Goal: Task Accomplishment & Management: Use online tool/utility

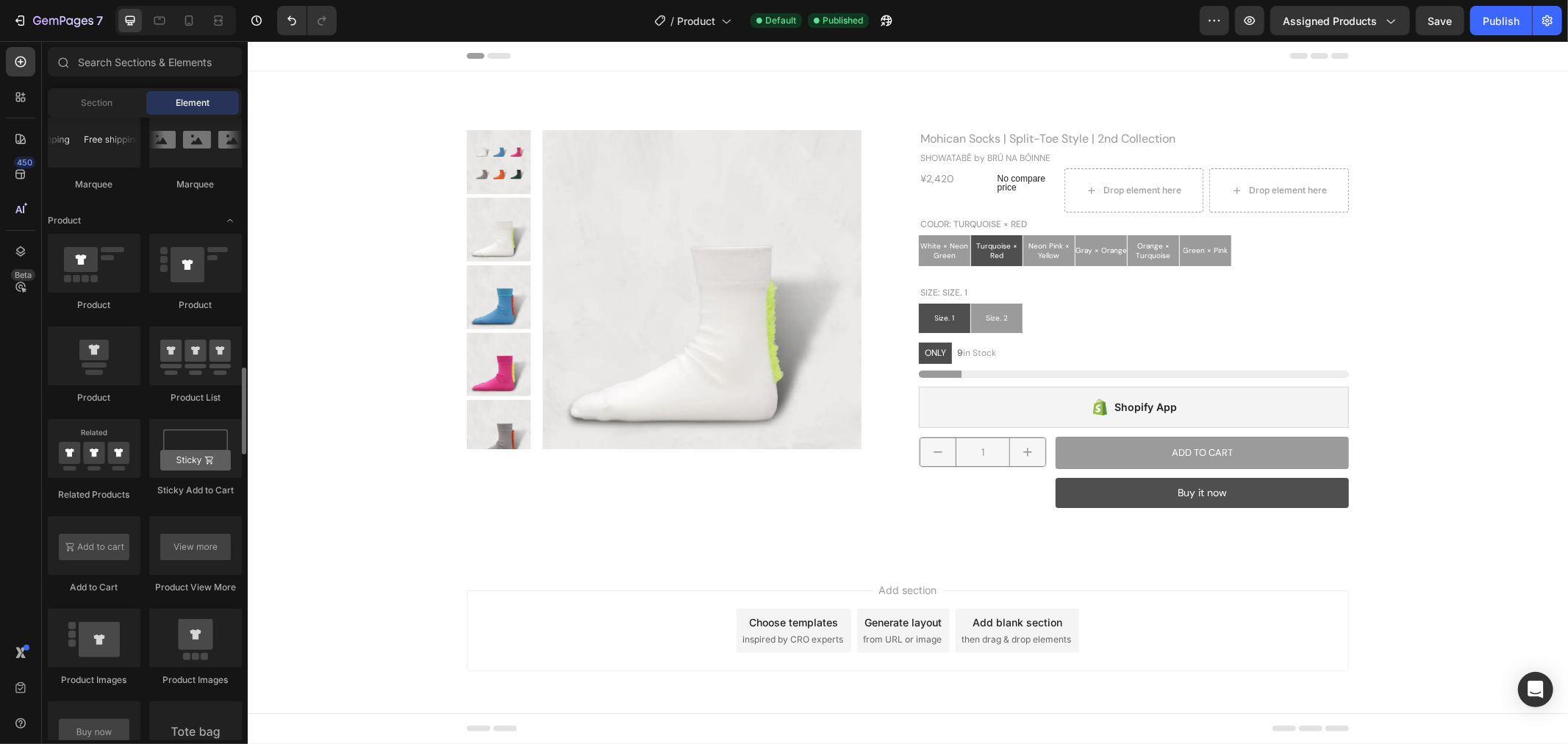
scroll to position [1707, 0]
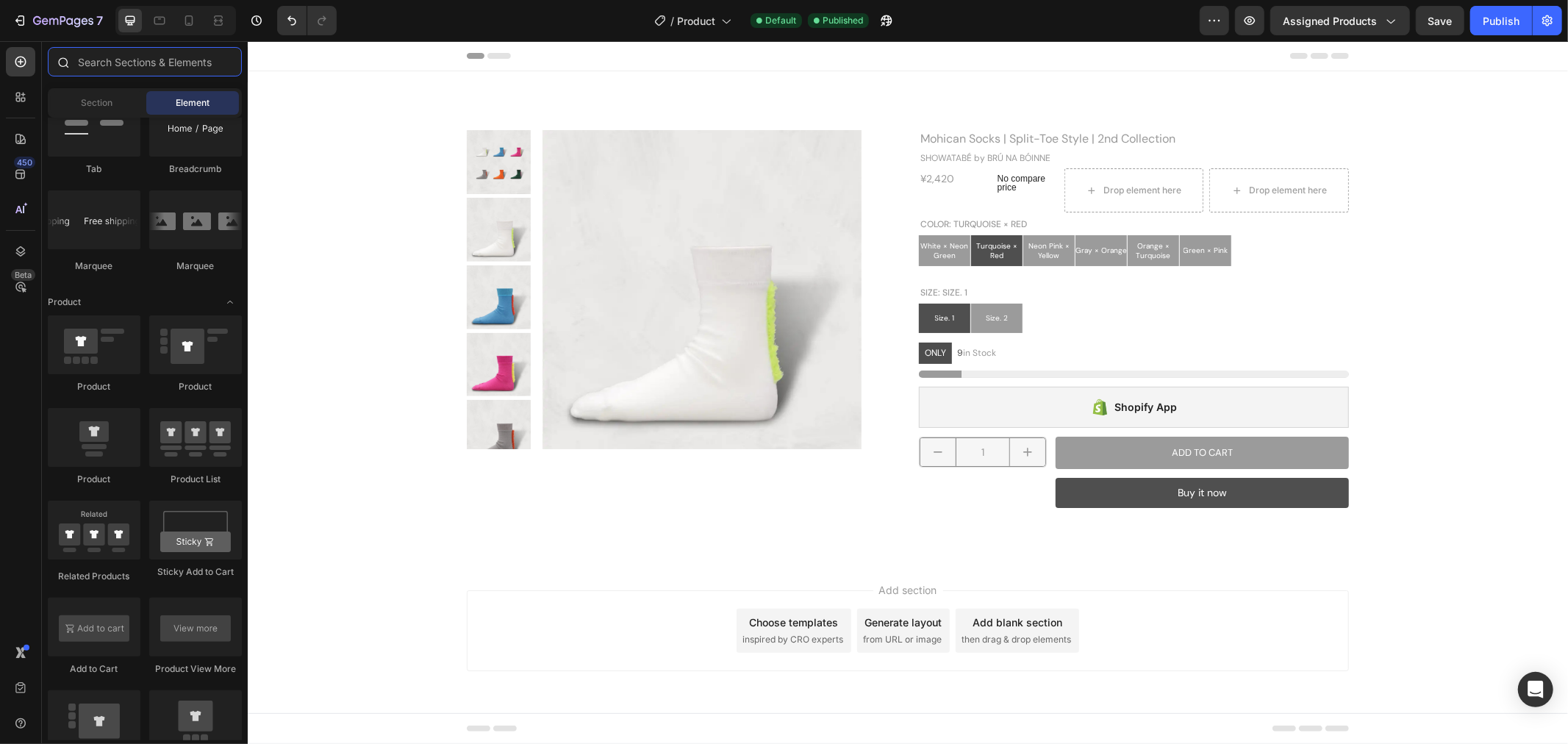
click at [145, 63] on input "text" at bounding box center [144, 61] width 194 height 29
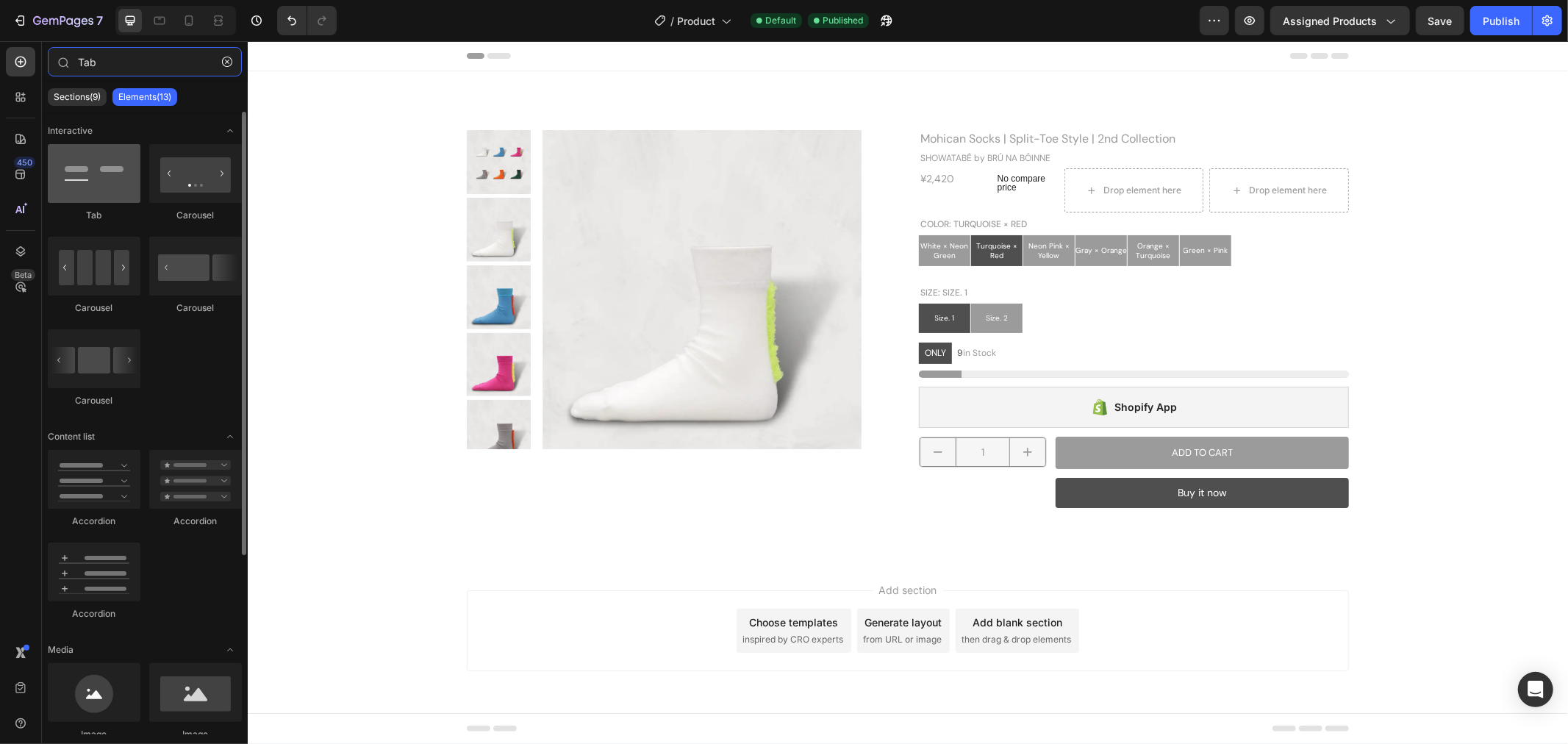
type input "Tab"
click at [120, 188] on div at bounding box center [93, 174] width 92 height 59
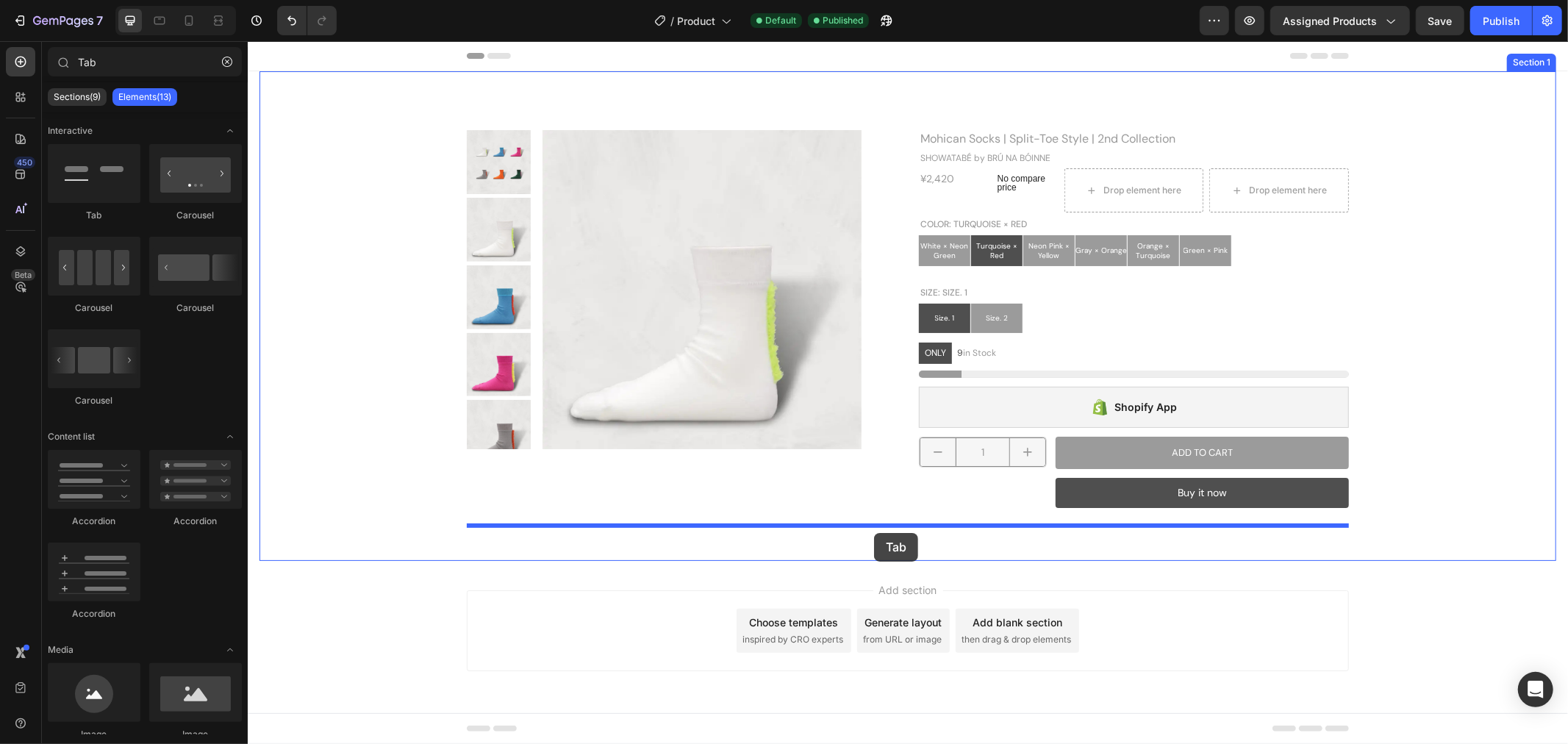
drag, startPoint x: 367, startPoint y: 229, endPoint x: 873, endPoint y: 532, distance: 589.8
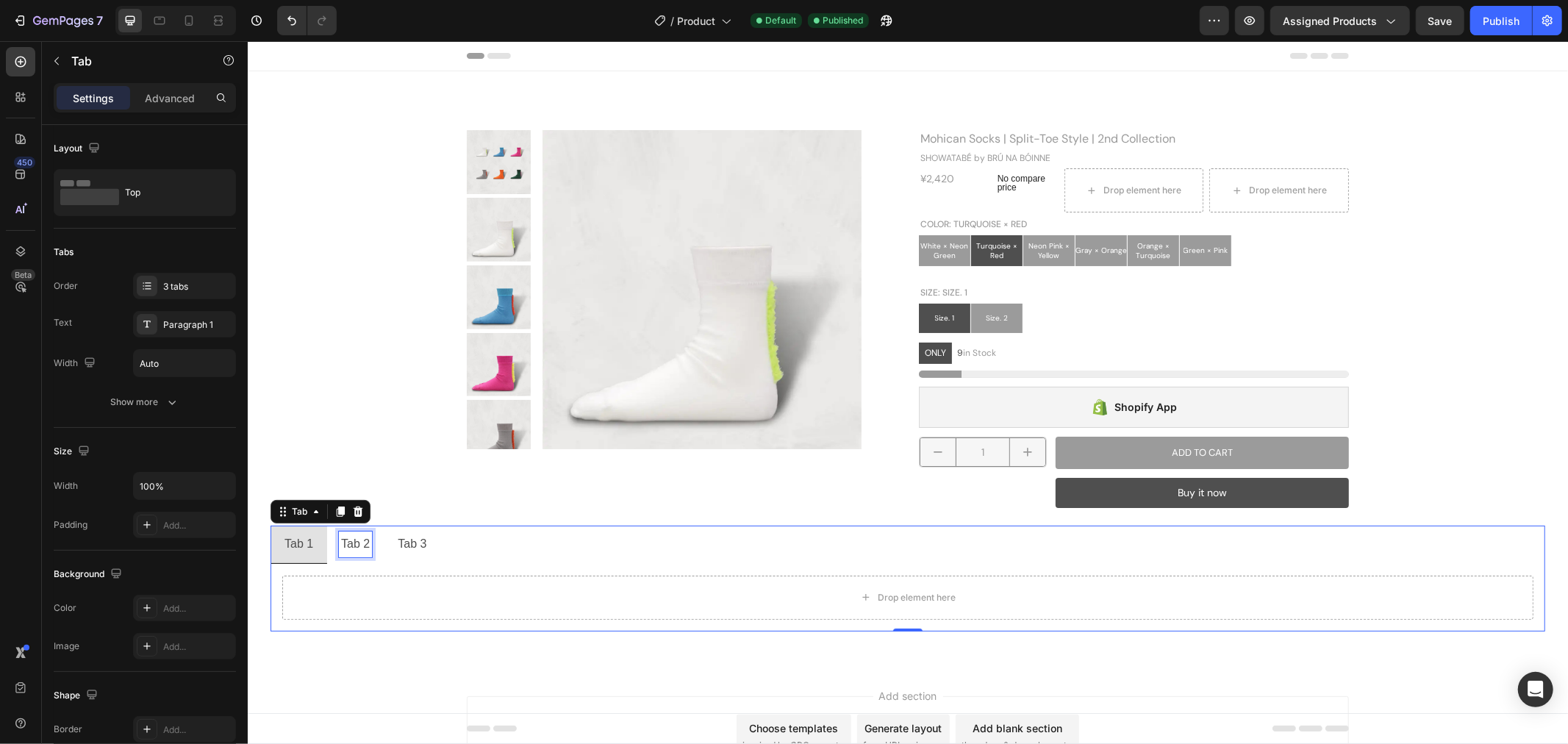
click at [344, 541] on div "Tab 2" at bounding box center [354, 544] width 33 height 26
click at [418, 547] on p "Tab 3" at bounding box center [410, 544] width 29 height 22
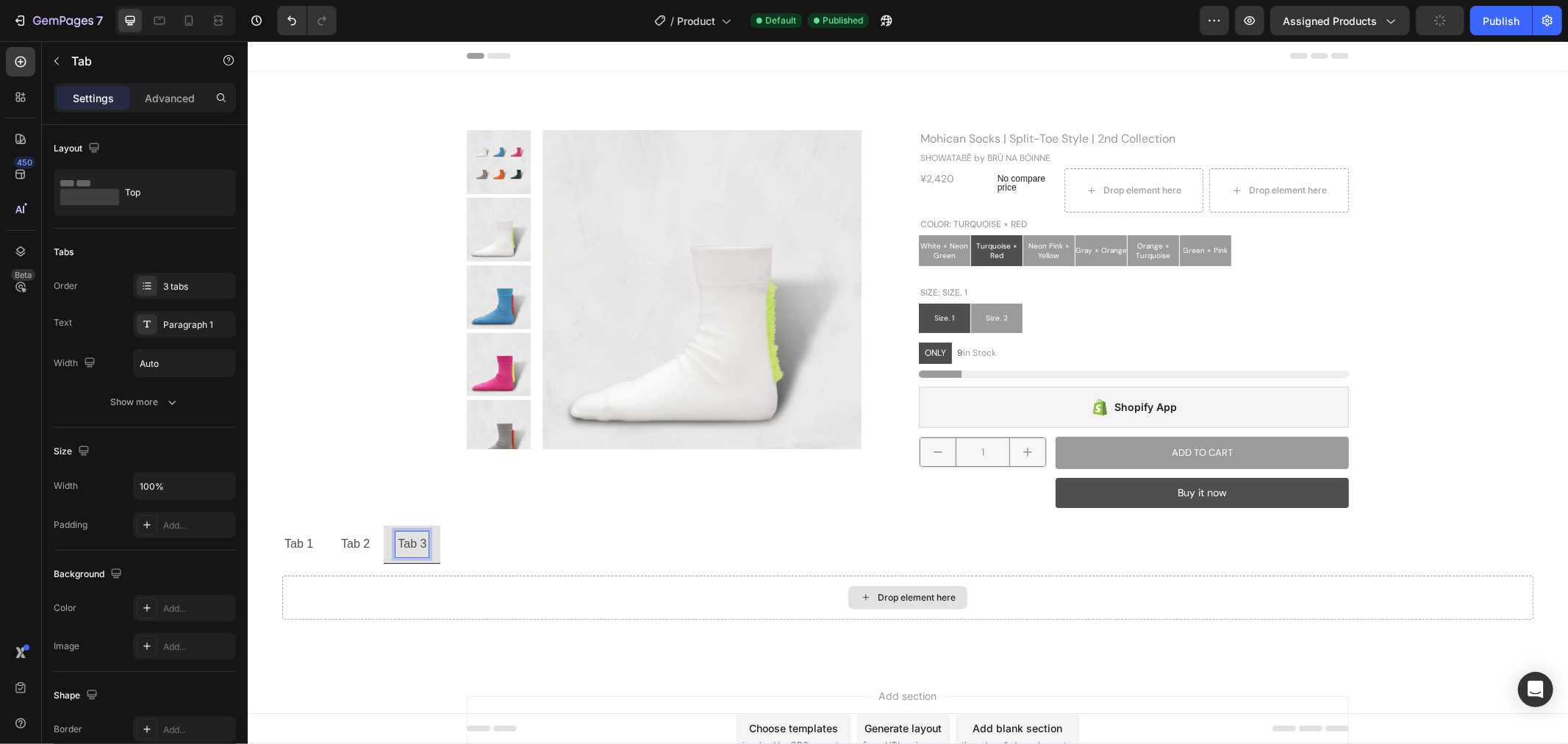
click at [540, 610] on div "Drop element here" at bounding box center [907, 596] width 1251 height 44
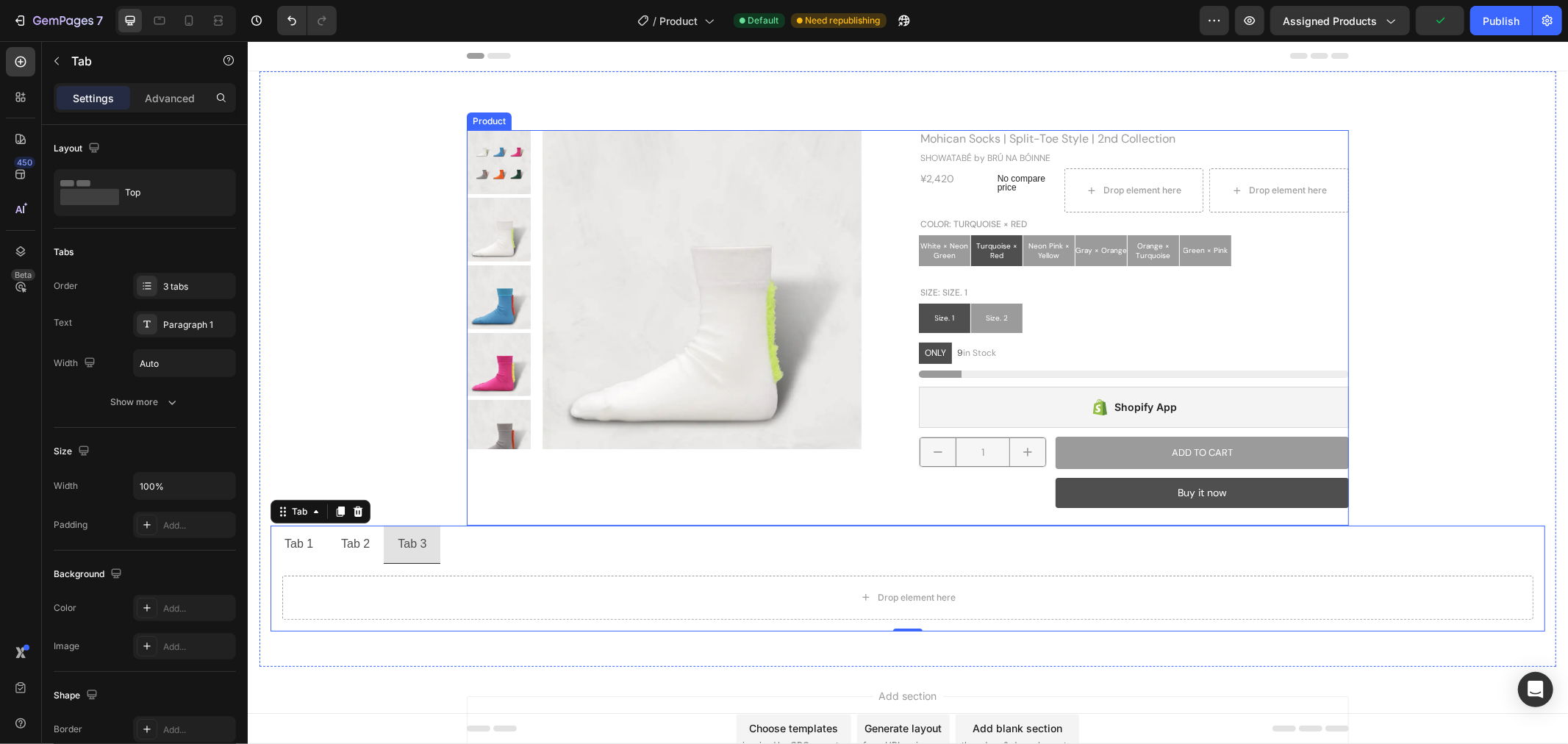
drag, startPoint x: 289, startPoint y: 510, endPoint x: 626, endPoint y: 488, distance: 337.7
click at [626, 488] on div "Product Images Mohican Socks | Split-Toe Style | 2nd Collection Product Title S…" at bounding box center [906, 380] width 1274 height 501
drag, startPoint x: 295, startPoint y: 512, endPoint x: 459, endPoint y: 502, distance: 164.3
click at [460, 500] on div "Product Images Mohican Socks | Split-Toe Style | 2nd Collection Product Title S…" at bounding box center [906, 380] width 1274 height 501
drag, startPoint x: 280, startPoint y: 517, endPoint x: 309, endPoint y: 515, distance: 29.1
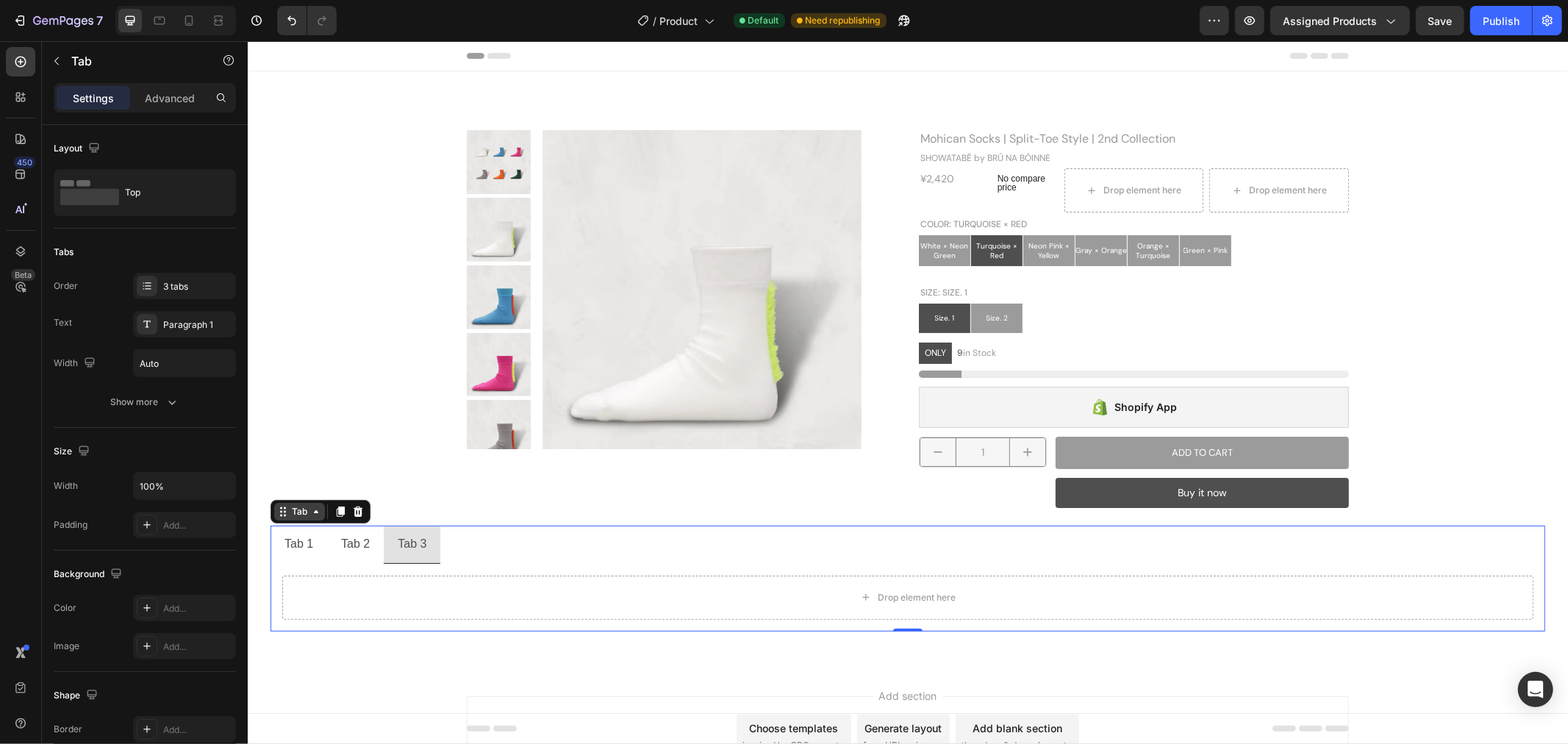
click at [309, 515] on div "Tab" at bounding box center [298, 511] width 51 height 17
click at [361, 516] on div at bounding box center [357, 511] width 17 height 17
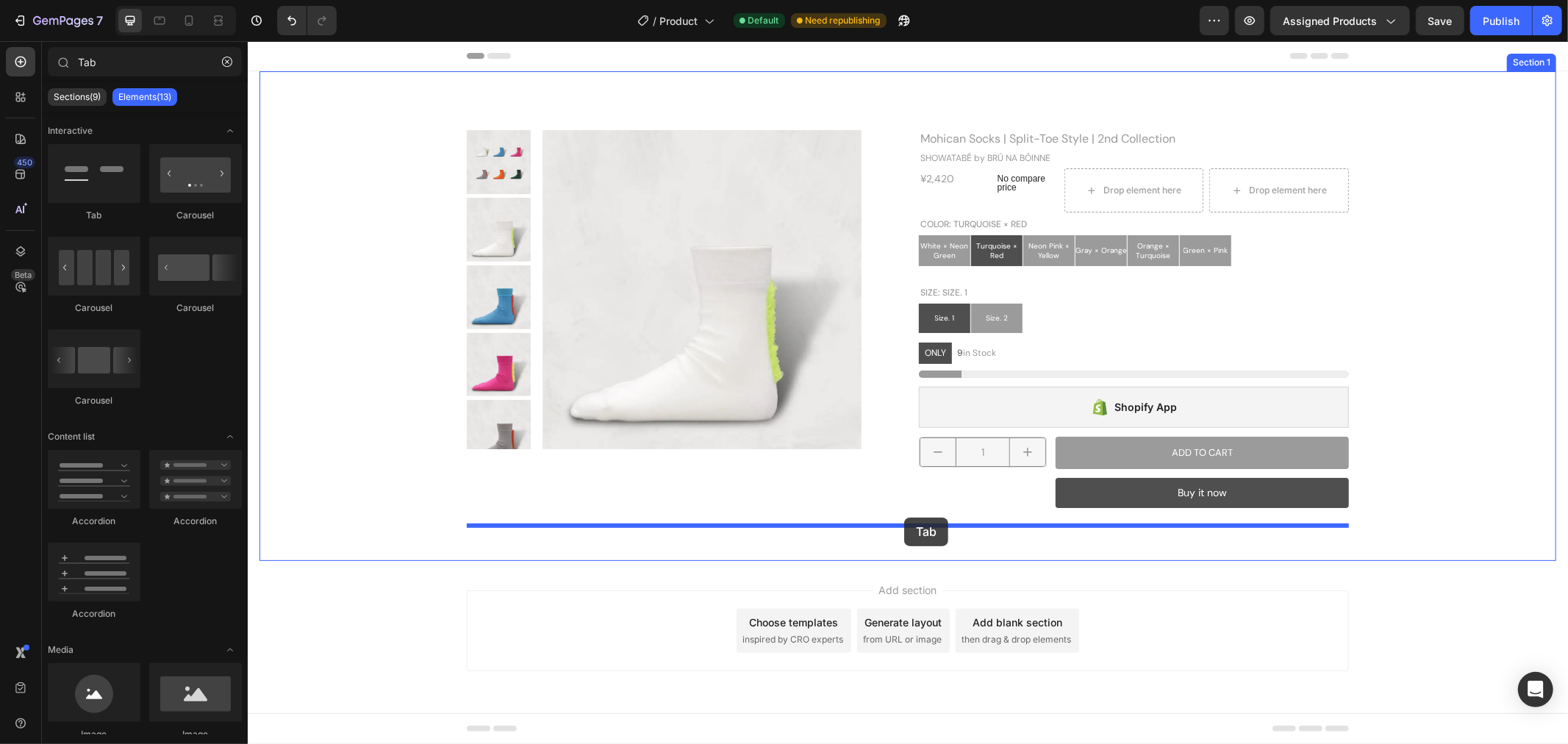
drag, startPoint x: 337, startPoint y: 222, endPoint x: 904, endPoint y: 517, distance: 639.2
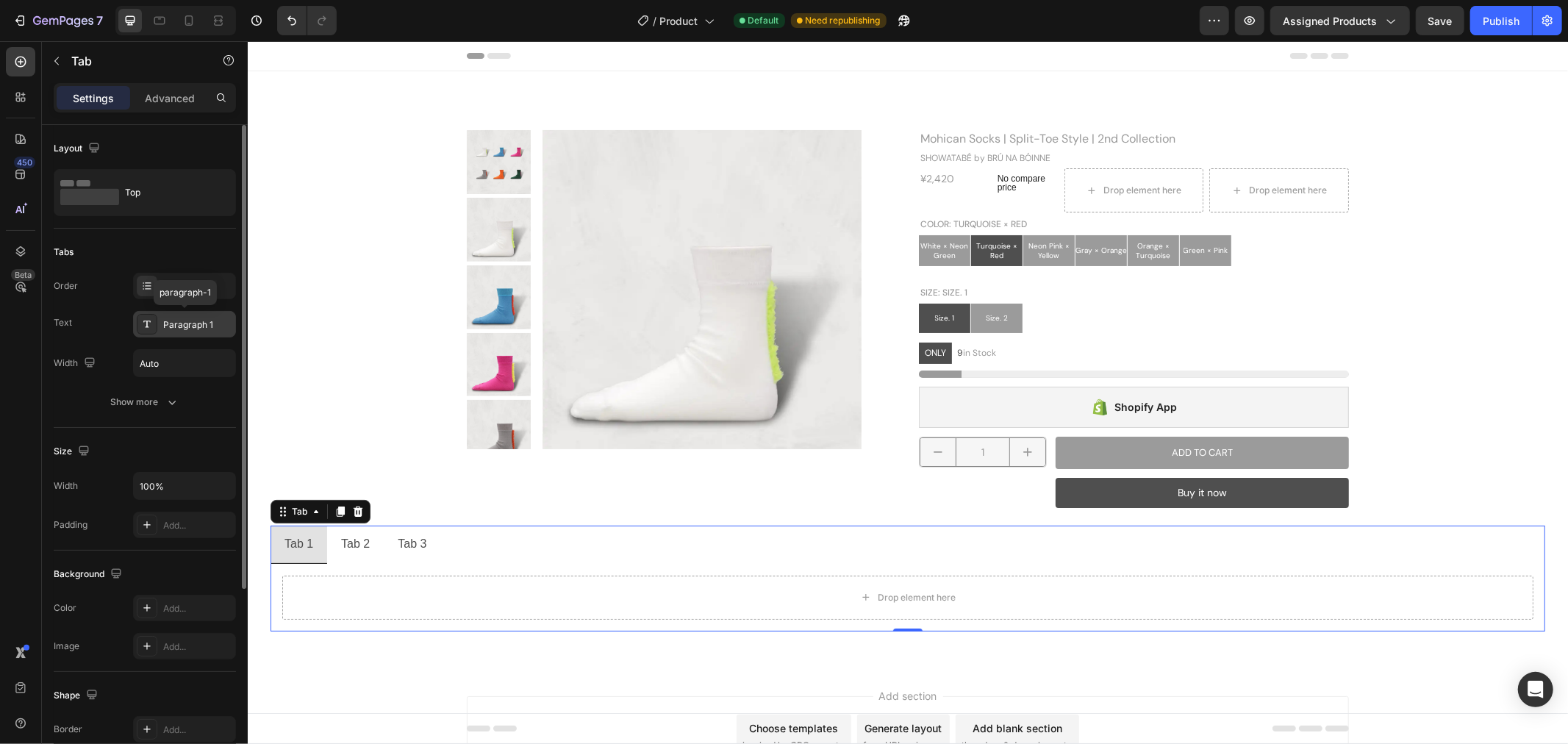
scroll to position [245, 0]
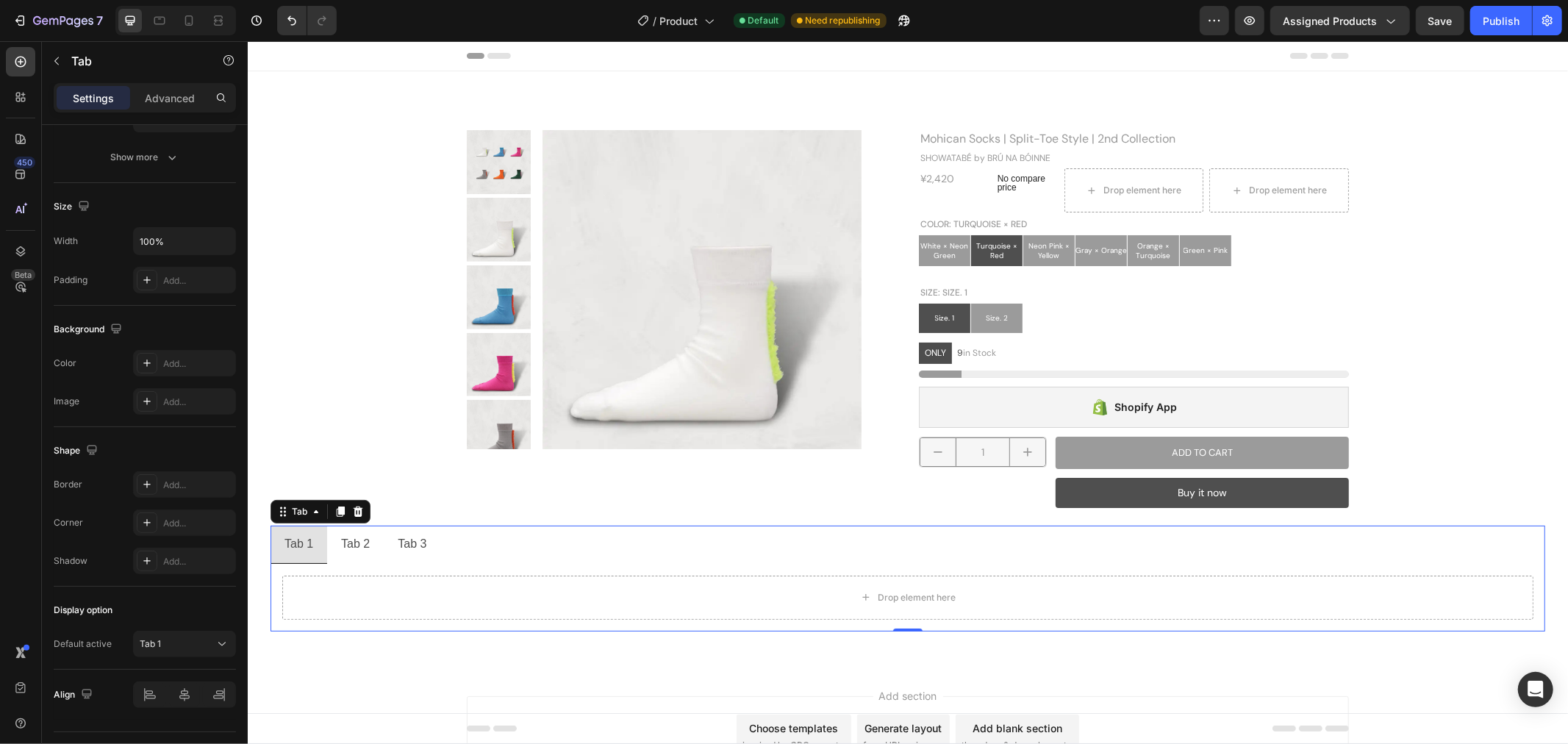
click at [307, 550] on div "Tab 1" at bounding box center [298, 544] width 33 height 26
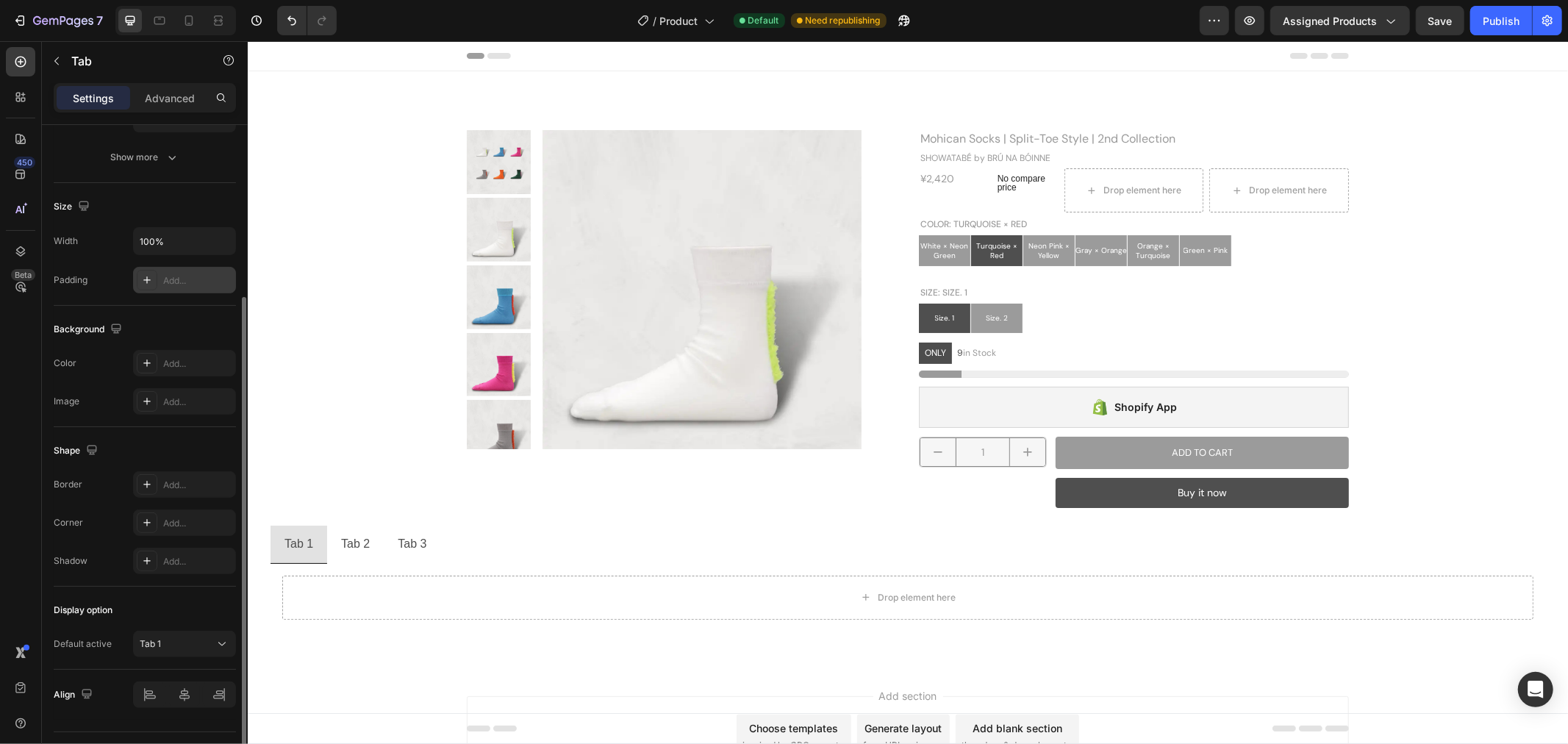
click at [143, 281] on icon at bounding box center [147, 280] width 12 height 12
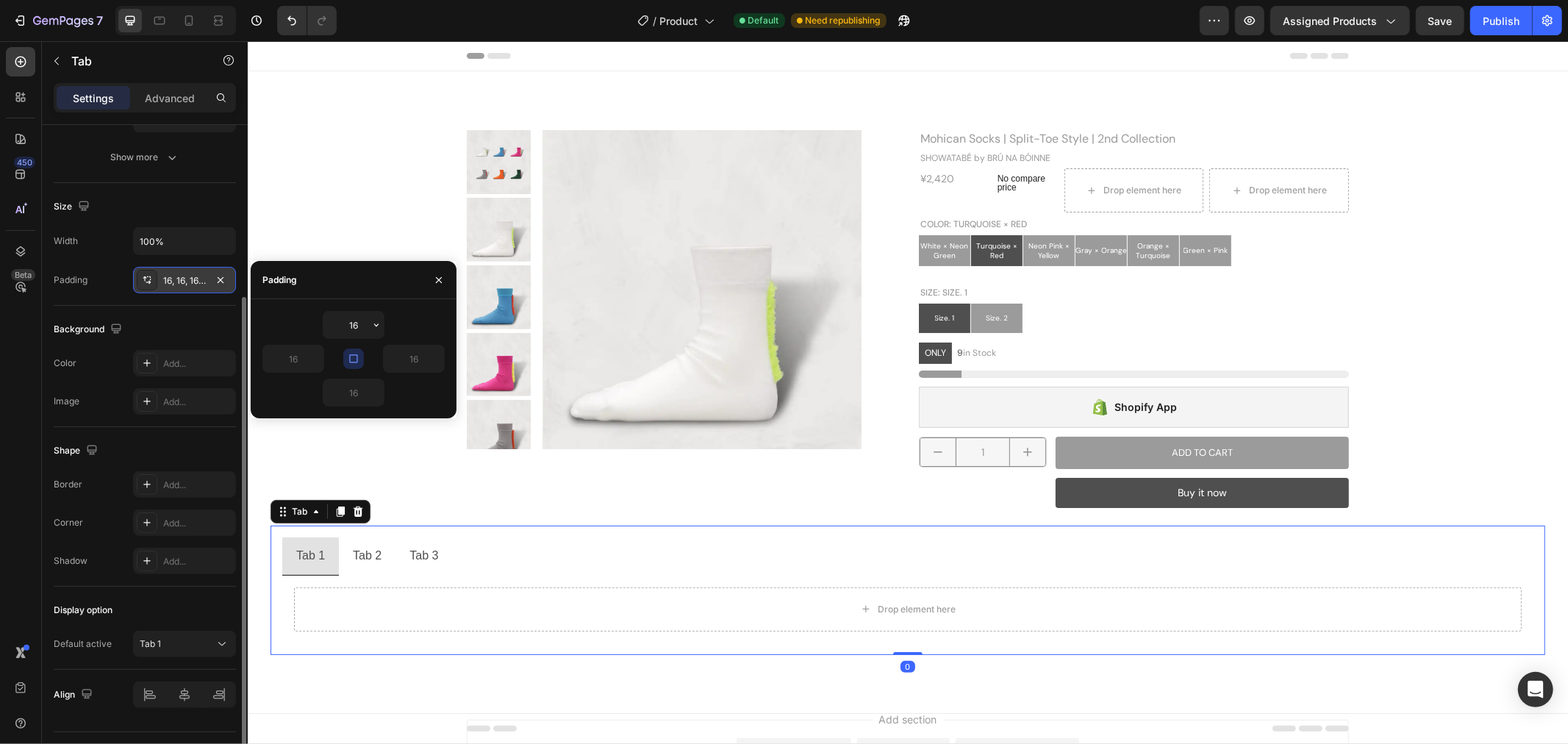
click at [143, 281] on icon at bounding box center [147, 280] width 12 height 12
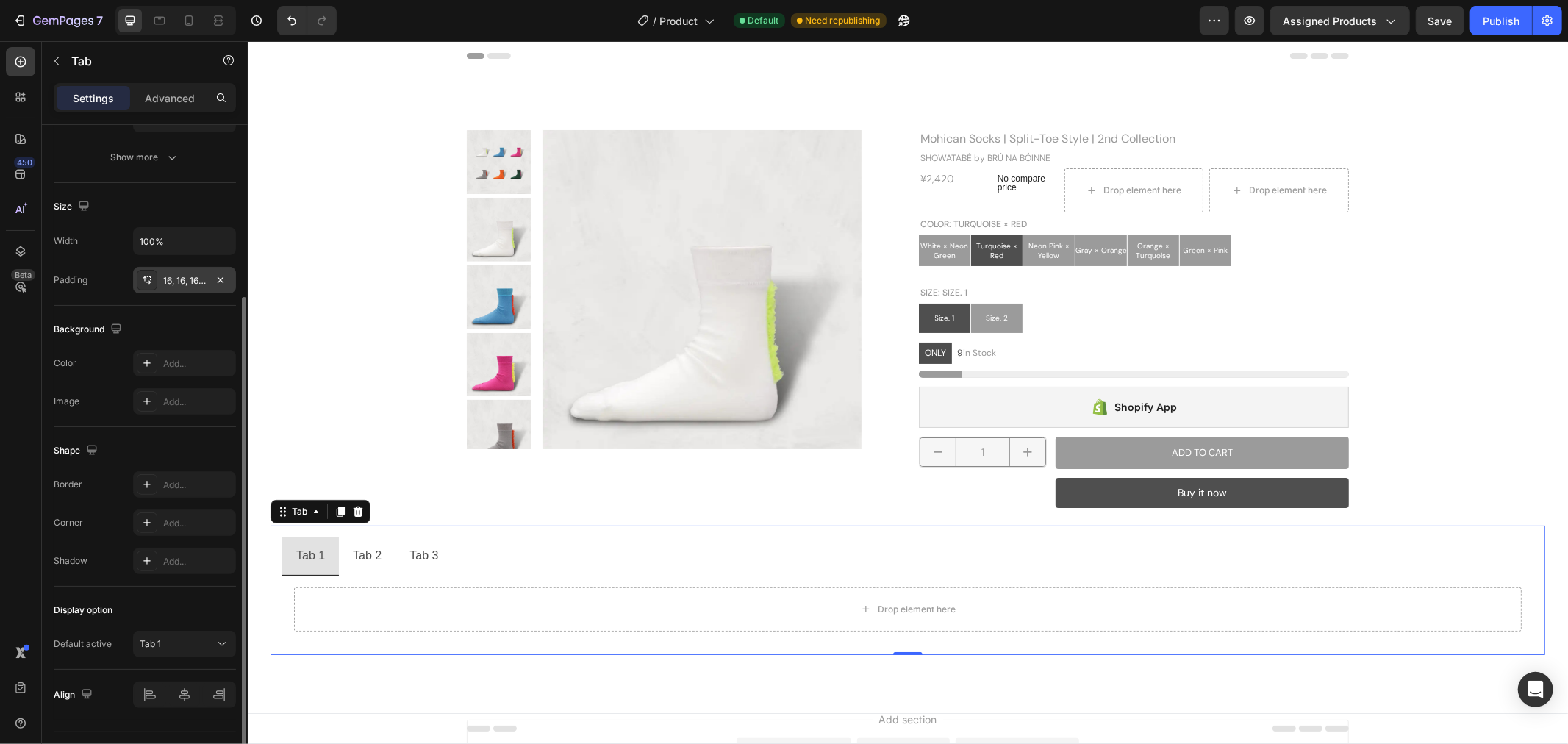
click at [109, 276] on div "Padding 16, 16, 16, 16" at bounding box center [144, 280] width 182 height 27
click at [219, 244] on icon "button" at bounding box center [221, 241] width 15 height 15
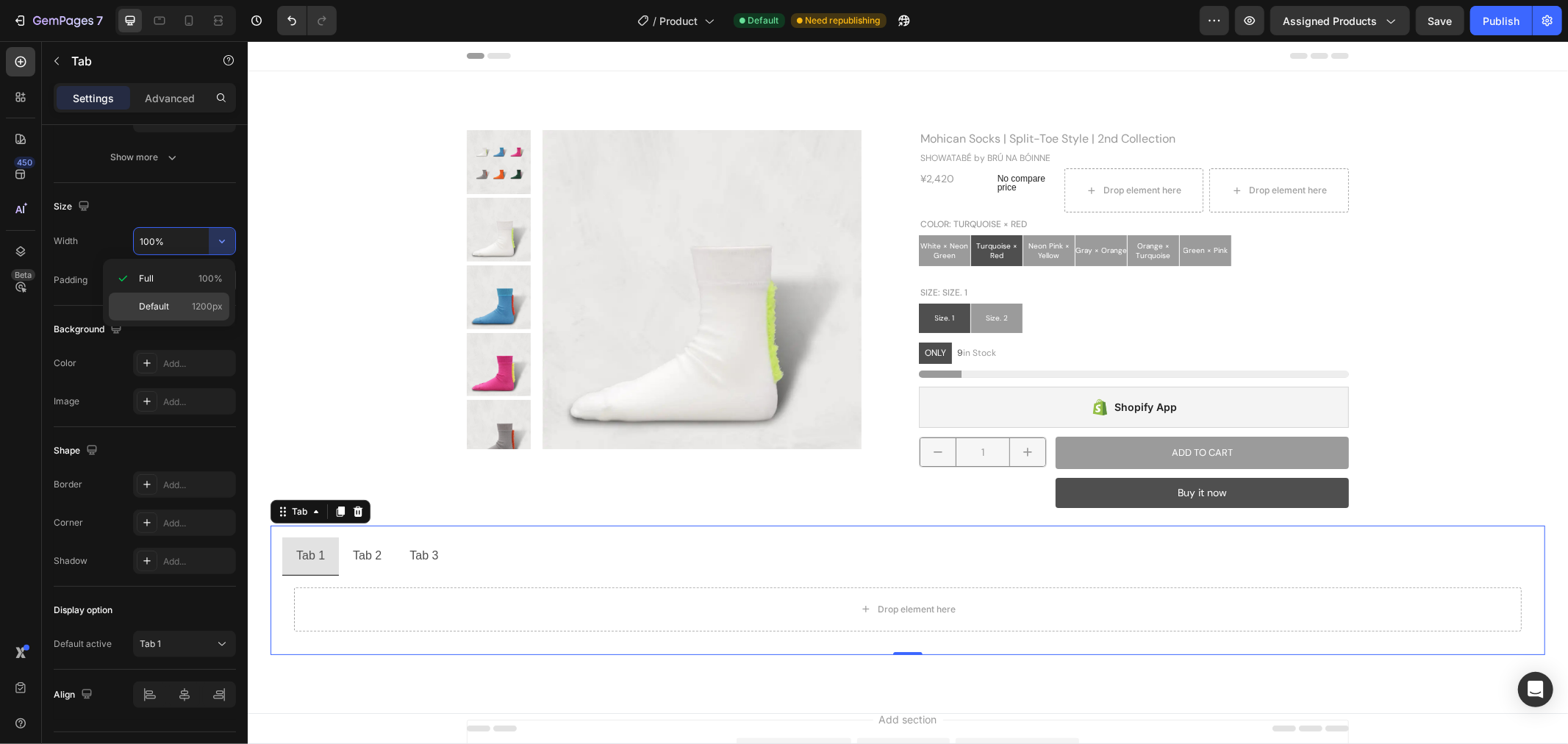
click at [196, 303] on span "1200px" at bounding box center [207, 306] width 31 height 13
type input "1200"
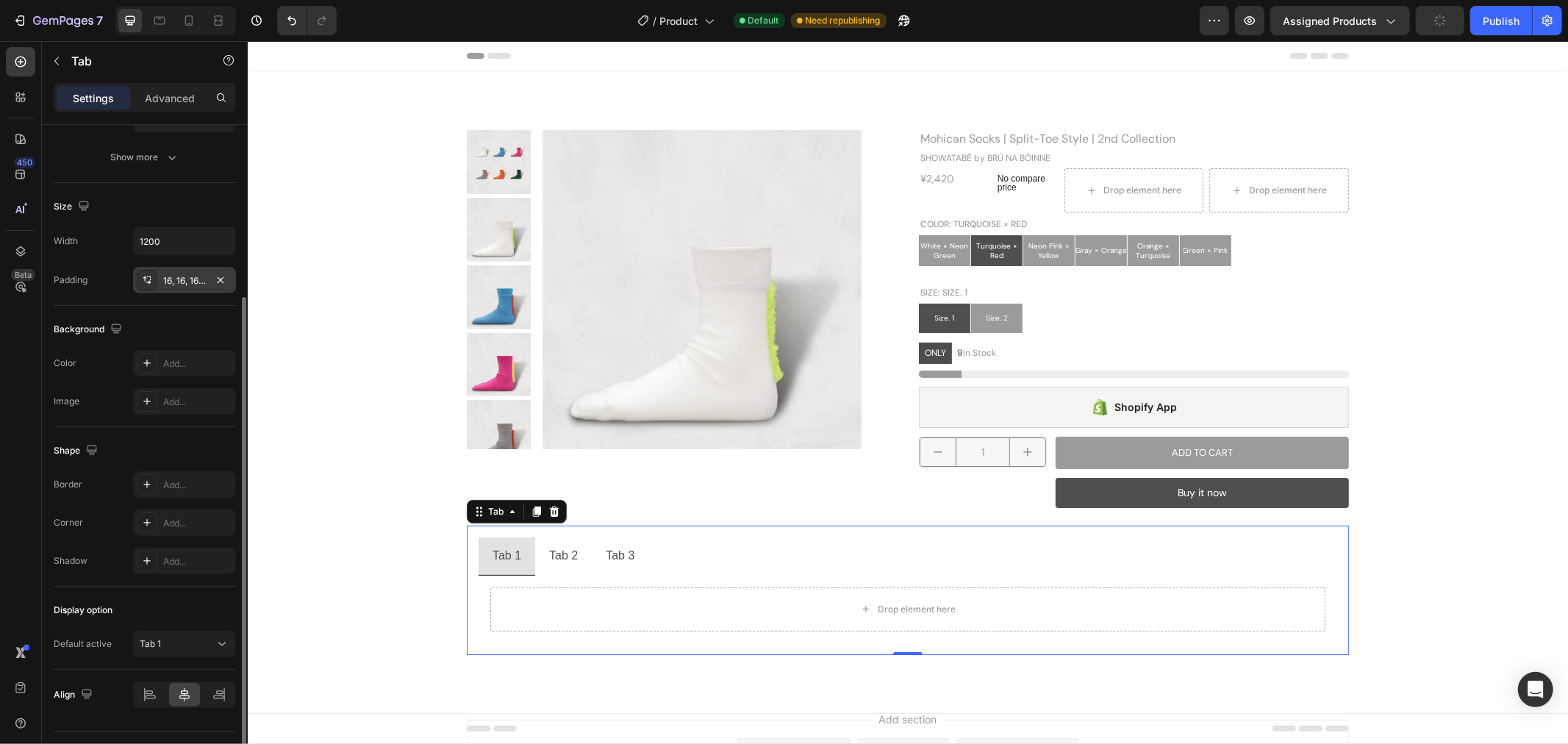
click at [174, 327] on div "Background" at bounding box center [144, 329] width 182 height 23
click at [219, 282] on icon "button" at bounding box center [220, 279] width 6 height 6
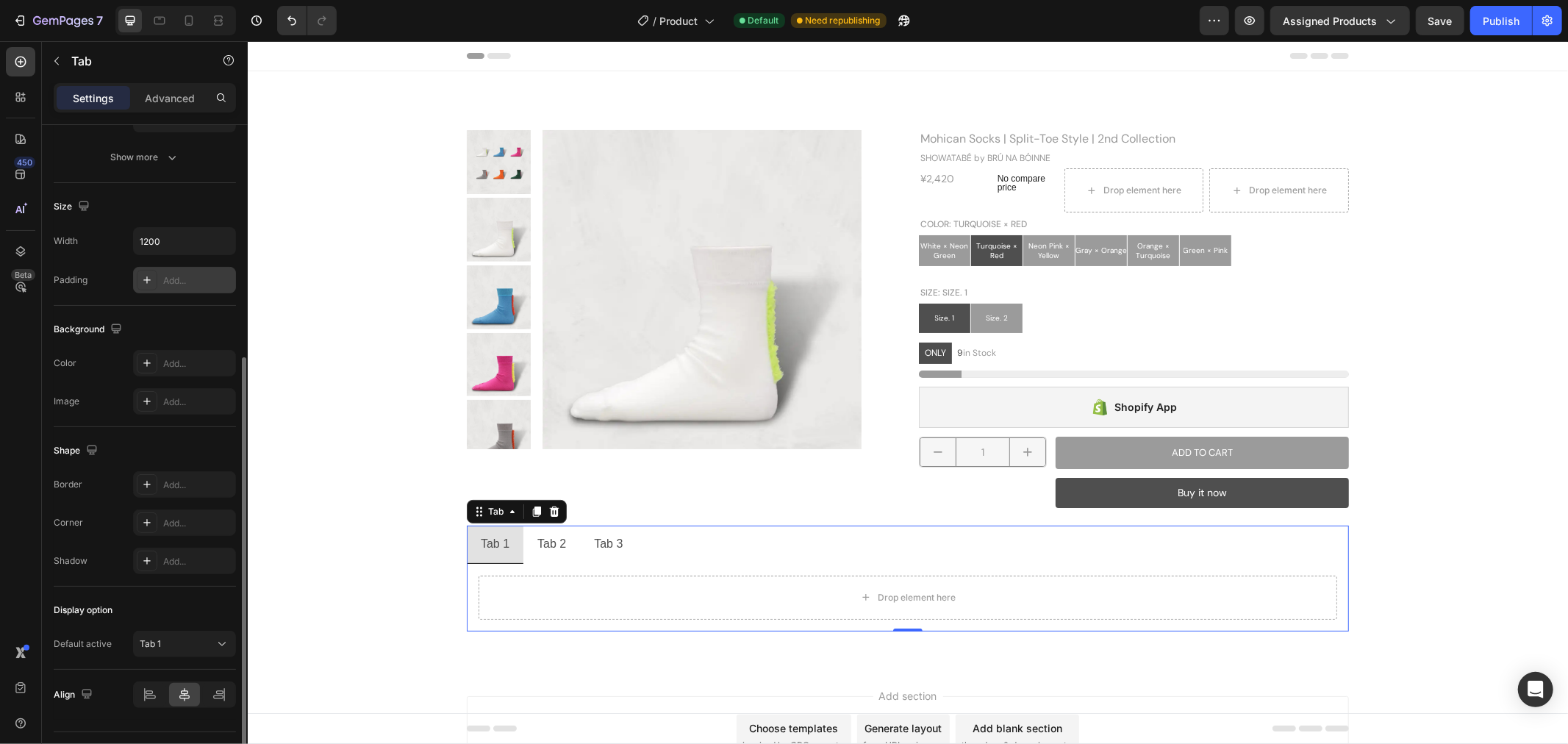
scroll to position [280, 0]
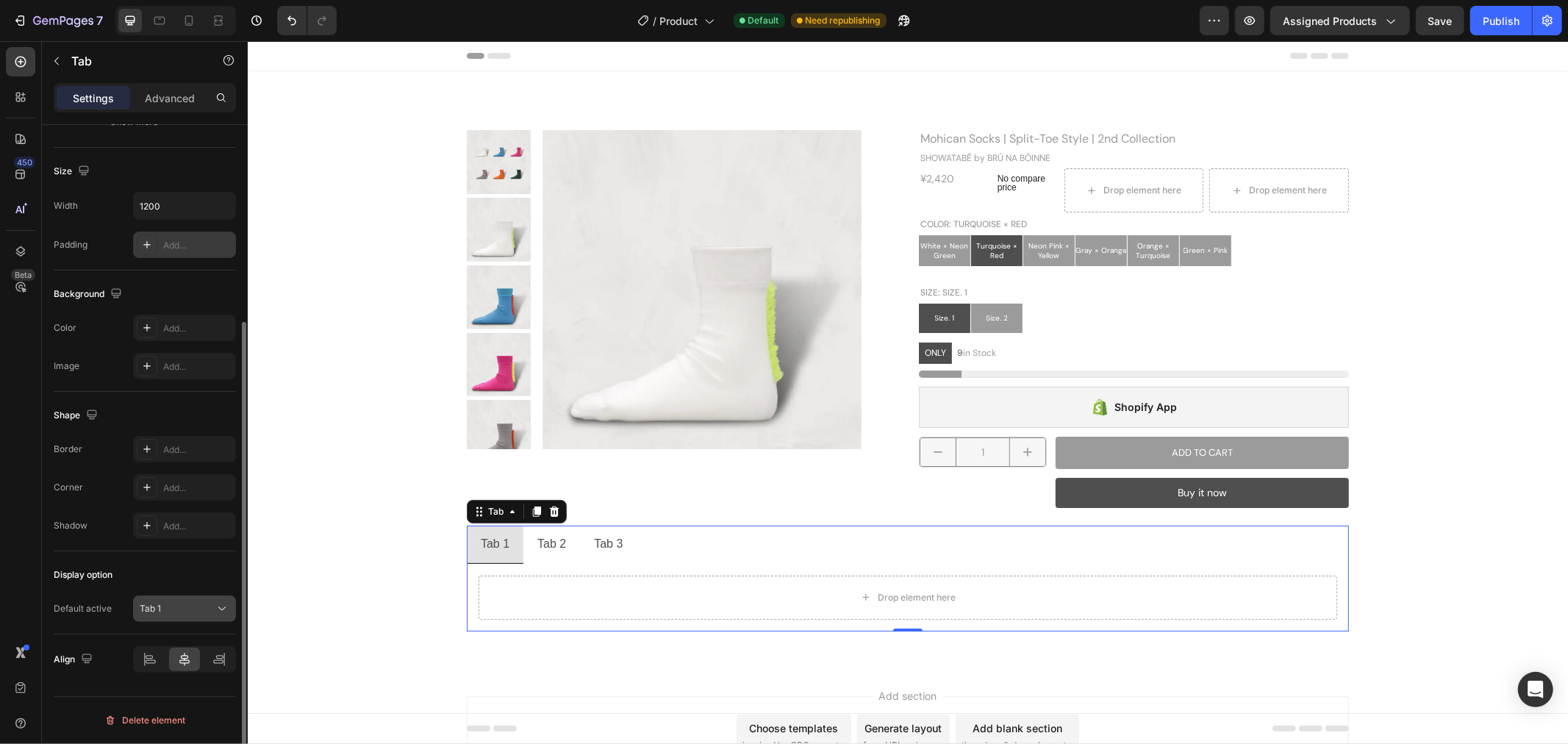
click at [193, 618] on button "Tab 1" at bounding box center [184, 608] width 103 height 27
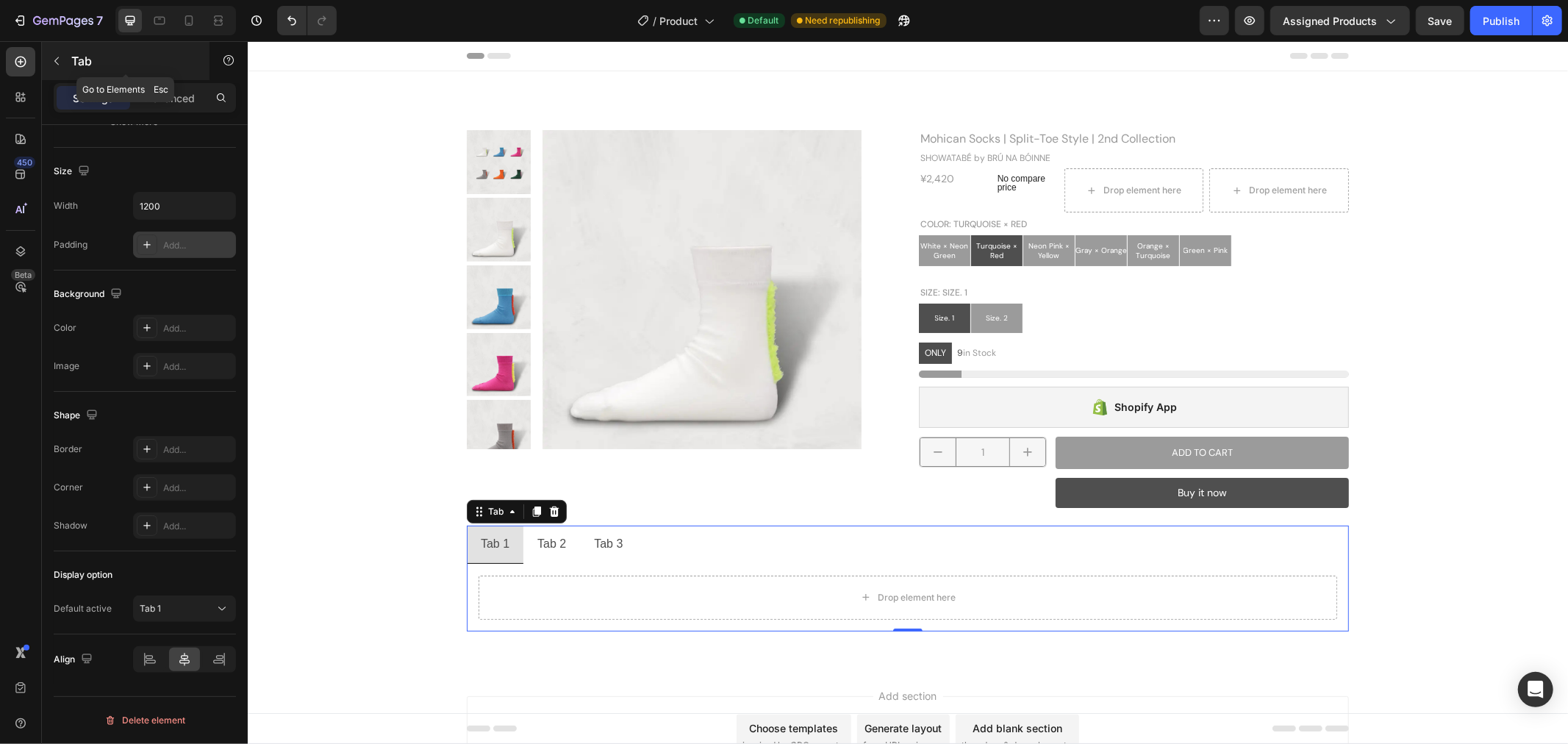
click at [65, 61] on button "button" at bounding box center [56, 60] width 23 height 23
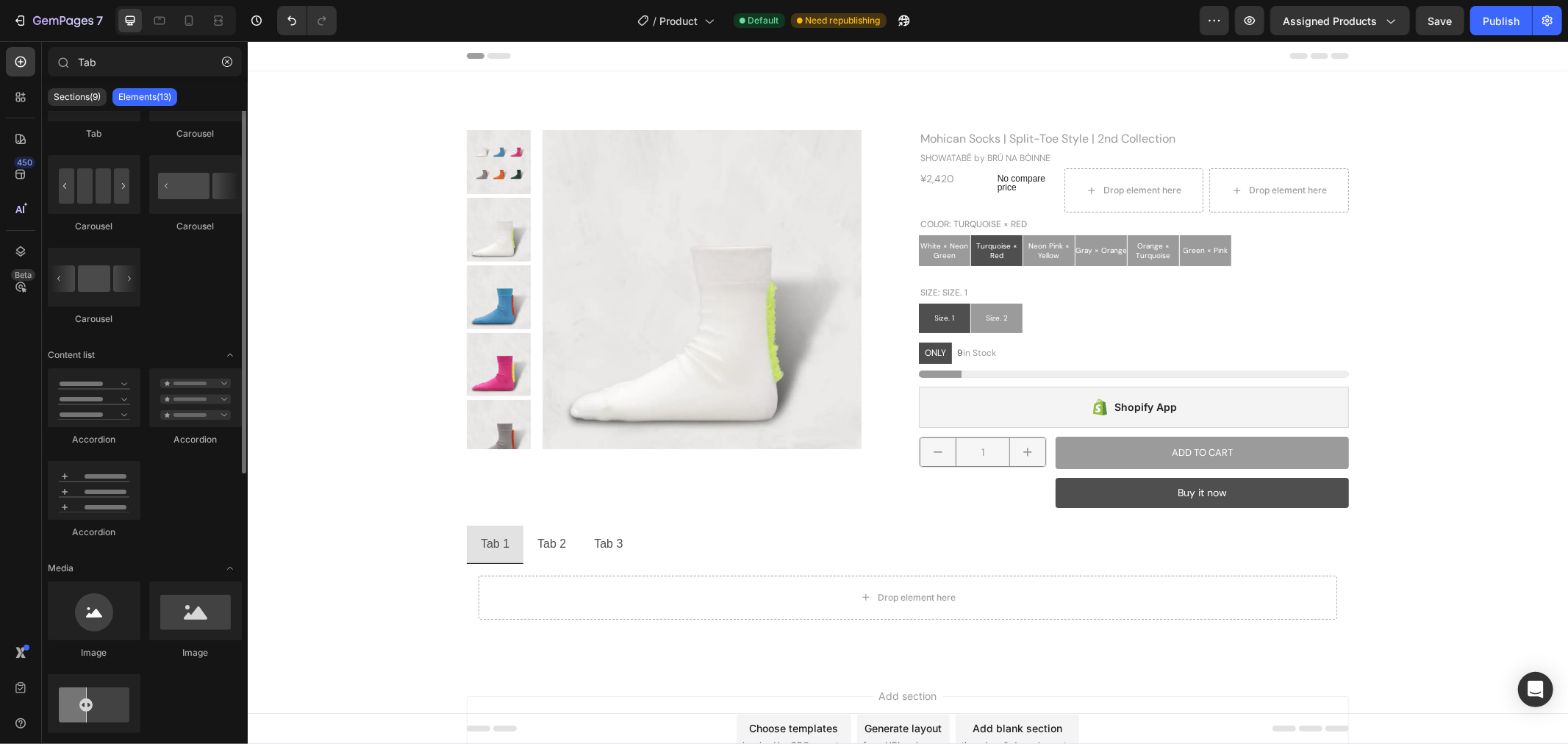
scroll to position [0, 0]
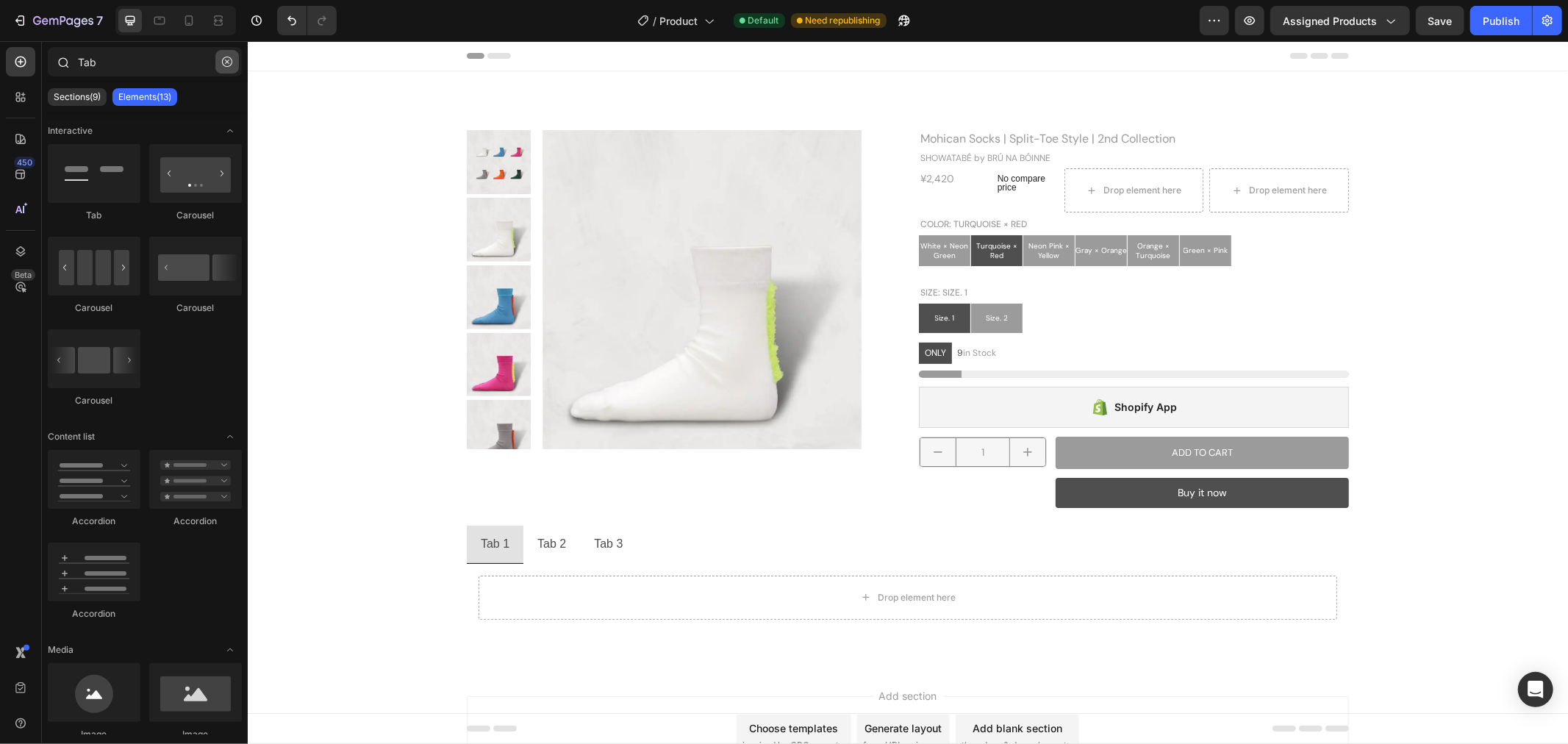
click at [226, 60] on icon "button" at bounding box center [227, 62] width 10 height 10
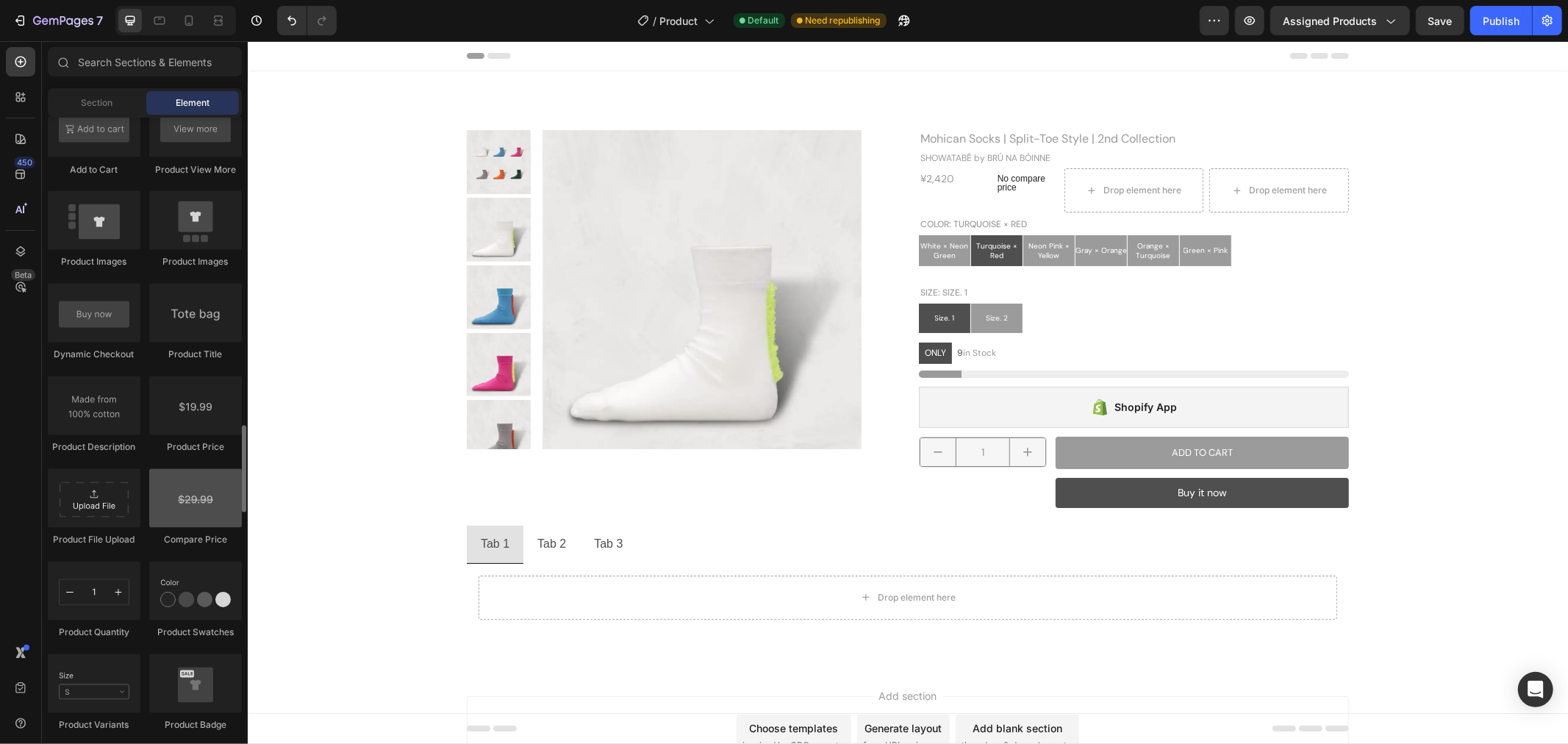
scroll to position [2287, 0]
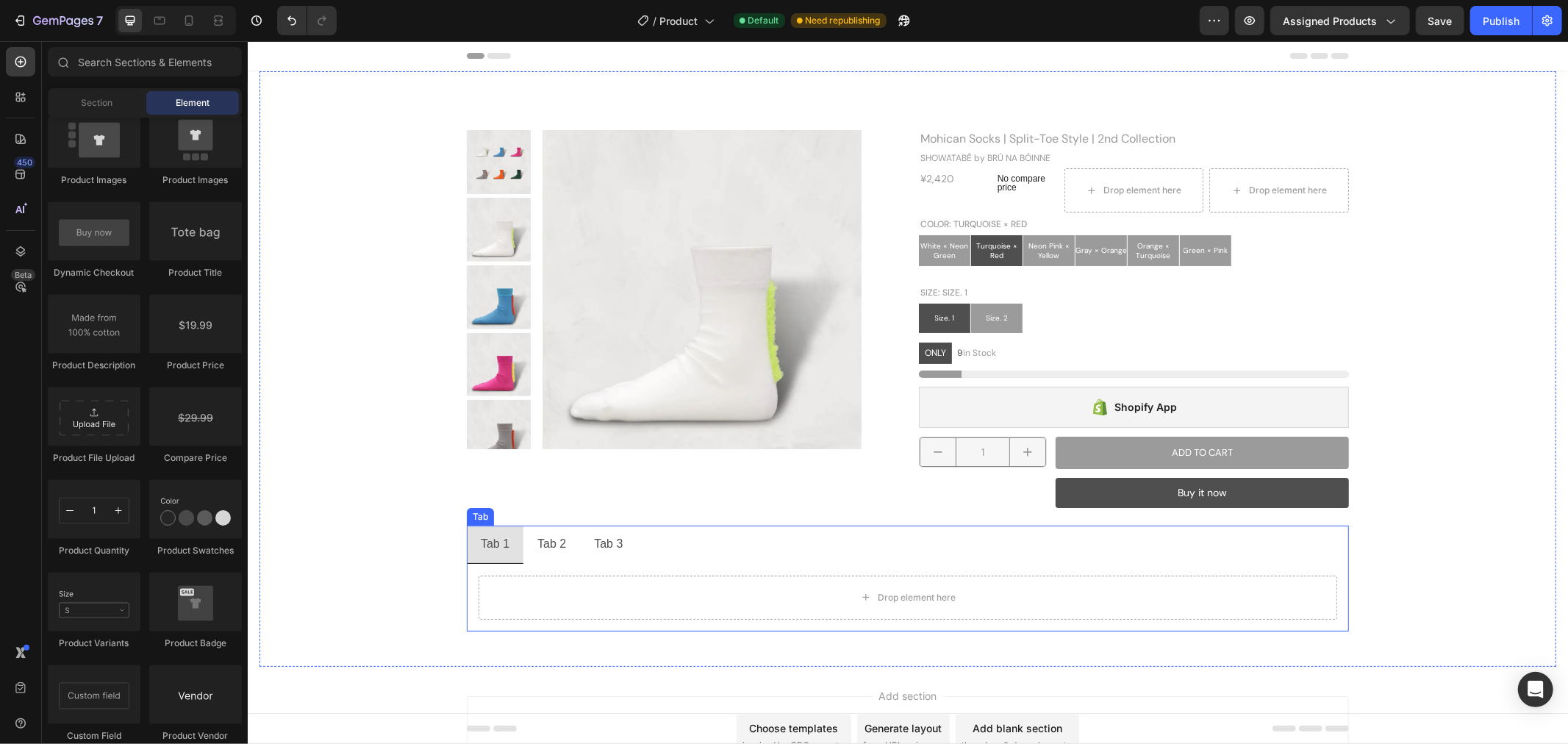
click at [498, 552] on p "Tab 1" at bounding box center [494, 544] width 29 height 22
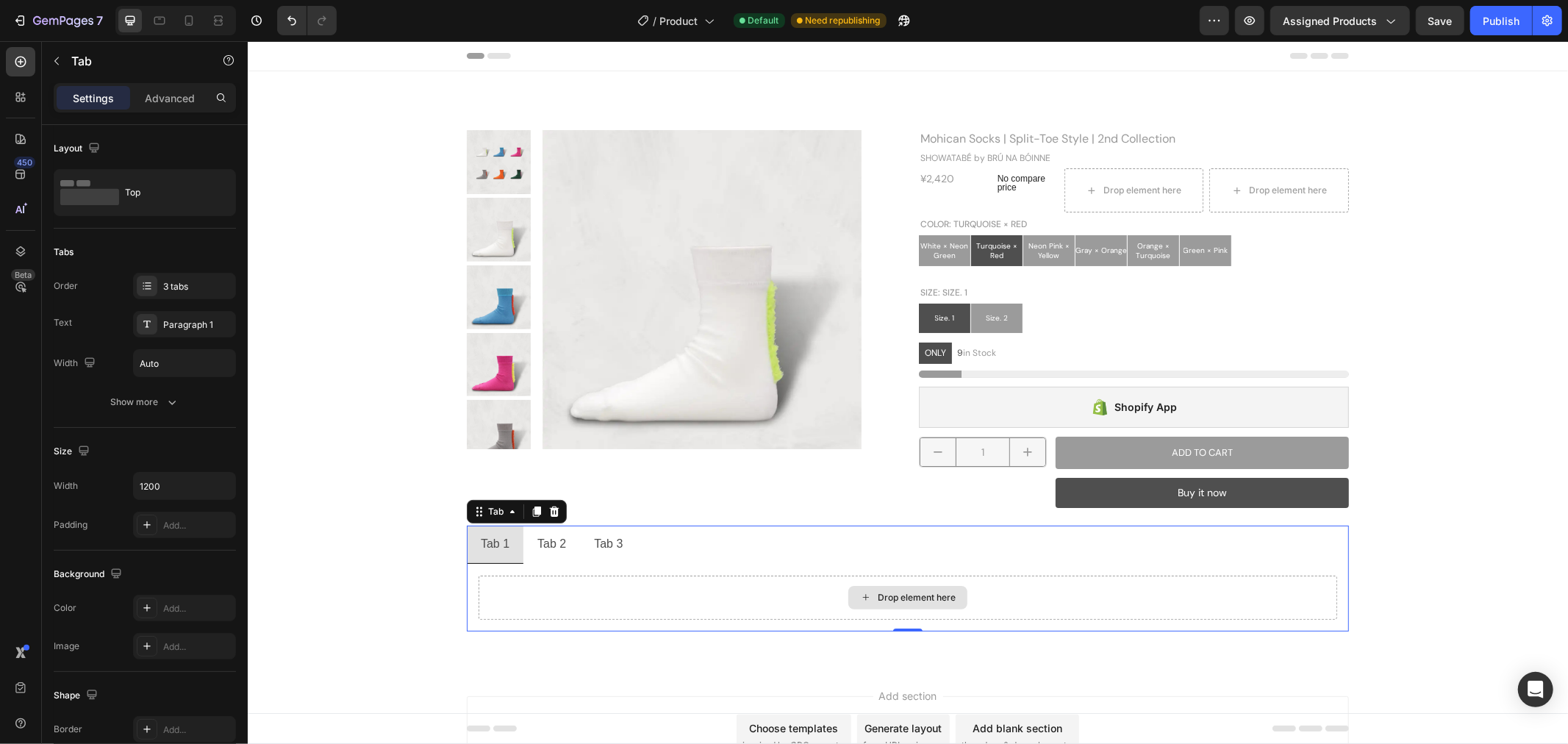
click at [787, 603] on div "Drop element here" at bounding box center [907, 596] width 859 height 44
click at [615, 607] on div "Drop element here" at bounding box center [907, 596] width 859 height 44
click at [60, 63] on icon "button" at bounding box center [57, 61] width 12 height 12
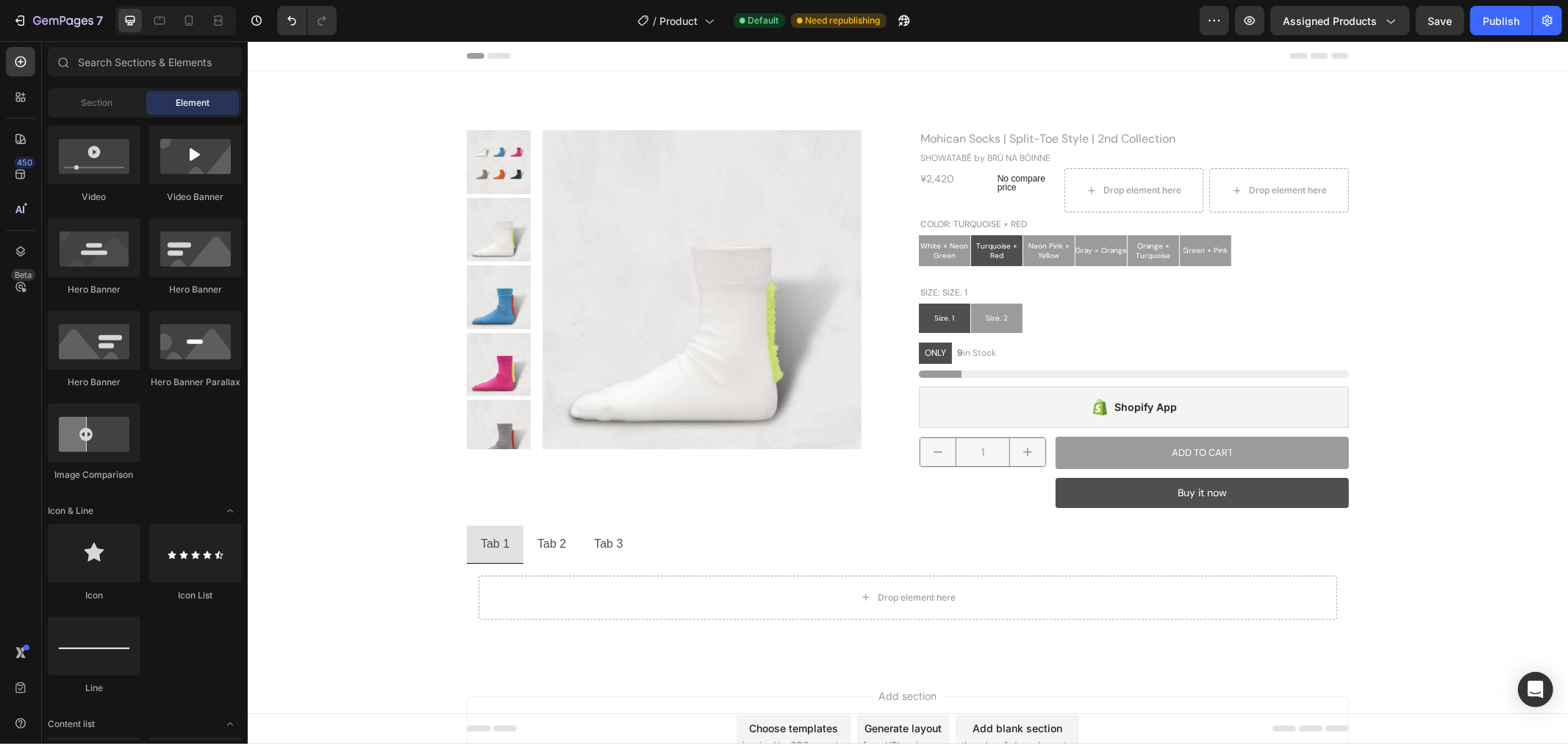
scroll to position [0, 0]
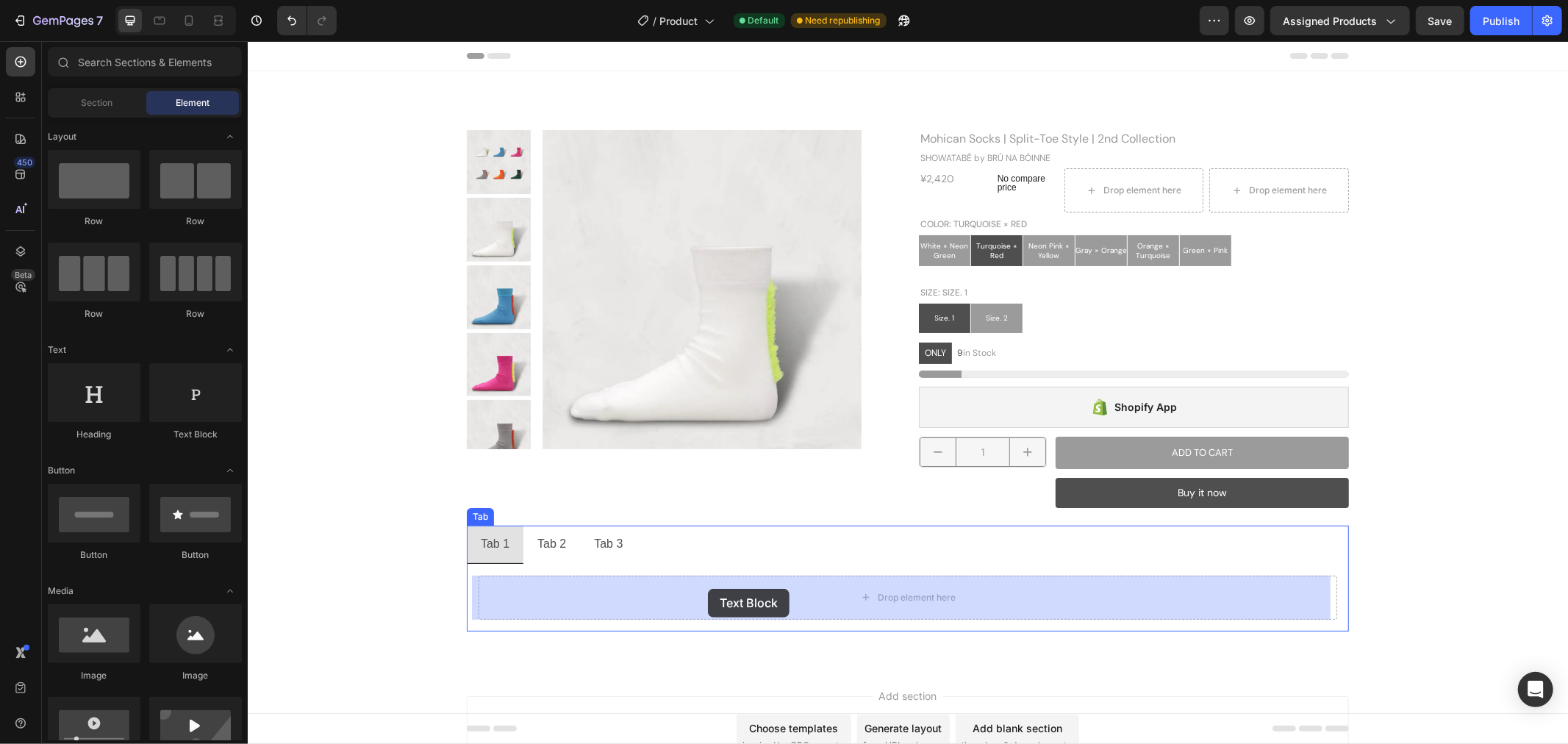
drag, startPoint x: 446, startPoint y: 446, endPoint x: 707, endPoint y: 588, distance: 297.1
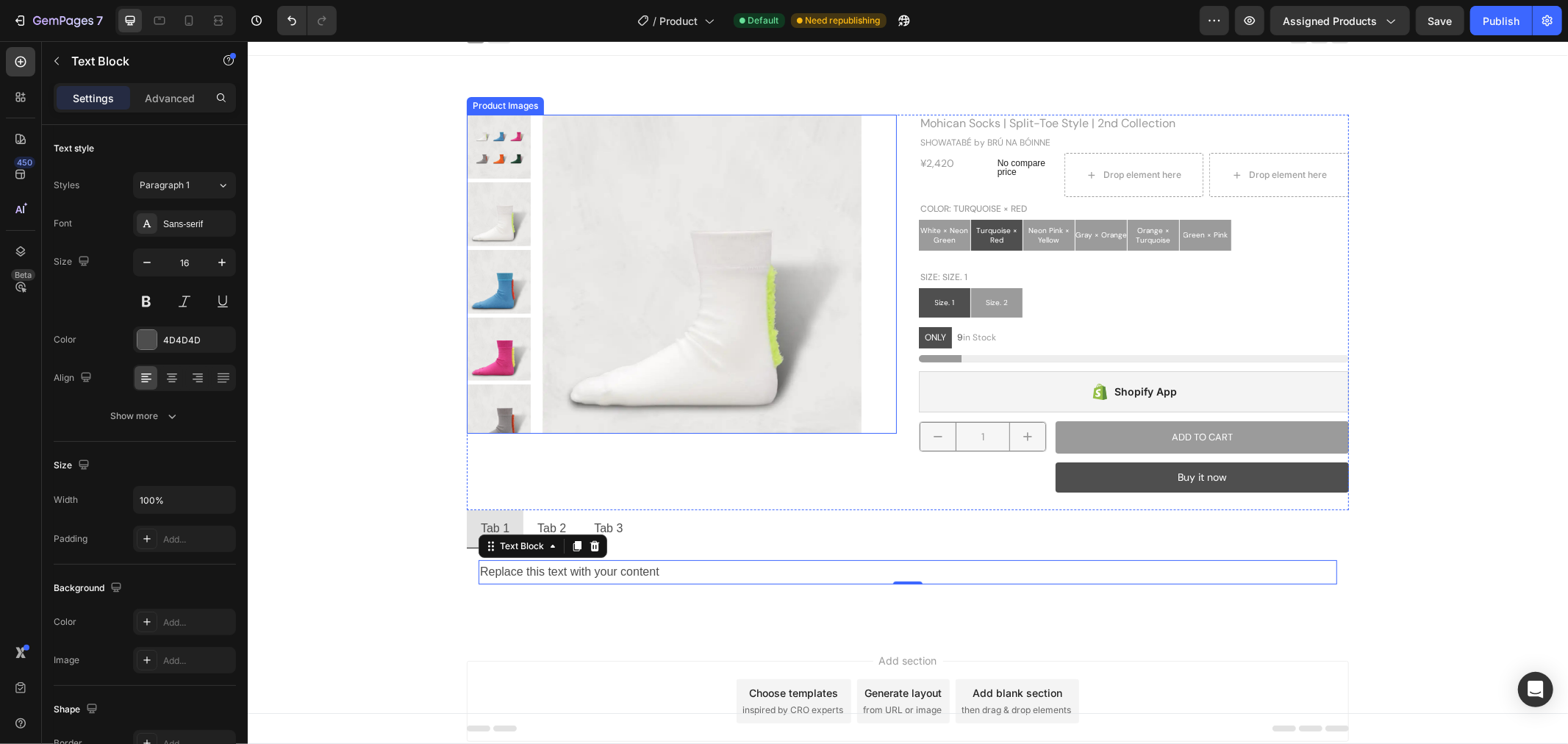
scroll to position [83, 0]
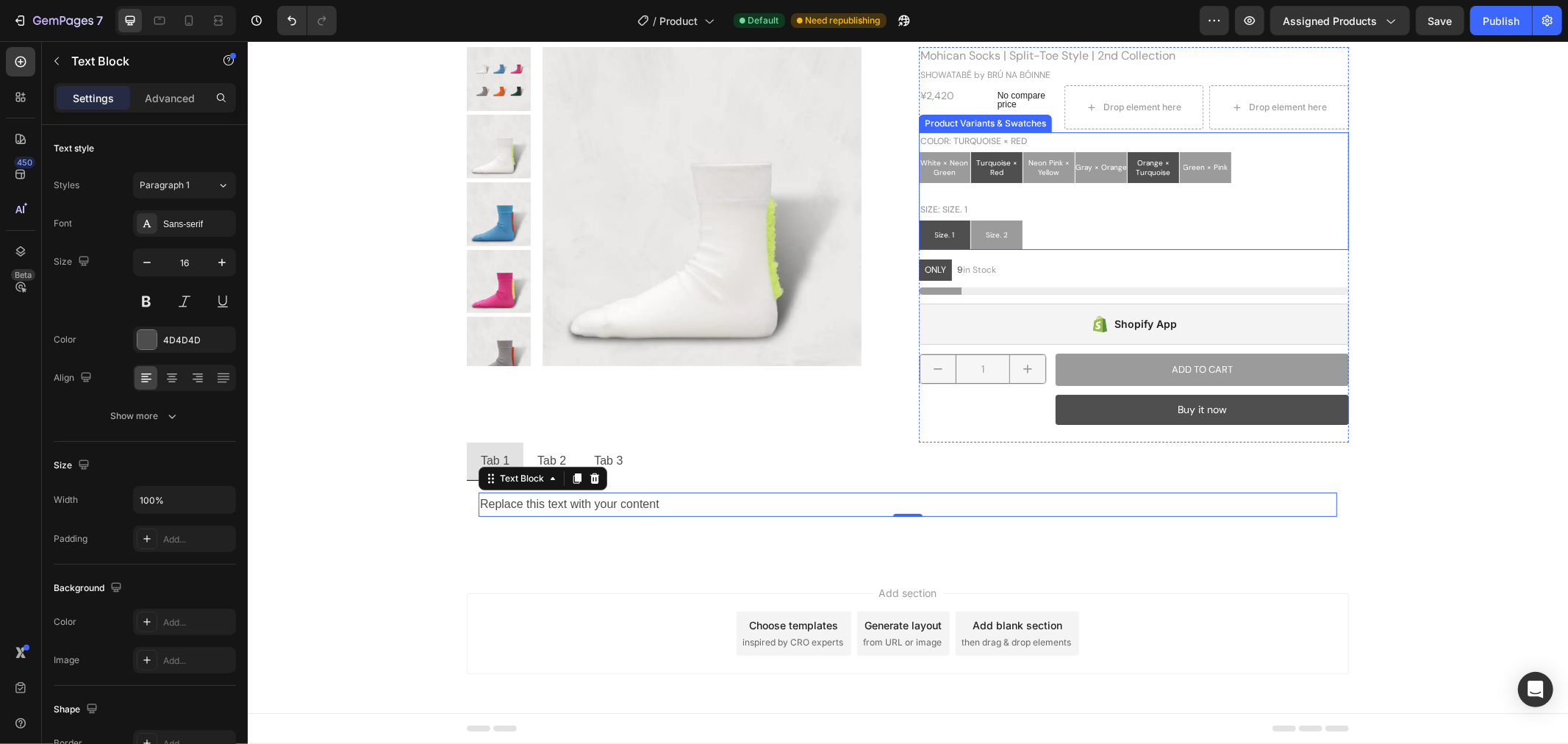
drag, startPoint x: 1155, startPoint y: 177, endPoint x: 1175, endPoint y: 175, distance: 20.1
click at [1155, 177] on div "Orange × Turquoise" at bounding box center [1152, 167] width 52 height 31
click at [1127, 151] on input "Orange × Turquoise Orange × Turquoise Orange × Turquoise" at bounding box center [1126, 150] width 1 height 1
radio input "false"
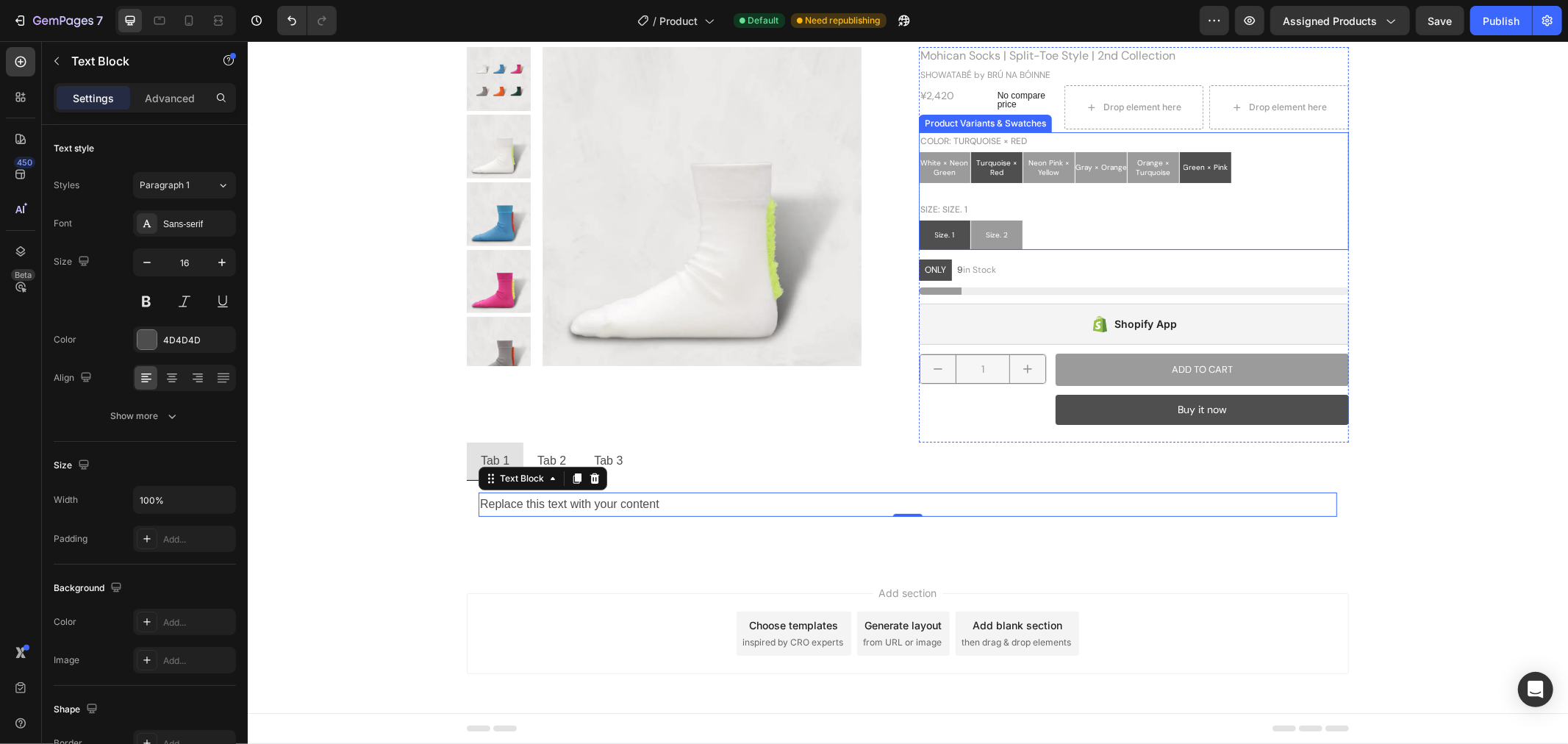
radio input "false"
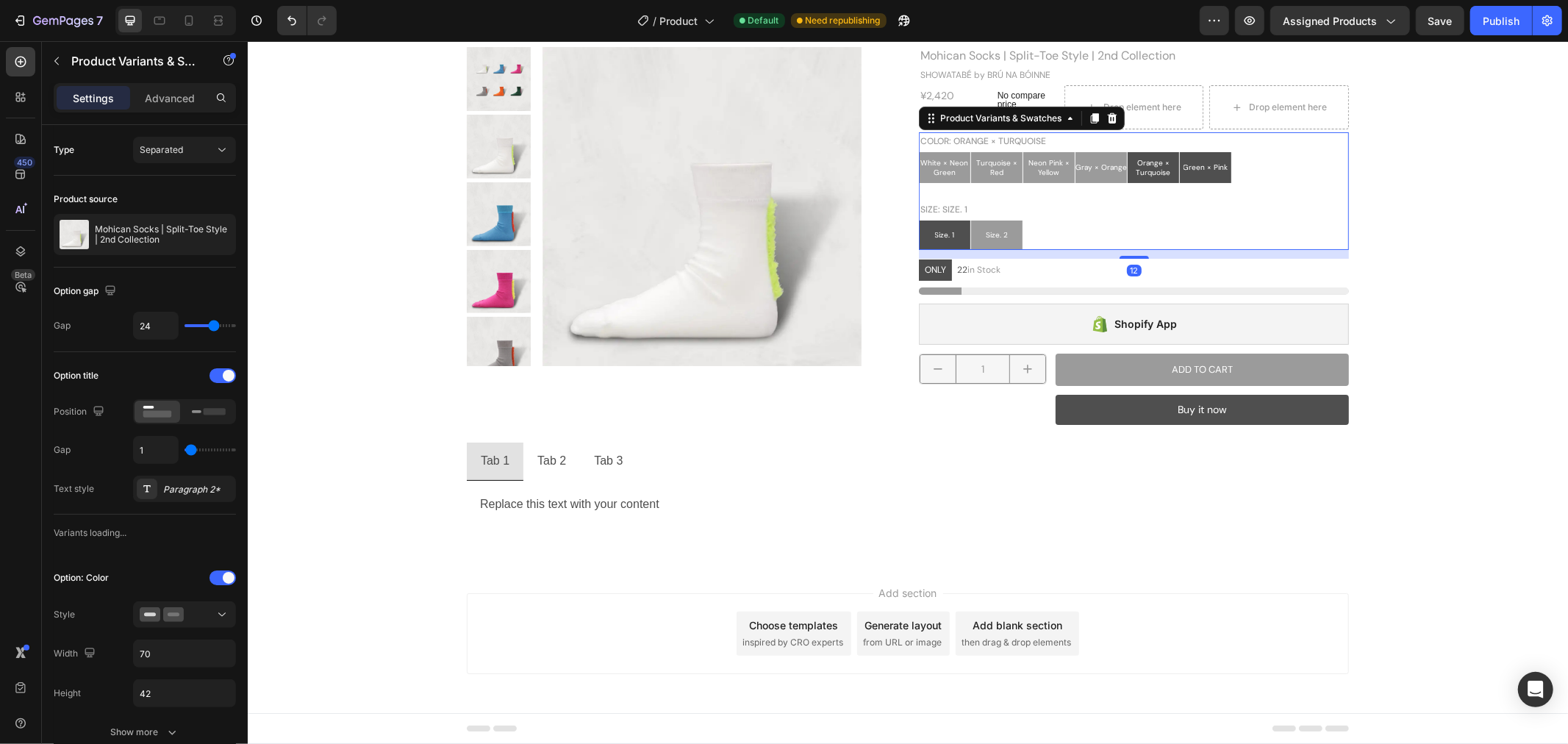
radio input "false"
click at [1216, 174] on div "Green × Pink" at bounding box center [1205, 166] width 45 height 22
click at [1179, 151] on input "Green × Pink Green × Pink Green × Pink" at bounding box center [1178, 150] width 1 height 1
radio input "false"
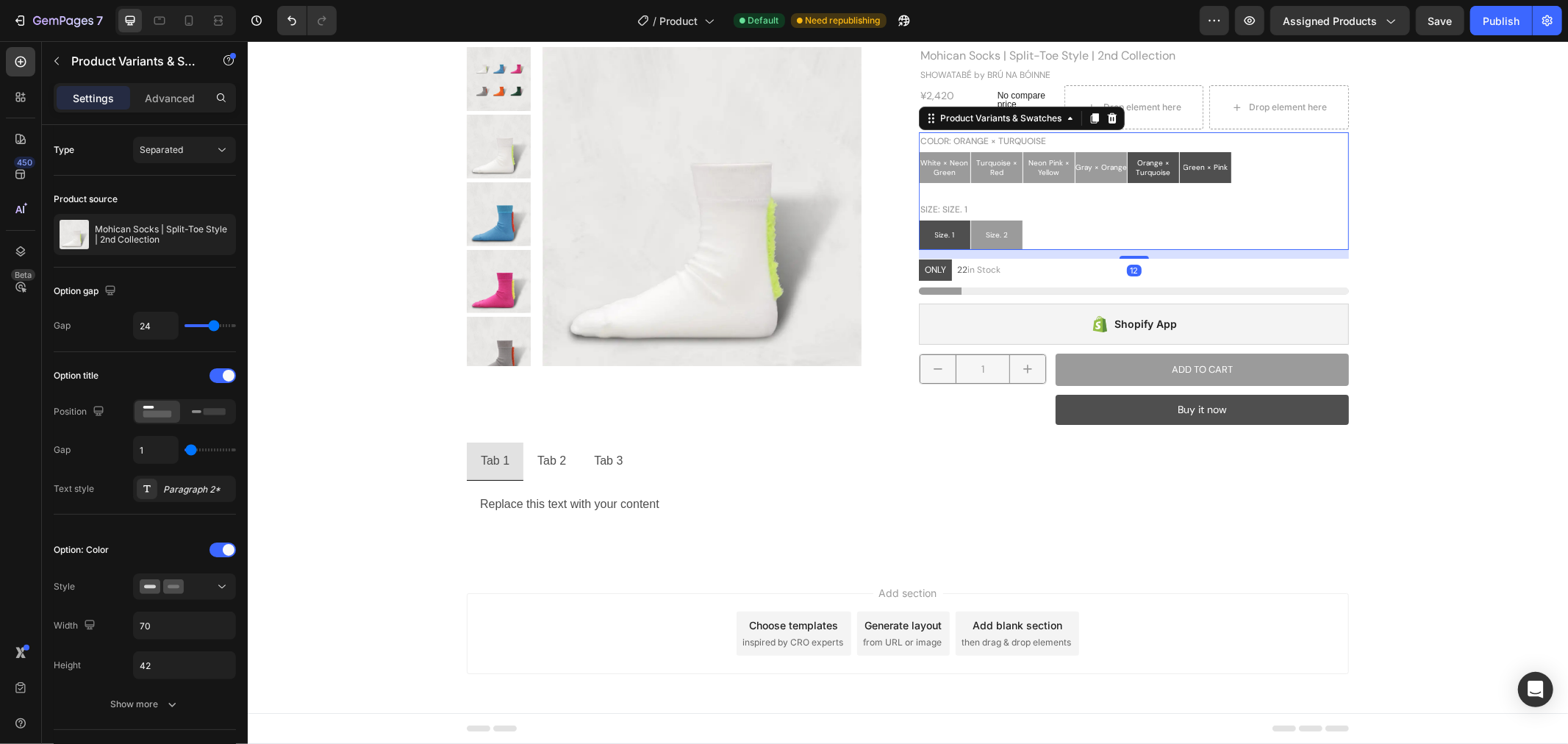
radio input "false"
click at [1076, 170] on span "Gray × Orange" at bounding box center [1101, 166] width 52 height 10
click at [1075, 151] on input "Gray × Orange Gray × Orange Gray × Orange" at bounding box center [1074, 150] width 1 height 1
radio input "false"
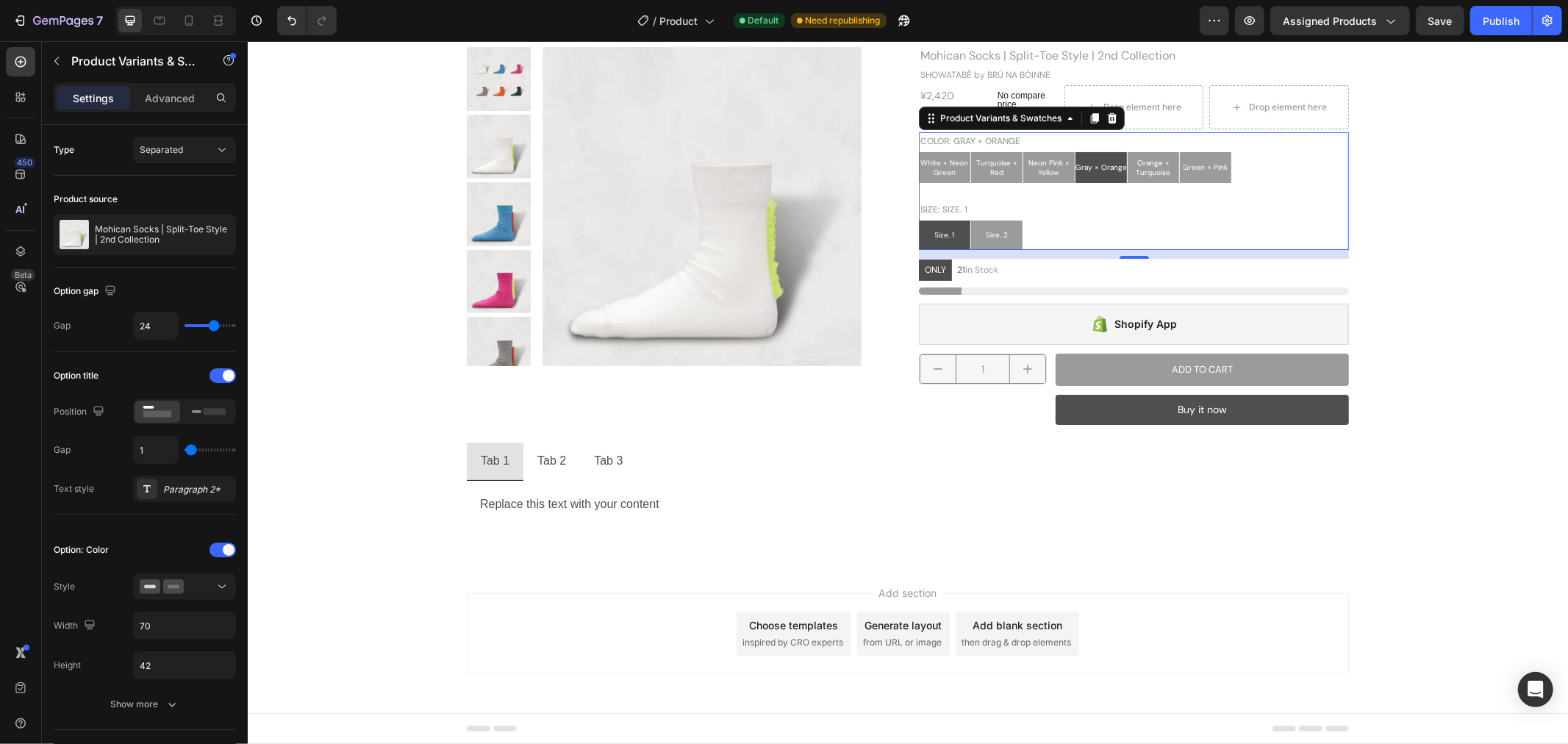
click at [1057, 219] on div "Size. 1 Size. 1 Size. 1 Size. 2 Size. 2 Size. 2" at bounding box center [1133, 234] width 430 height 29
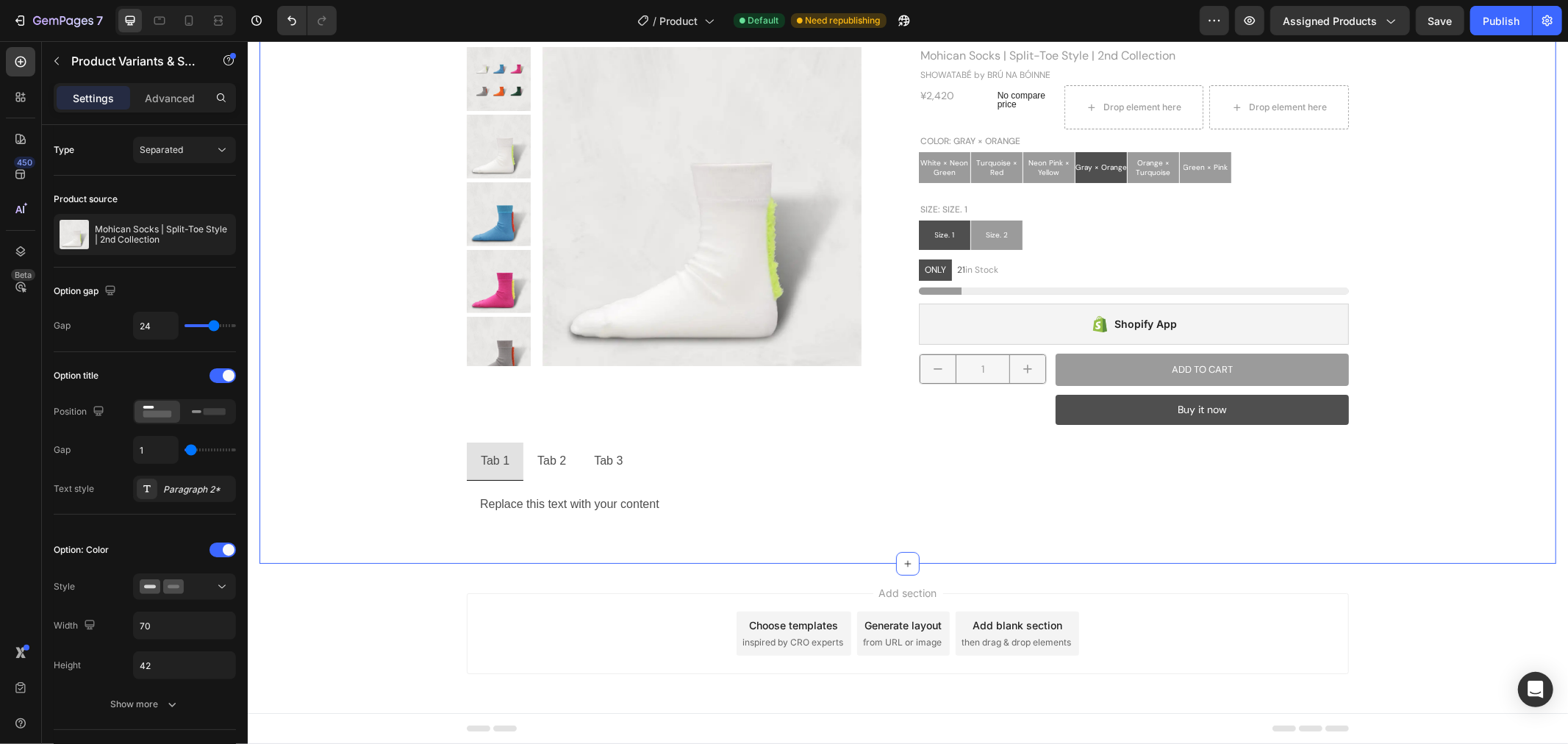
click at [1438, 219] on div "Product Images Mohican Socks | Split-Toe Style | 2nd Collection Product Title S…" at bounding box center [906, 287] width 1274 height 481
click at [1212, 169] on span "Green × Pink" at bounding box center [1205, 166] width 45 height 10
click at [1179, 151] on input "Green × Pink Green × Pink Green × Pink" at bounding box center [1178, 150] width 1 height 1
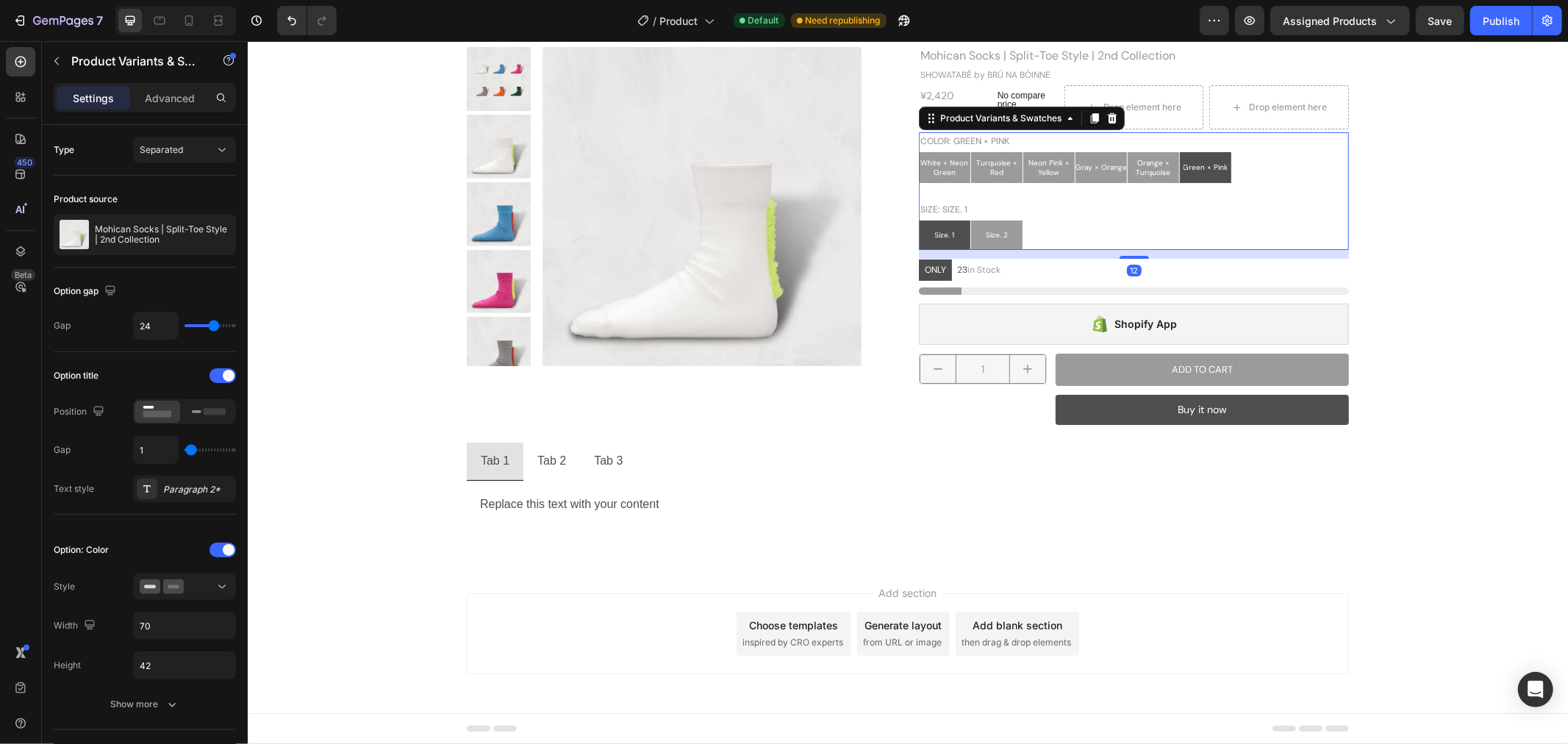
radio input "false"
type input "3"
radio input "true"
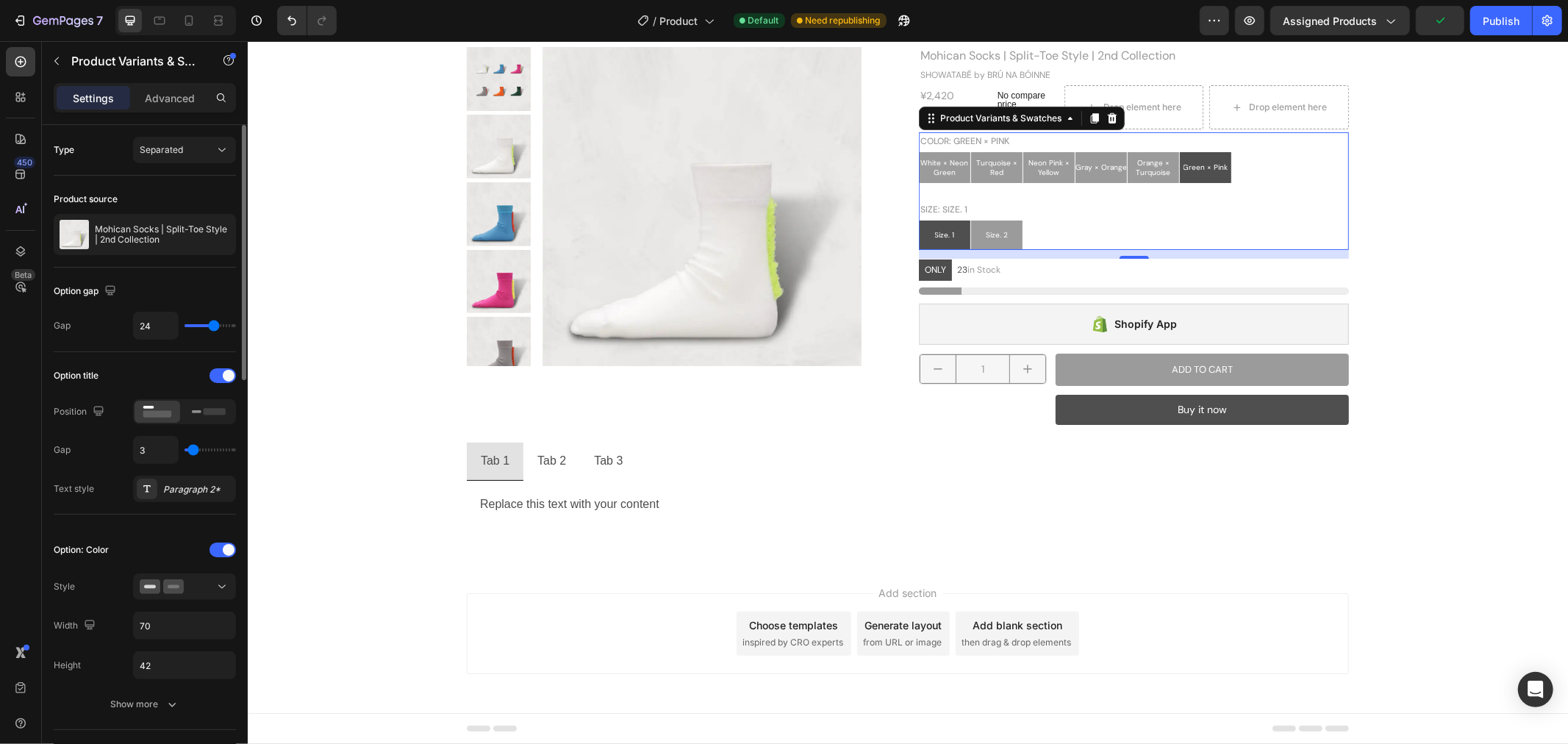
radio input "true"
type input "4"
type input "5"
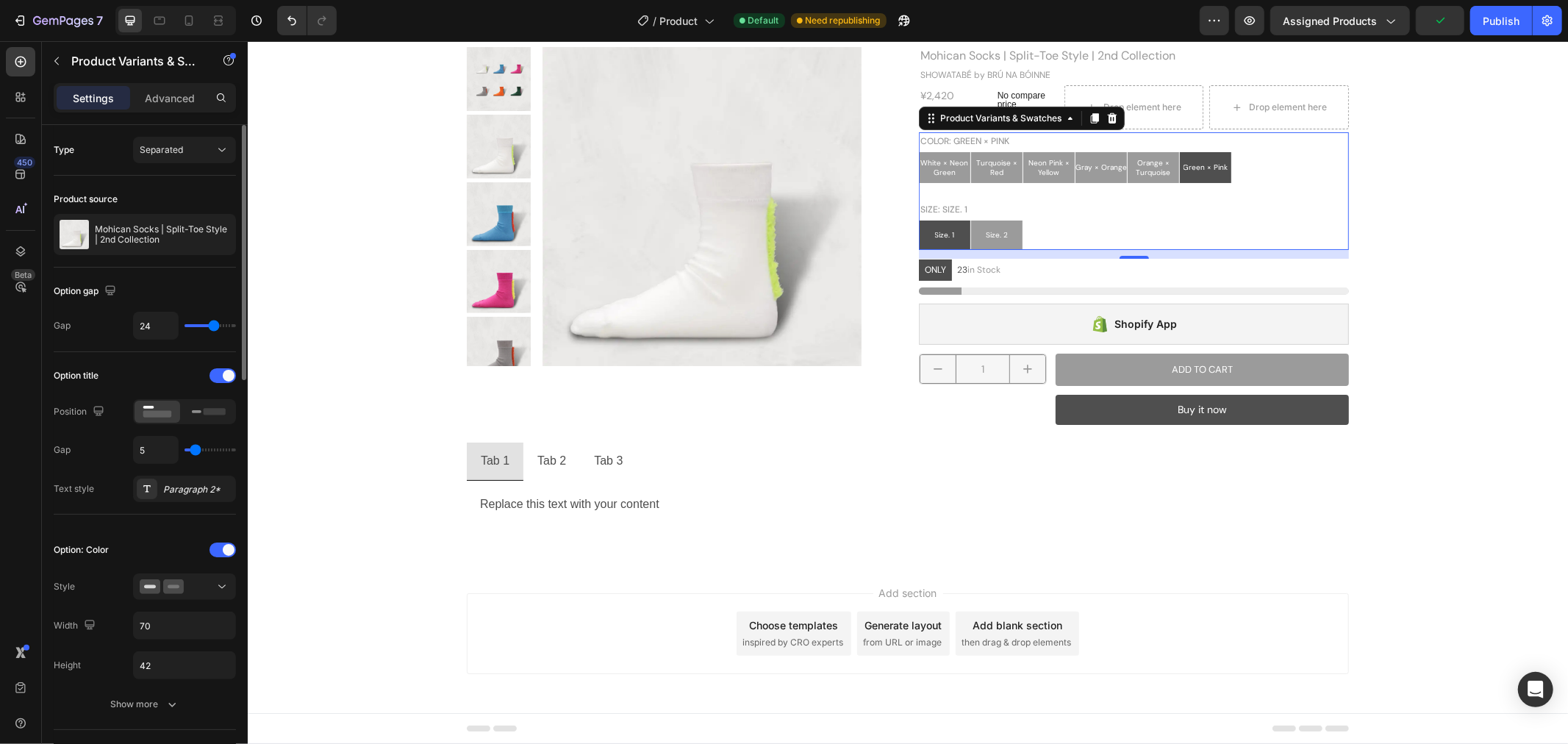
type input "6"
type input "7"
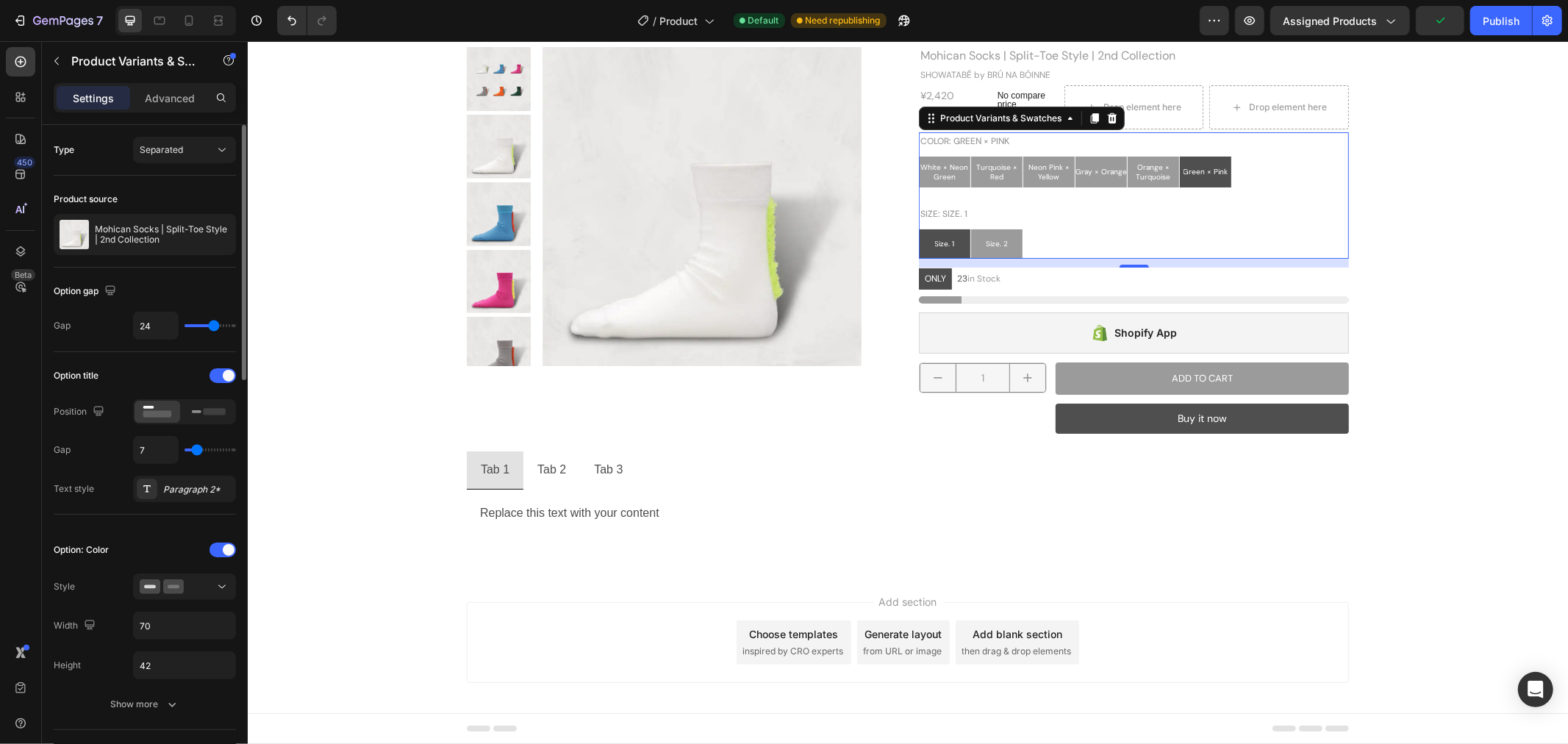
type input "8"
type input "9"
type input "10"
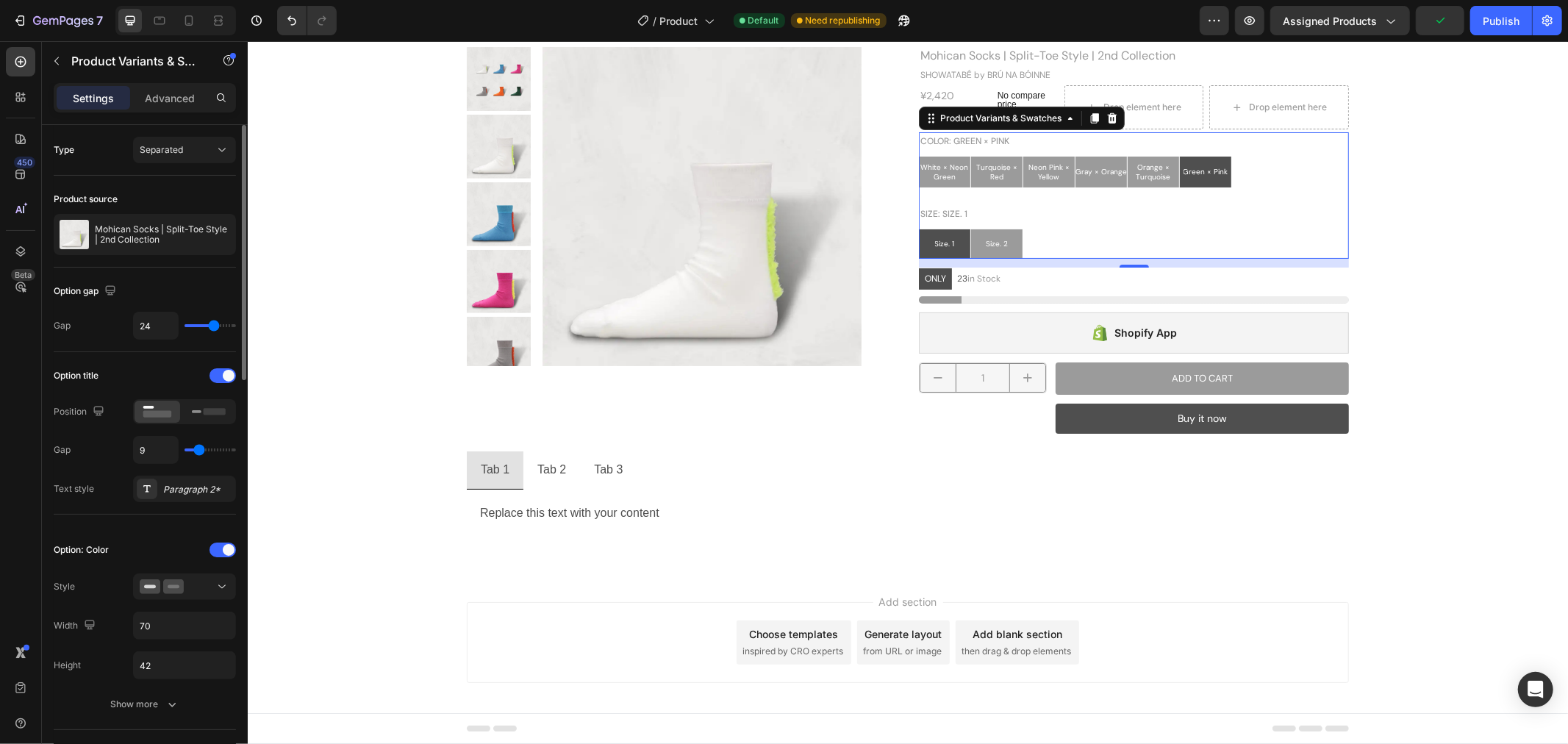
type input "10"
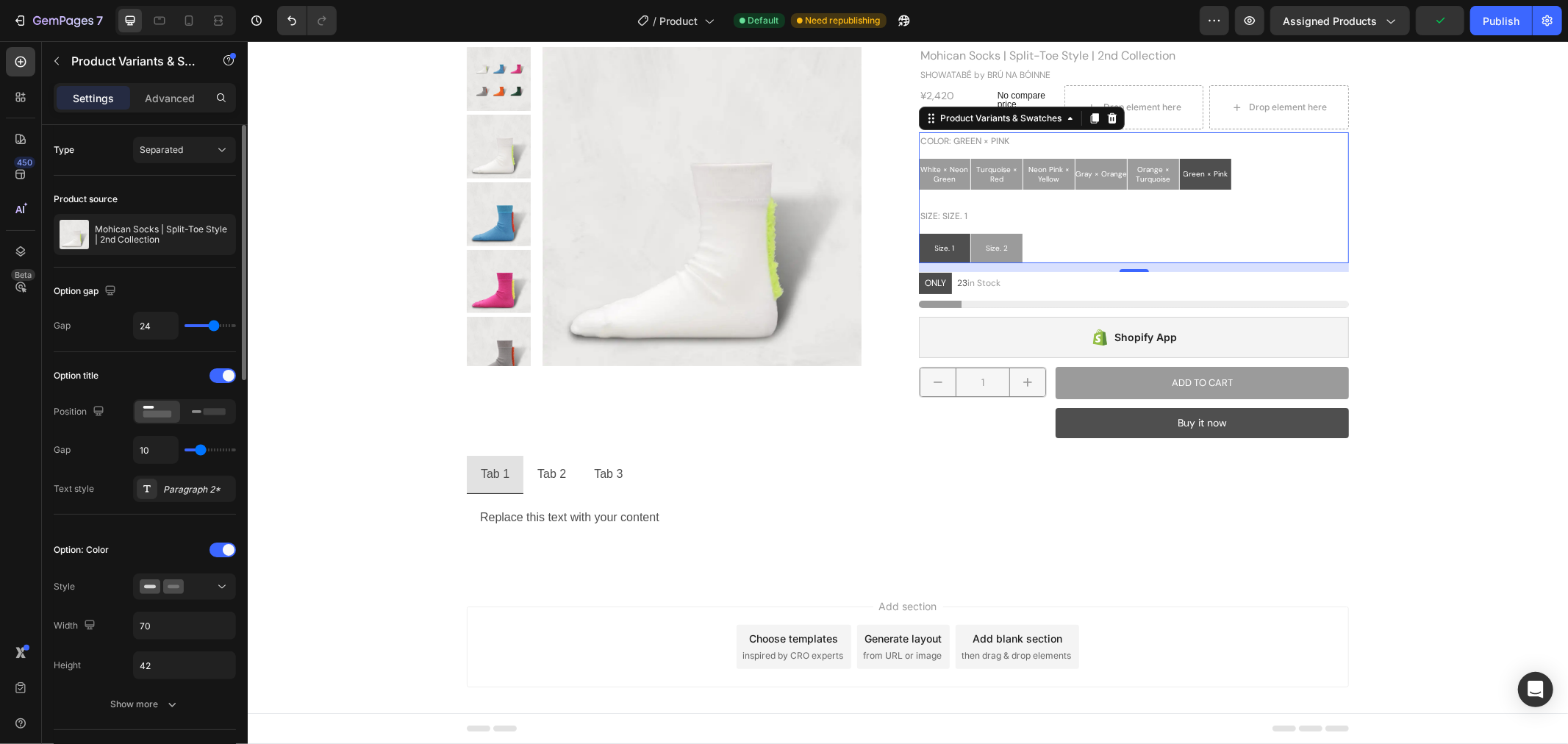
type input "11"
type input "13"
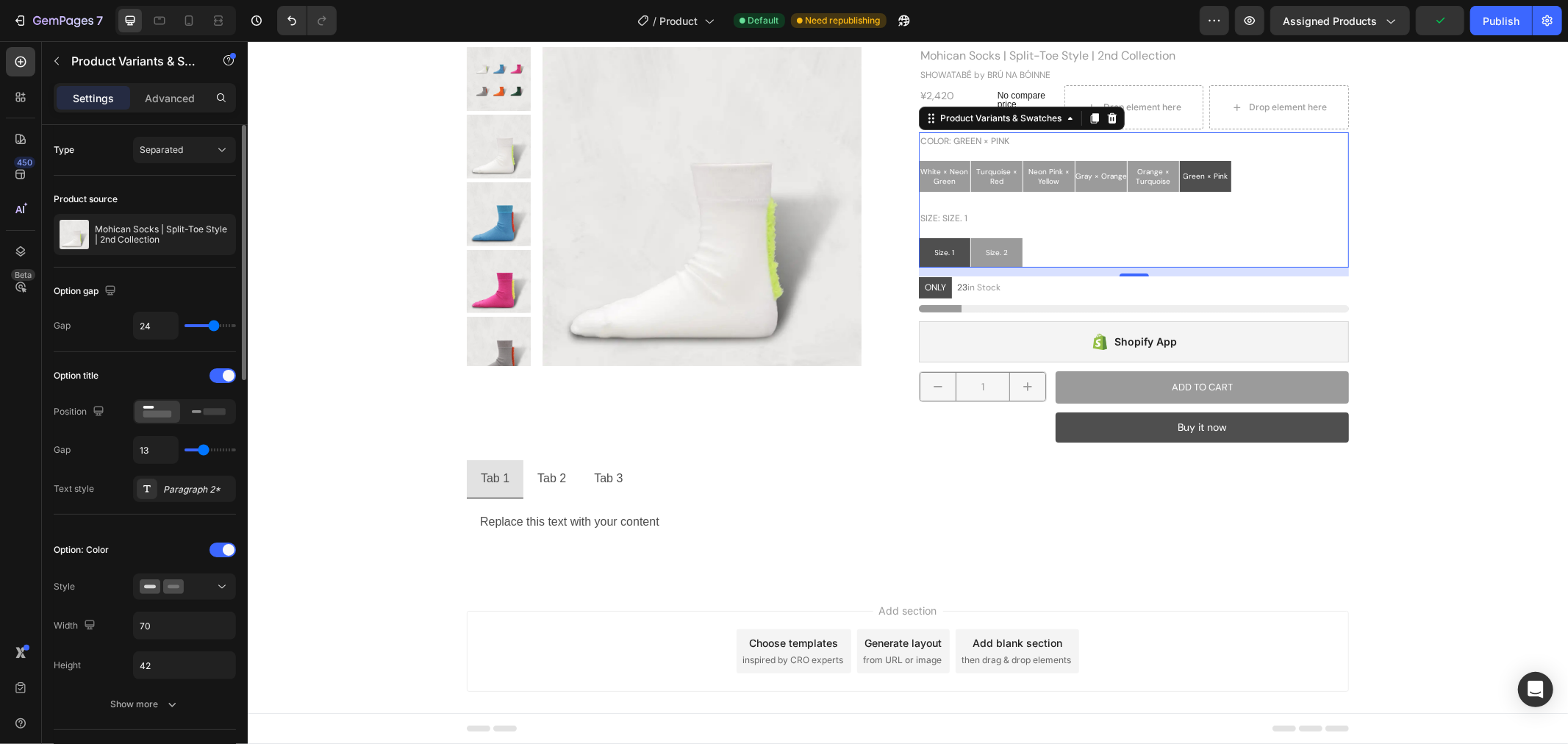
type input "12"
type input "11"
type input "10"
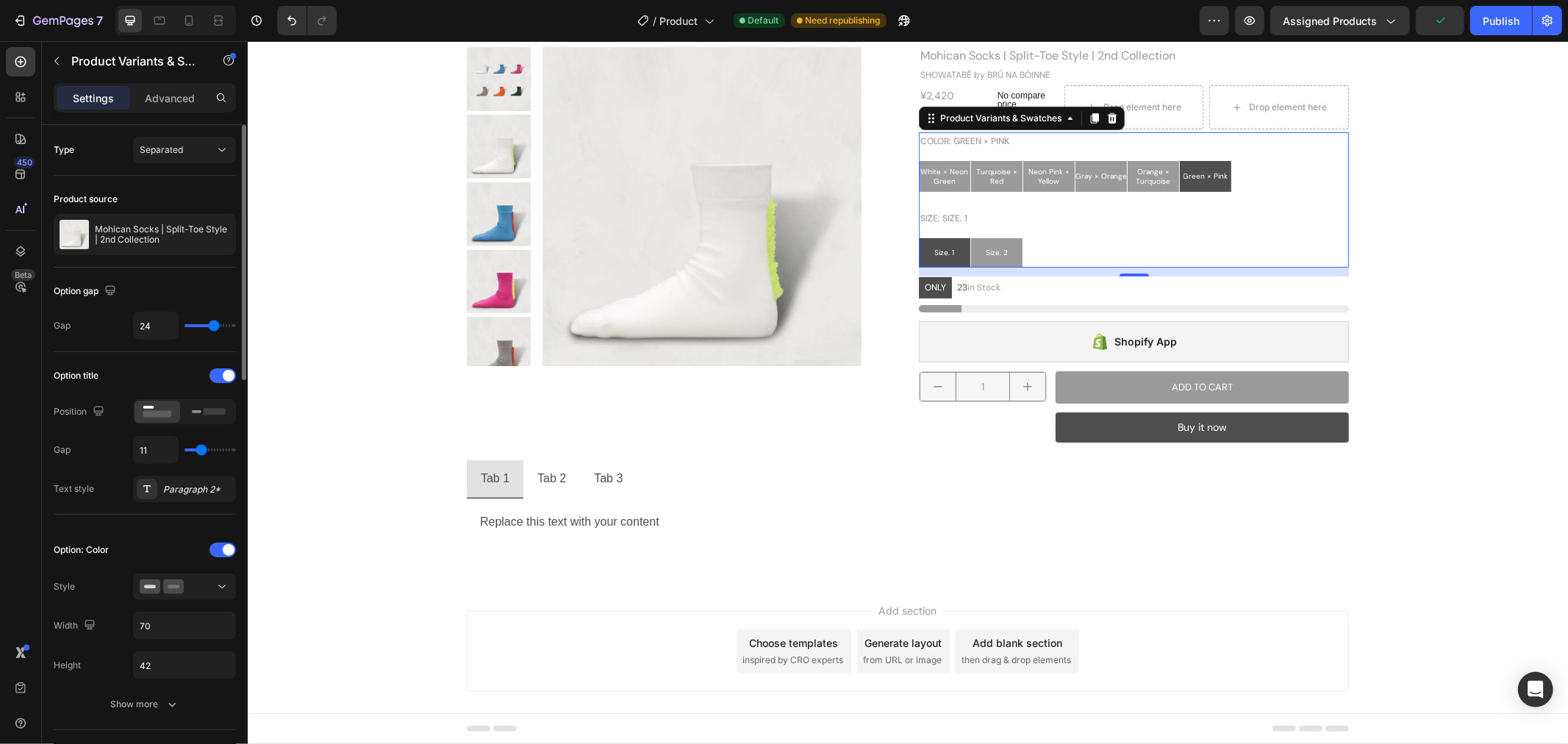
type input "10"
type input "8"
type input "7"
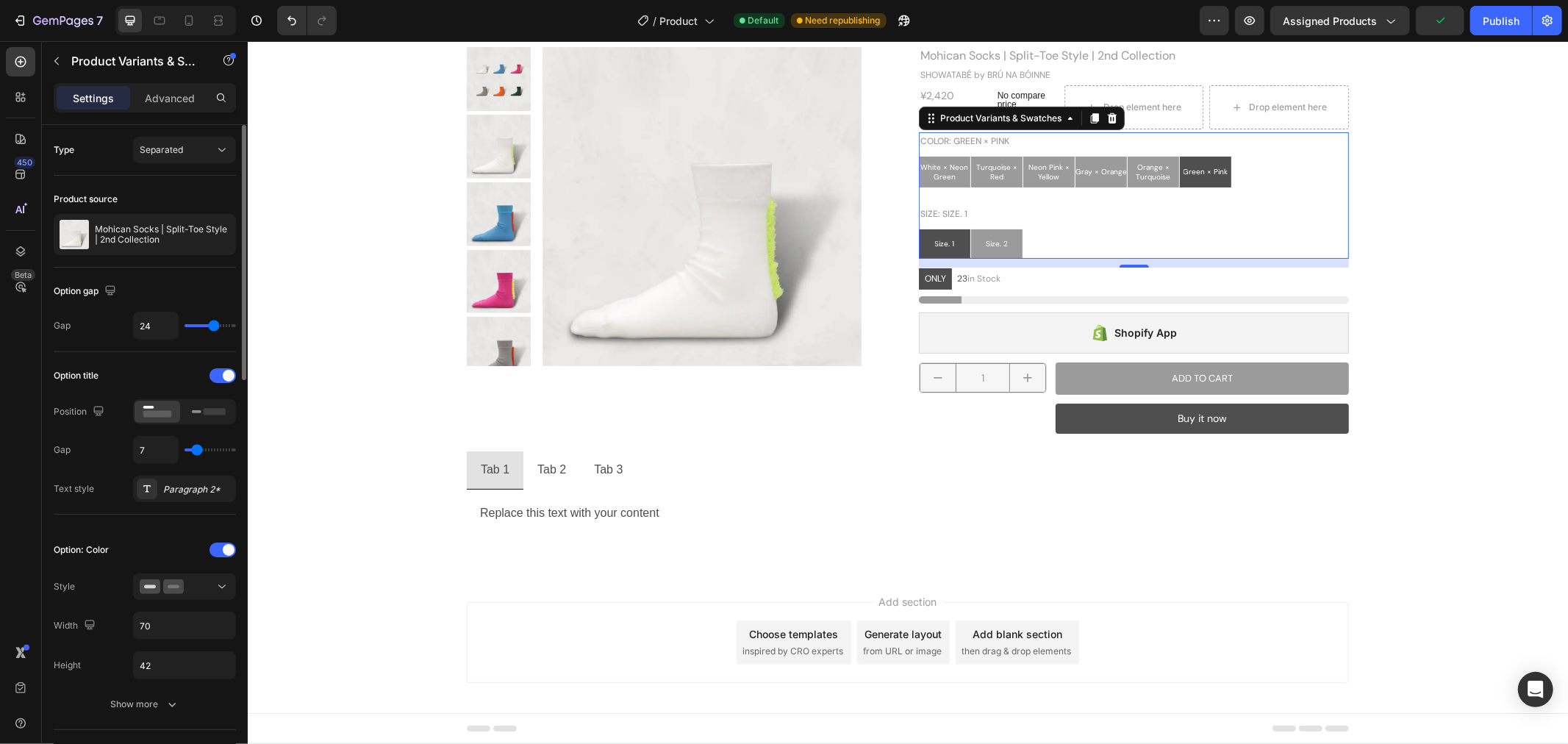
type input "4"
type input "2"
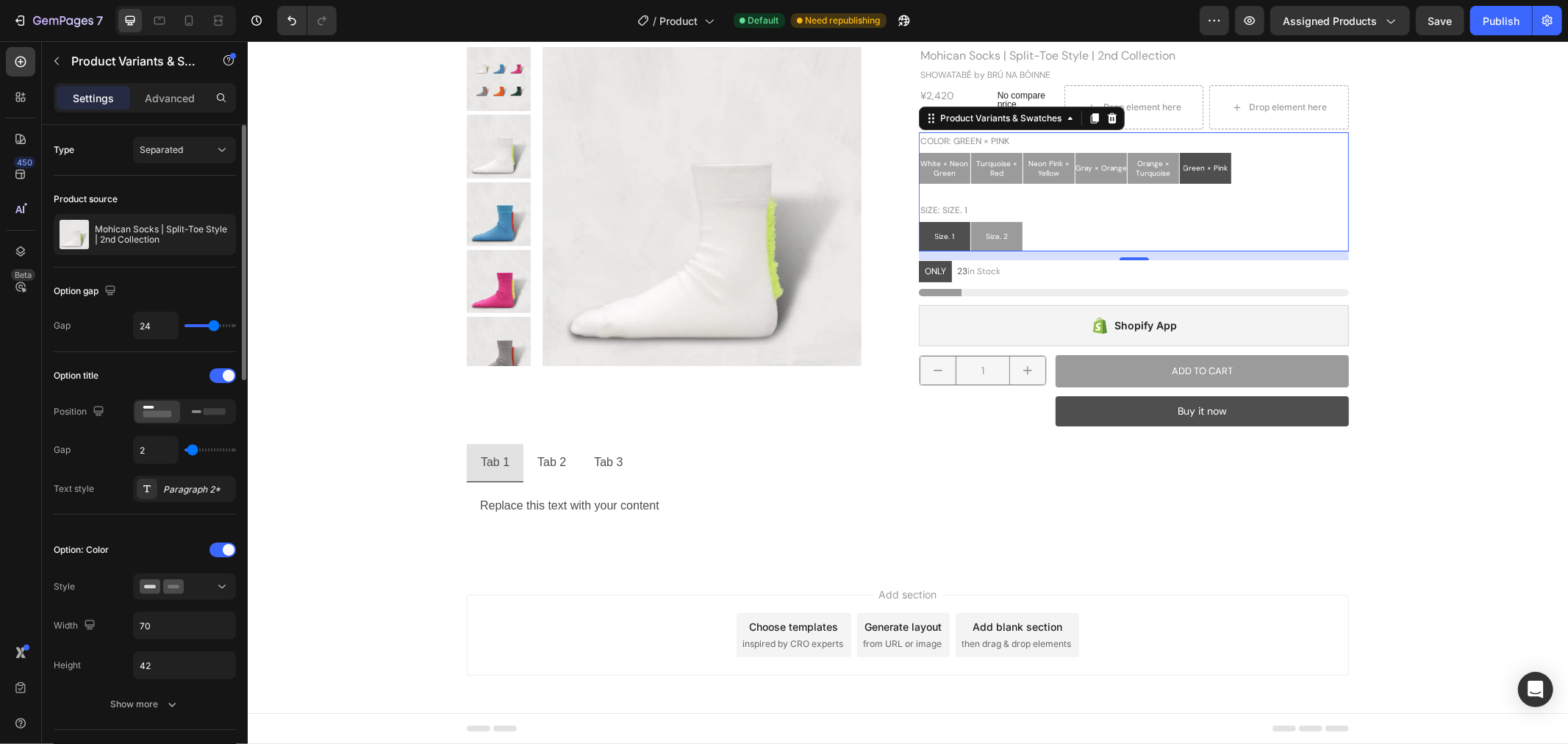
type input "1"
click at [191, 451] on input "range" at bounding box center [211, 449] width 52 height 3
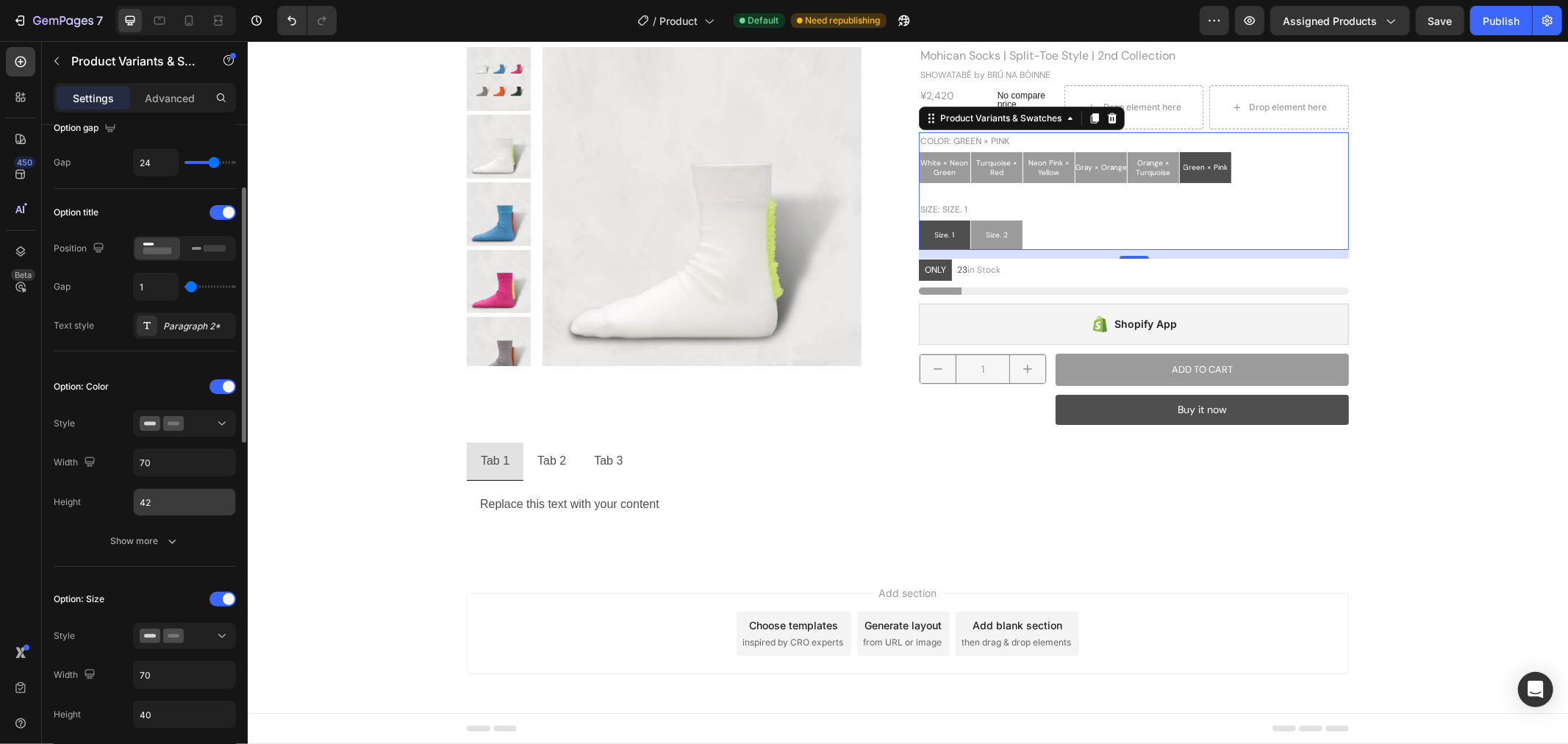
scroll to position [327, 0]
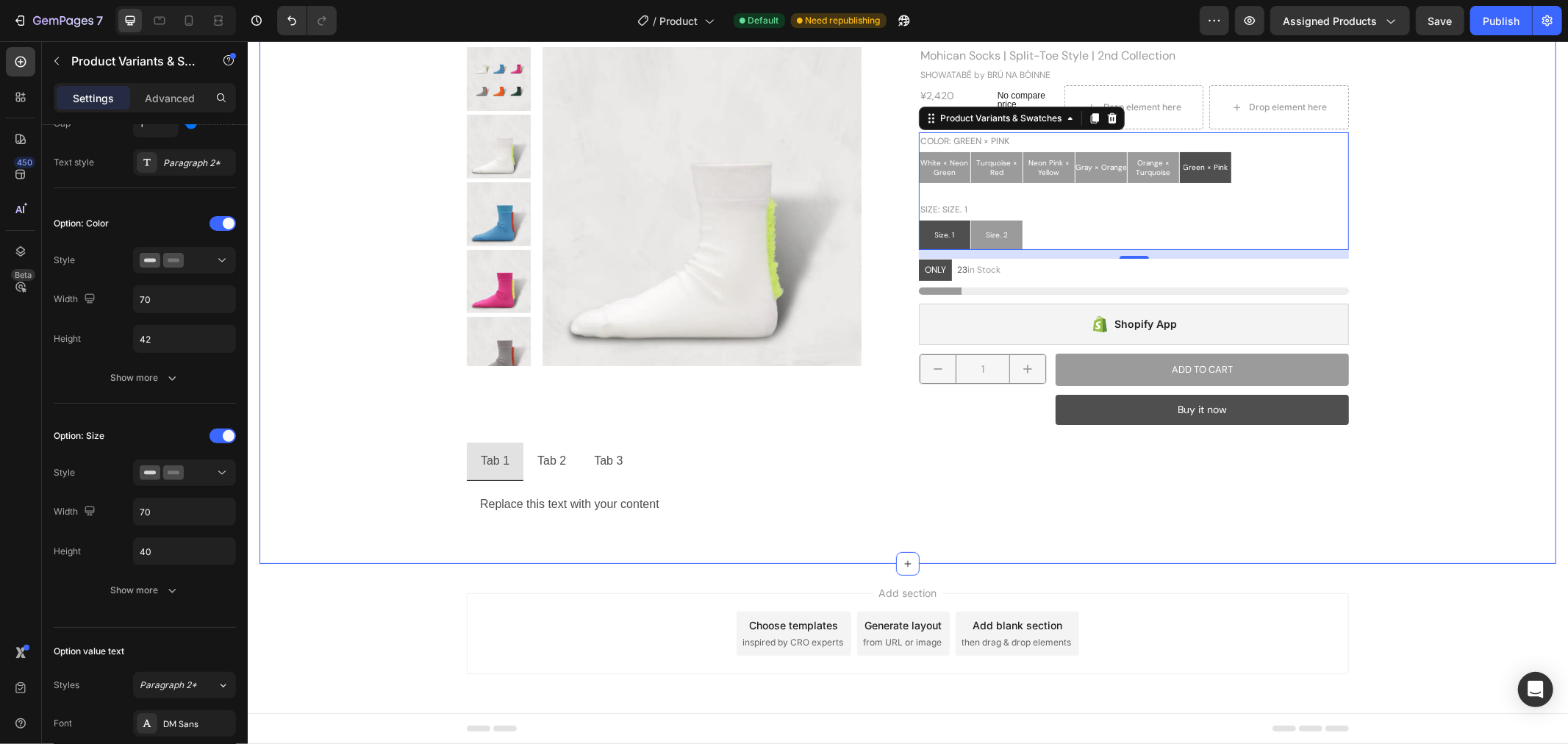
click at [389, 383] on div "Product Images Mohican Socks | Split-Toe Style | 2nd Collection Product Title S…" at bounding box center [906, 287] width 1274 height 481
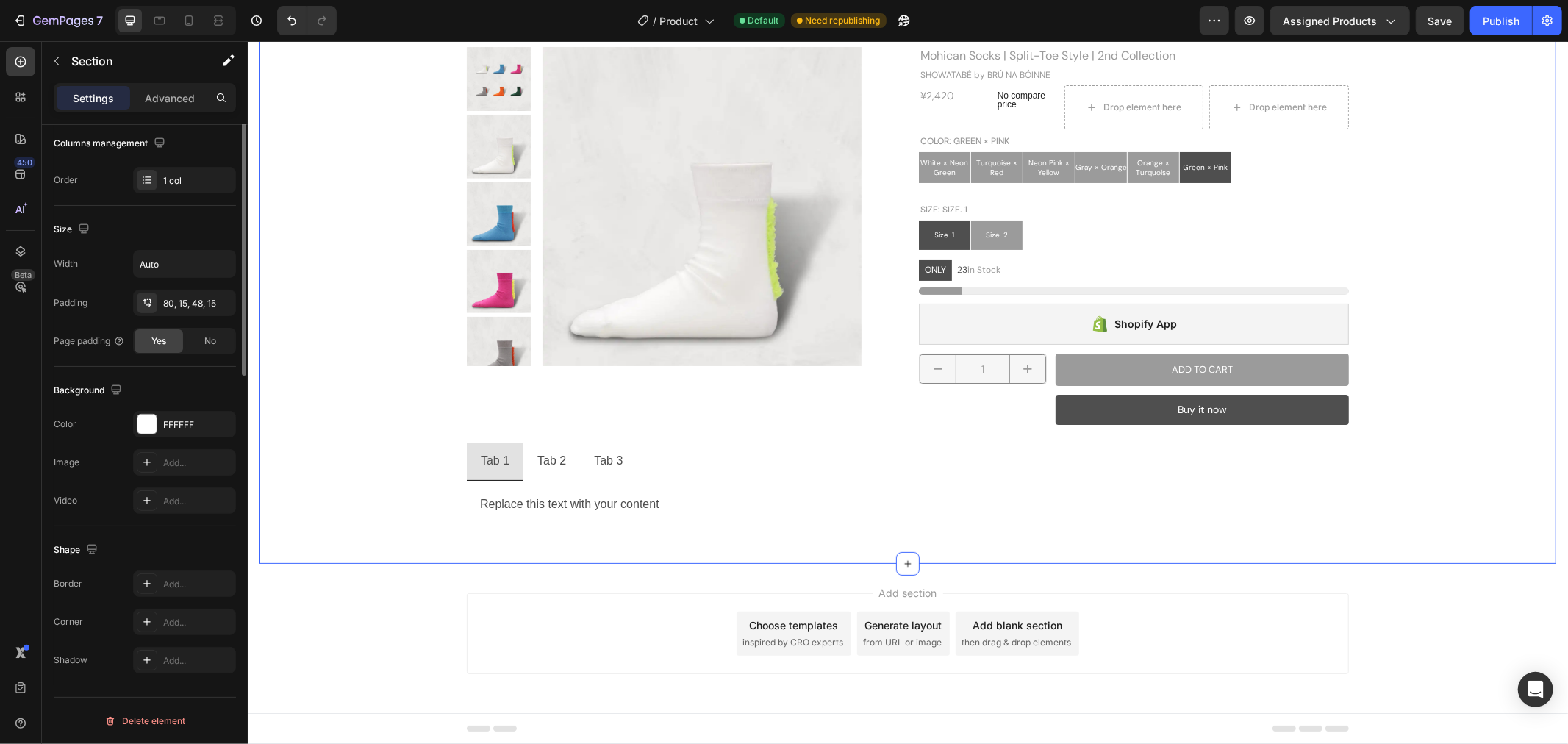
scroll to position [0, 0]
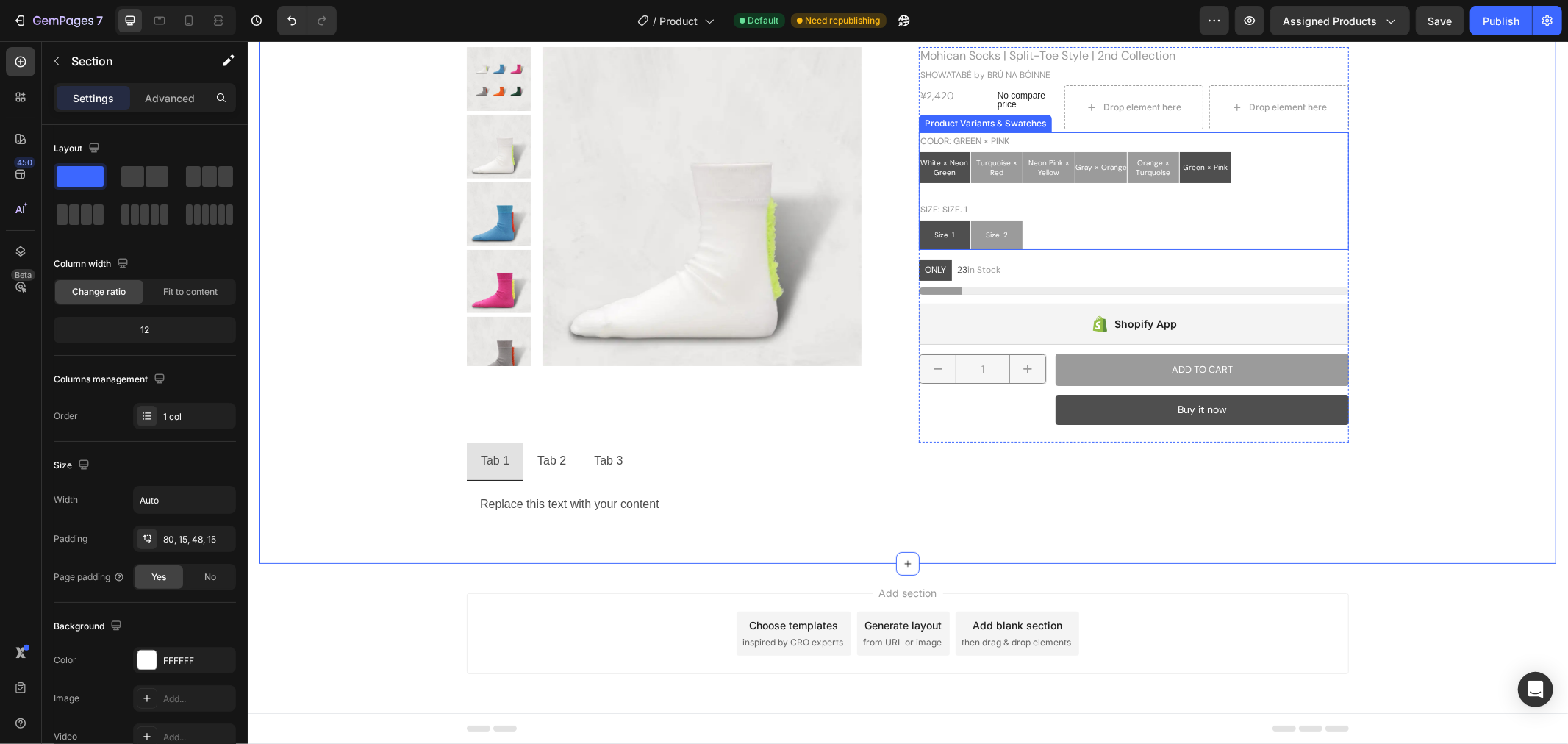
click at [942, 162] on span "White × Neon Green" at bounding box center [943, 167] width 48 height 19
click at [918, 151] on input "White × Neon Green White × Neon Green White × Neon Green" at bounding box center [917, 150] width 1 height 1
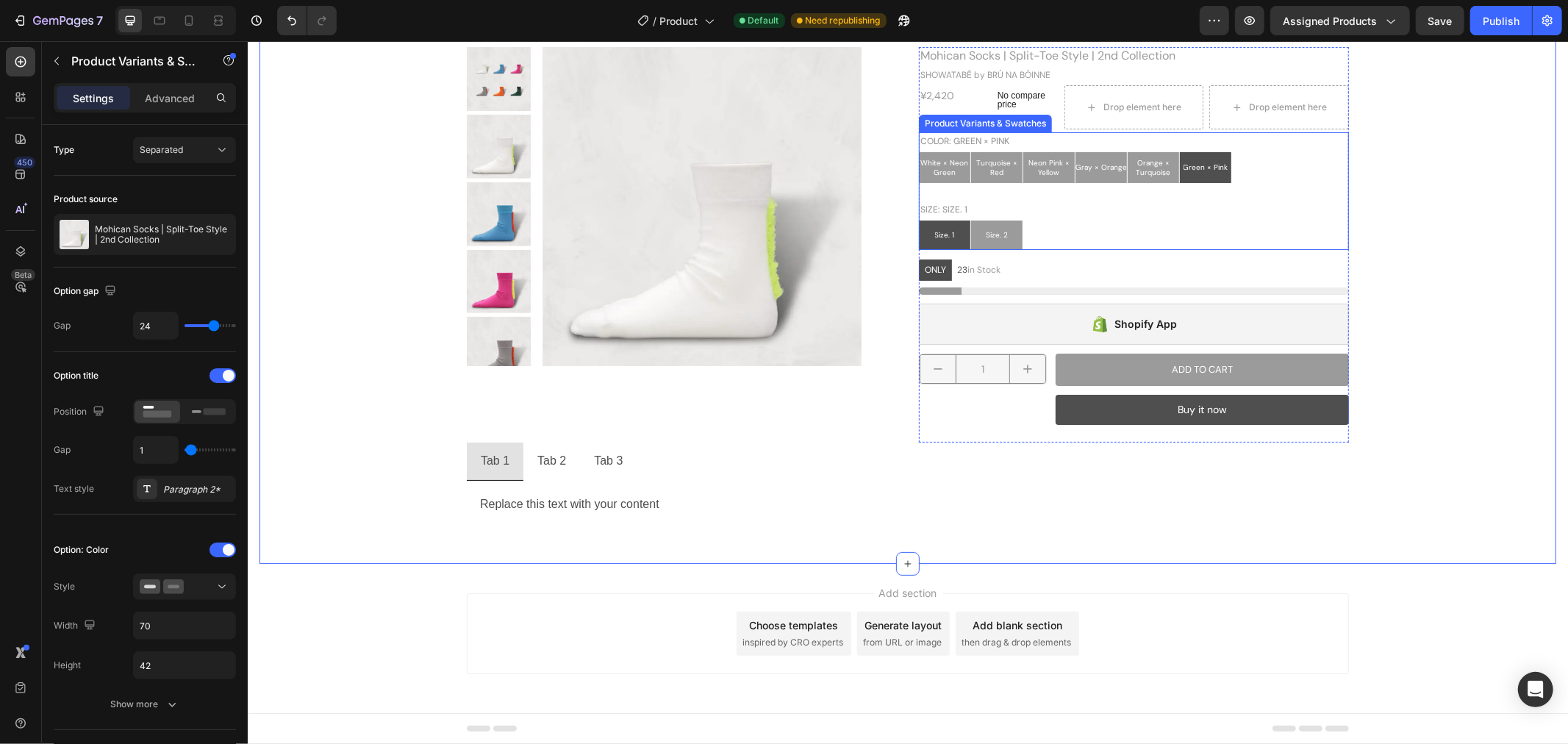
radio input "false"
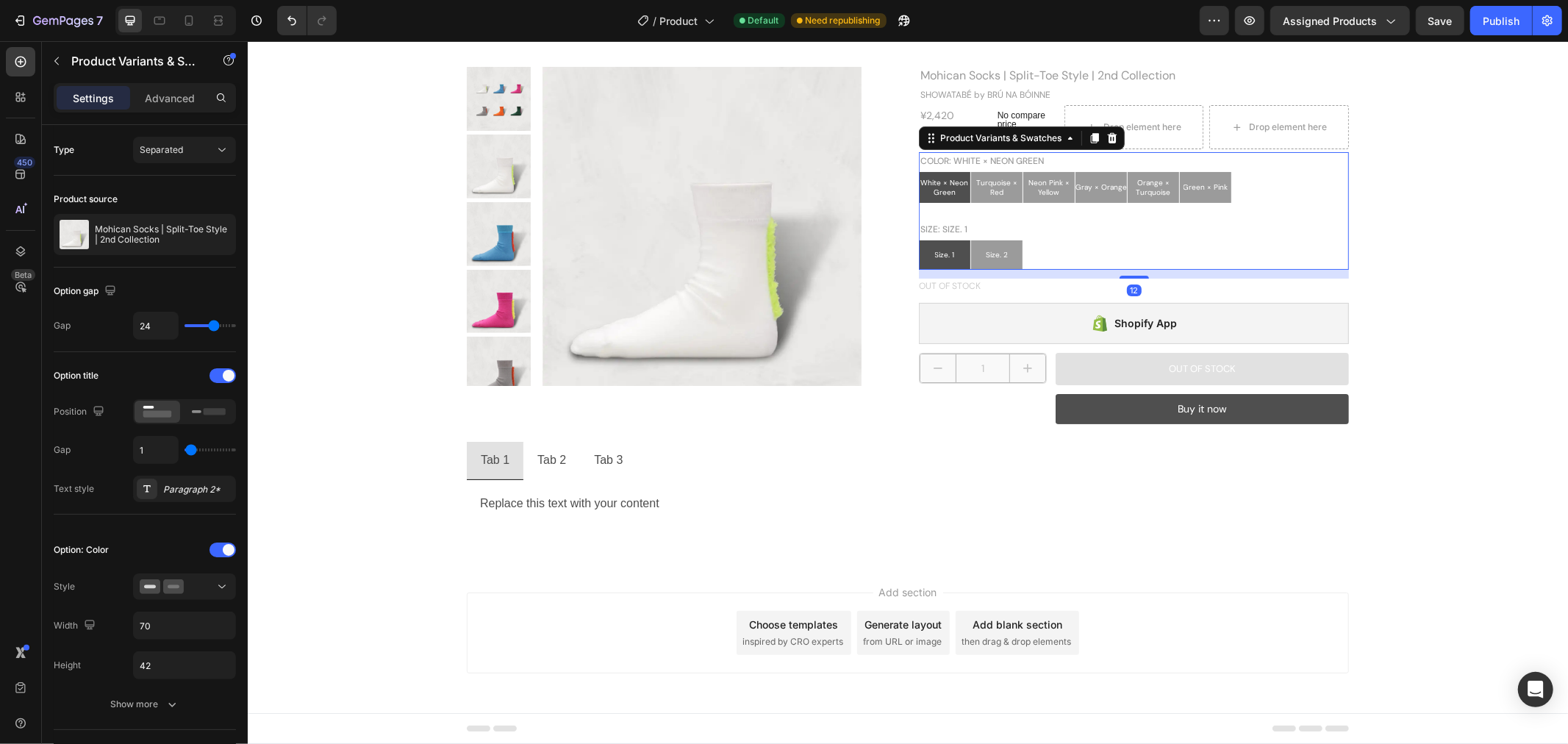
scroll to position [62, 0]
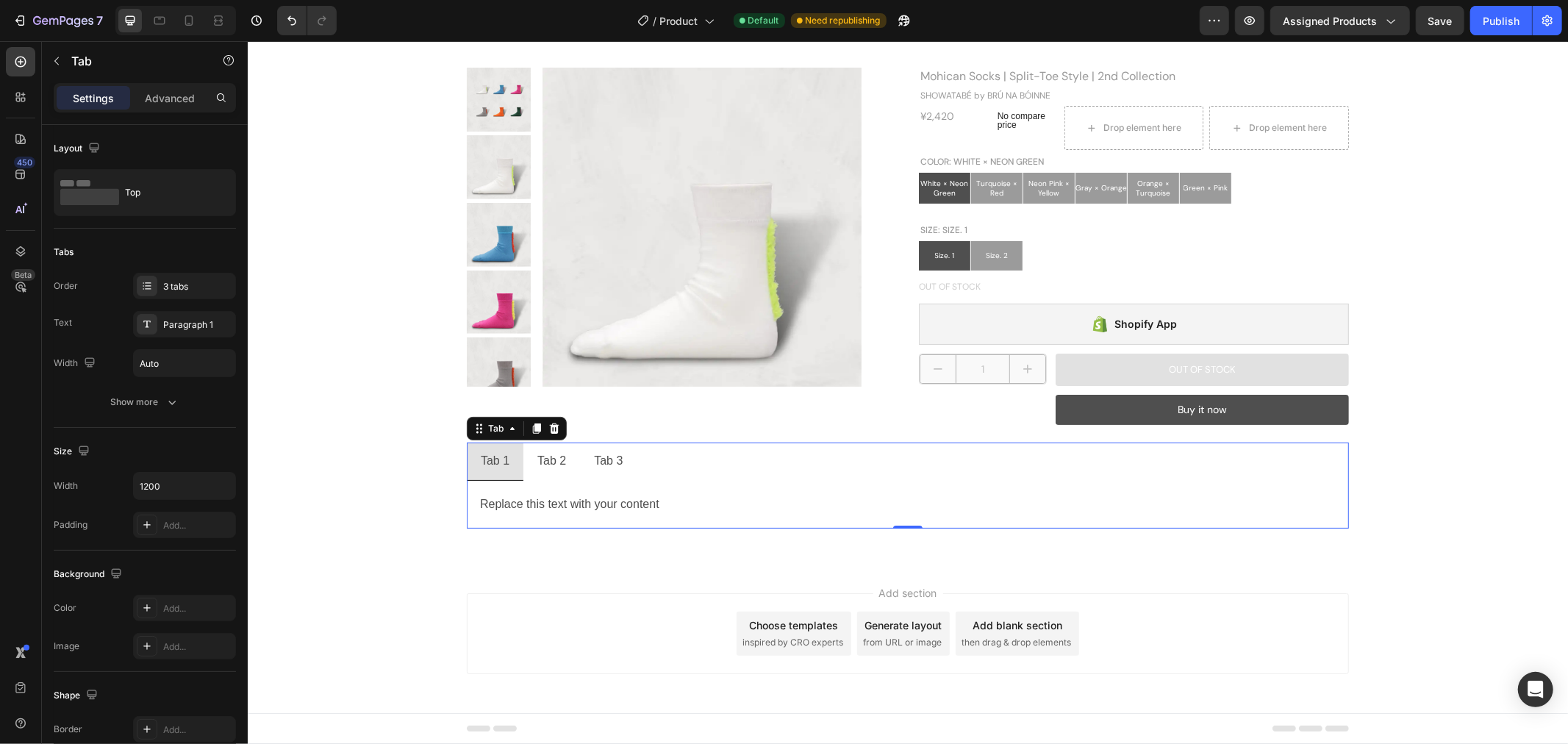
click at [484, 461] on p "Tab 1" at bounding box center [494, 461] width 29 height 22
click at [480, 461] on p "Tab 1" at bounding box center [494, 461] width 29 height 22
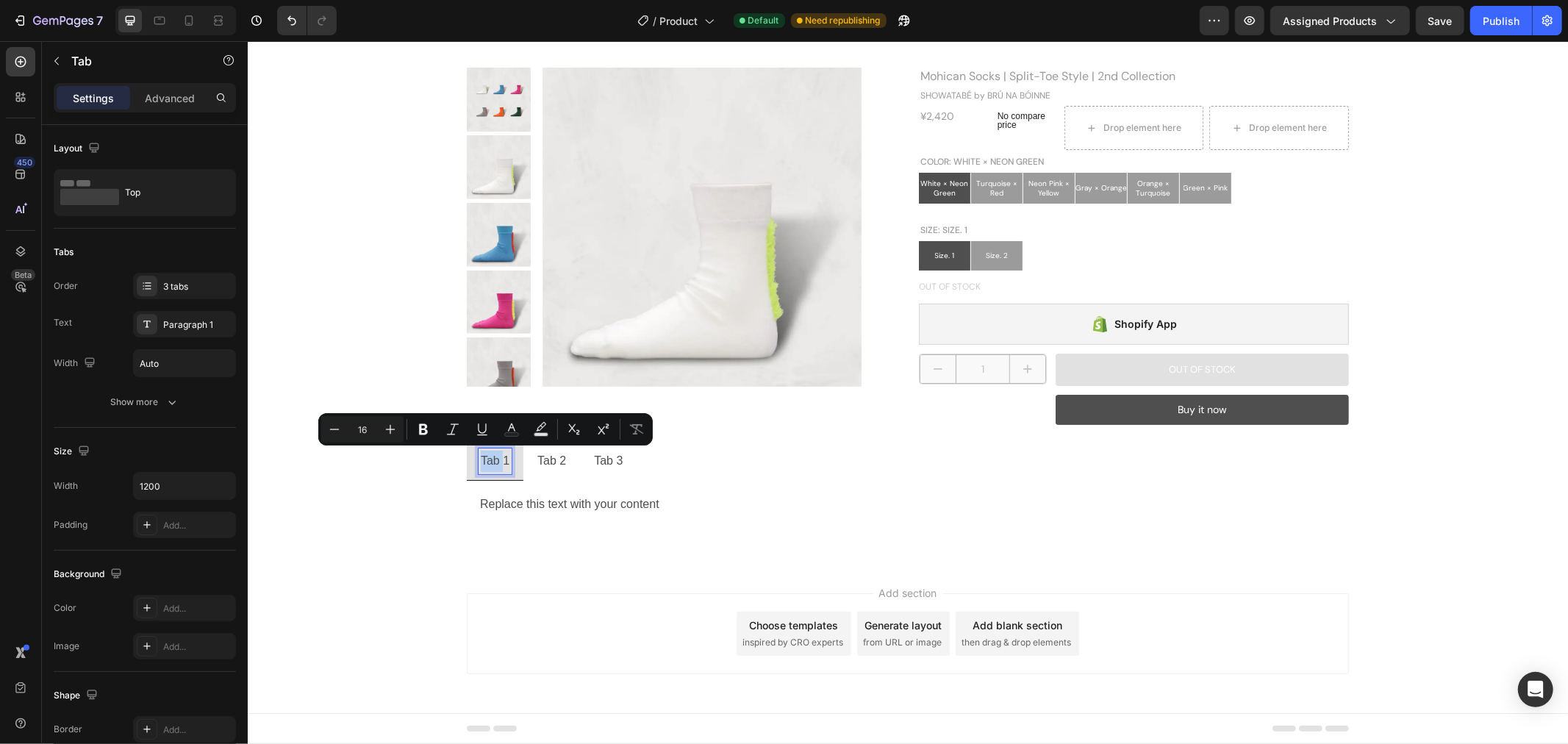
click at [480, 461] on p "Tab 1" at bounding box center [494, 461] width 29 height 22
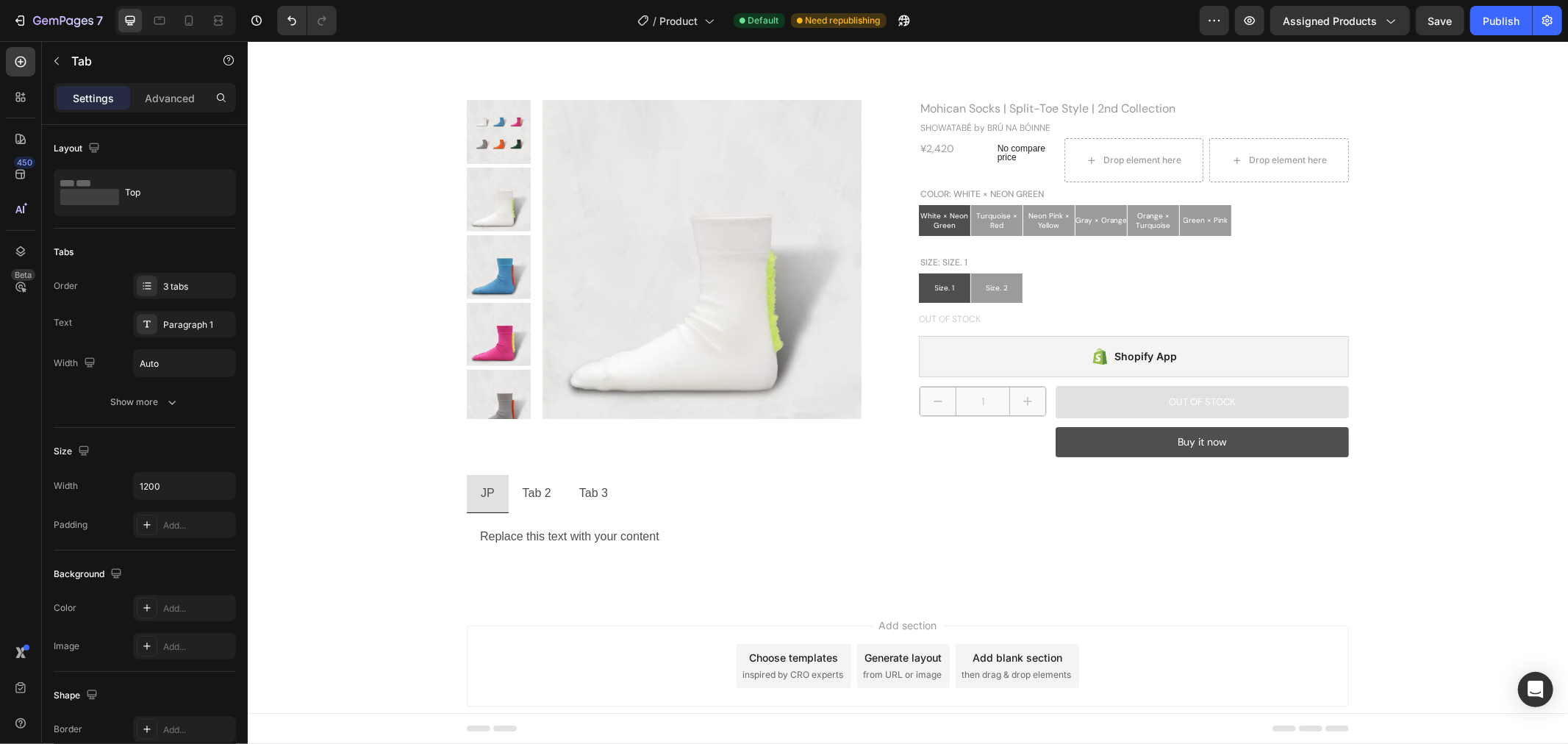
scroll to position [0, 0]
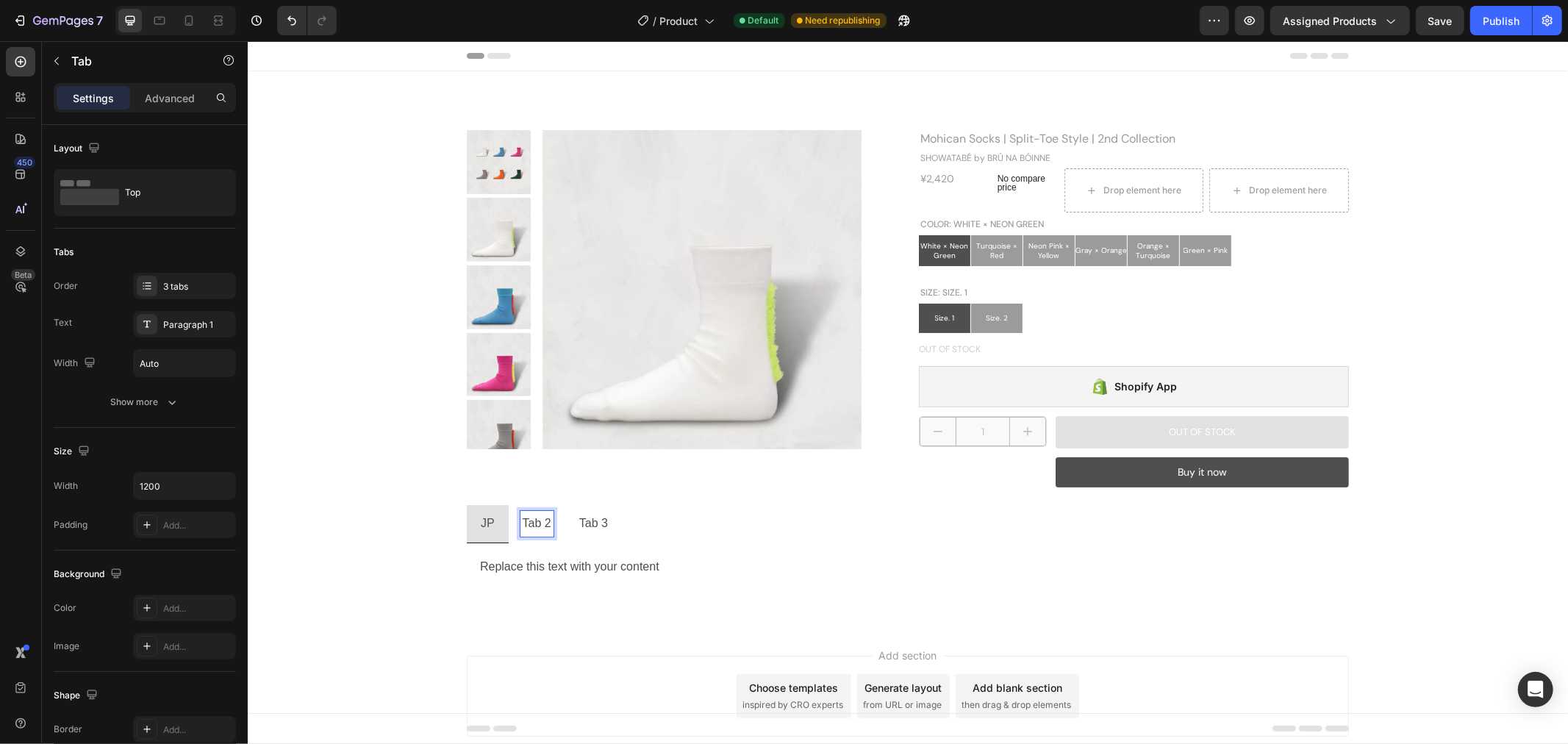
click at [527, 523] on p "Tab 2" at bounding box center [536, 523] width 29 height 22
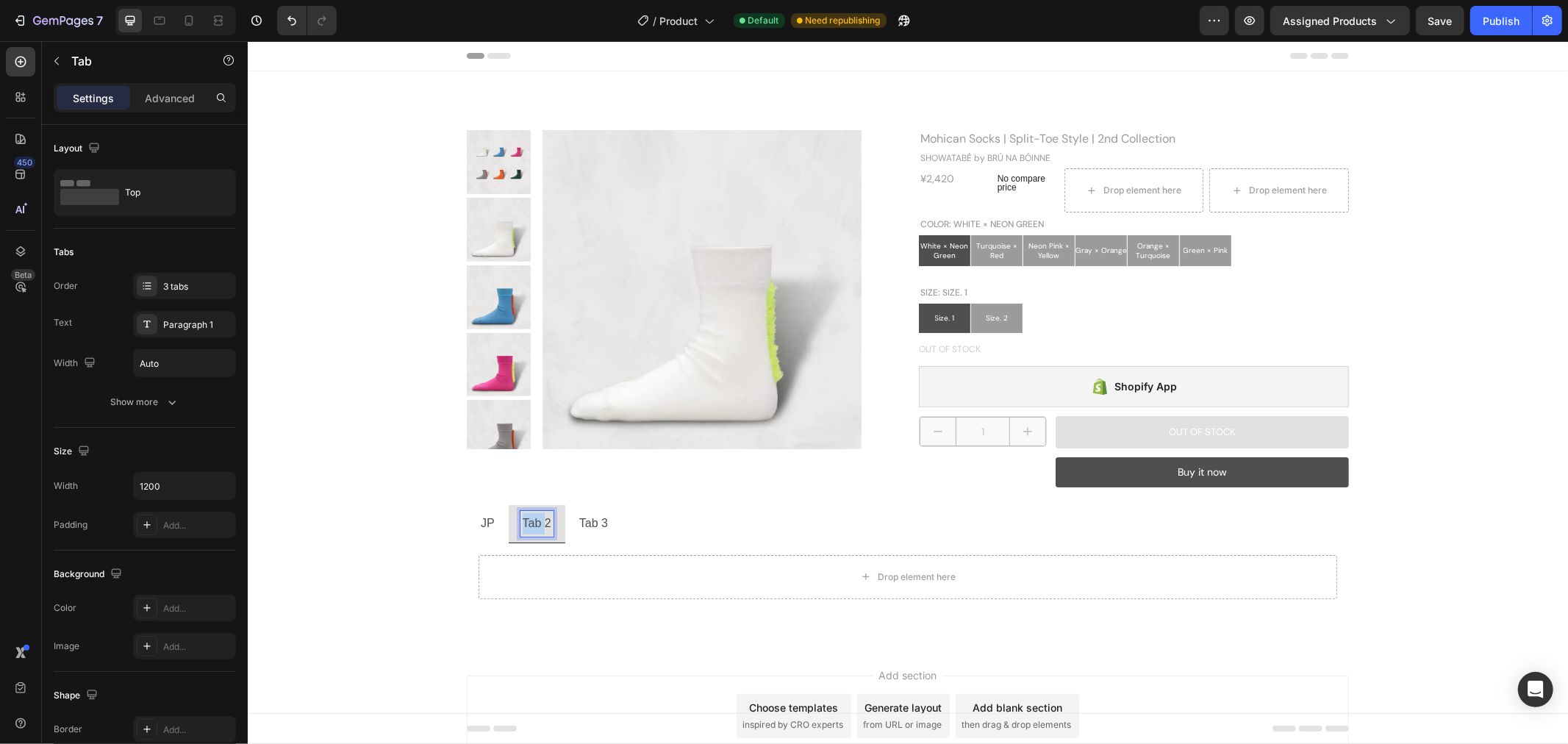
click at [527, 523] on p "Tab 2" at bounding box center [536, 523] width 29 height 22
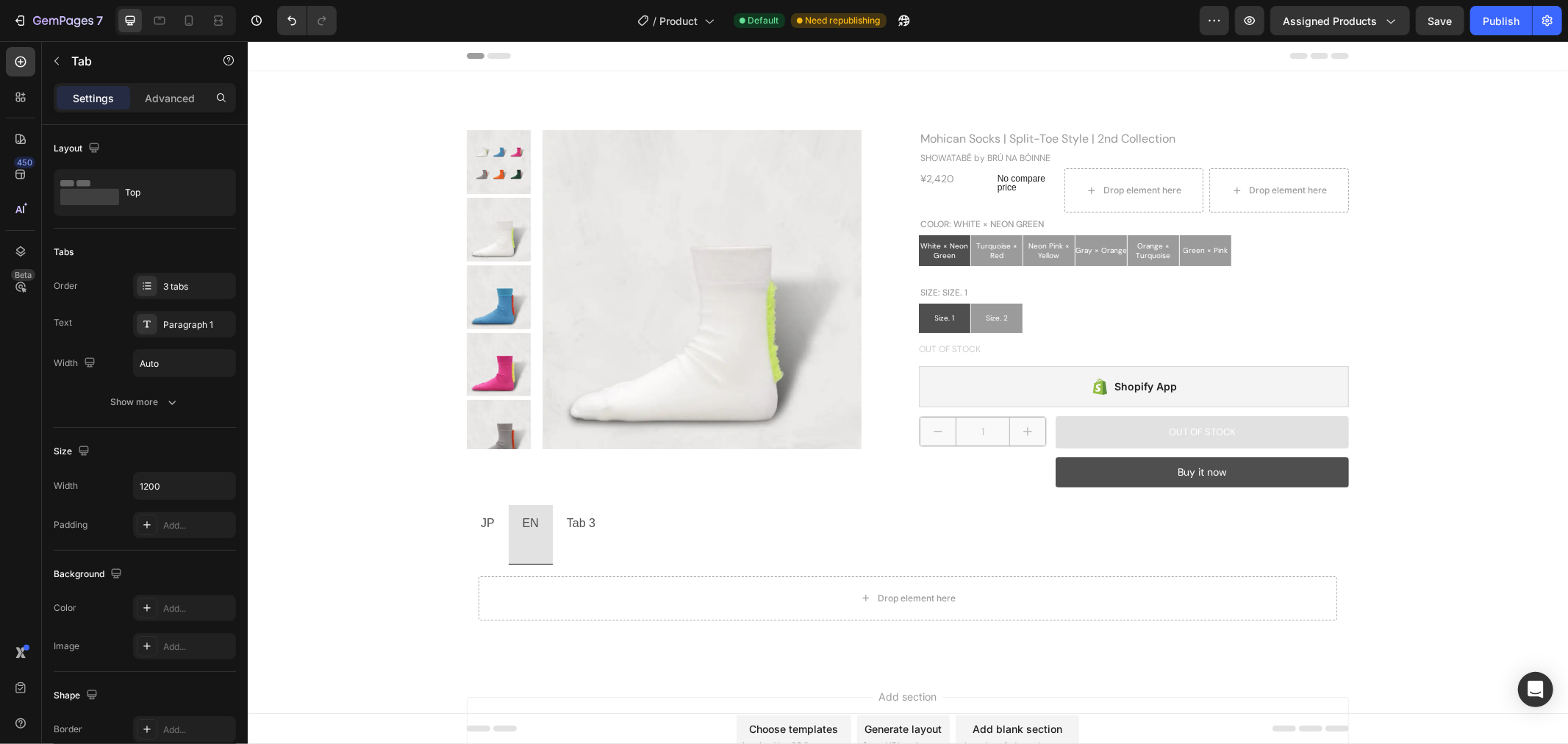
drag, startPoint x: 527, startPoint y: 523, endPoint x: 307, endPoint y: 454, distance: 230.6
click at [270, 436] on div "Product Images Mohican Socks | Split-Toe Style | 2nd Collection Product Title S…" at bounding box center [906, 380] width 1274 height 502
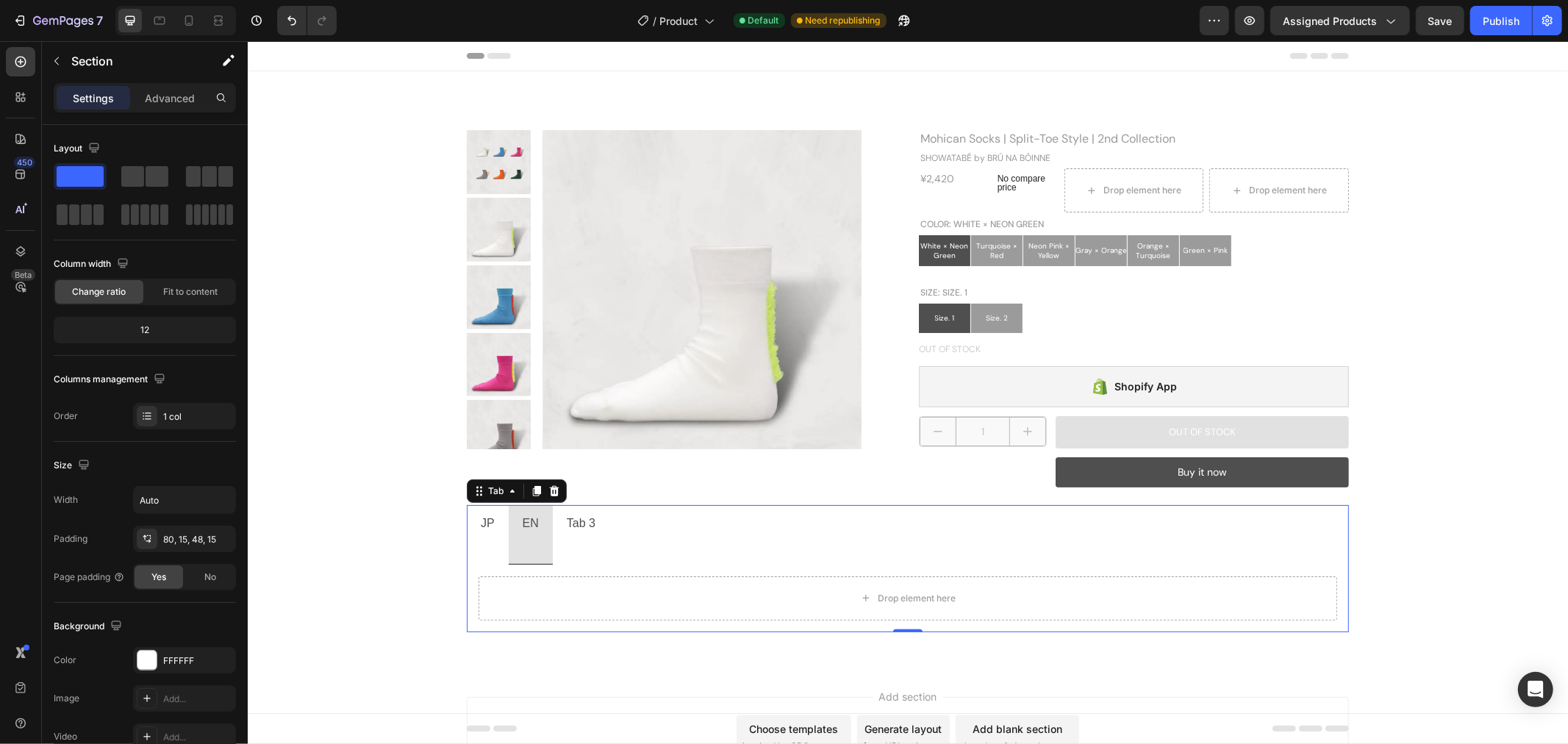
click at [522, 552] on p "Rich Text Editor. Editing area: main" at bounding box center [530, 544] width 16 height 22
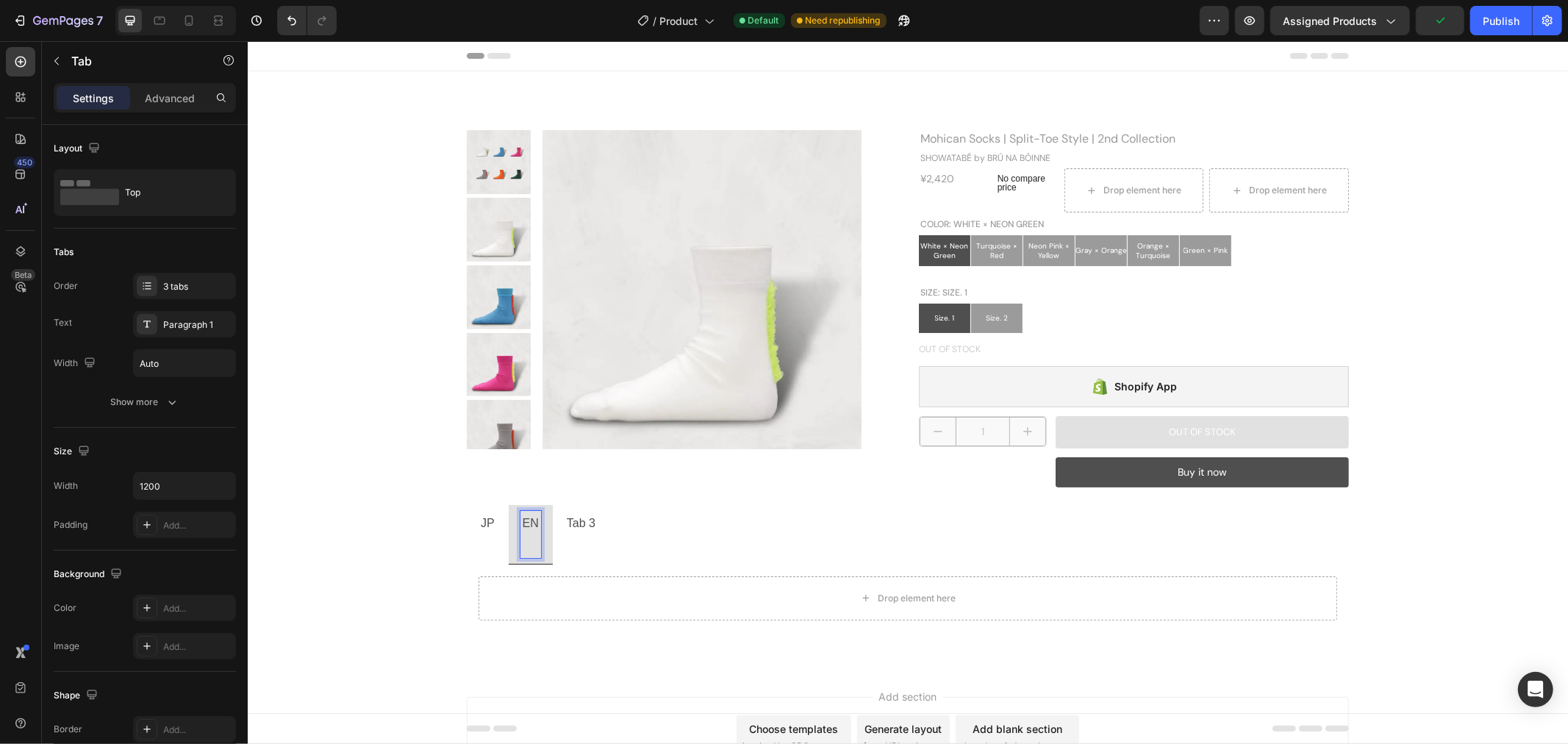
click at [526, 534] on p "Rich Text Editor. Editing area: main" at bounding box center [530, 544] width 16 height 22
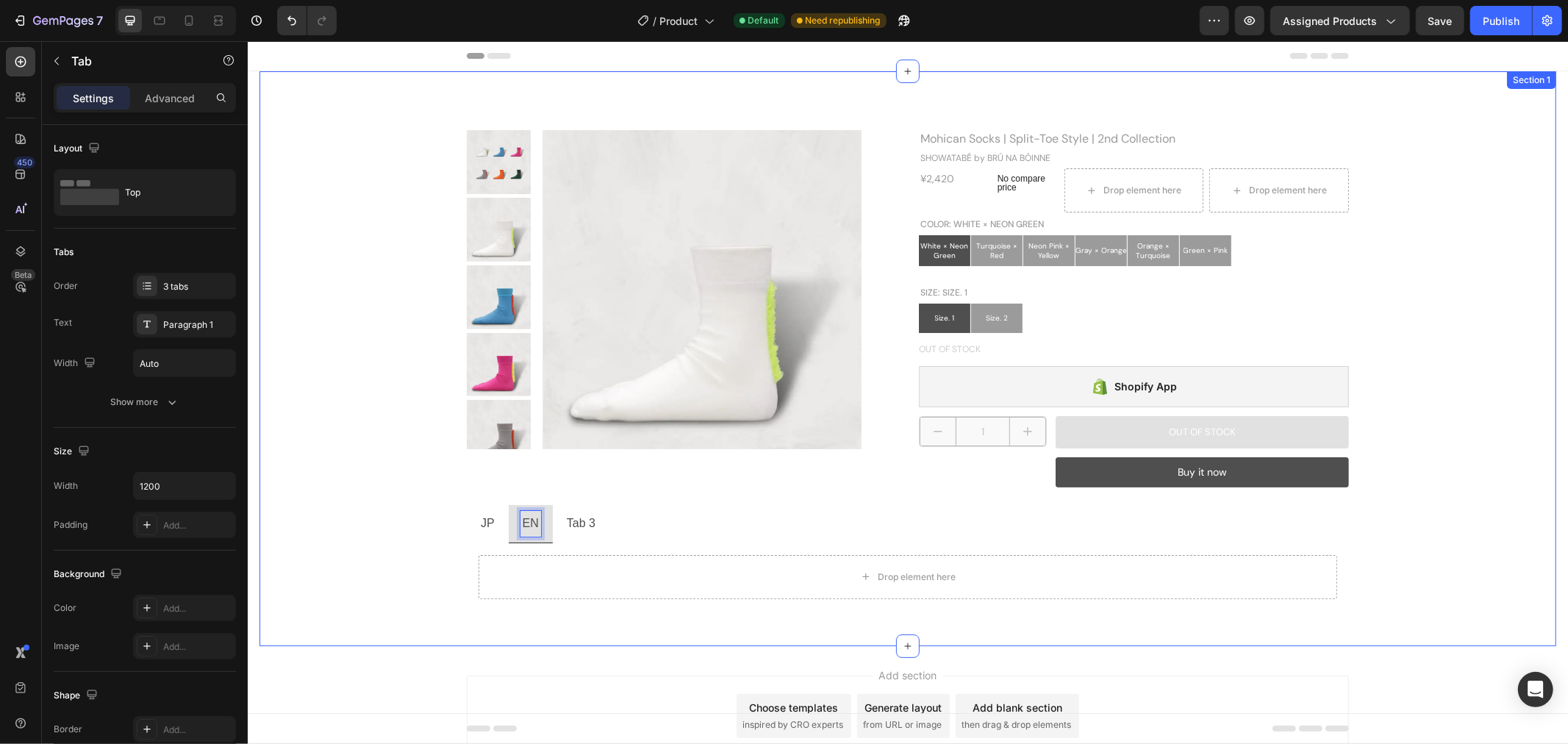
click at [344, 482] on div "Product Images Mohican Socks | Split-Toe Style | 2nd Collection Product Title S…" at bounding box center [906, 370] width 1274 height 480
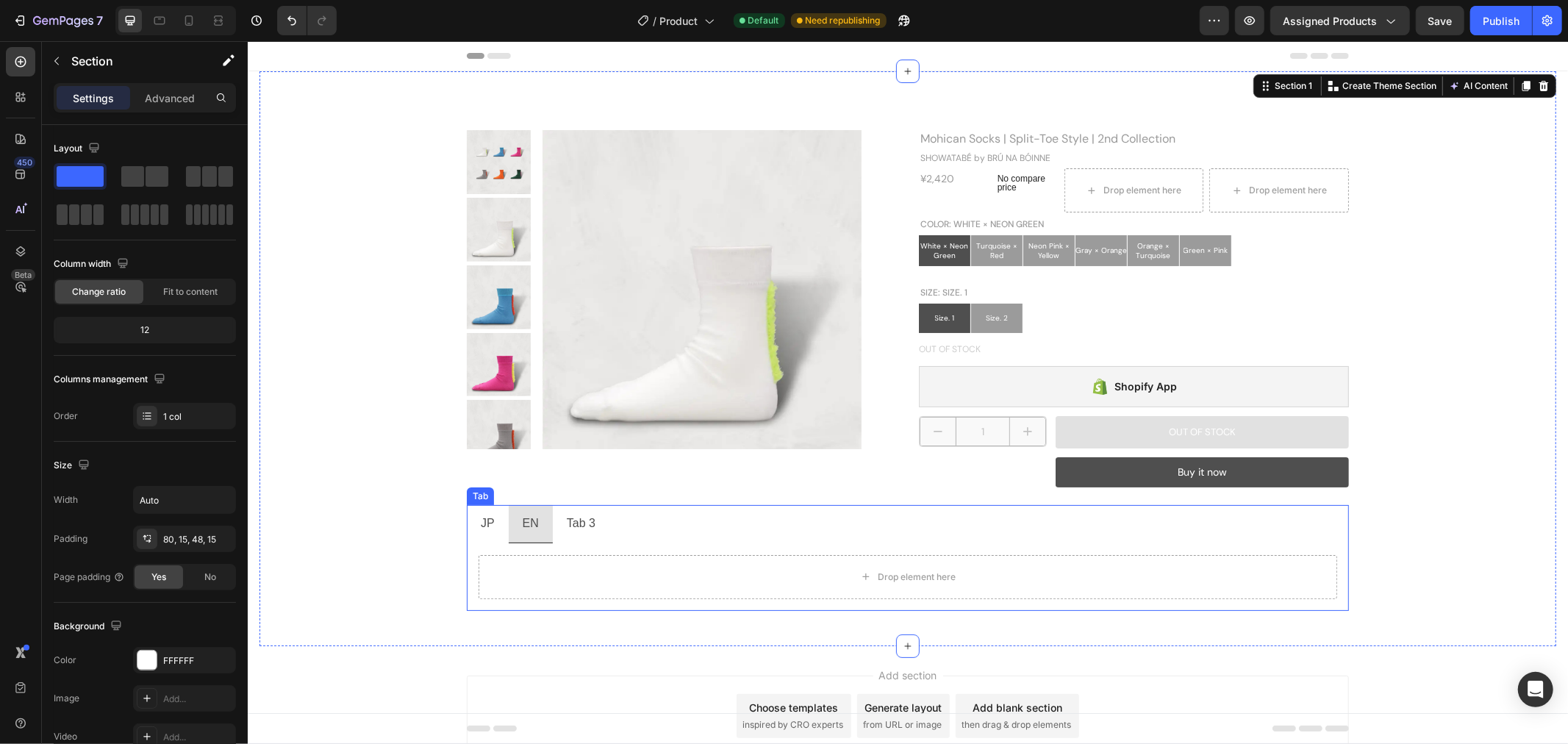
click at [576, 516] on p "Tab 3" at bounding box center [580, 523] width 29 height 22
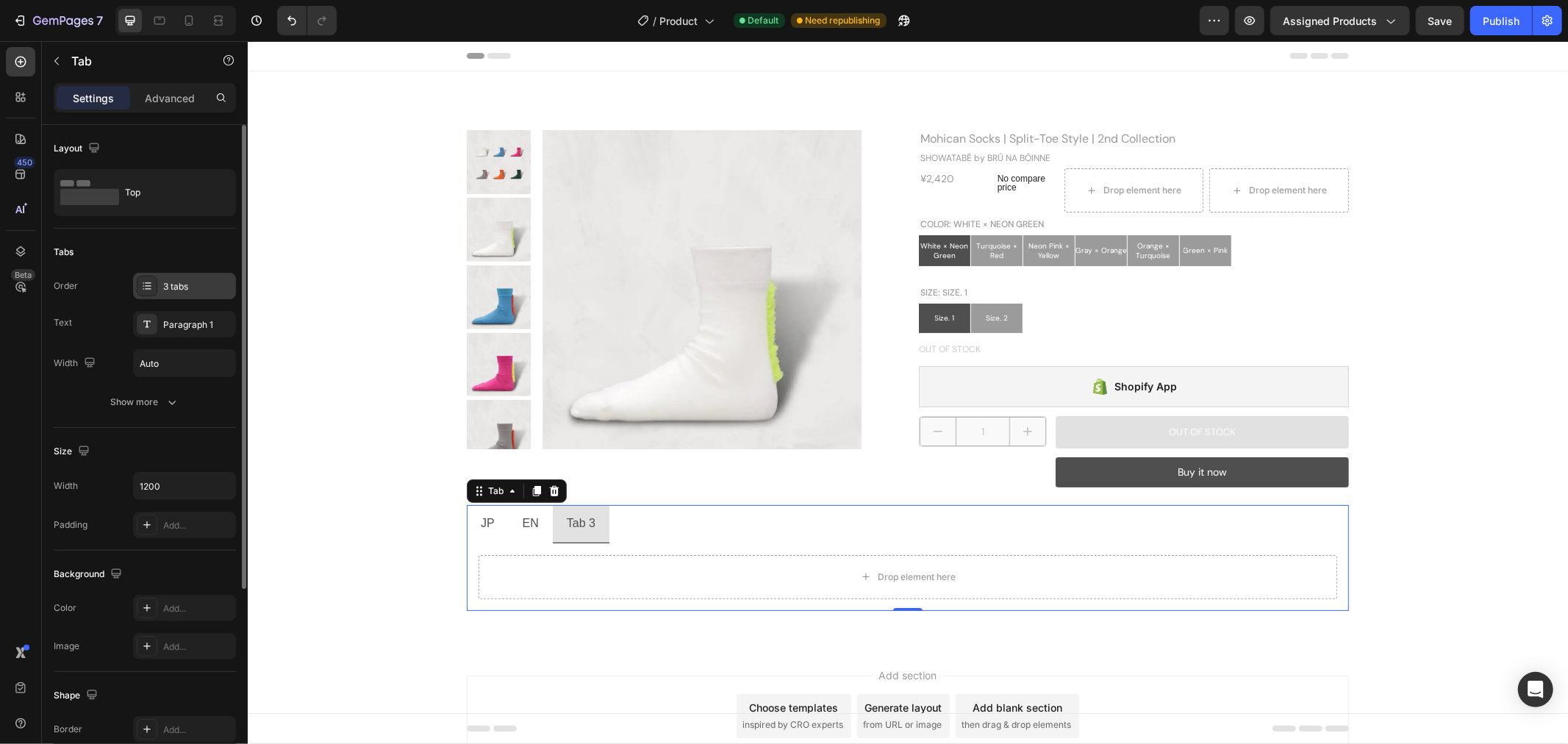
click at [188, 278] on div "3 tabs" at bounding box center [184, 286] width 103 height 27
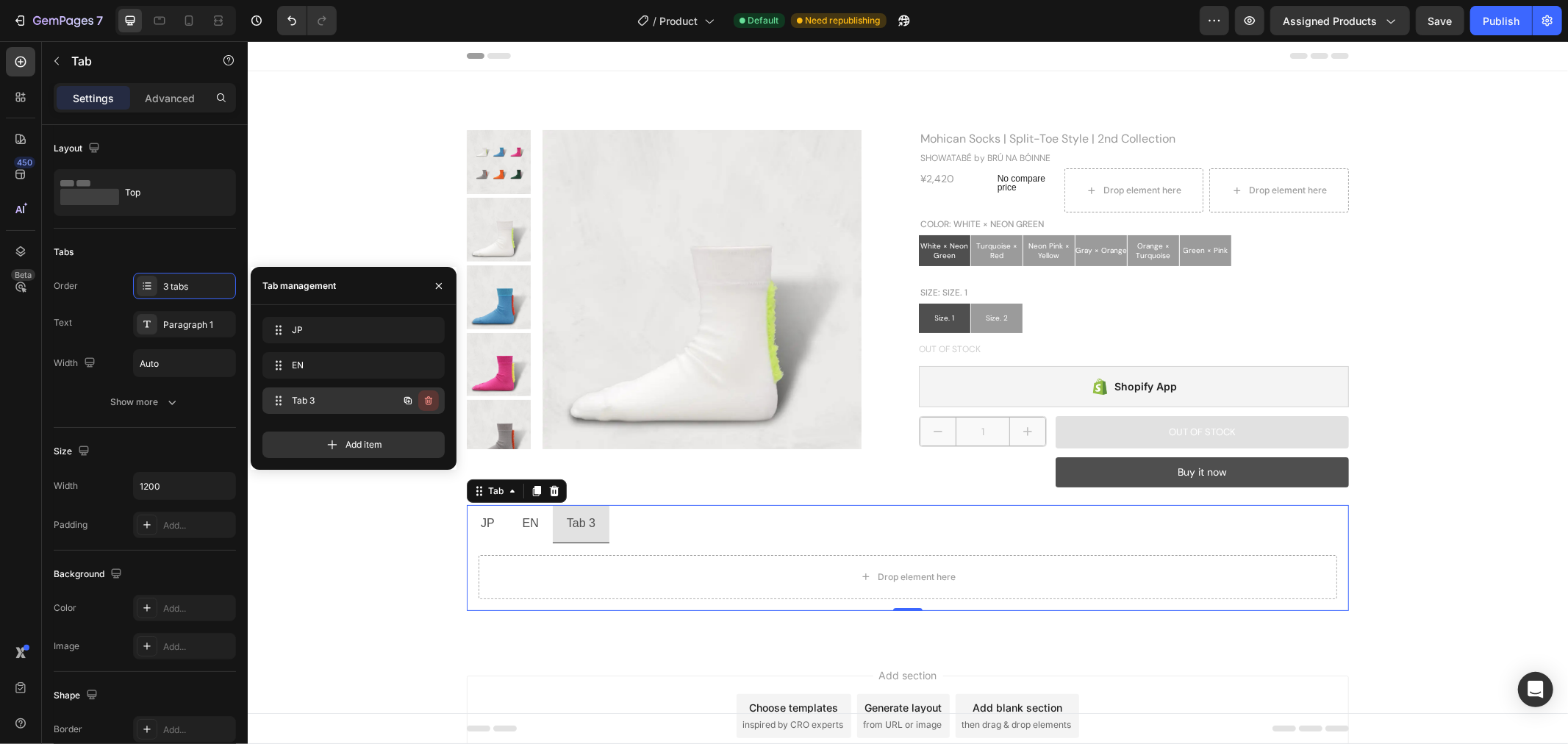
click at [427, 403] on icon "button" at bounding box center [429, 401] width 12 height 12
click at [424, 401] on div "Delete" at bounding box center [418, 400] width 27 height 13
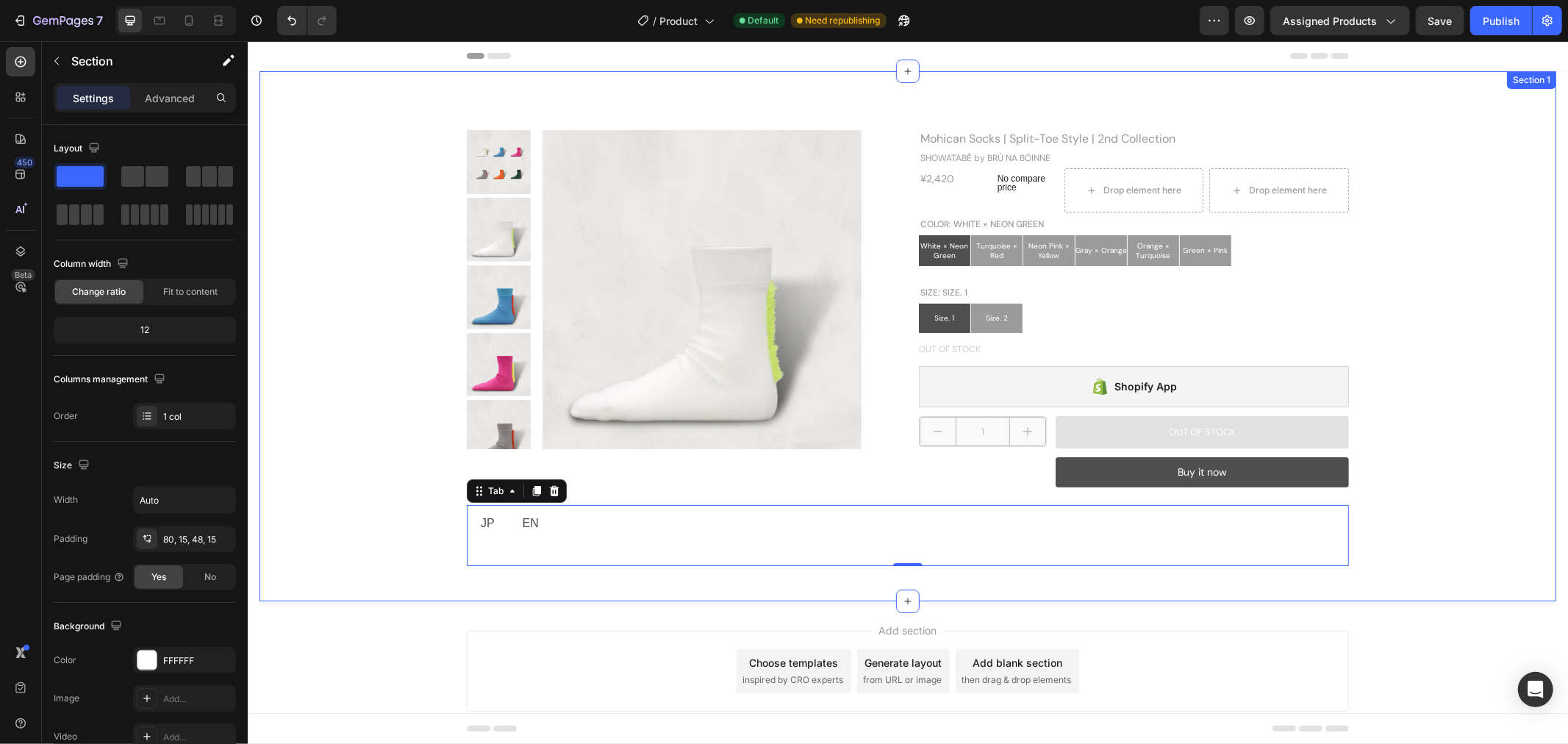
click at [315, 508] on div "Product Images Mohican Socks | Split-Toe Style | 2nd Collection Product Title S…" at bounding box center [906, 347] width 1274 height 436
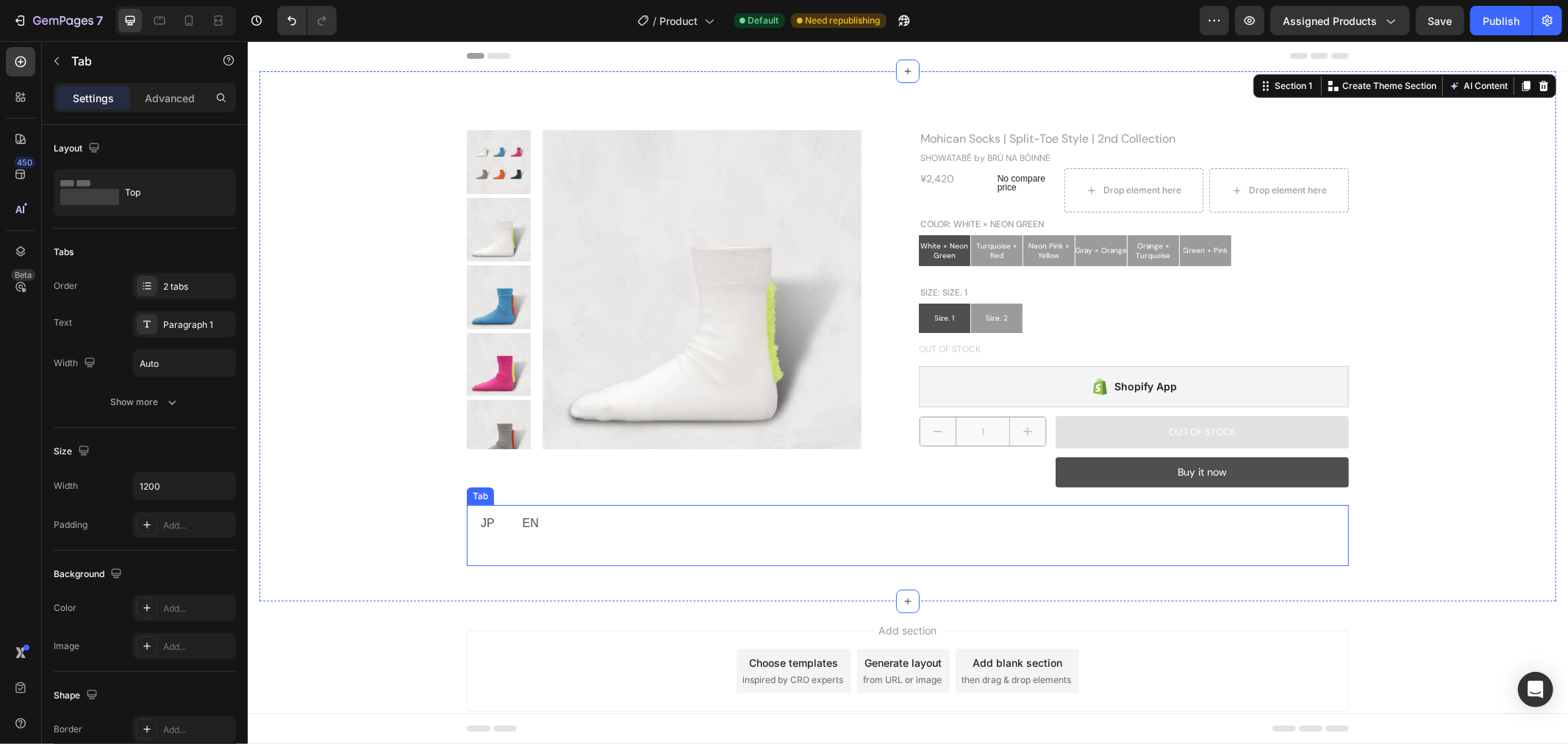
click at [488, 519] on div "JP" at bounding box center [486, 523] width 18 height 26
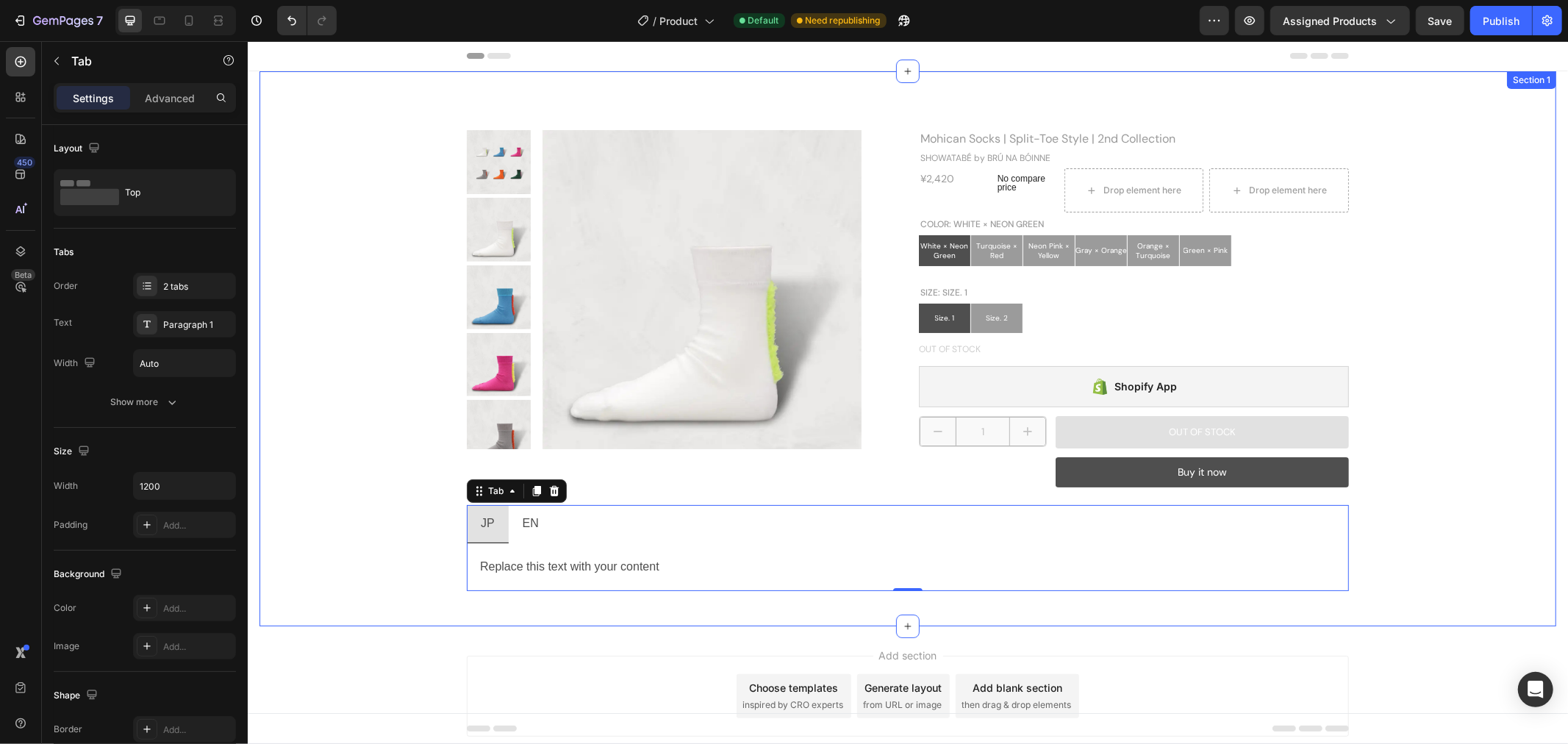
click at [359, 497] on div "Product Images Mohican Socks | Split-Toe Style | 2nd Collection Product Title S…" at bounding box center [906, 359] width 1274 height 461
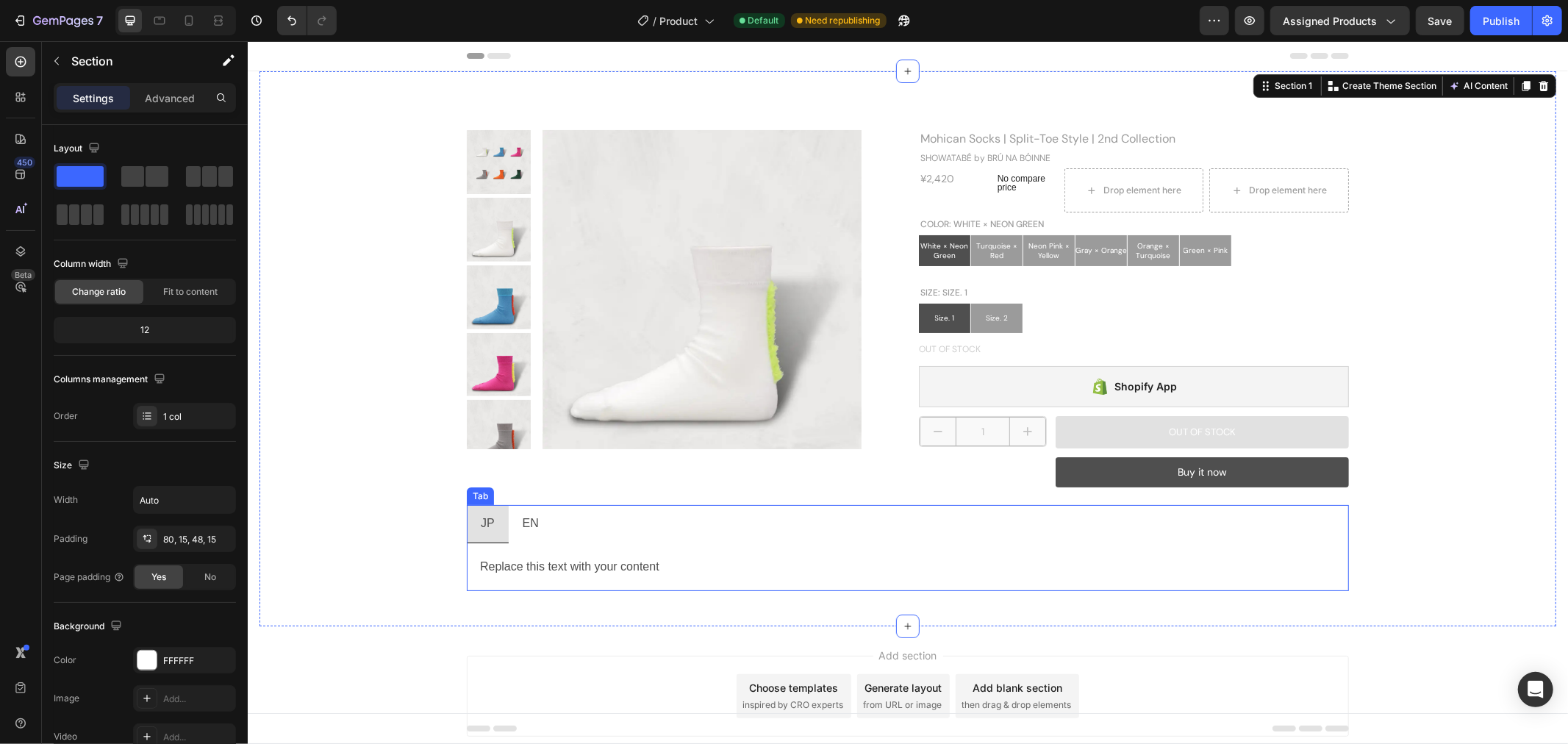
click at [522, 521] on p "EN" at bounding box center [530, 523] width 16 height 22
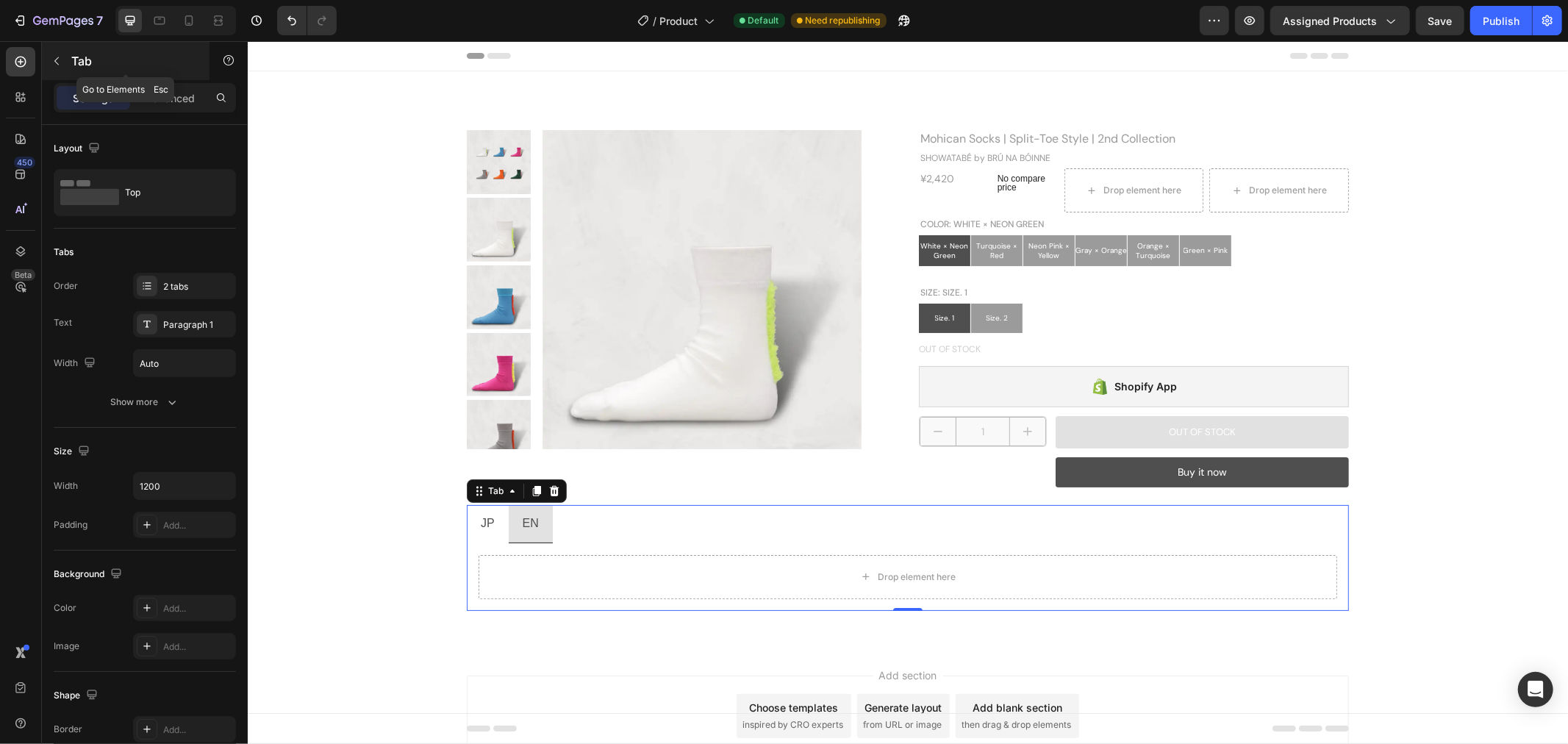
click at [85, 60] on p "Tab" at bounding box center [134, 60] width 125 height 17
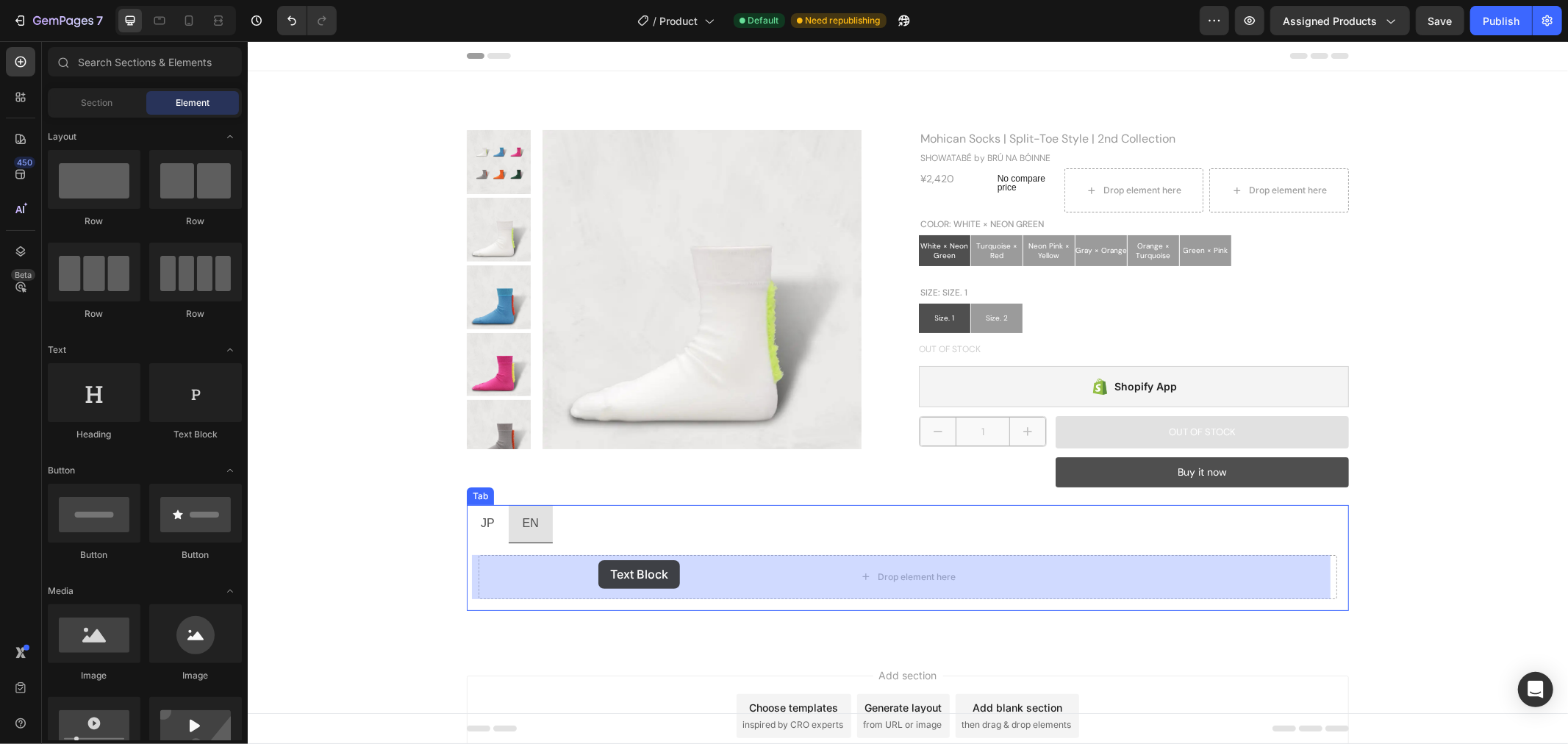
drag, startPoint x: 438, startPoint y: 431, endPoint x: 598, endPoint y: 559, distance: 204.9
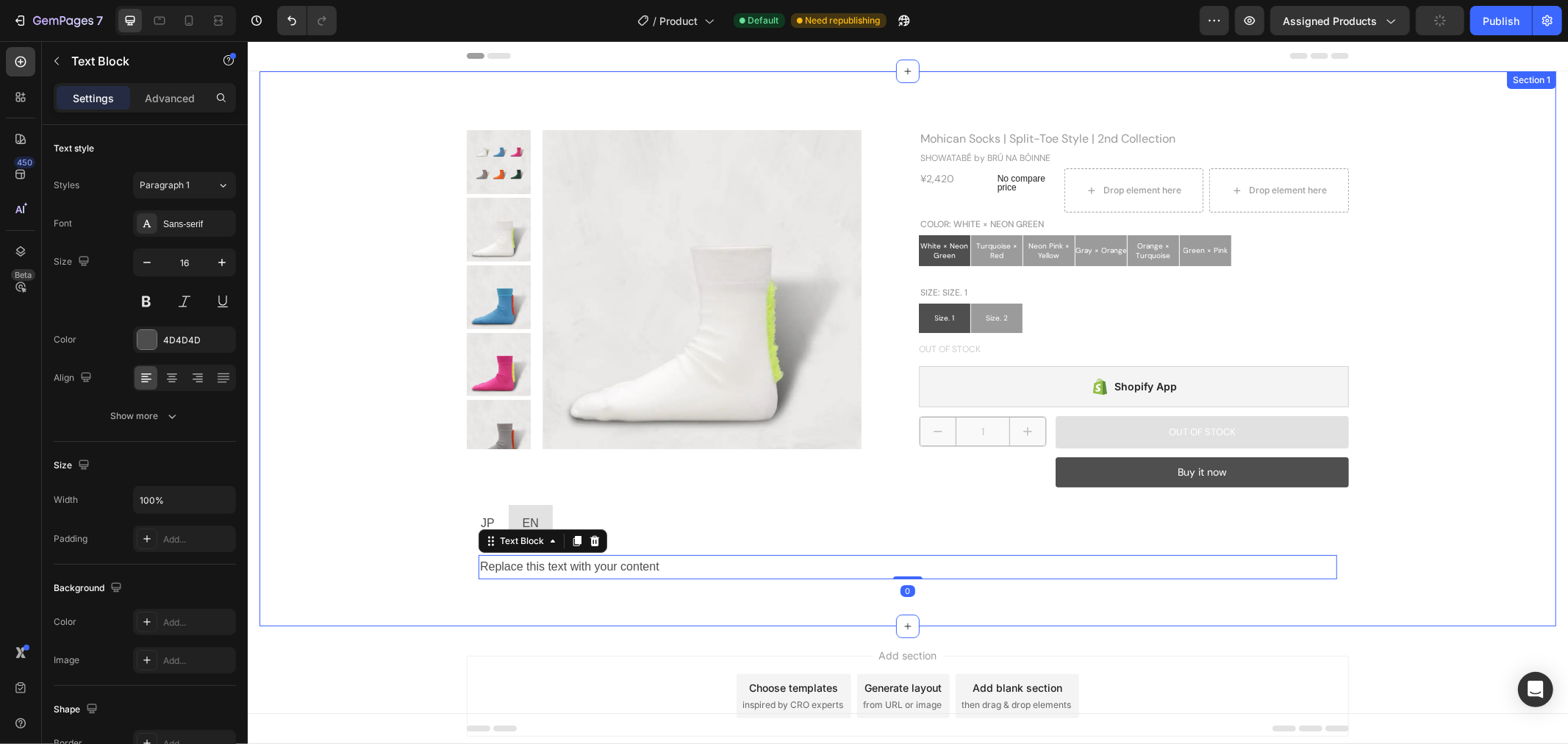
click at [413, 530] on div "Product Images Mohican Socks | Split-Toe Style | 2nd Collection Product Title S…" at bounding box center [906, 359] width 1274 height 461
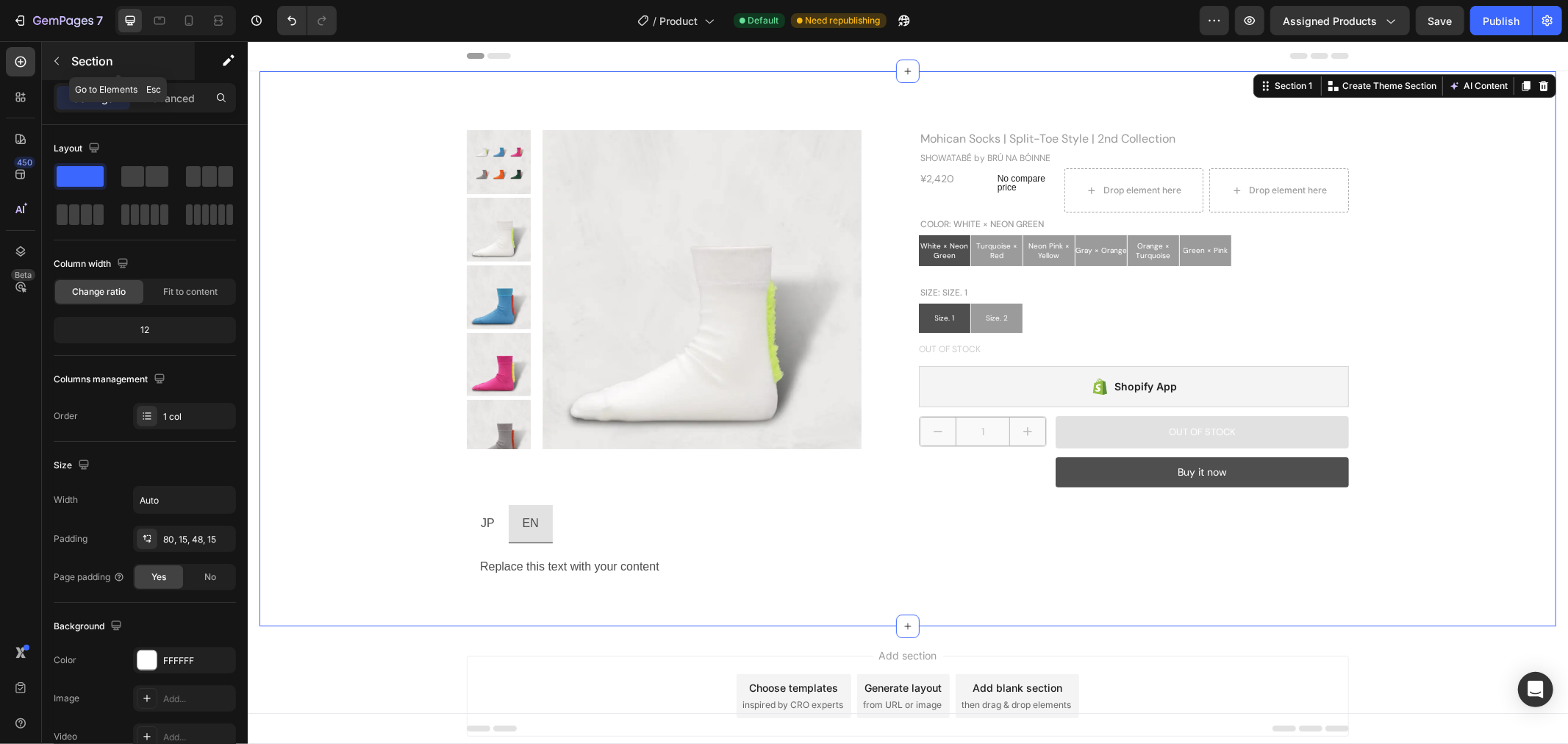
click at [64, 57] on button "button" at bounding box center [56, 60] width 23 height 23
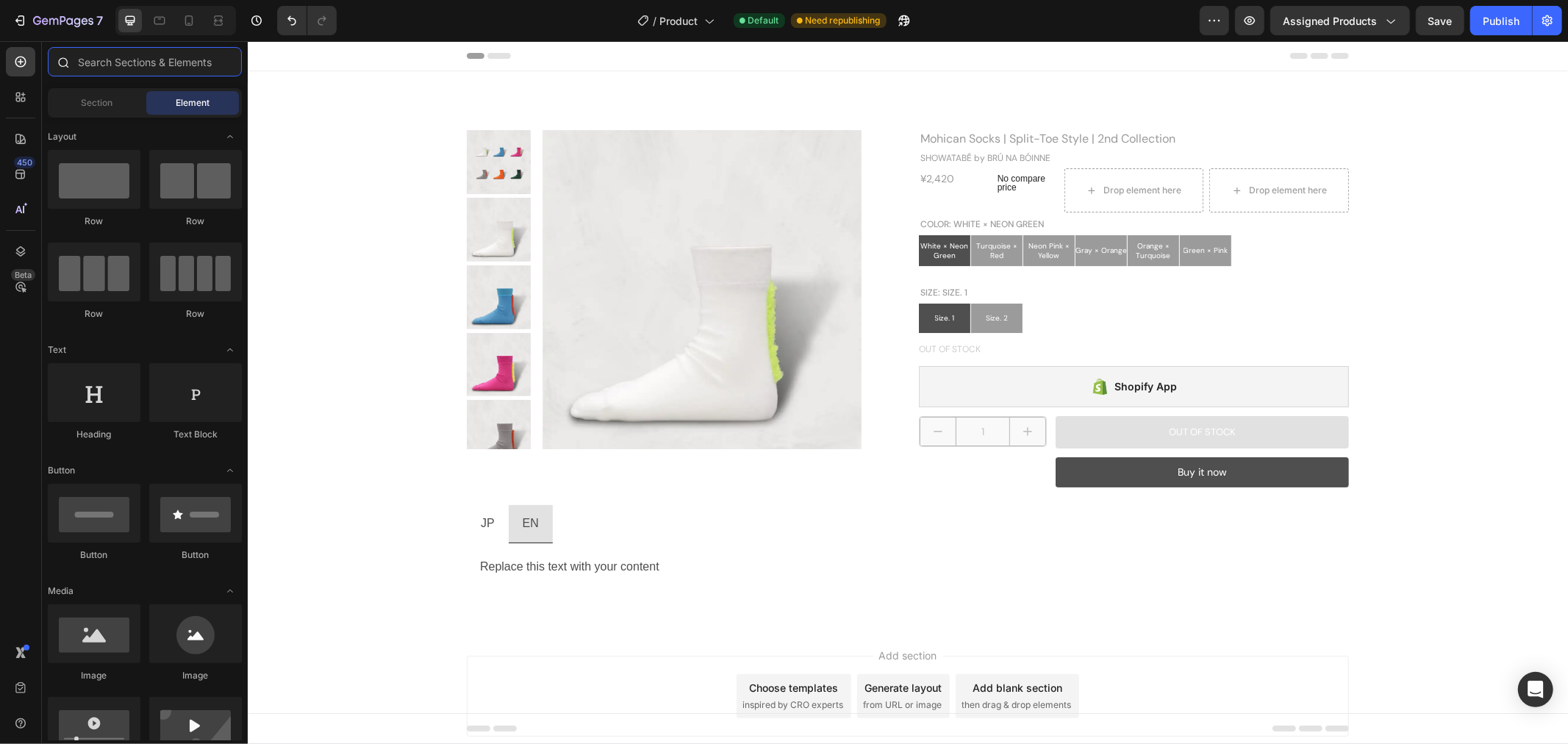
click at [129, 65] on input "text" at bounding box center [144, 61] width 194 height 29
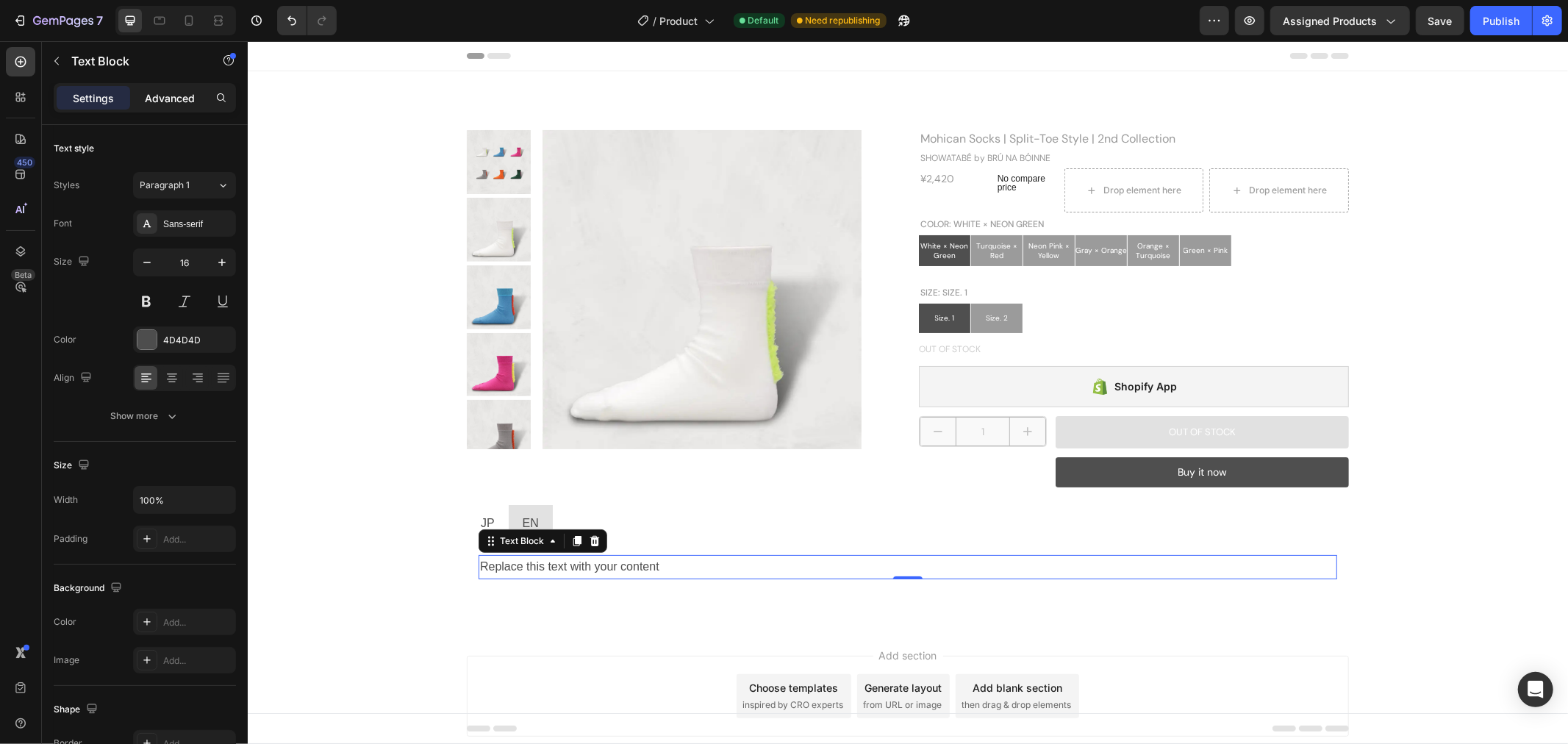
click at [172, 91] on p "Advanced" at bounding box center [170, 99] width 50 height 16
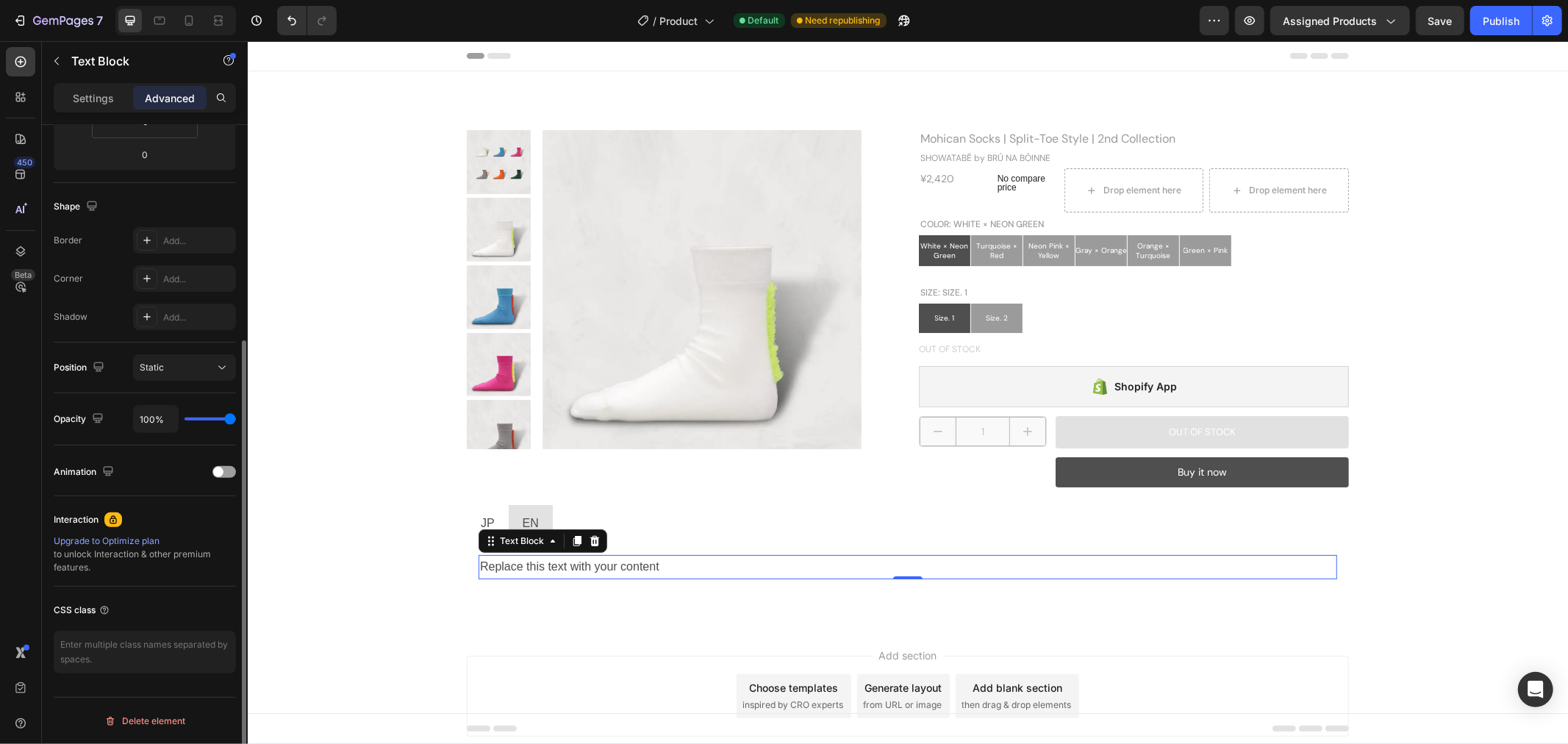
scroll to position [156, 0]
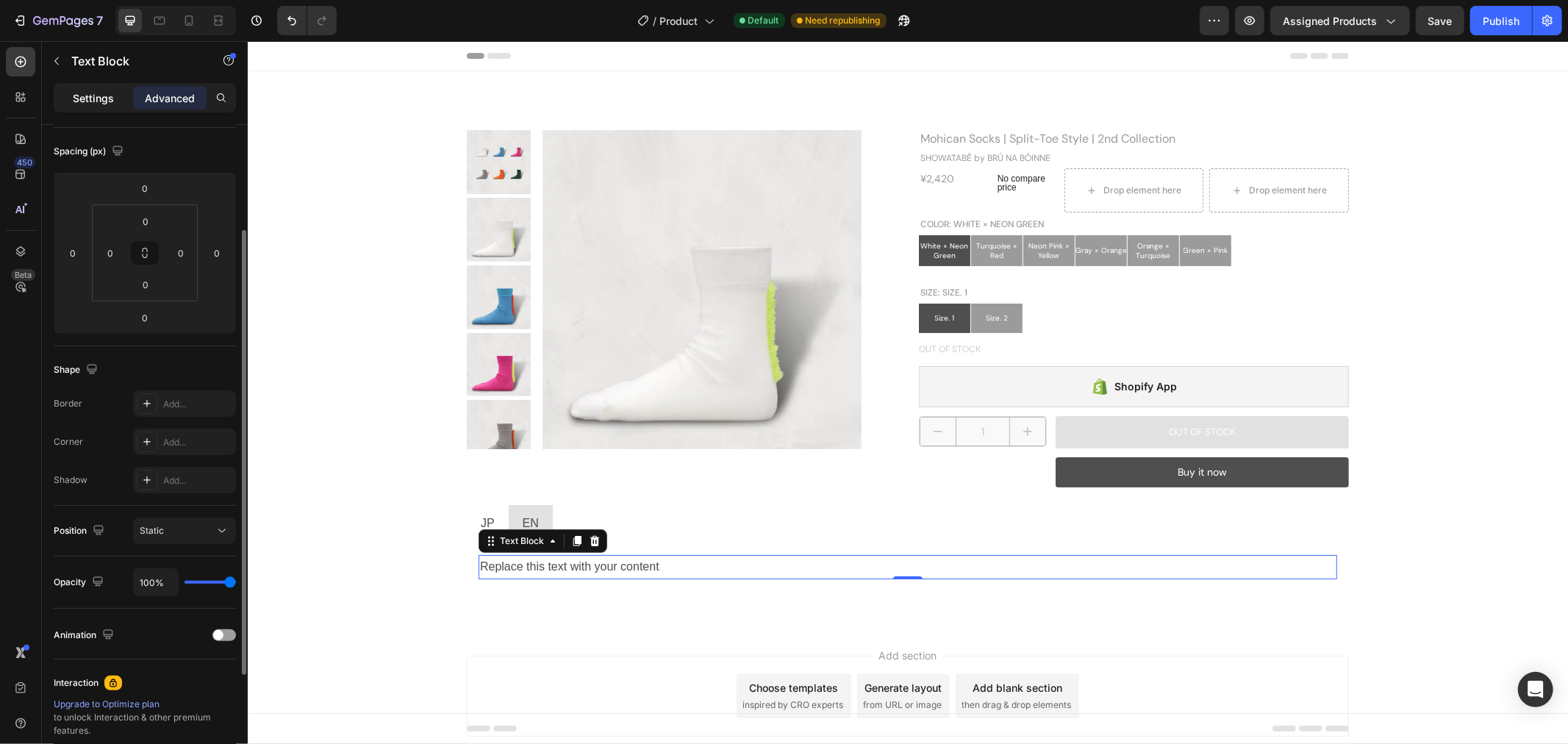
click at [105, 105] on p "Settings" at bounding box center [93, 99] width 41 height 16
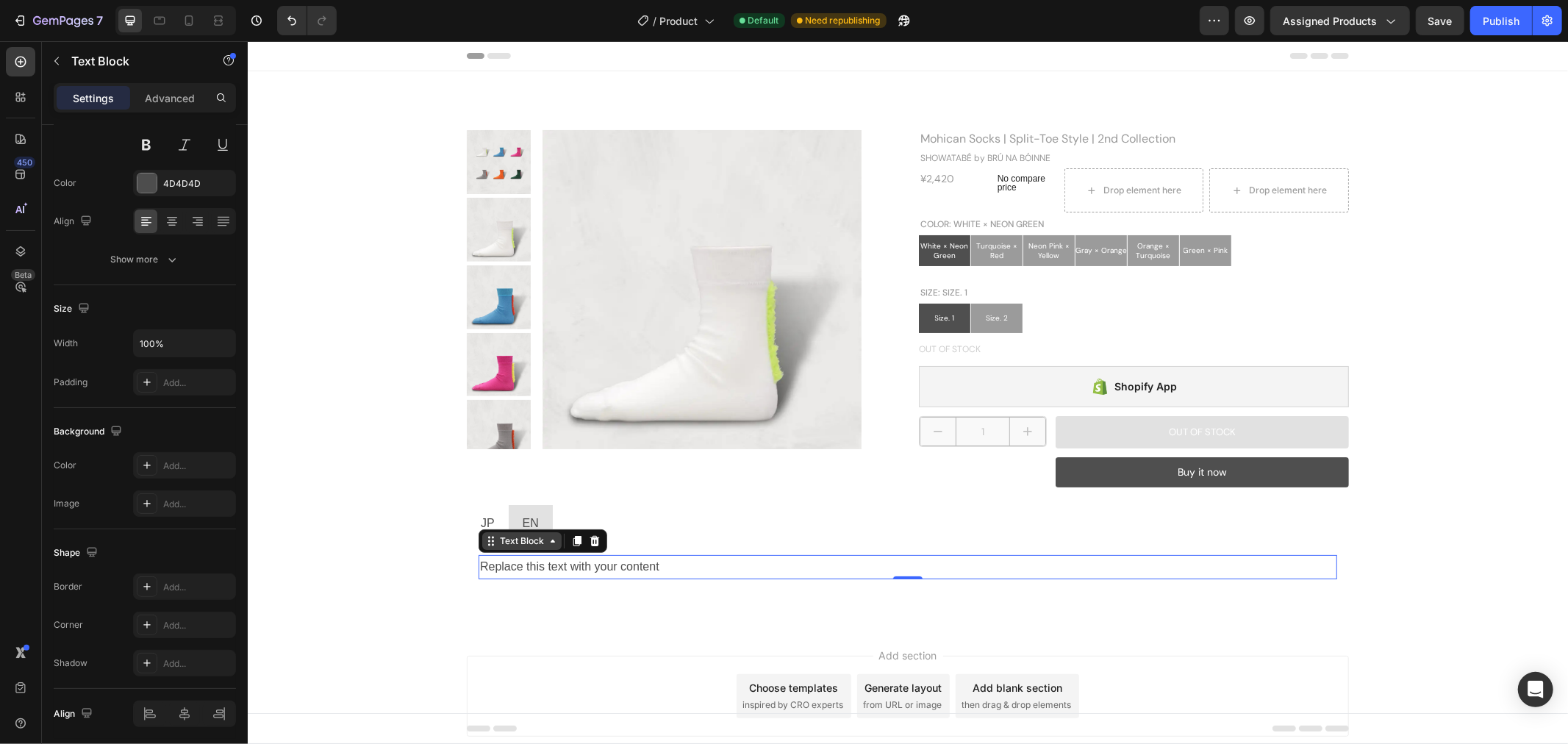
click at [524, 544] on div "Text Block" at bounding box center [521, 540] width 50 height 13
click at [540, 563] on div "Replace this text with your content" at bounding box center [907, 566] width 859 height 24
click at [540, 563] on p "Replace this text with your content" at bounding box center [907, 566] width 855 height 22
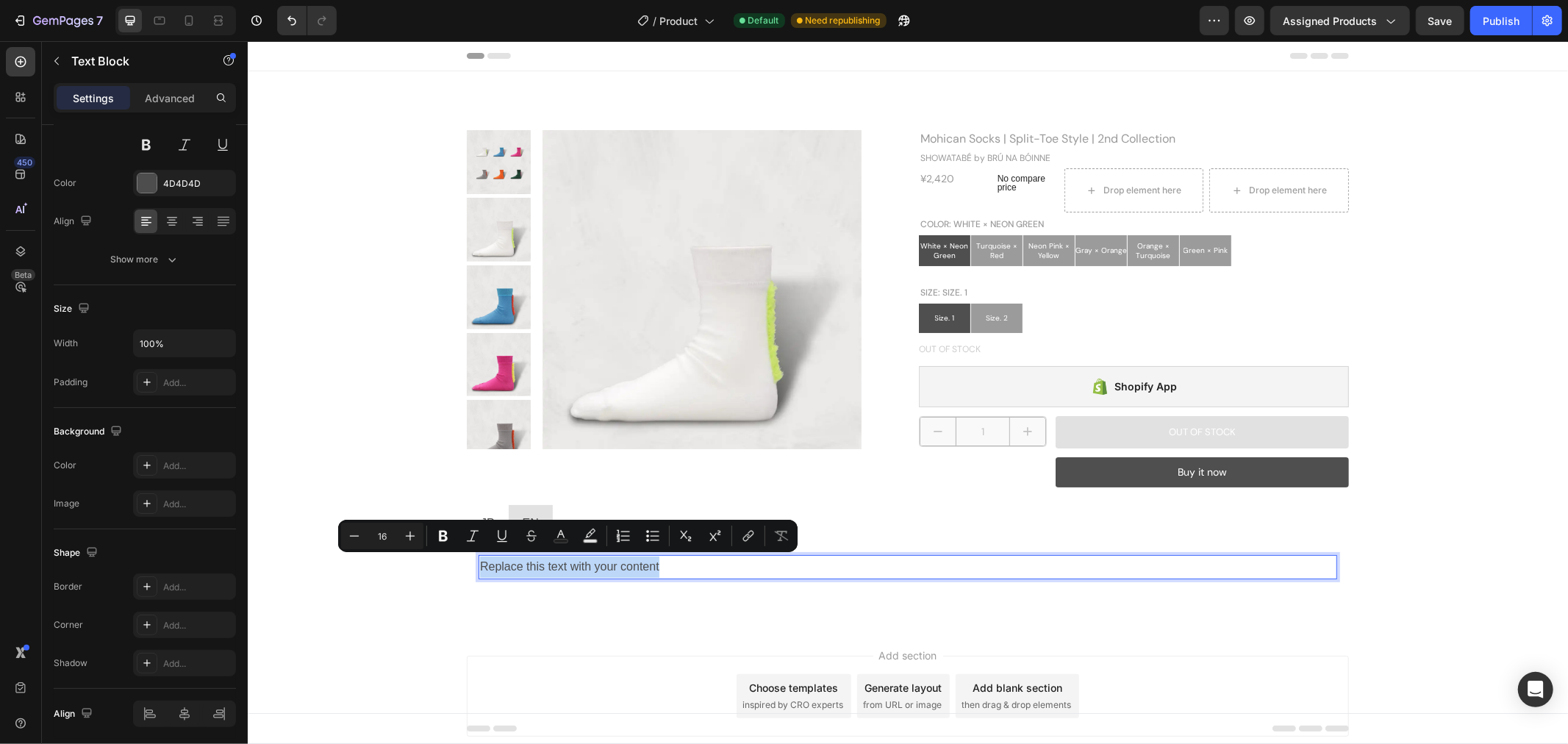
click at [540, 563] on p "Replace this text with your content" at bounding box center [907, 566] width 855 height 22
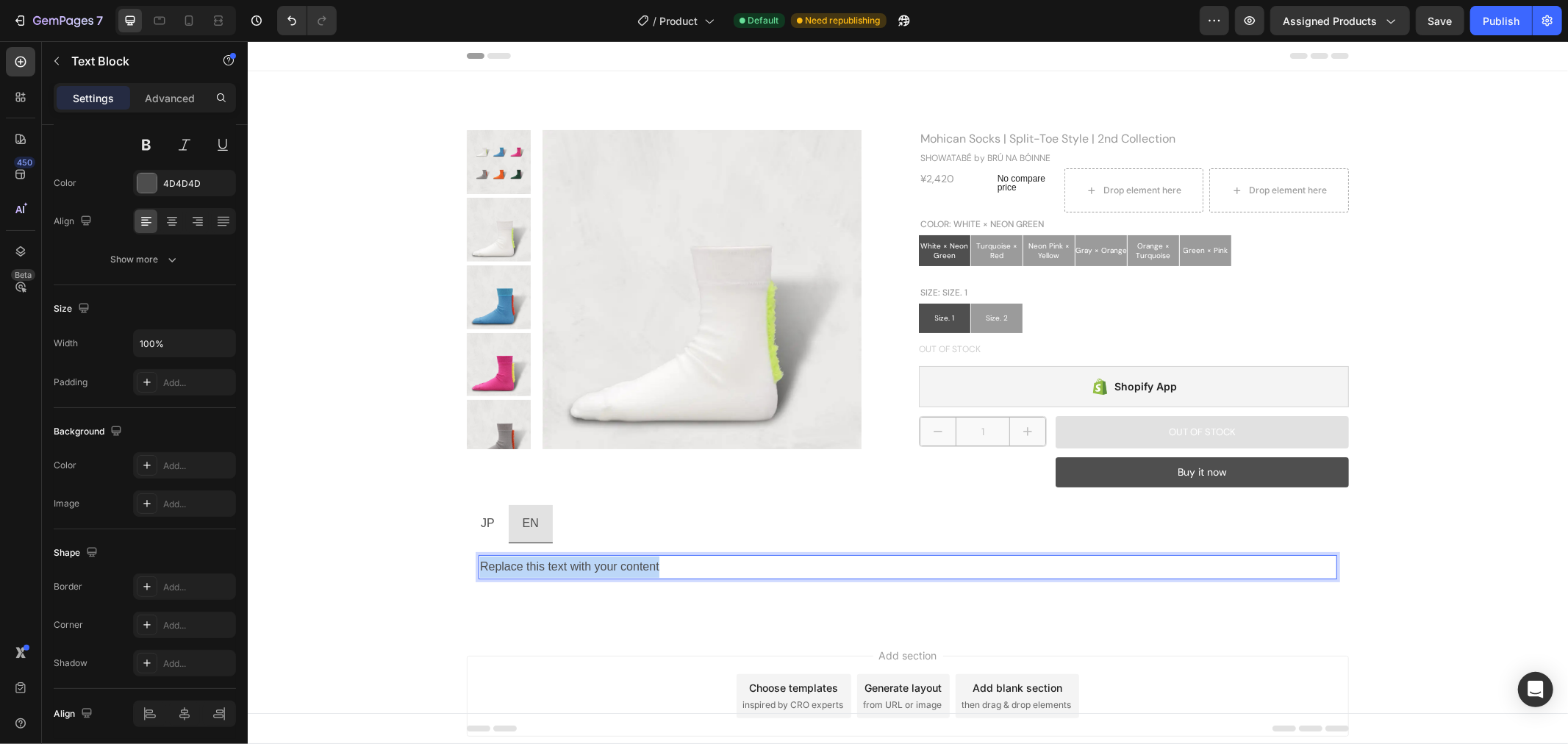
click at [676, 558] on p "Replace this text with your content" at bounding box center [907, 566] width 855 height 22
click at [676, 559] on p "Replace this text with your content" at bounding box center [907, 566] width 855 height 22
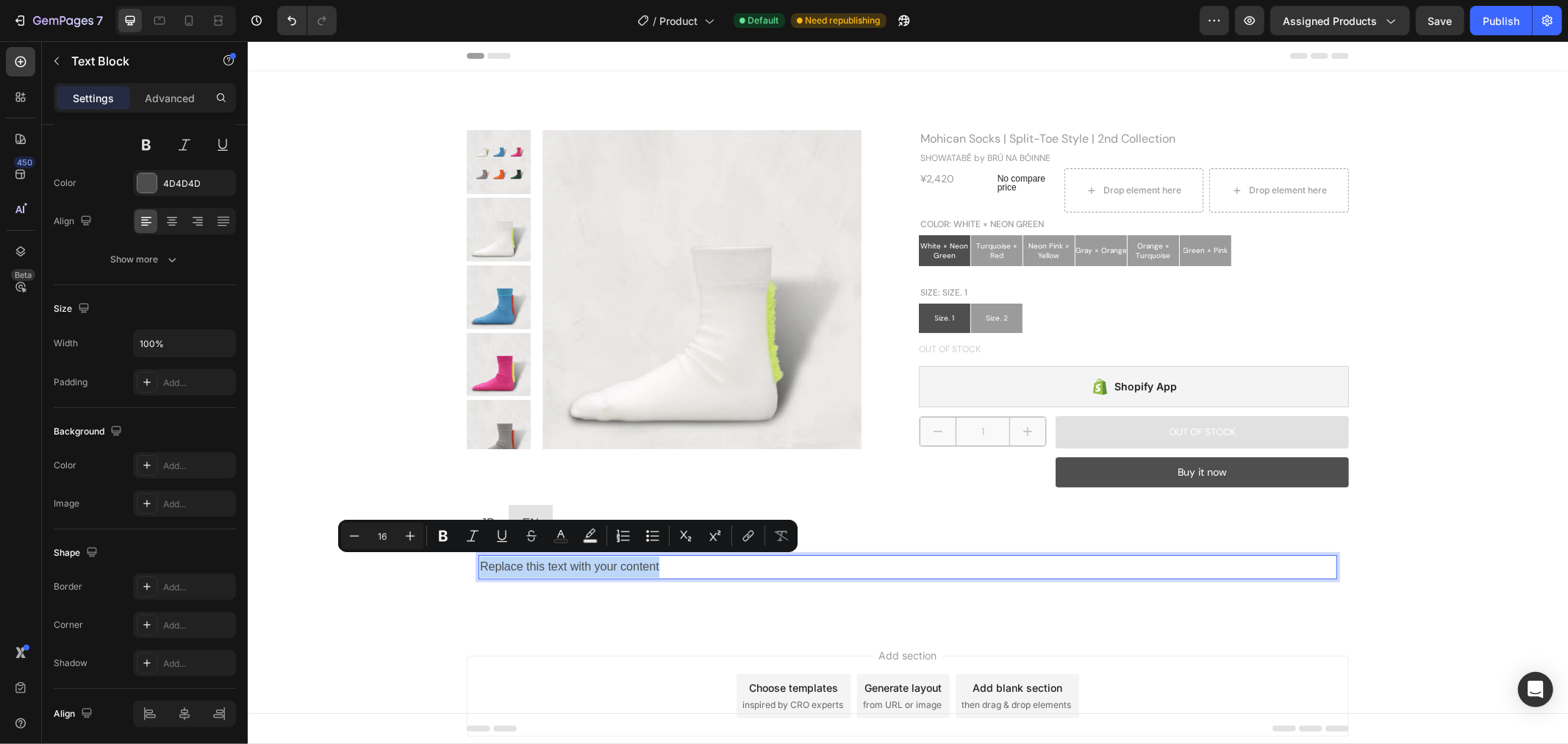
click at [676, 559] on p "Replace this text with your content" at bounding box center [907, 566] width 855 height 22
click at [528, 535] on icon "Editor contextual toolbar" at bounding box center [531, 536] width 15 height 15
click at [751, 534] on icon "Editor contextual toolbar" at bounding box center [748, 536] width 15 height 15
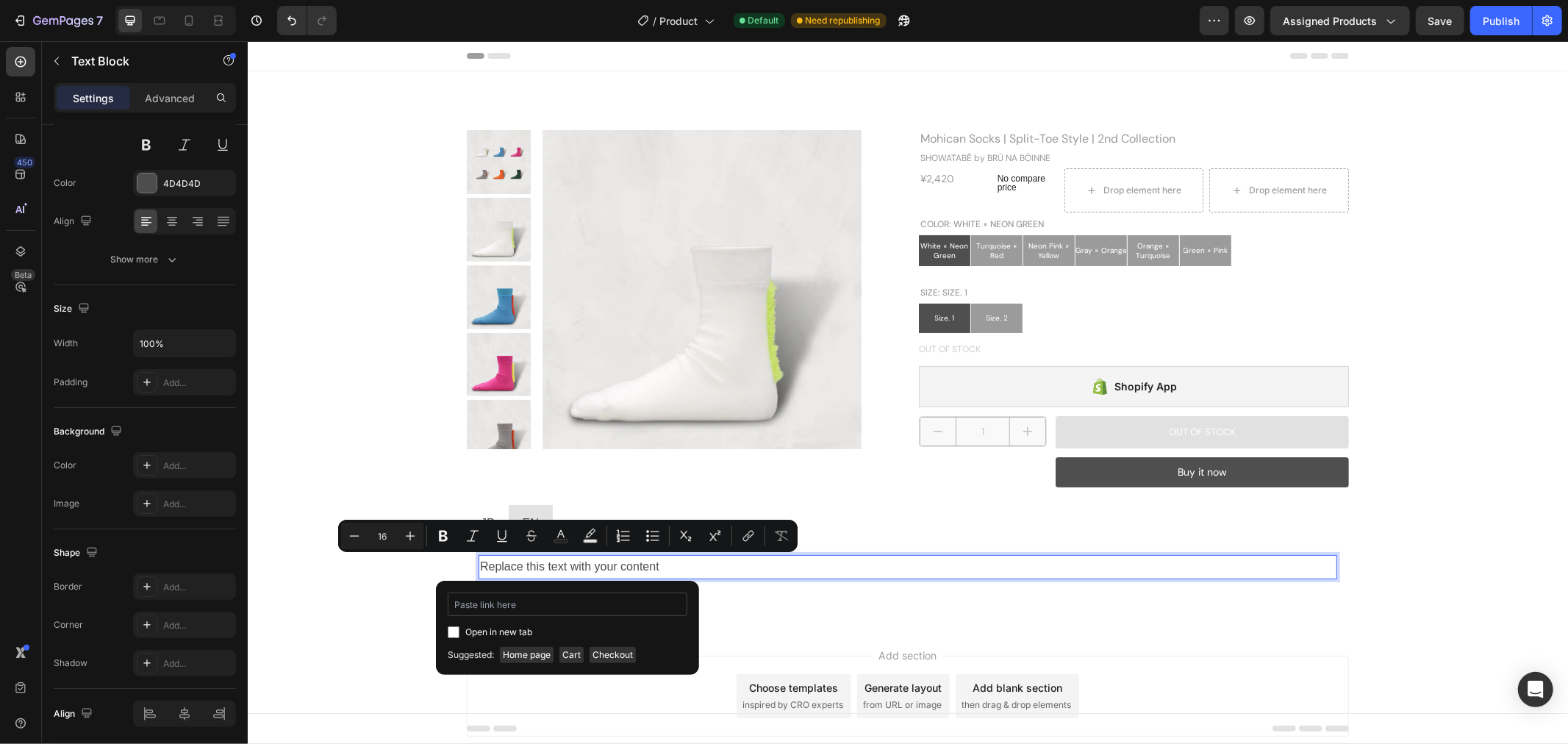
click at [505, 610] on input "Editor contextual toolbar" at bounding box center [567, 604] width 239 height 23
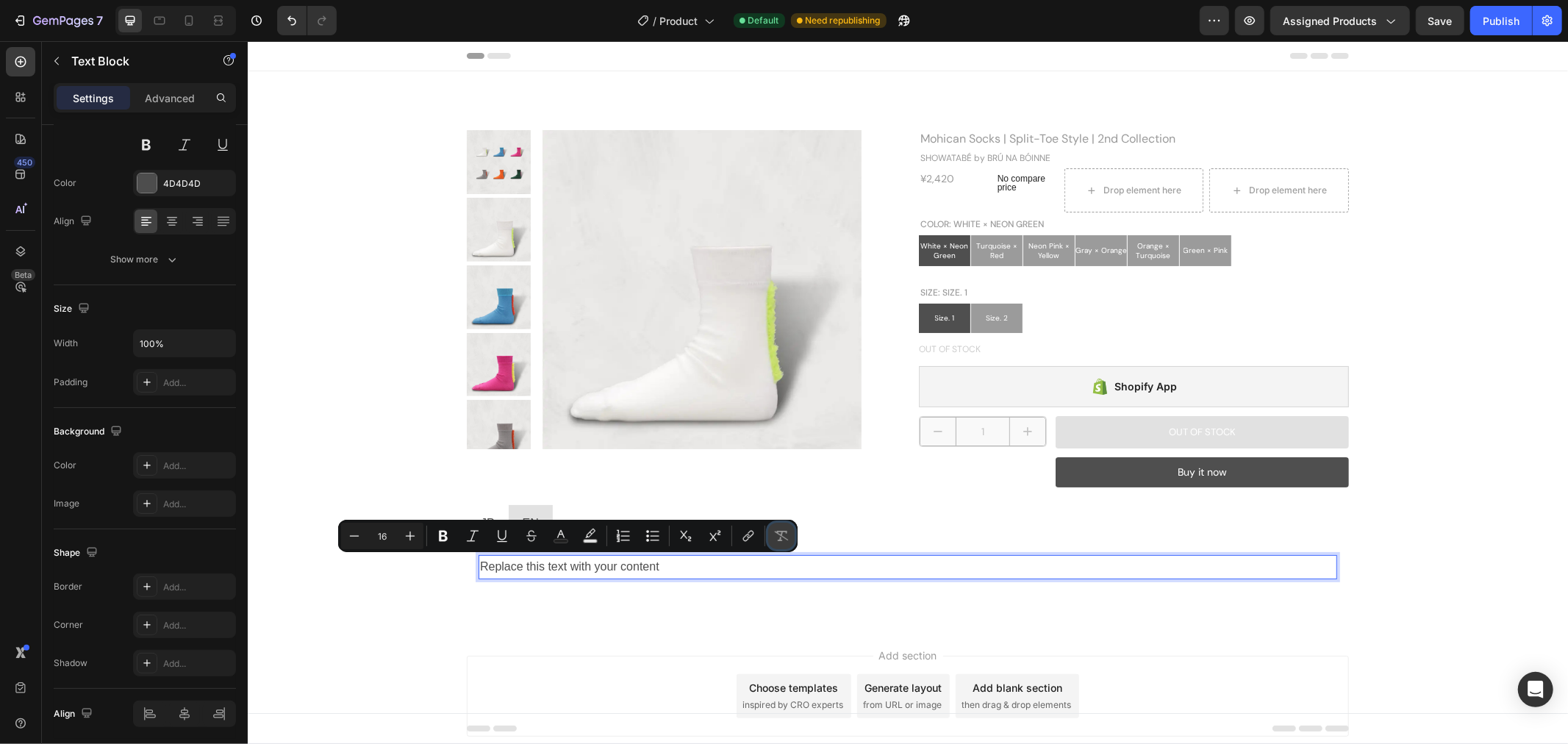
click at [782, 535] on icon "Editor contextual toolbar" at bounding box center [781, 536] width 15 height 15
click at [781, 537] on icon "Editor contextual toolbar" at bounding box center [781, 536] width 15 height 15
click at [715, 544] on button "Superscript" at bounding box center [714, 536] width 27 height 27
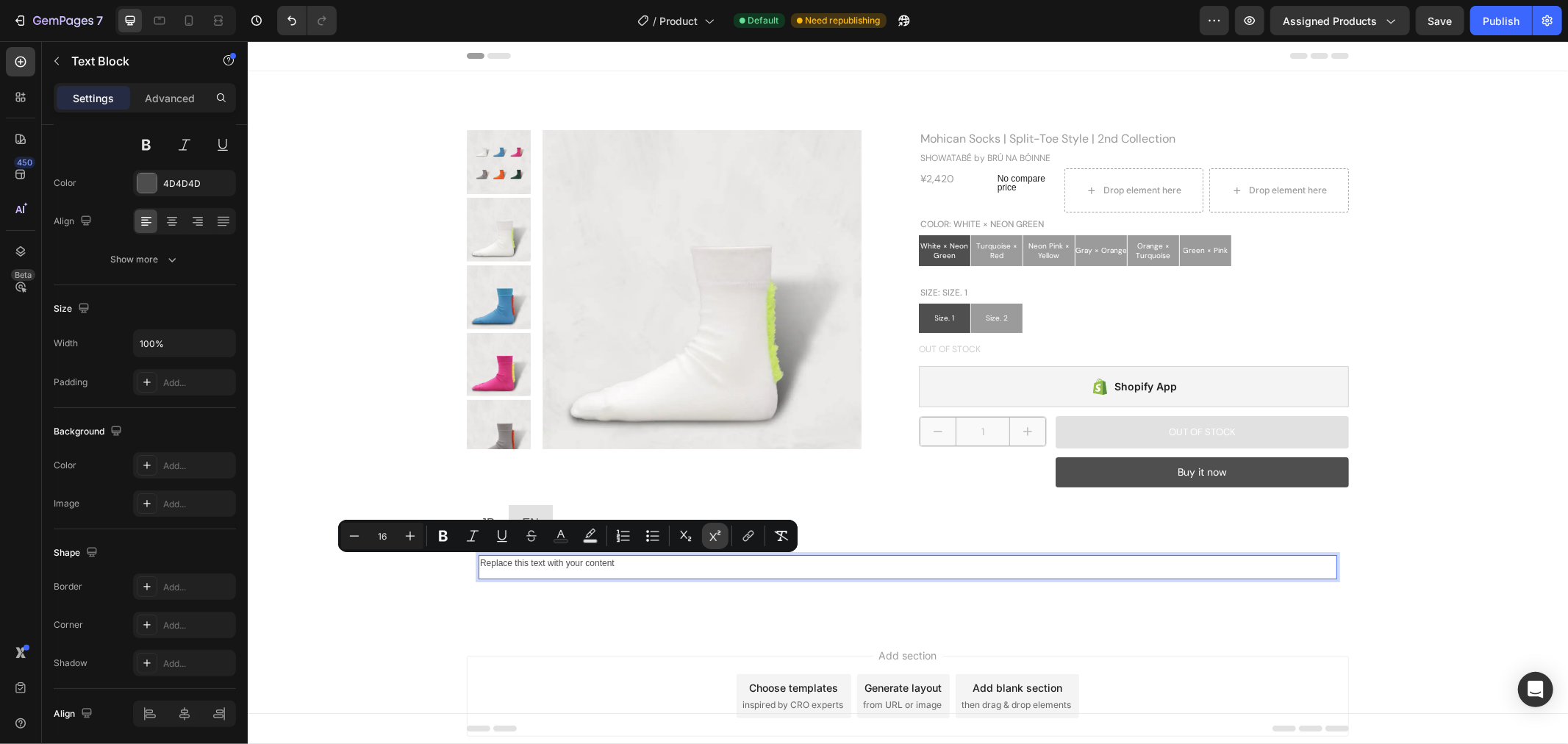
click at [715, 544] on button "Superscript" at bounding box center [714, 536] width 27 height 27
click at [788, 531] on button "Remove Format" at bounding box center [781, 536] width 27 height 27
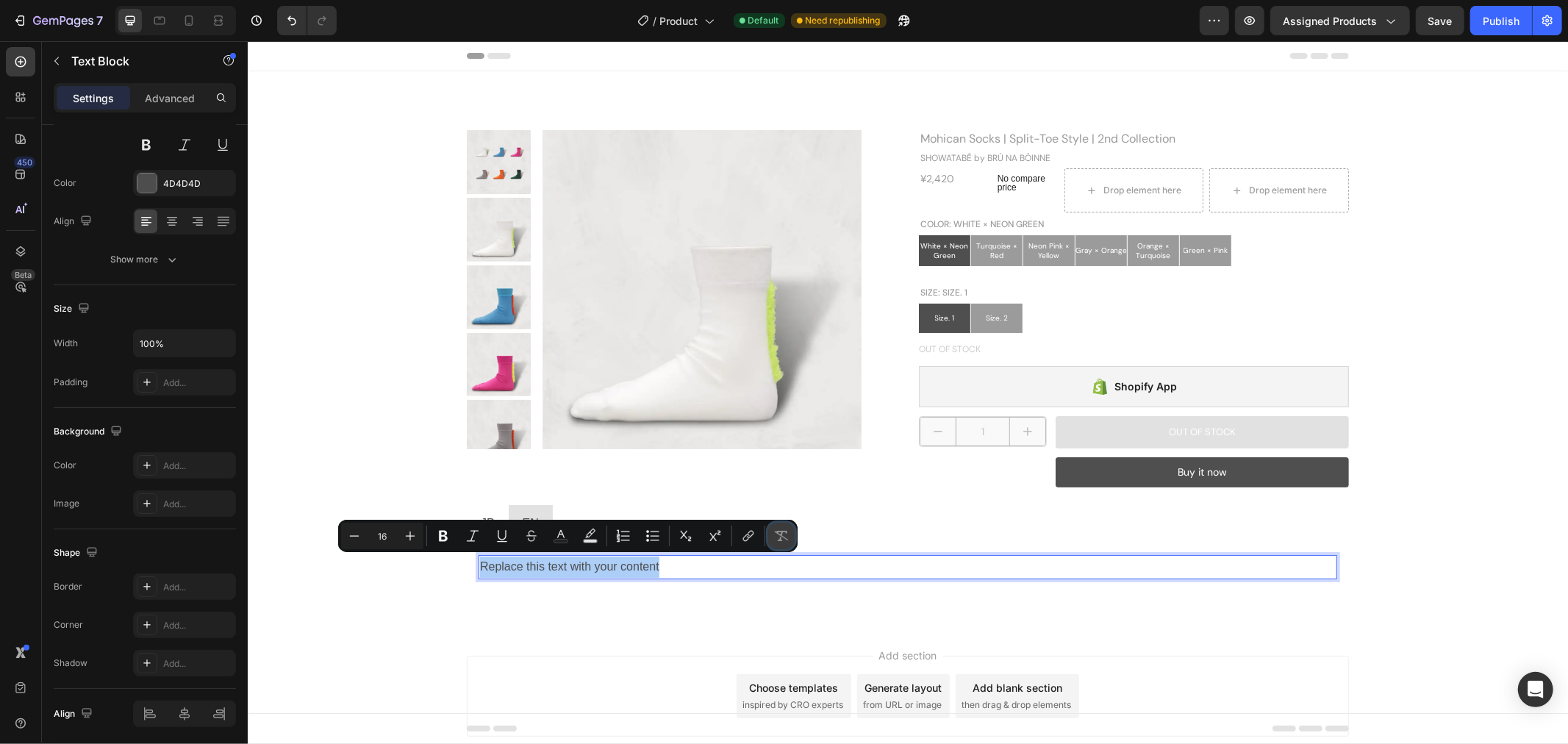
click at [788, 531] on button "Remove Format" at bounding box center [781, 536] width 27 height 27
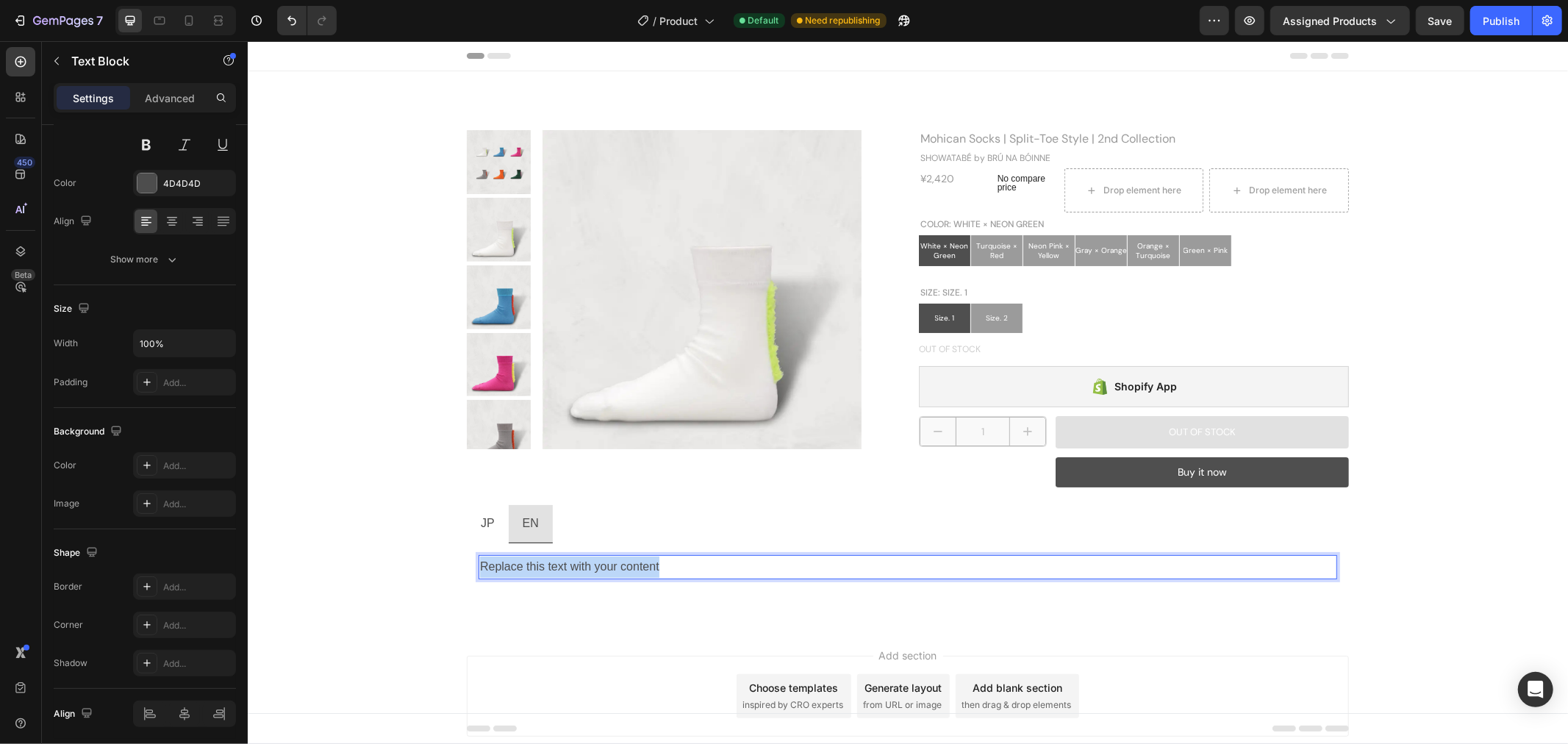
click at [512, 564] on p "Replace this text with your content" at bounding box center [907, 566] width 855 height 22
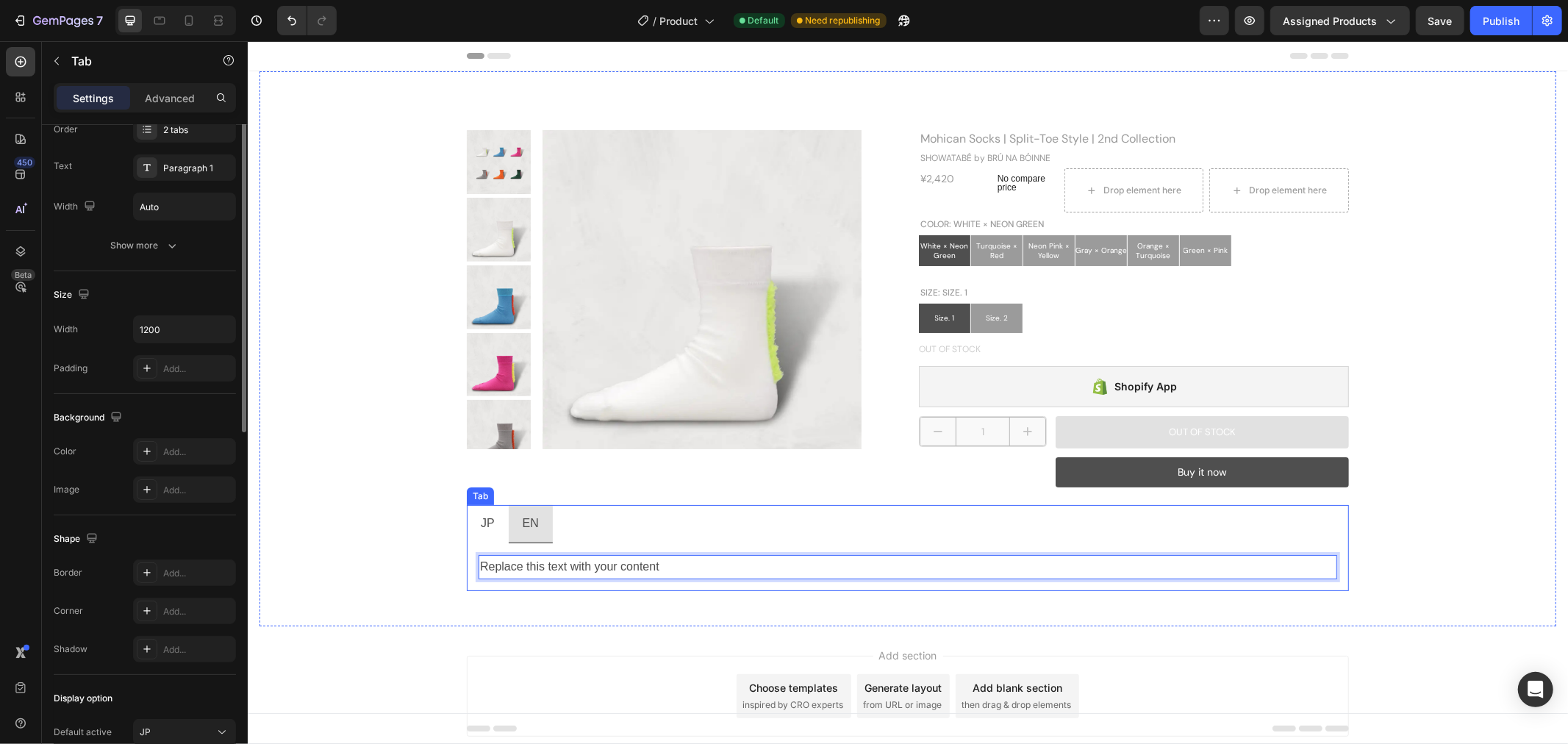
click at [480, 529] on p "JP" at bounding box center [487, 523] width 14 height 22
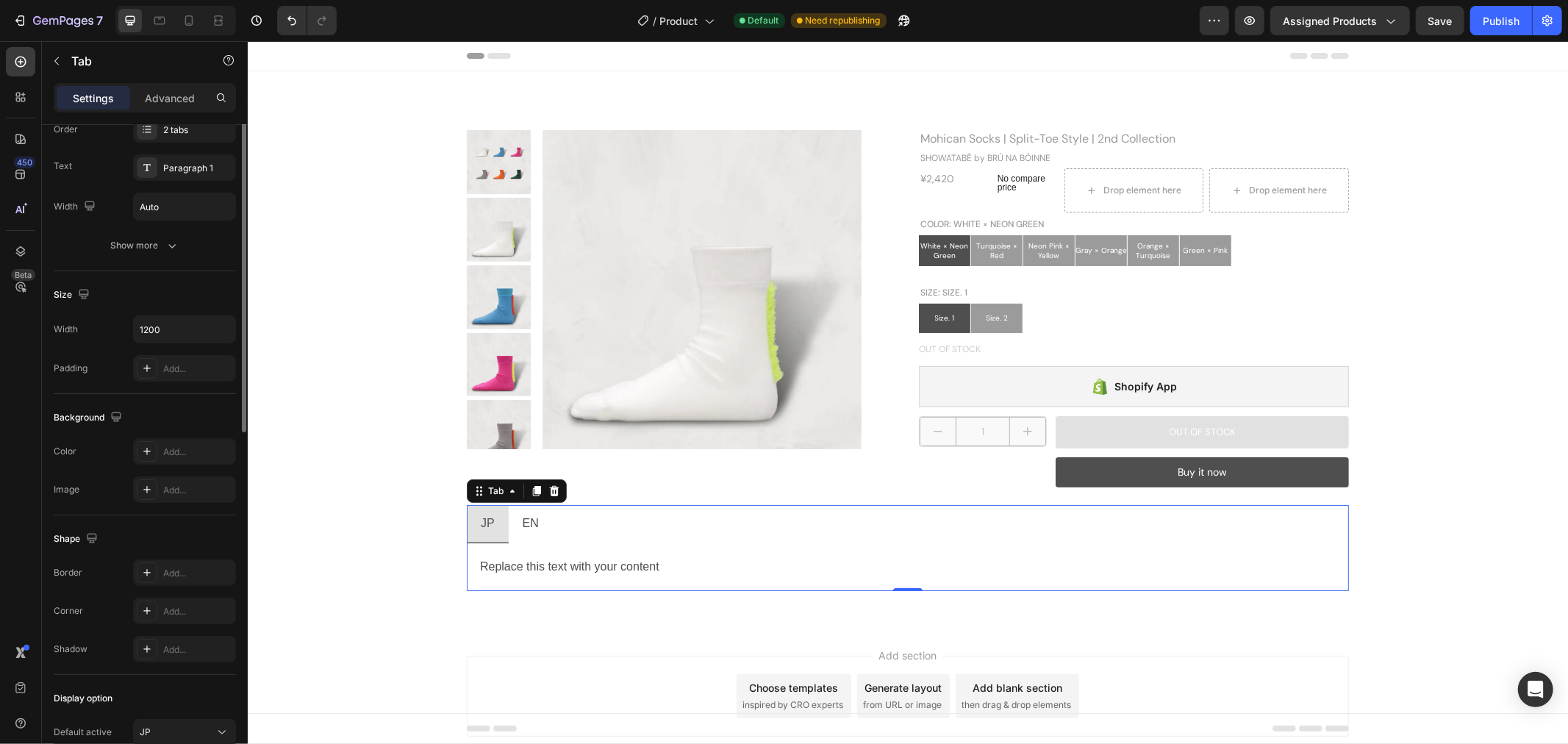
scroll to position [0, 0]
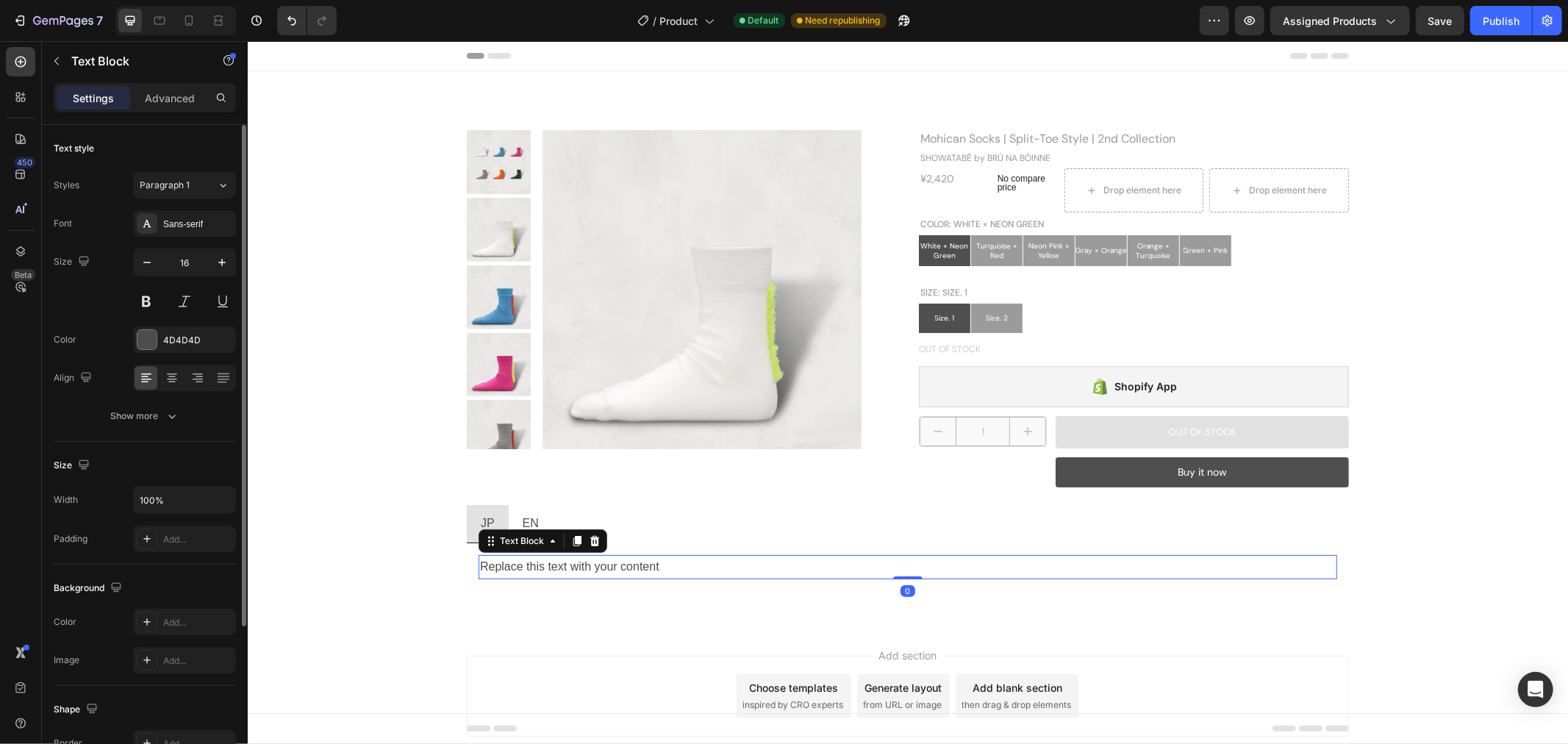
click at [494, 569] on div "Replace this text with your content" at bounding box center [907, 566] width 859 height 24
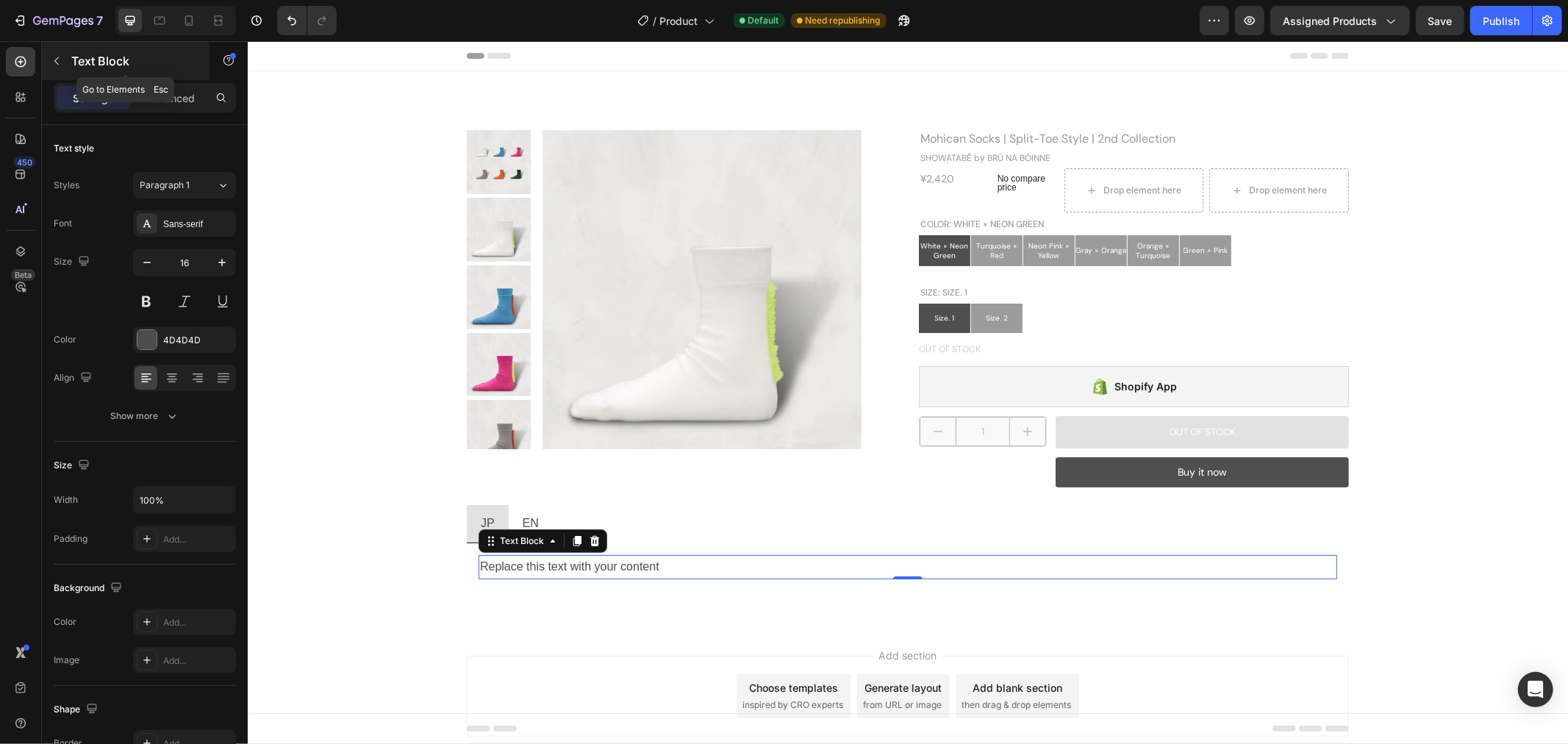
click at [61, 67] on button "button" at bounding box center [56, 60] width 23 height 23
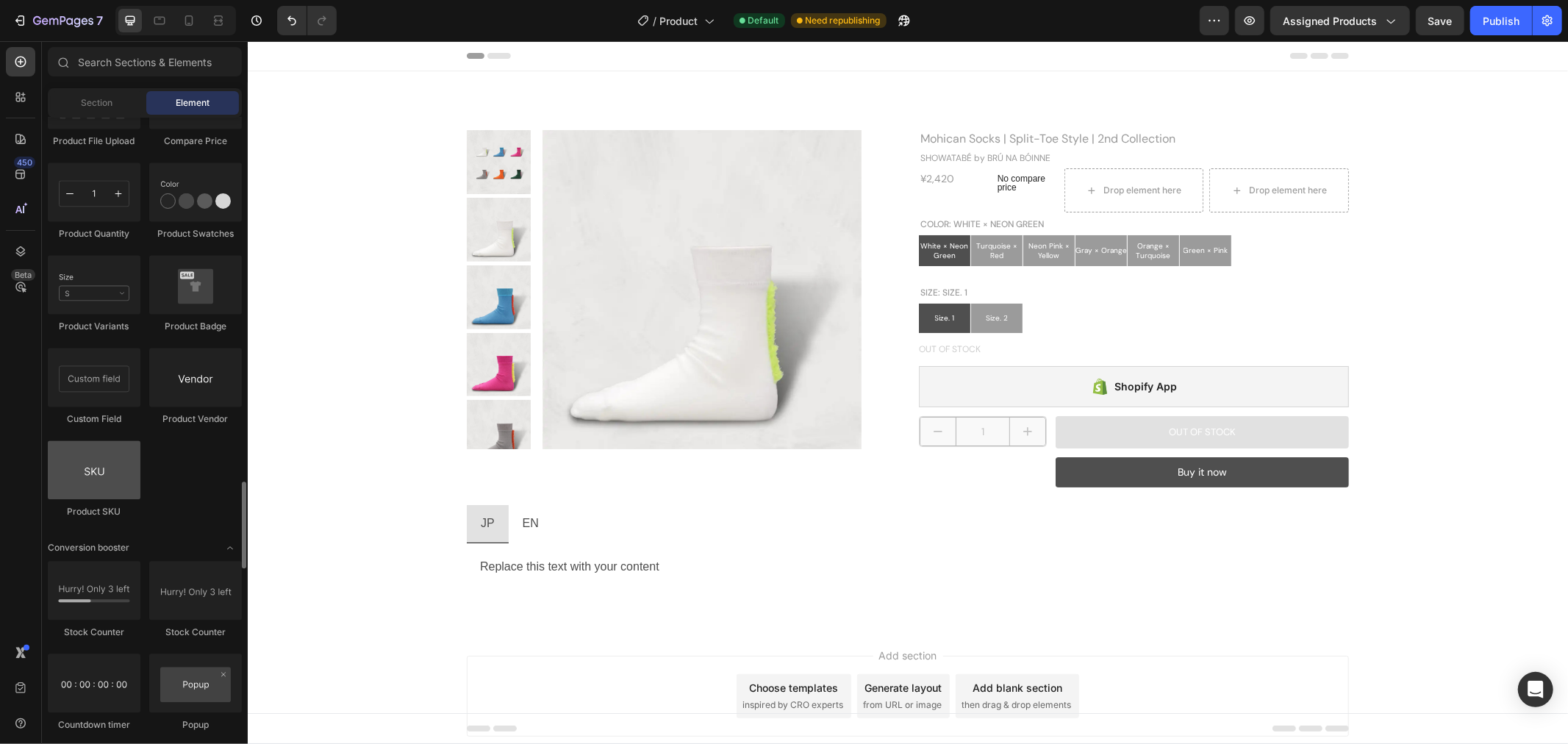
scroll to position [2441, 0]
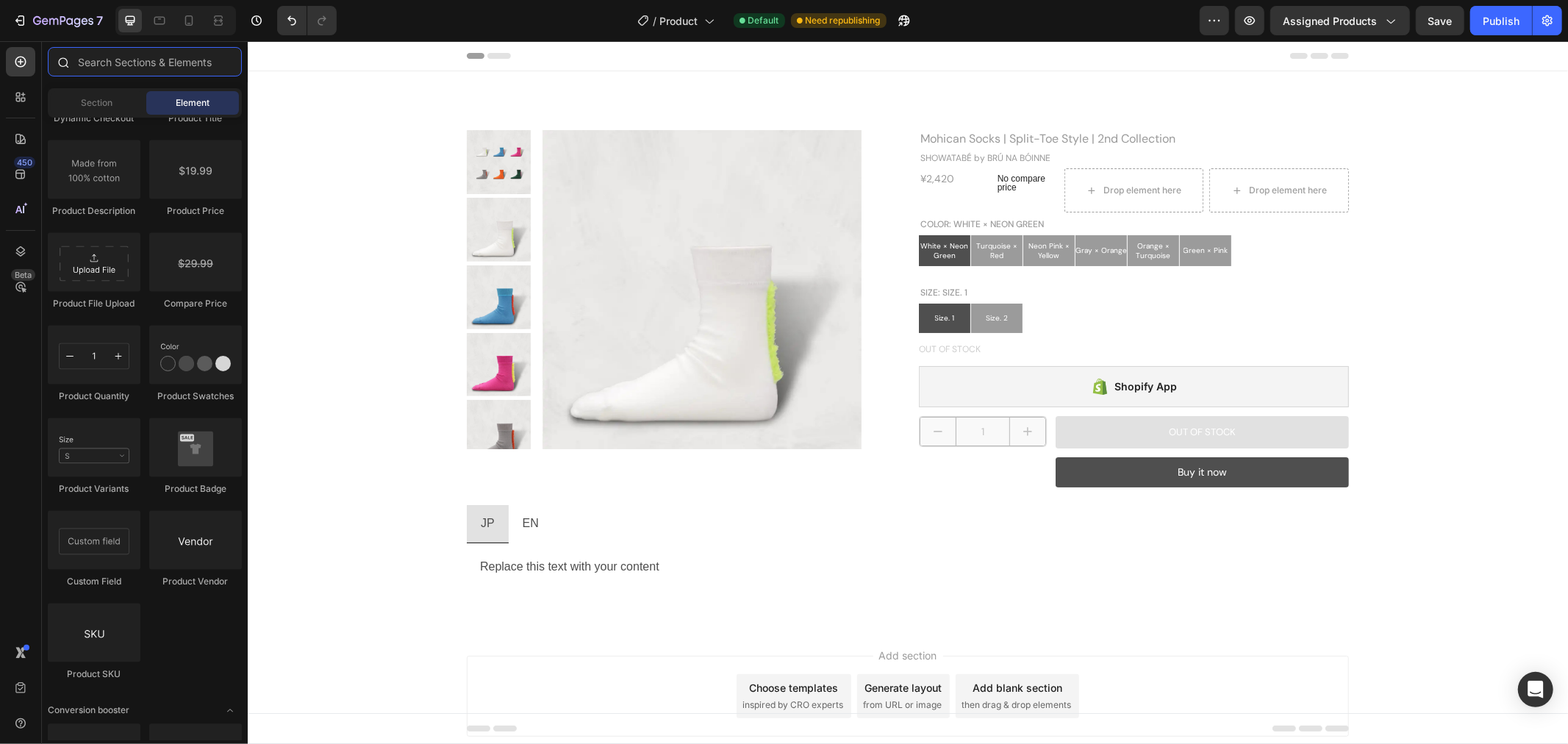
click at [103, 69] on input "text" at bounding box center [144, 61] width 194 height 29
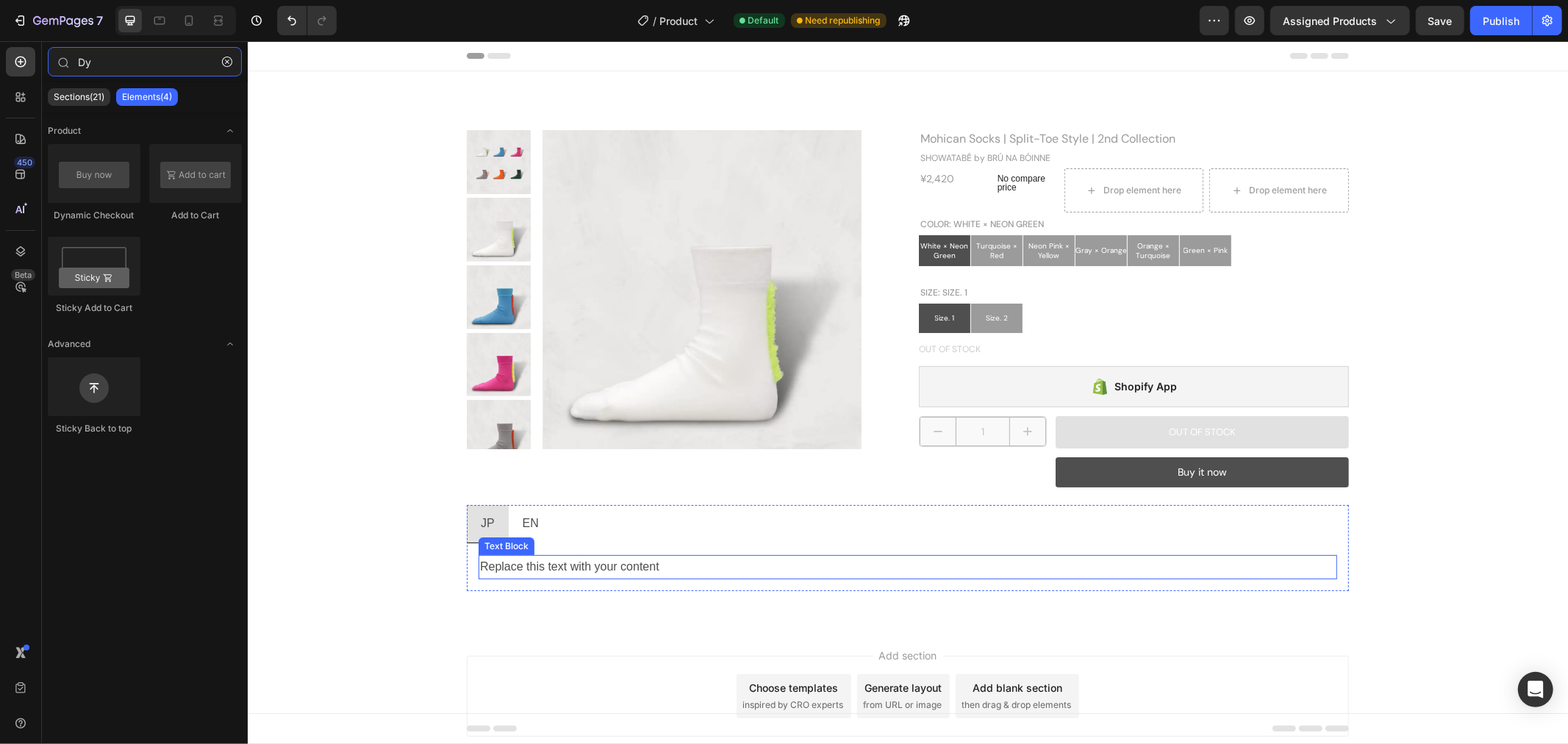
type input "Dy"
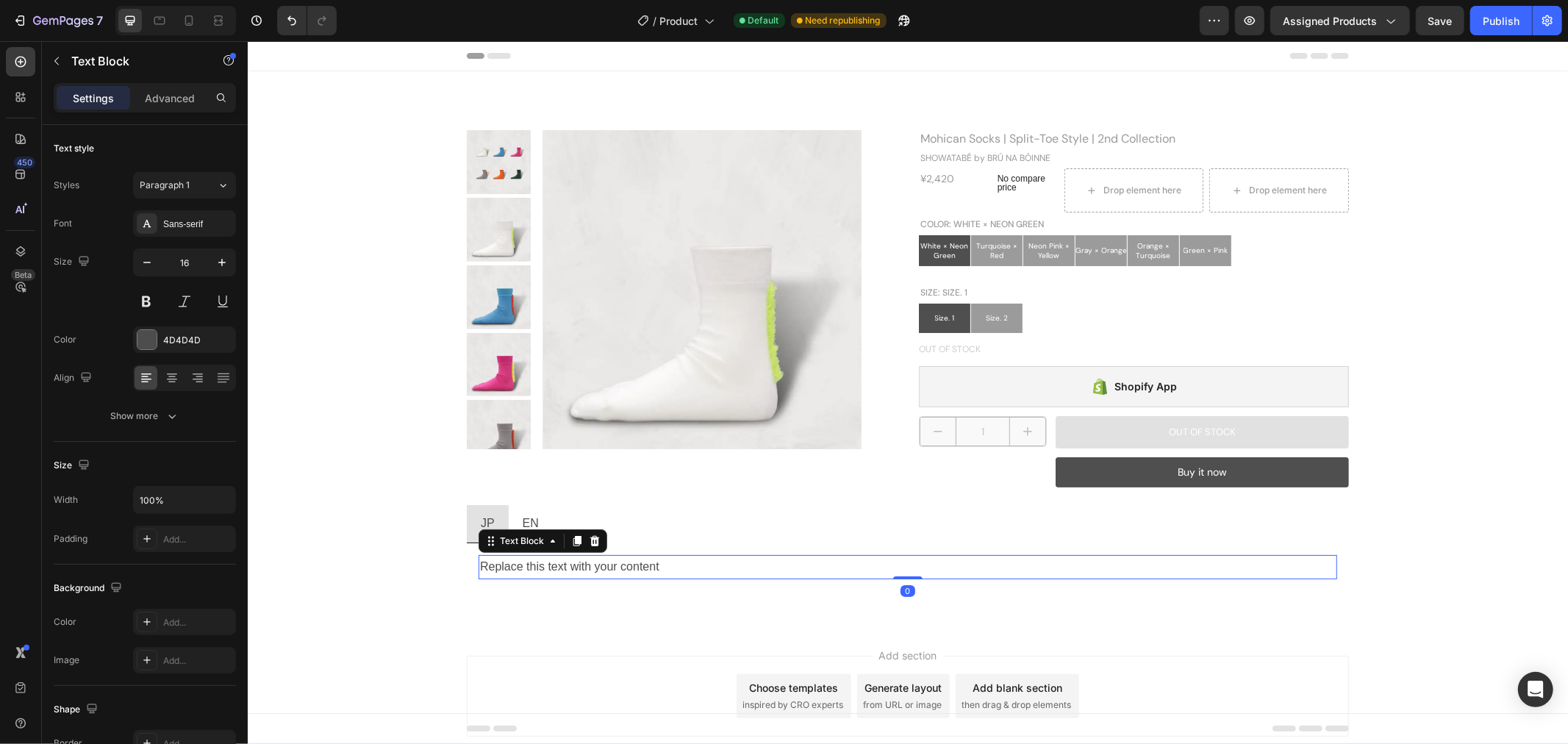
click at [650, 556] on div "Replace this text with your content" at bounding box center [907, 566] width 859 height 24
click at [588, 539] on icon at bounding box center [594, 541] width 12 height 12
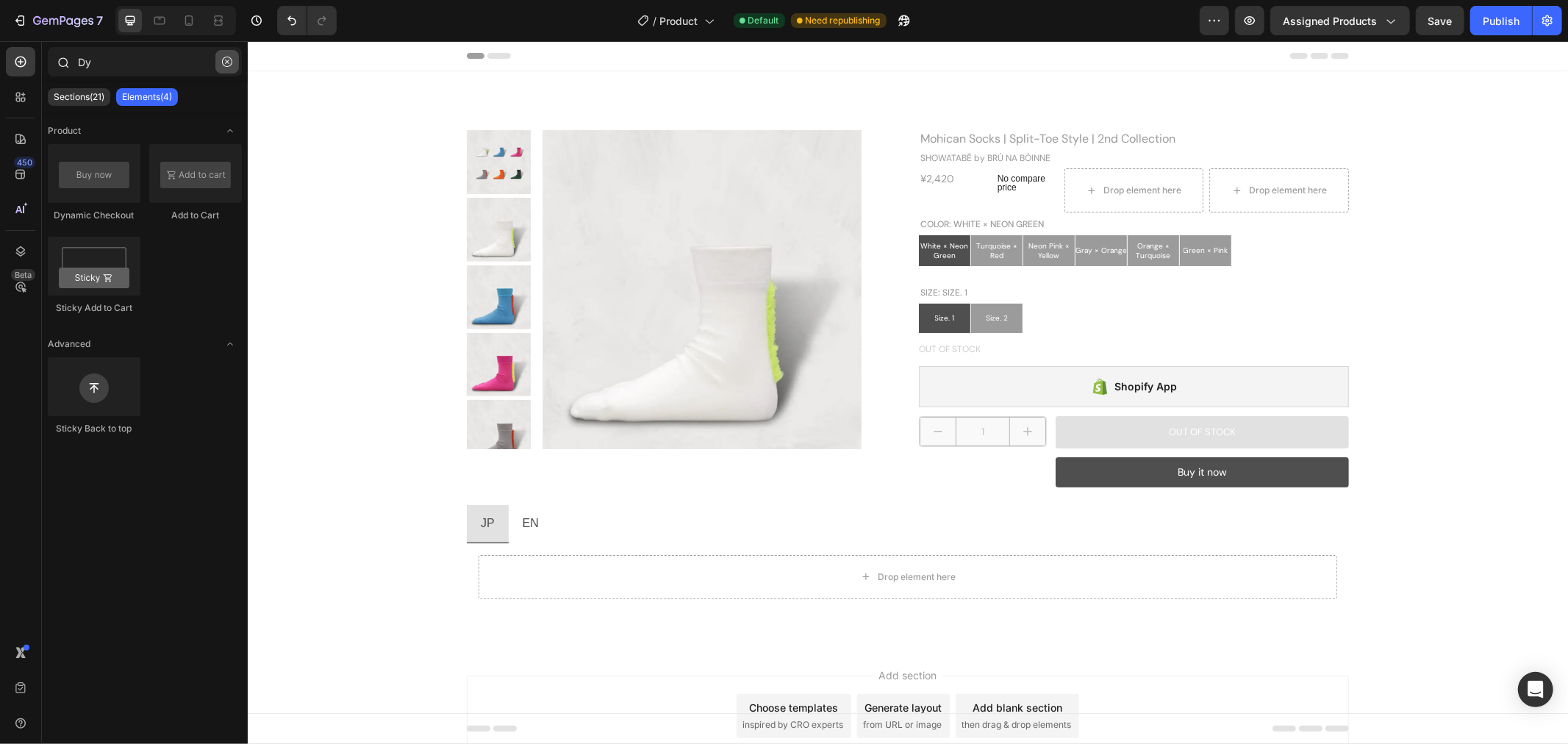
click at [228, 60] on icon "button" at bounding box center [227, 62] width 10 height 10
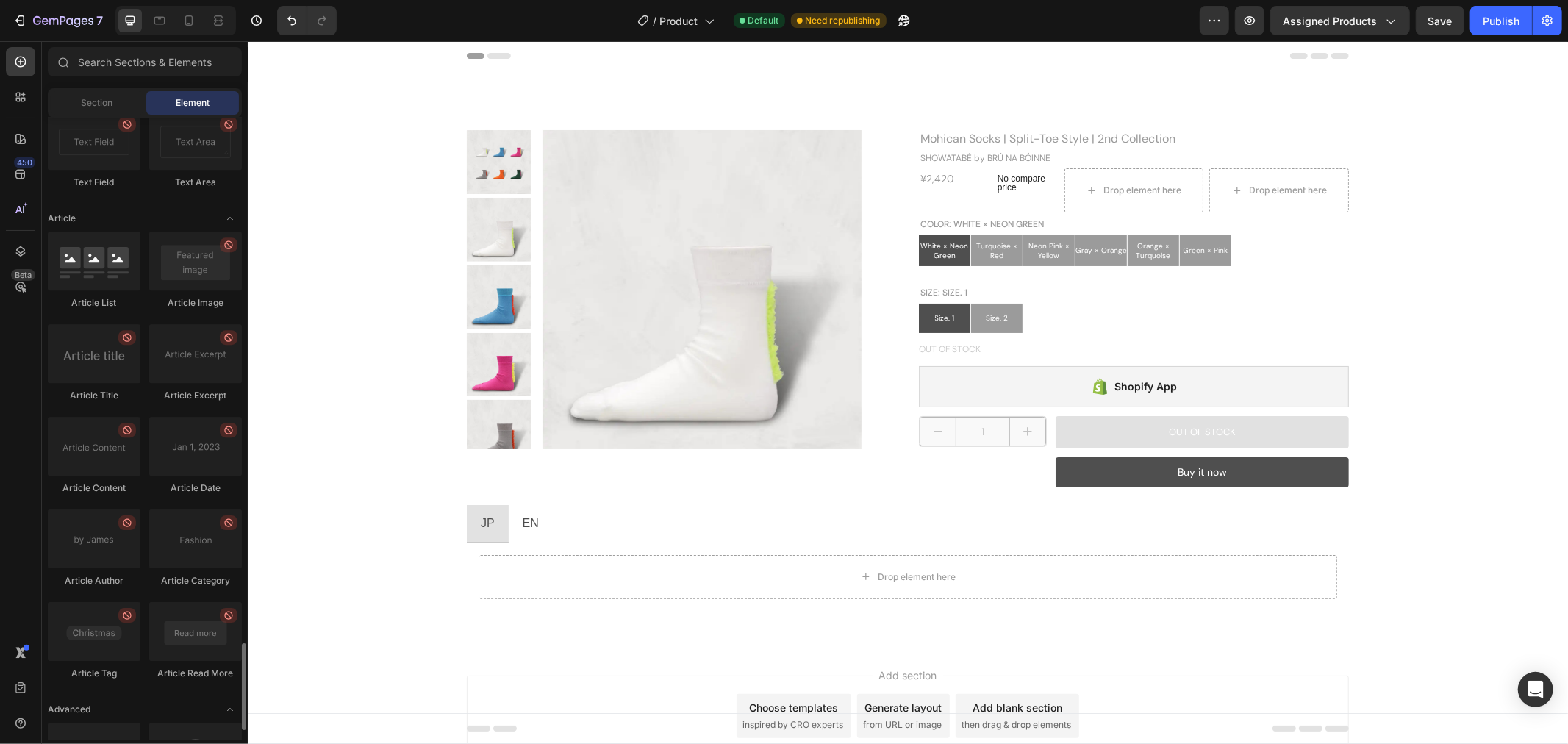
scroll to position [3830, 0]
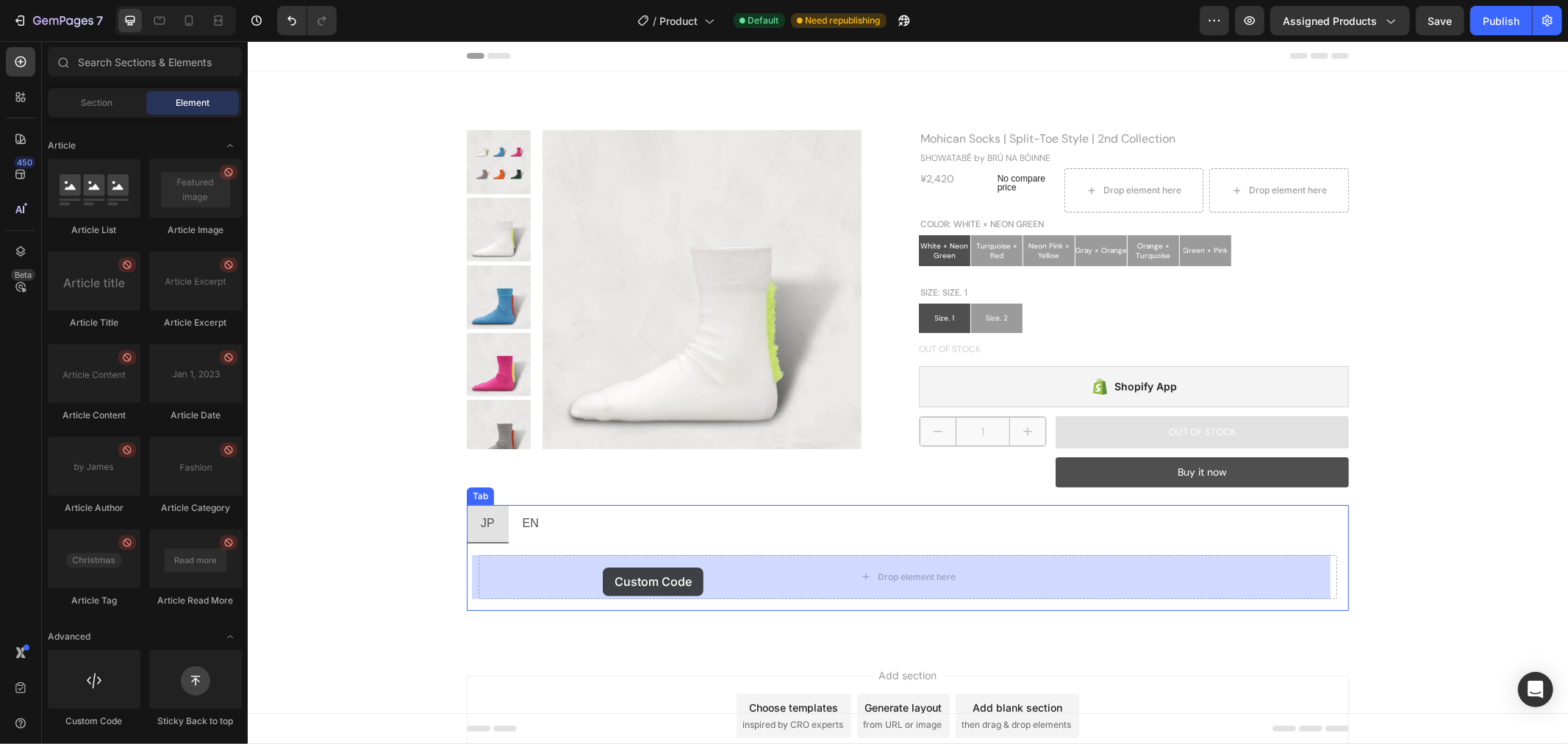
drag, startPoint x: 362, startPoint y: 732, endPoint x: 602, endPoint y: 567, distance: 291.2
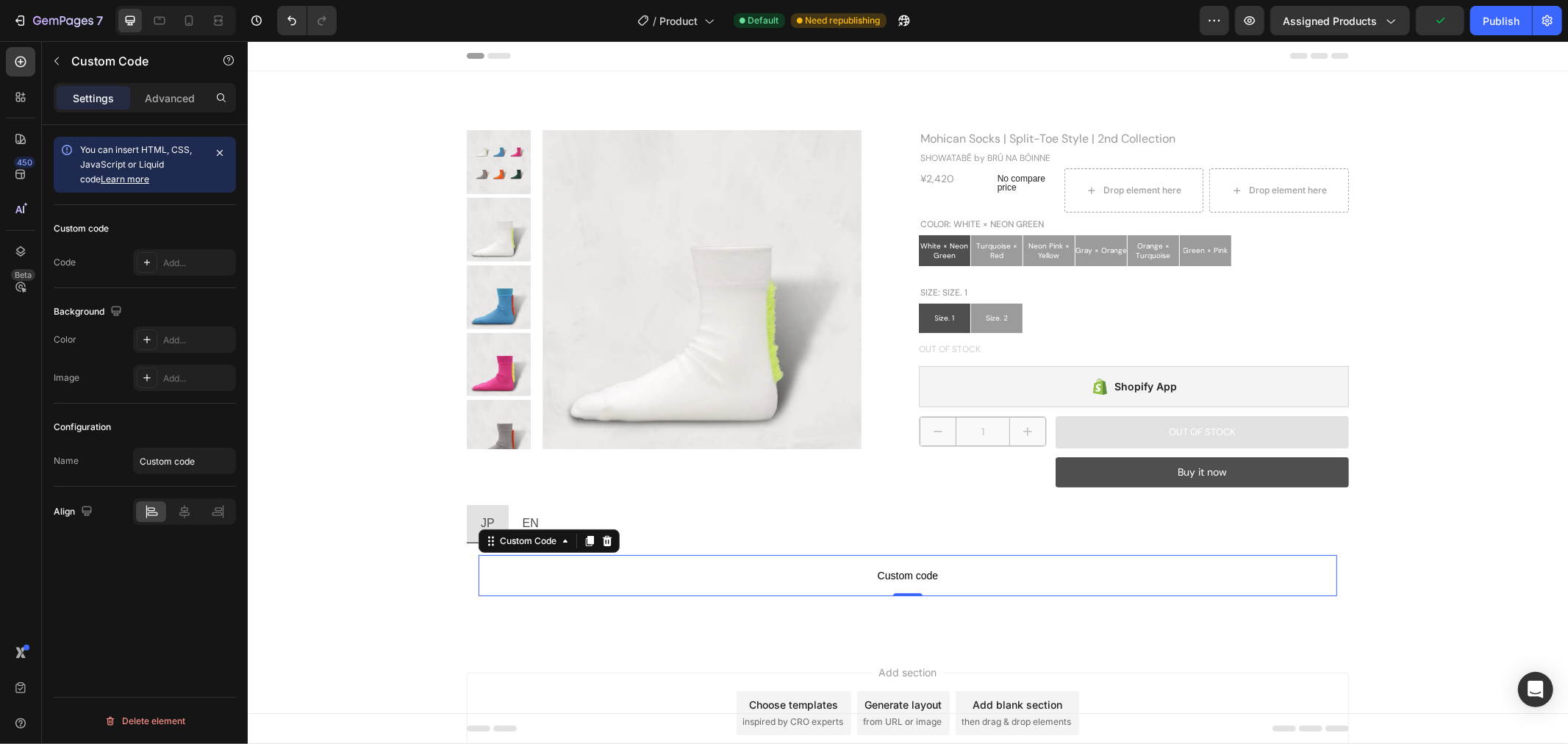
click at [913, 569] on span "Custom code" at bounding box center [907, 575] width 859 height 17
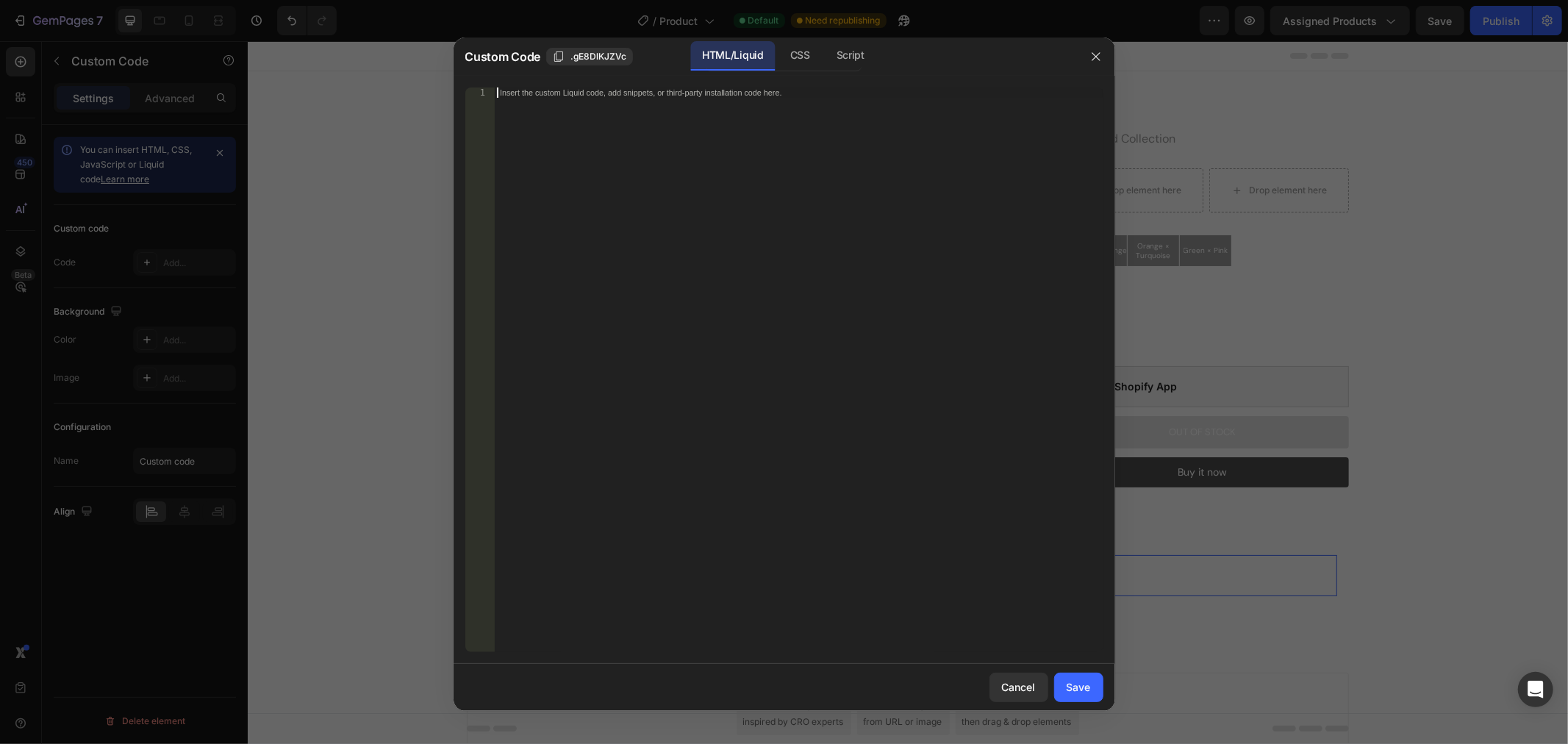
click at [732, 93] on div "Insert the custom Liquid code, add snippets, or third-party installation code h…" at bounding box center [768, 92] width 536 height 10
click at [783, 87] on div "Insert the custom Liquid code, add snippets, or third-party installation code h…" at bounding box center [768, 92] width 536 height 10
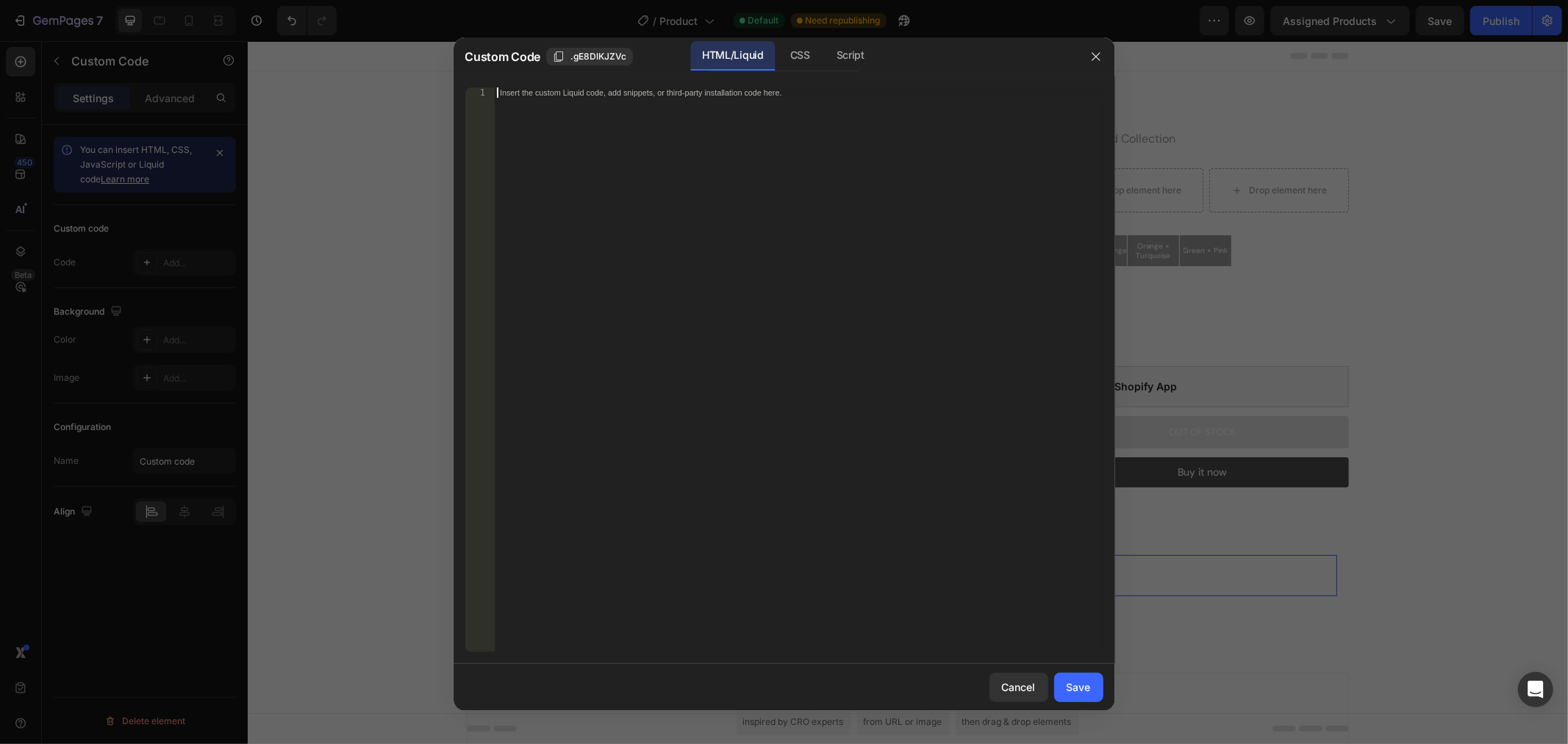
click at [783, 87] on div "Insert the custom Liquid code, add snippets, or third-party installation code h…" at bounding box center [768, 92] width 536 height 10
paste textarea "{% endif %}"
type textarea "{% endif %}"
click at [1091, 681] on button "Save" at bounding box center [1078, 687] width 49 height 29
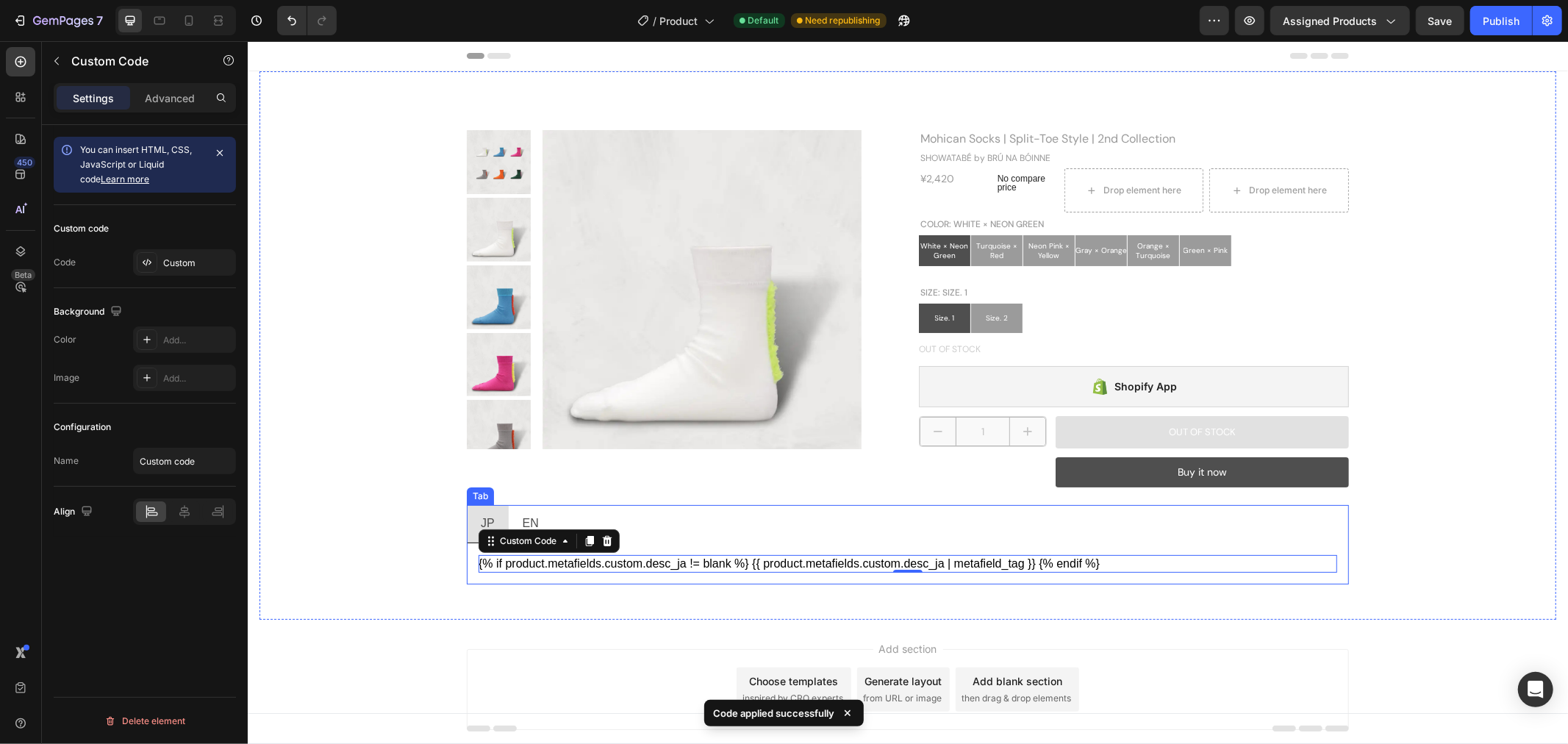
click at [522, 518] on p "EN" at bounding box center [530, 523] width 16 height 22
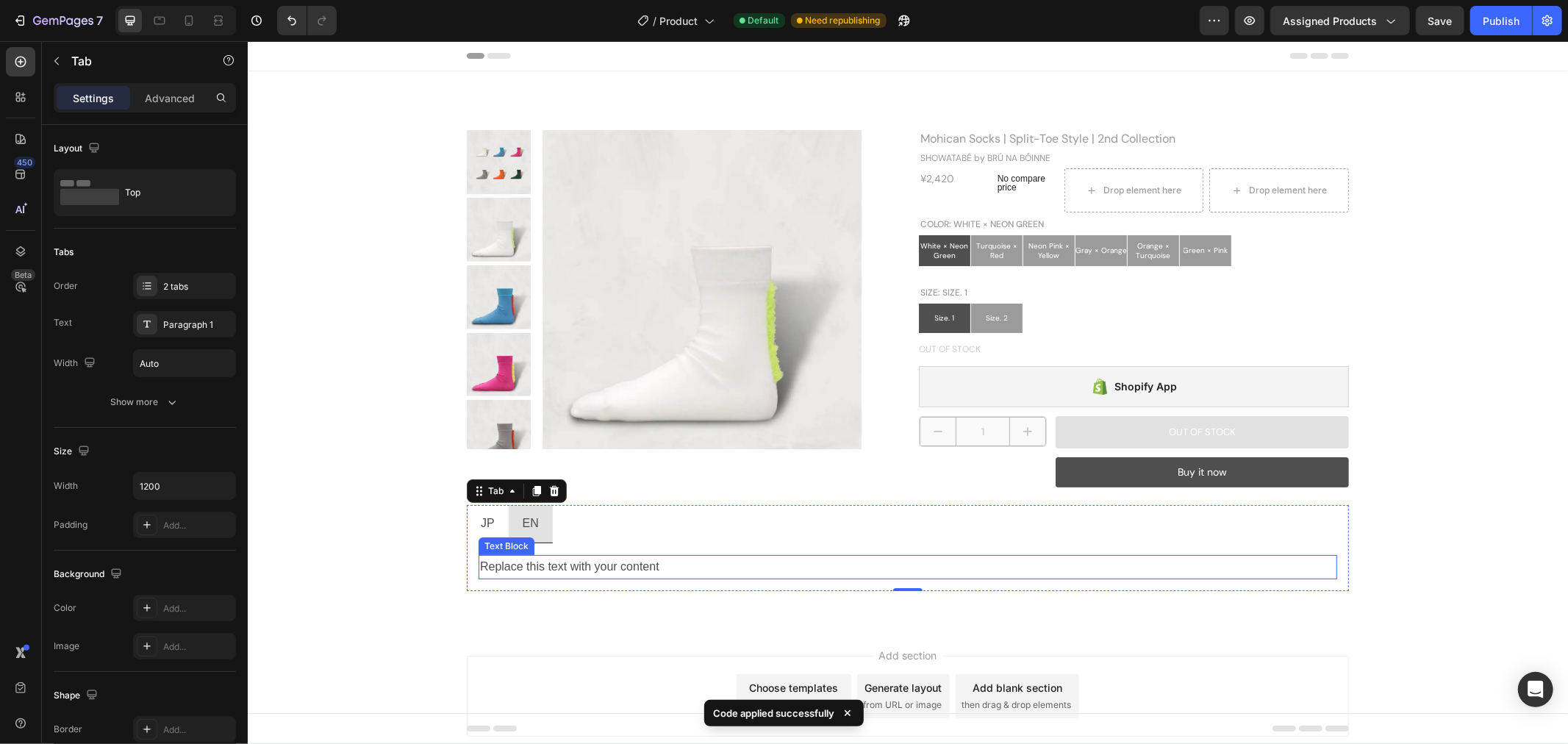
click at [656, 566] on p "Replace this text with your content" at bounding box center [907, 566] width 855 height 22
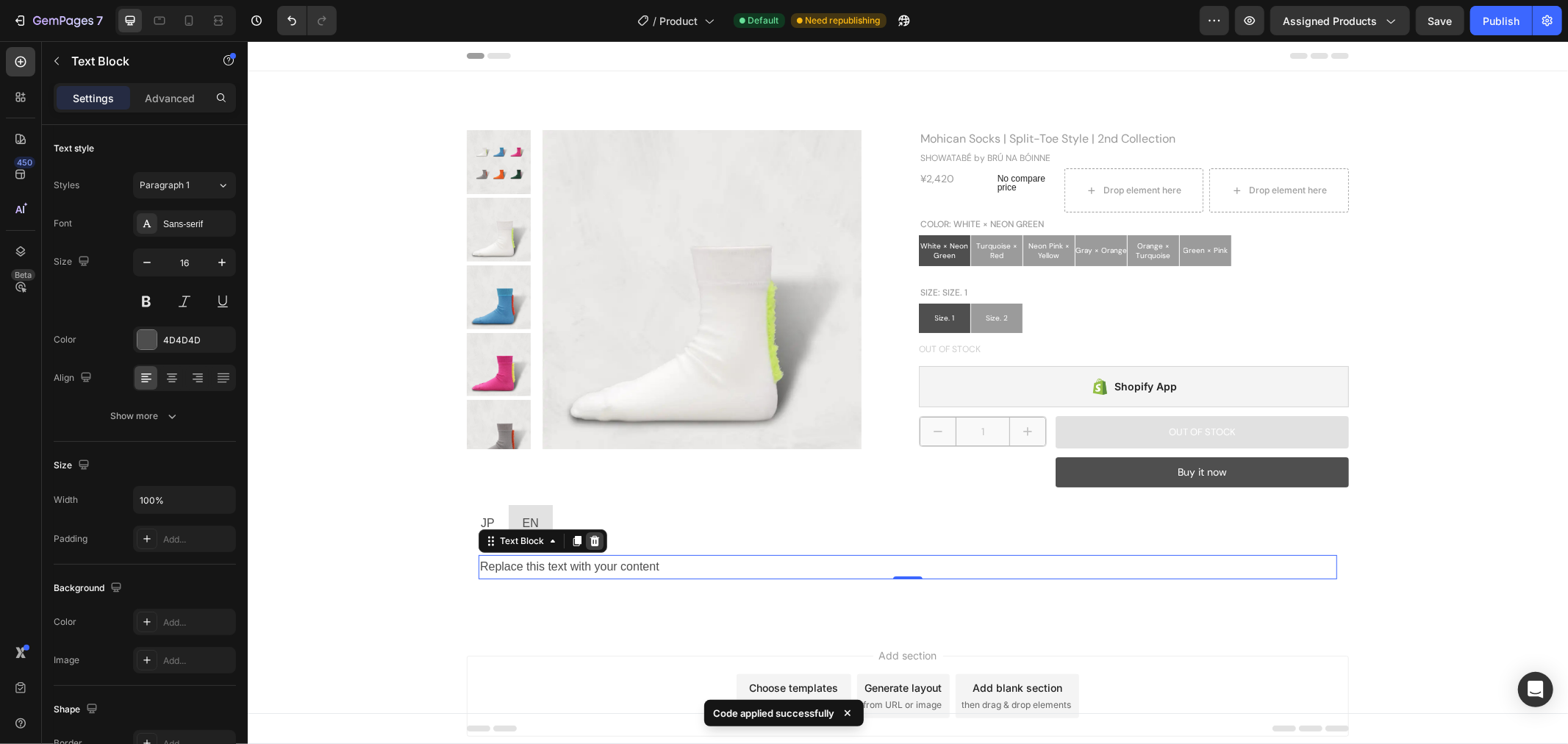
click at [590, 541] on icon at bounding box center [594, 540] width 10 height 10
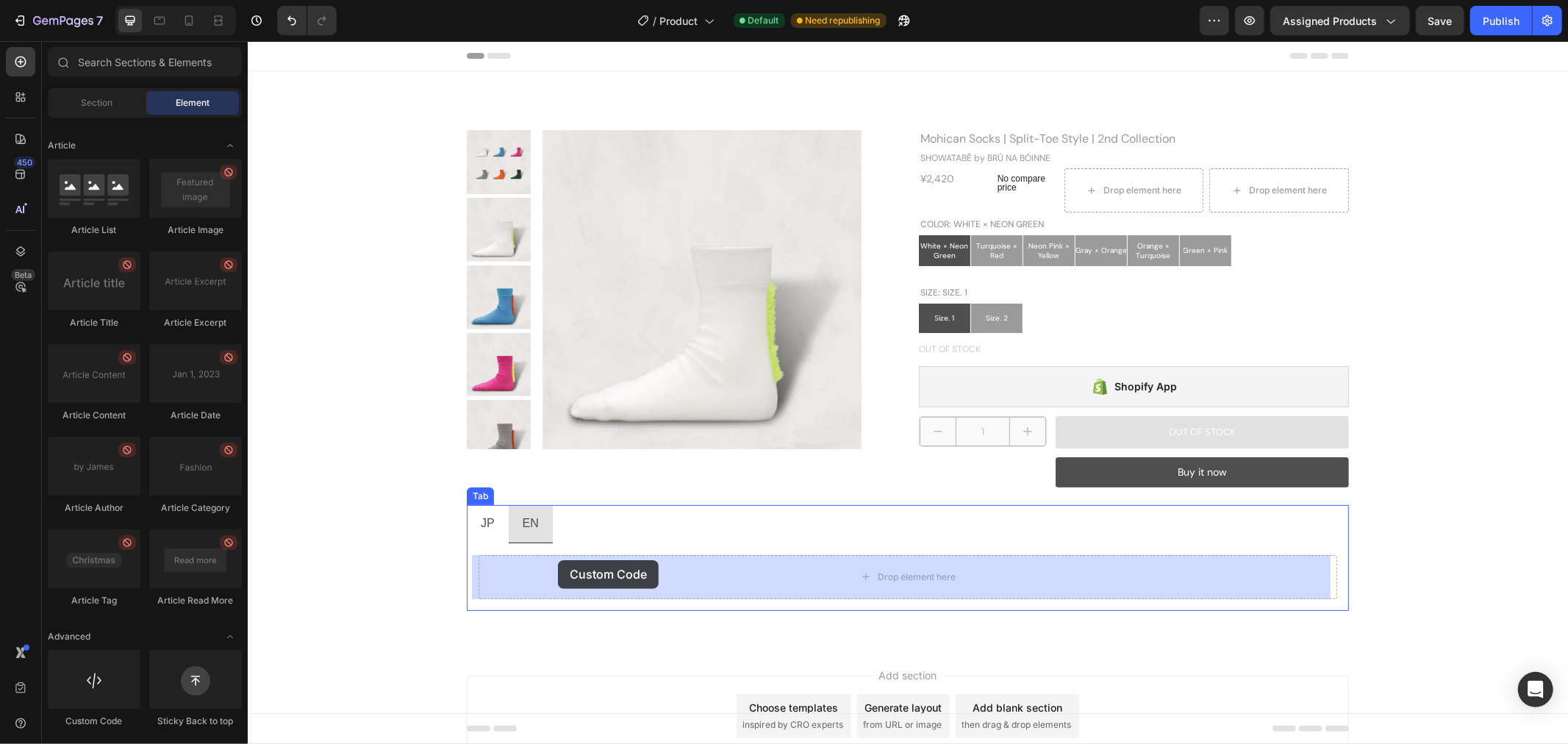
drag, startPoint x: 344, startPoint y: 716, endPoint x: 557, endPoint y: 559, distance: 264.6
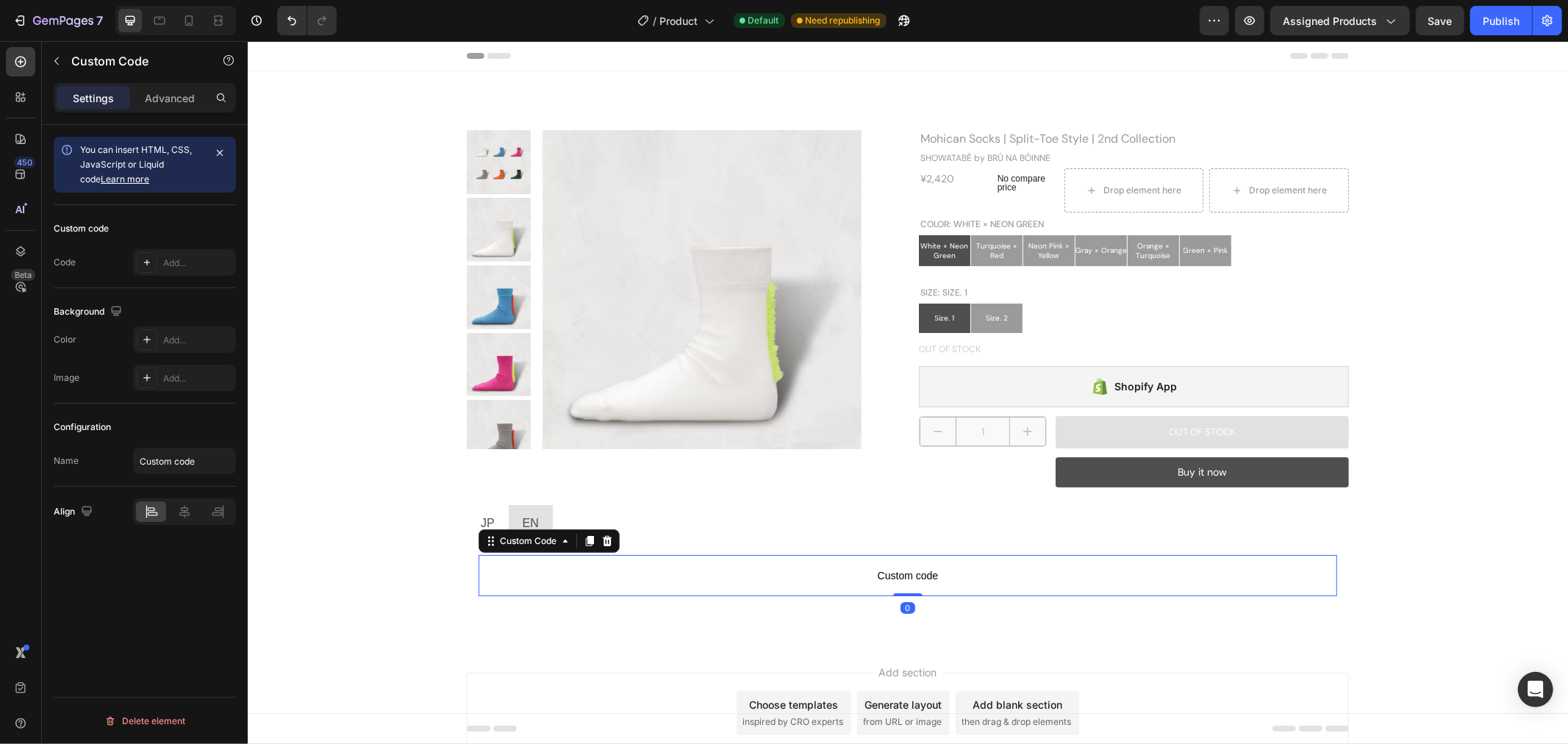
click at [556, 569] on span "Custom code" at bounding box center [907, 575] width 859 height 17
click at [555, 569] on span "Custom code" at bounding box center [907, 575] width 859 height 17
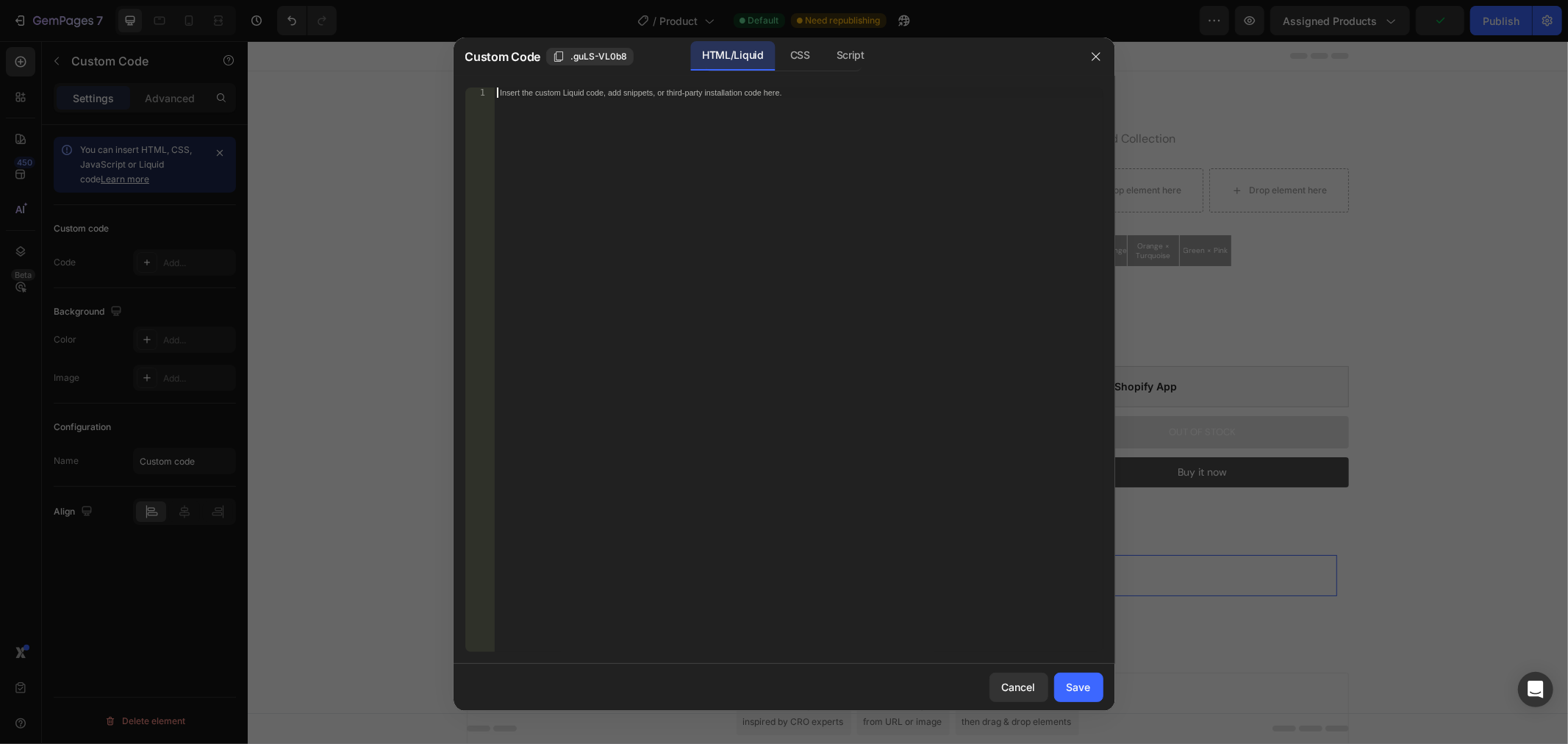
click at [621, 207] on div "Insert the custom Liquid code, add snippets, or third-party installation code h…" at bounding box center [798, 379] width 608 height 585
click at [1083, 692] on div "Save" at bounding box center [1078, 687] width 24 height 16
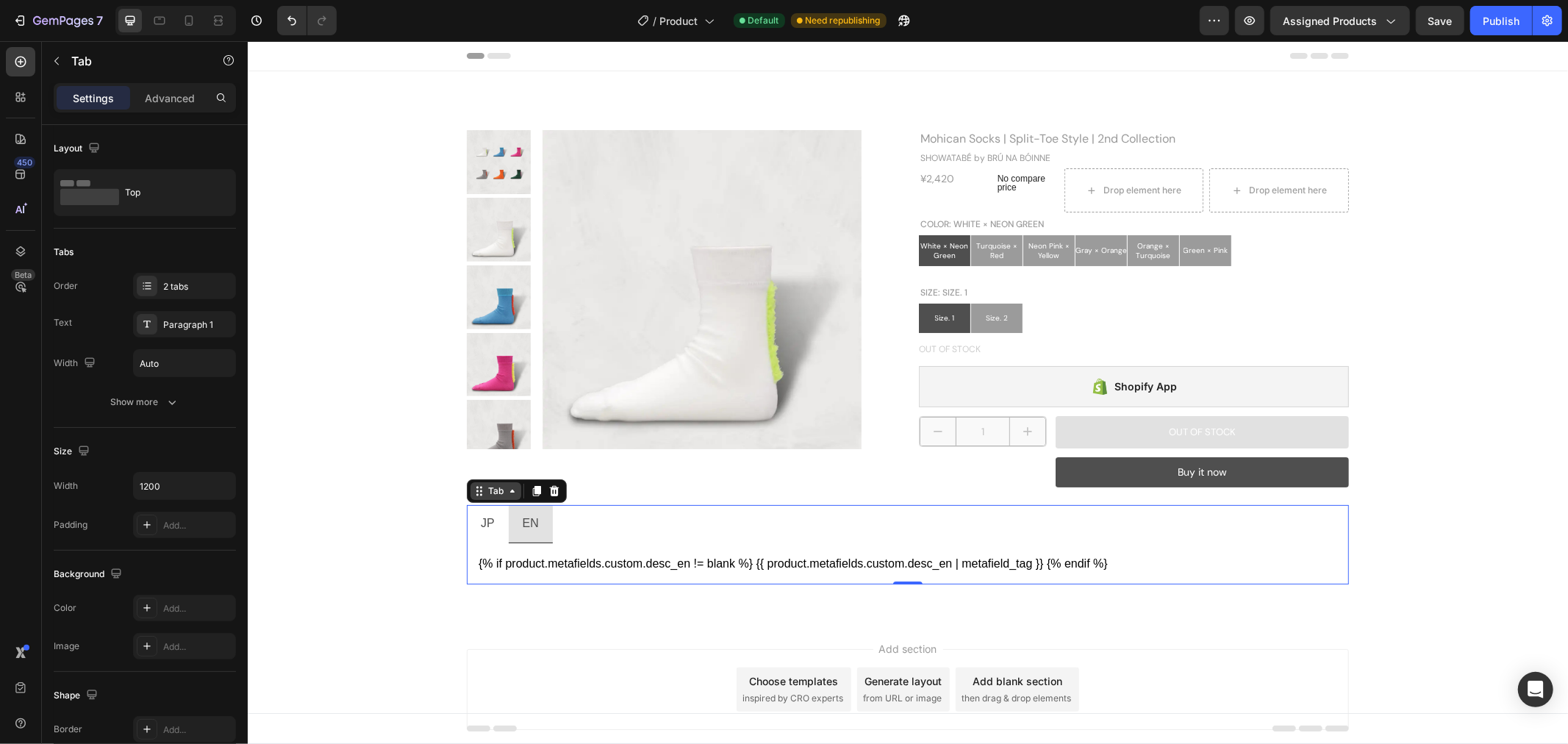
click at [470, 496] on div "Tab" at bounding box center [495, 490] width 51 height 17
click at [416, 609] on div "Product Images Mohican Socks | Split-Toe Style | 2nd Collection Product Title S…" at bounding box center [906, 345] width 1297 height 549
click at [480, 519] on p "JP" at bounding box center [487, 523] width 14 height 22
click at [23, 247] on icon at bounding box center [20, 251] width 15 height 15
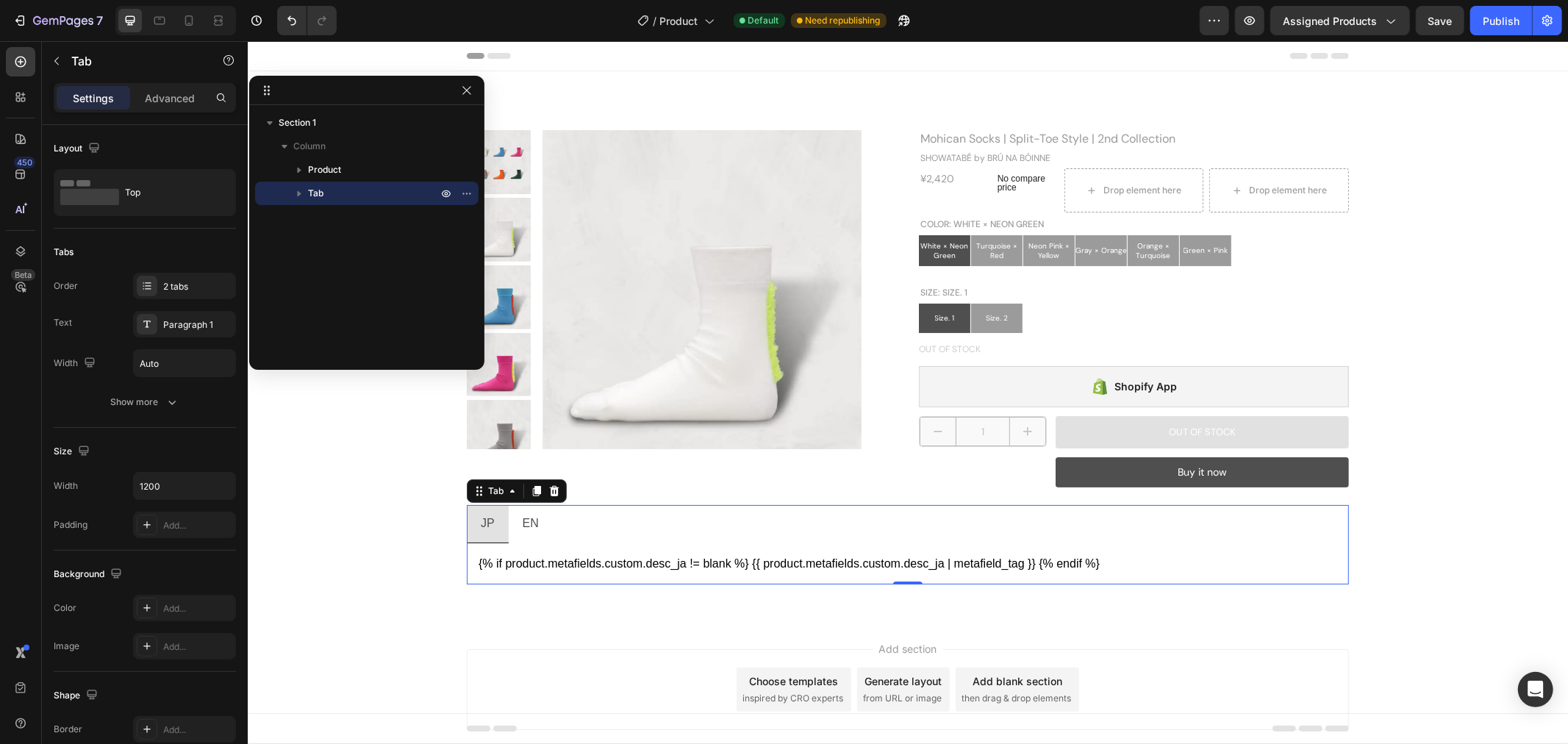
click at [295, 186] on icon "button" at bounding box center [299, 193] width 15 height 15
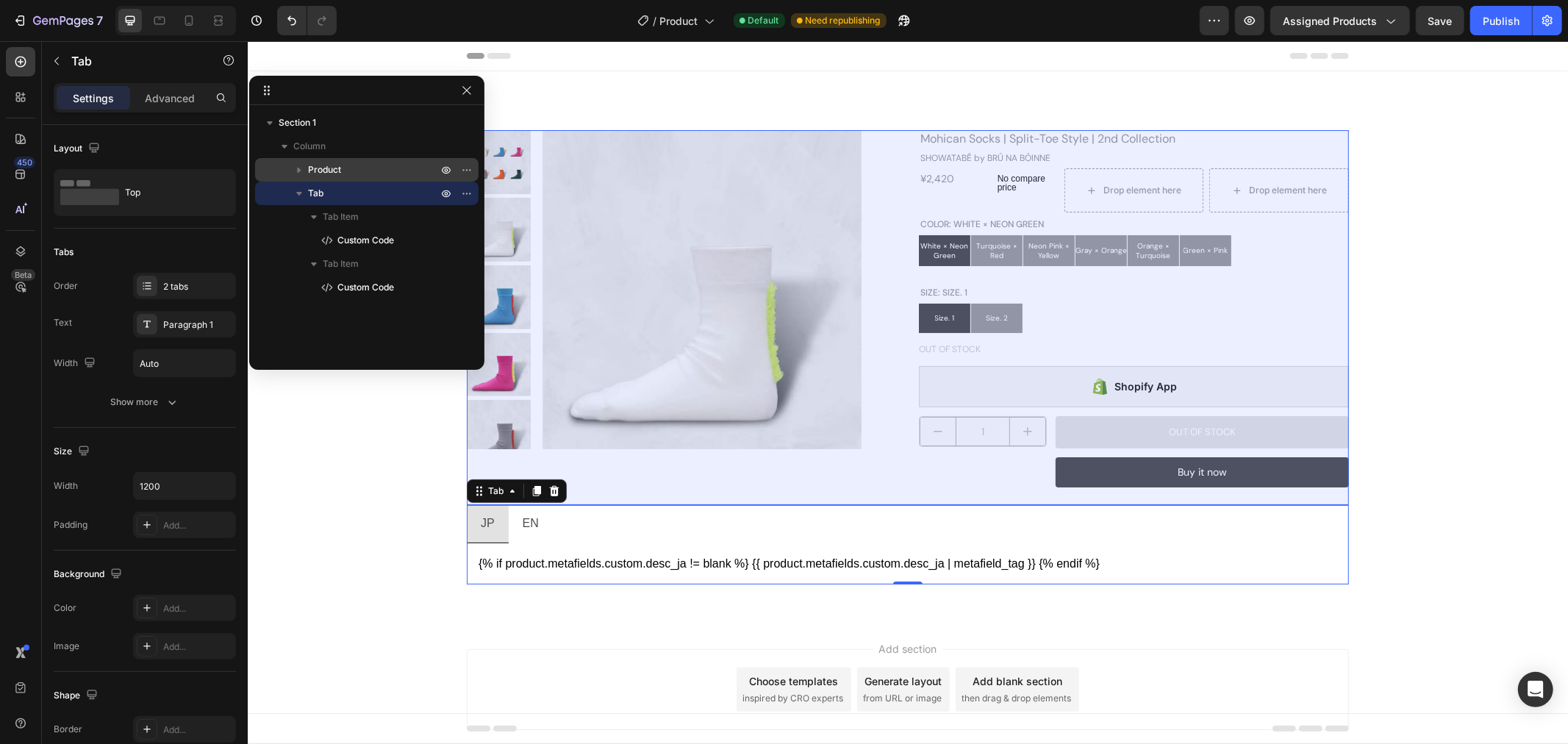
click at [296, 172] on icon "button" at bounding box center [299, 169] width 15 height 15
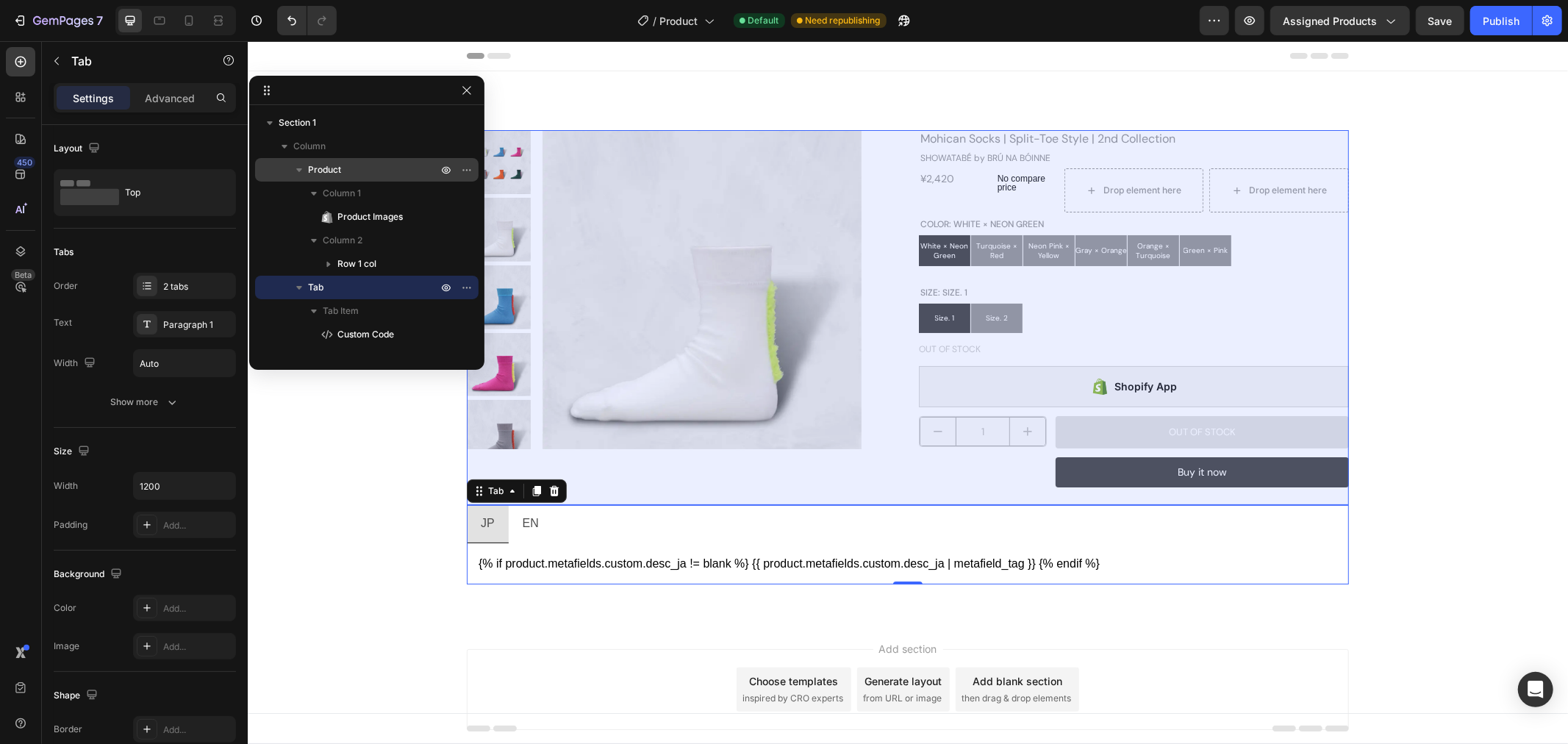
click at [296, 172] on icon "button" at bounding box center [299, 169] width 15 height 15
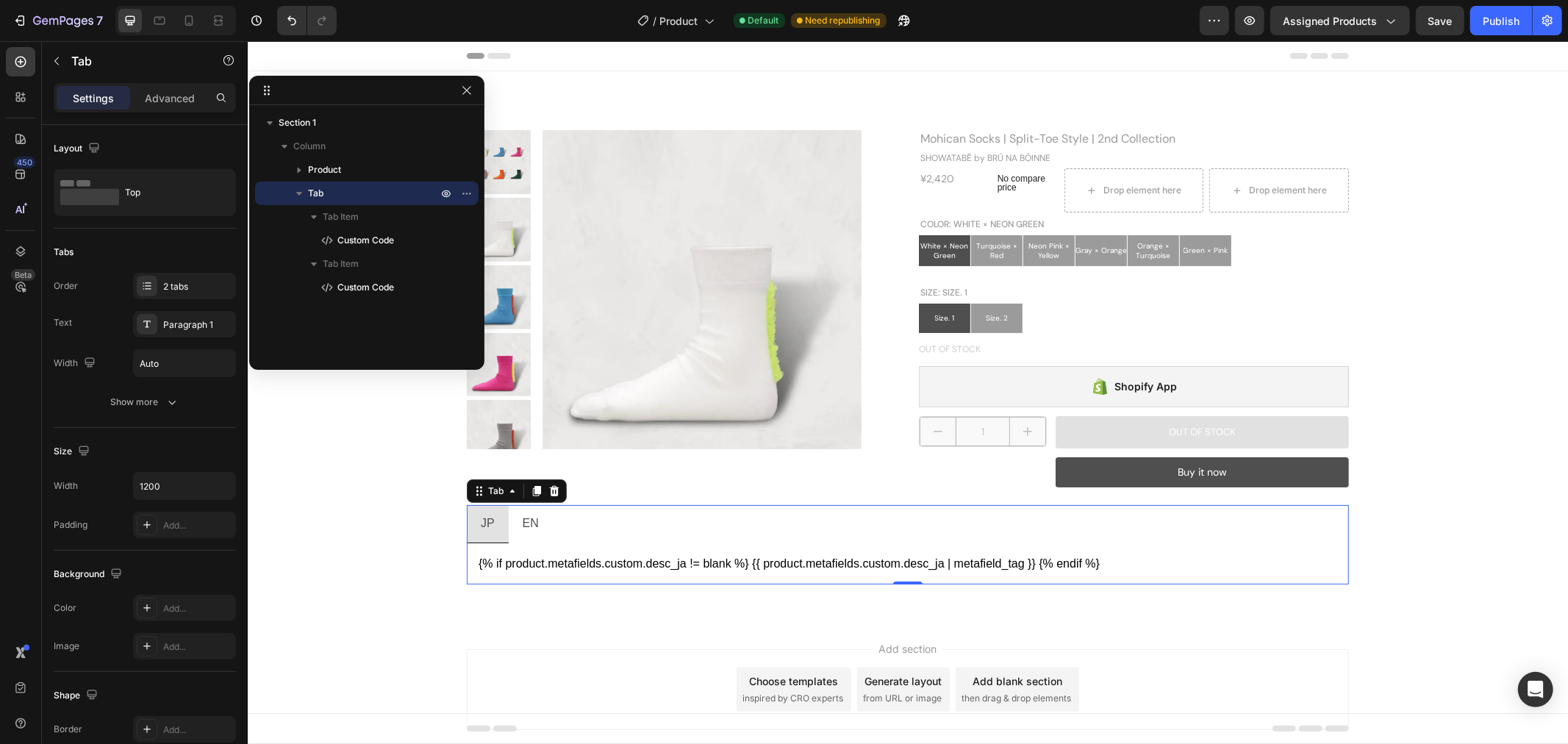
click at [296, 186] on icon "button" at bounding box center [299, 193] width 15 height 15
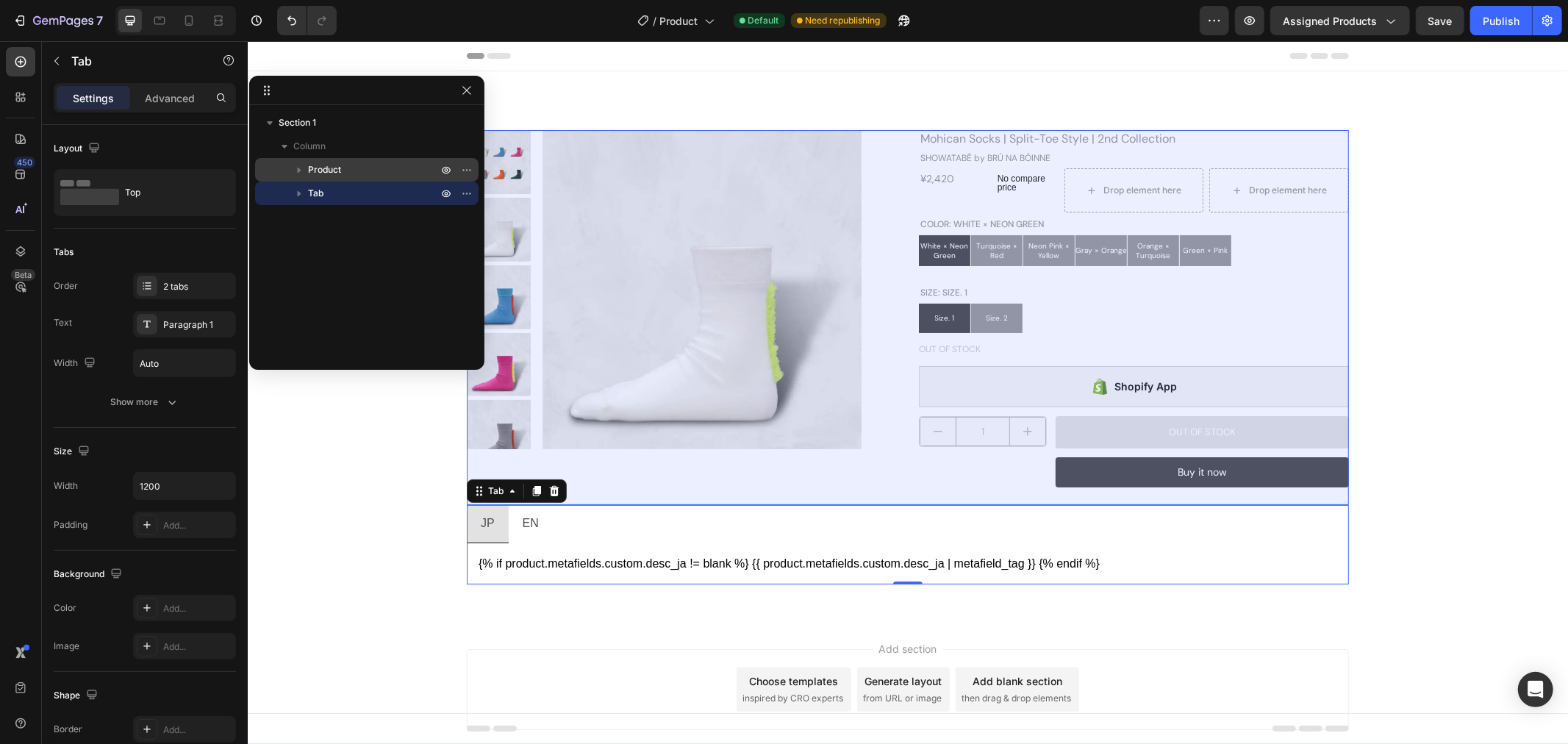
click at [302, 179] on div "Product" at bounding box center [366, 169] width 212 height 23
radio input "false"
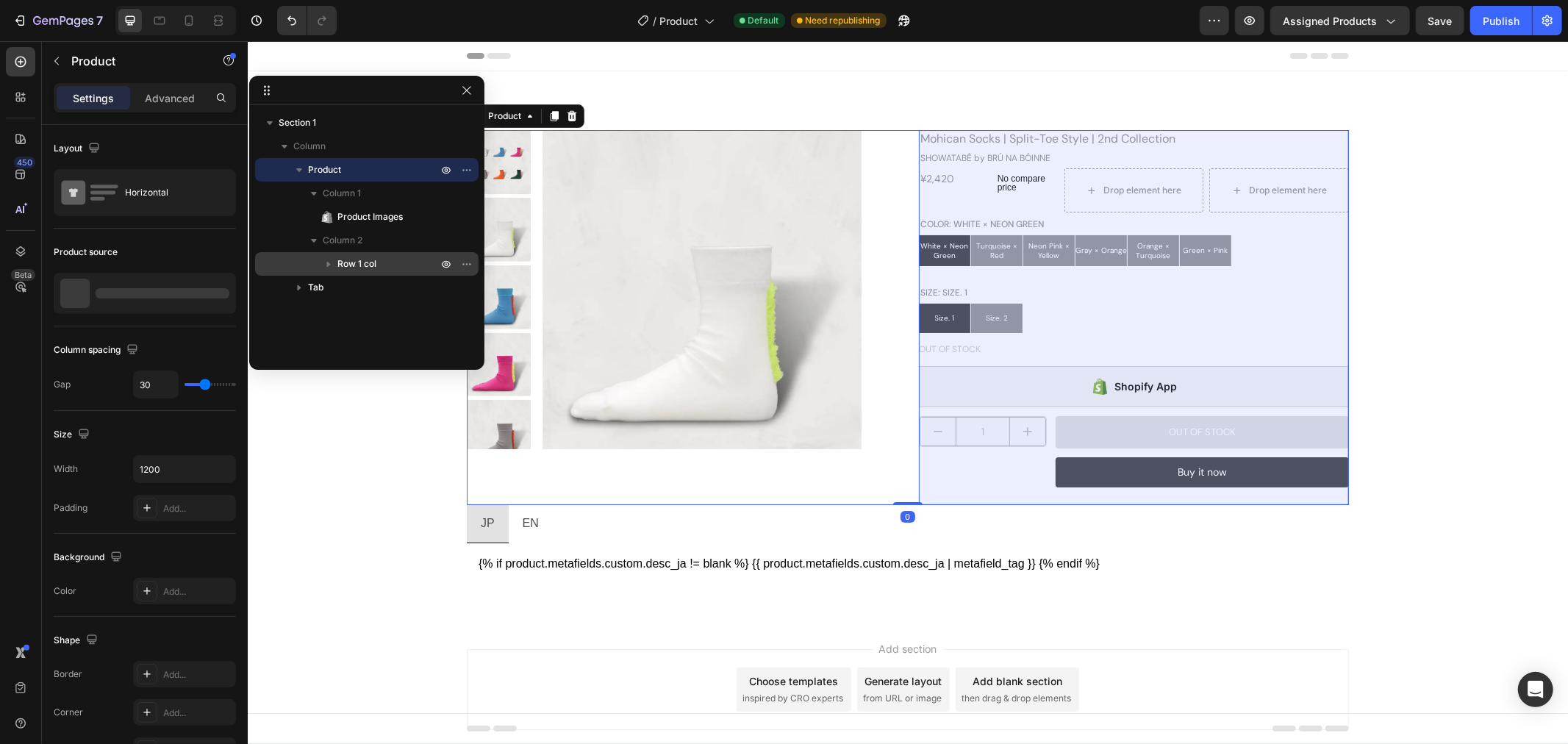
drag, startPoint x: 307, startPoint y: 283, endPoint x: 339, endPoint y: 251, distance: 45.3
click at [339, 251] on div "Product Column 1 Product Images Column 2 Row 1 col Tab" at bounding box center [366, 228] width 224 height 141
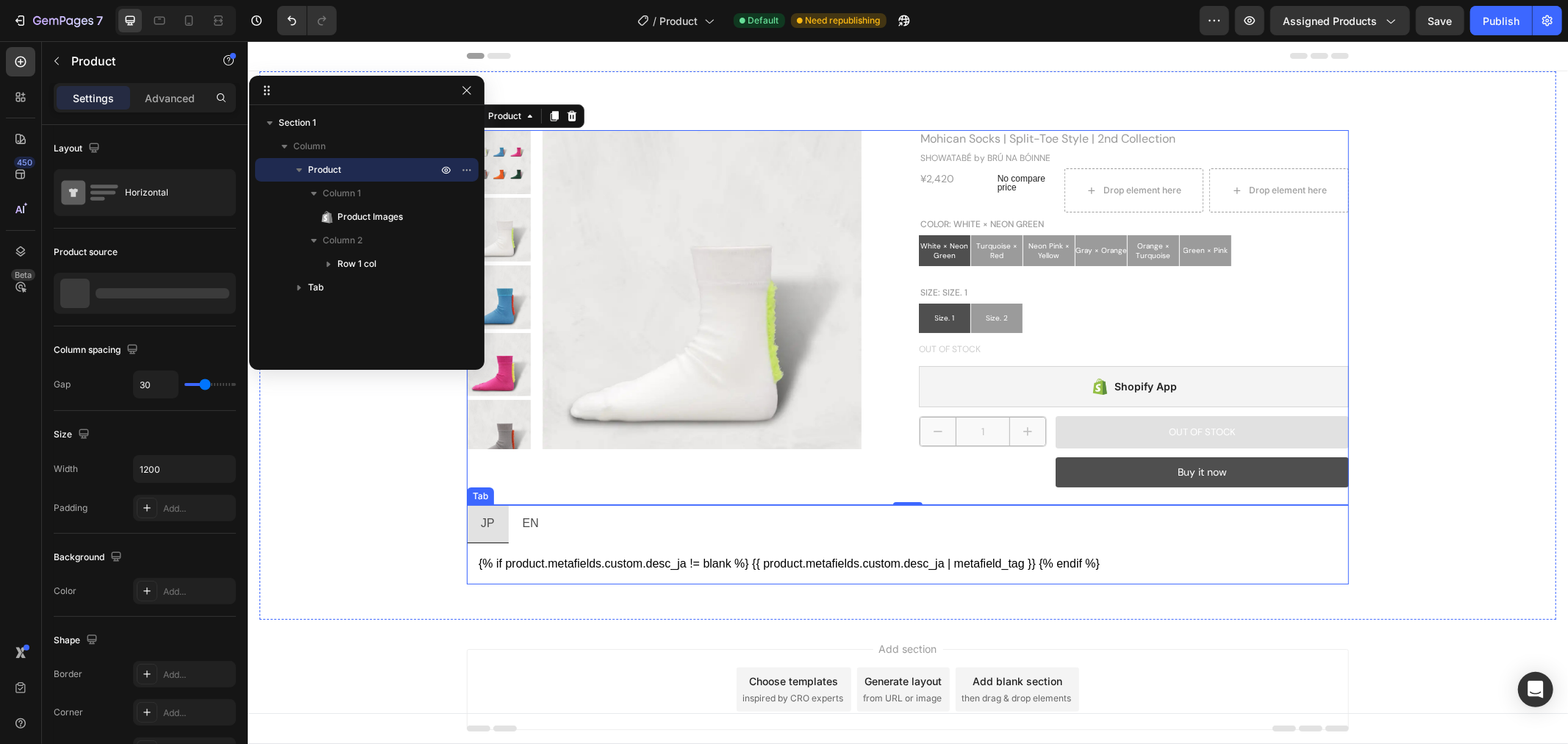
click at [762, 519] on ul "JP EN" at bounding box center [906, 524] width 882 height 38
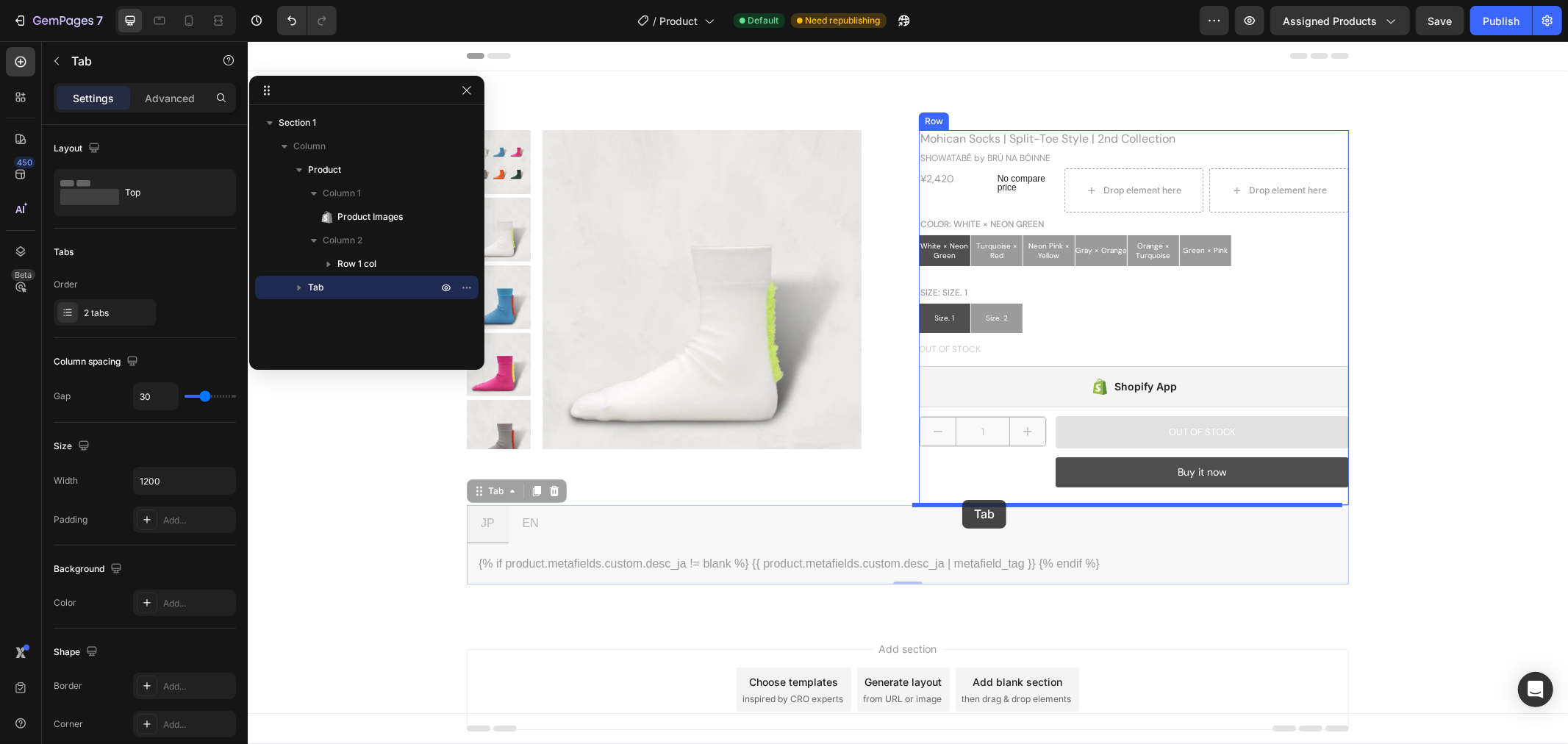
drag, startPoint x: 473, startPoint y: 487, endPoint x: 962, endPoint y: 499, distance: 489.1
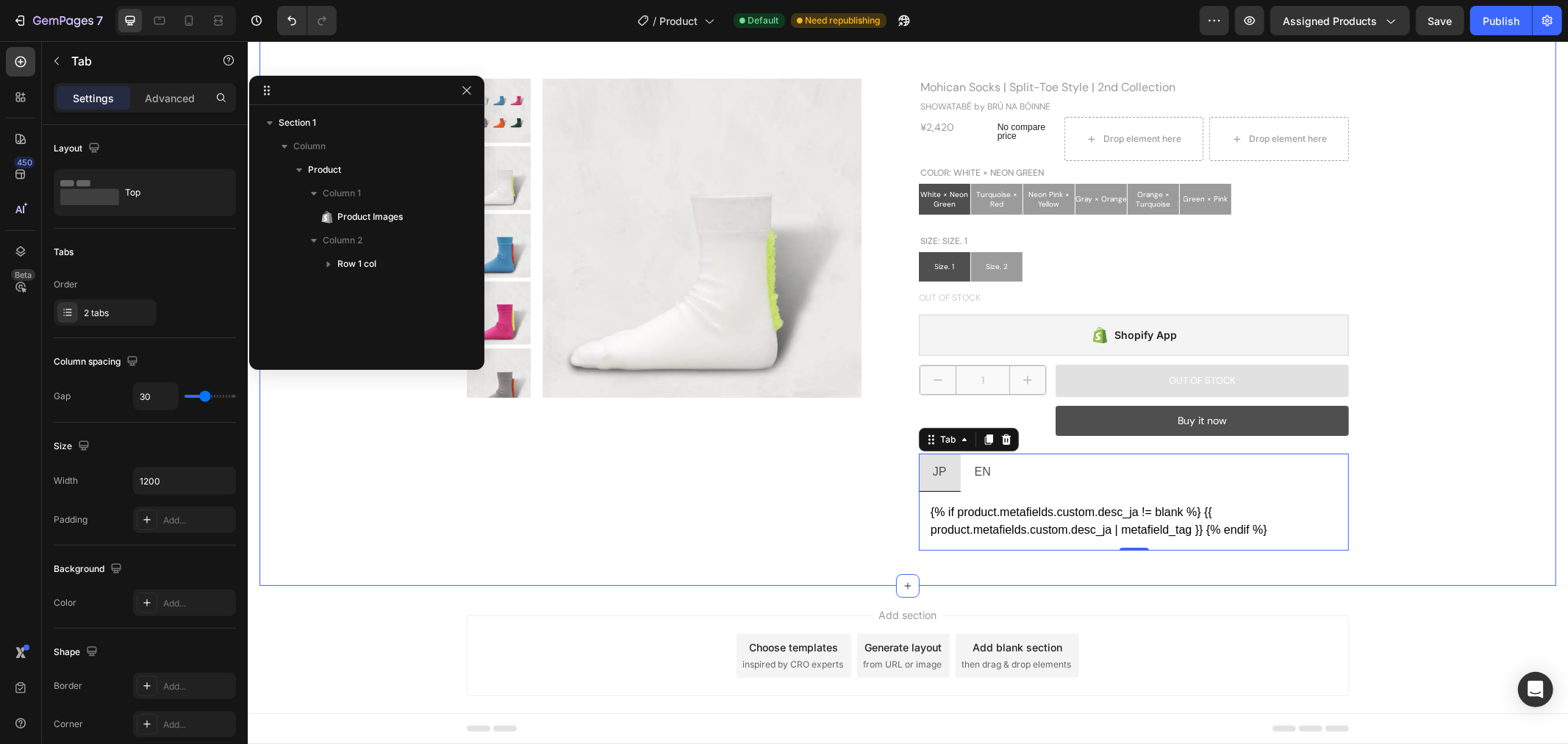
scroll to position [74, 0]
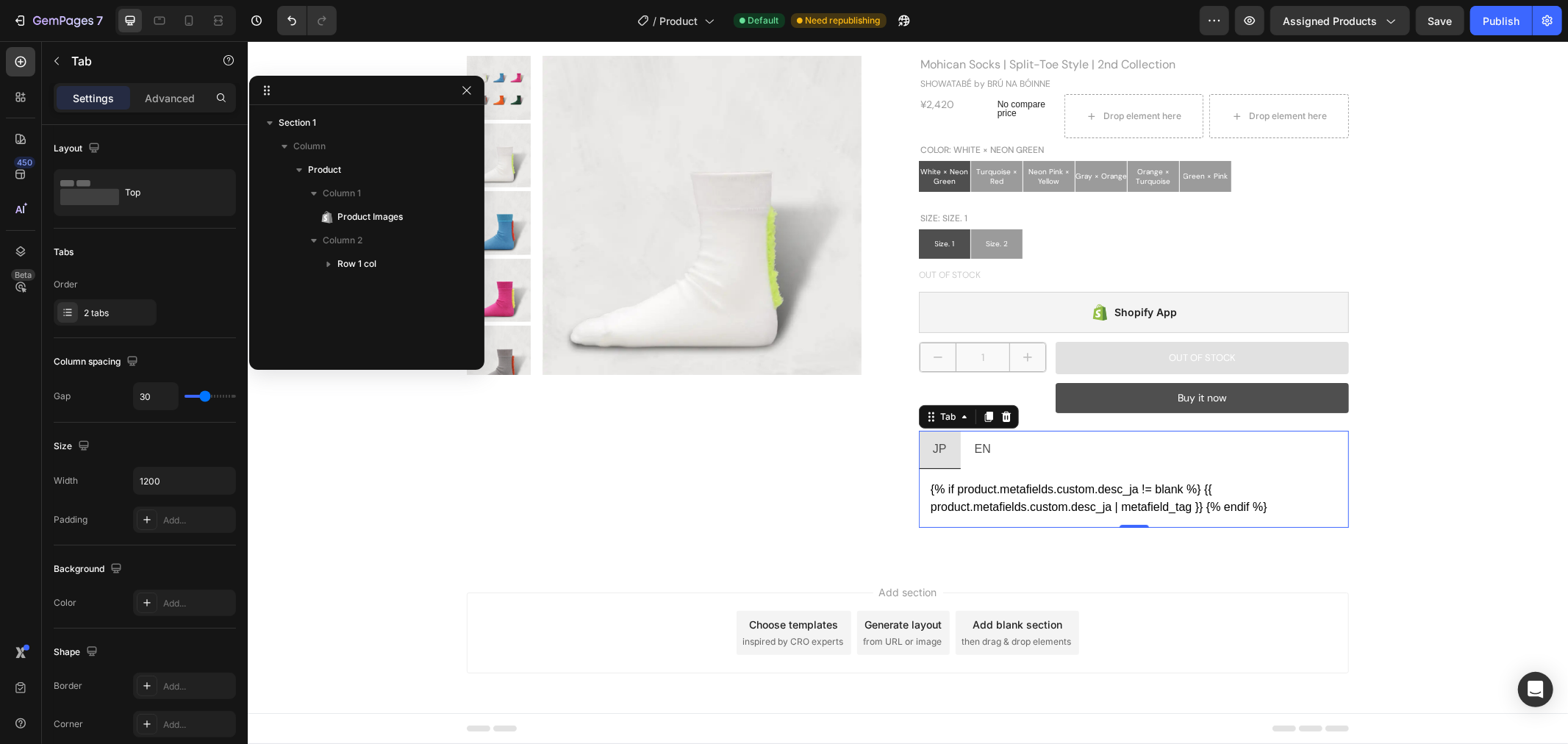
click at [1423, 621] on div "Add section Choose templates inspired by CRO experts Generate layout from URL o…" at bounding box center [907, 652] width 1320 height 181
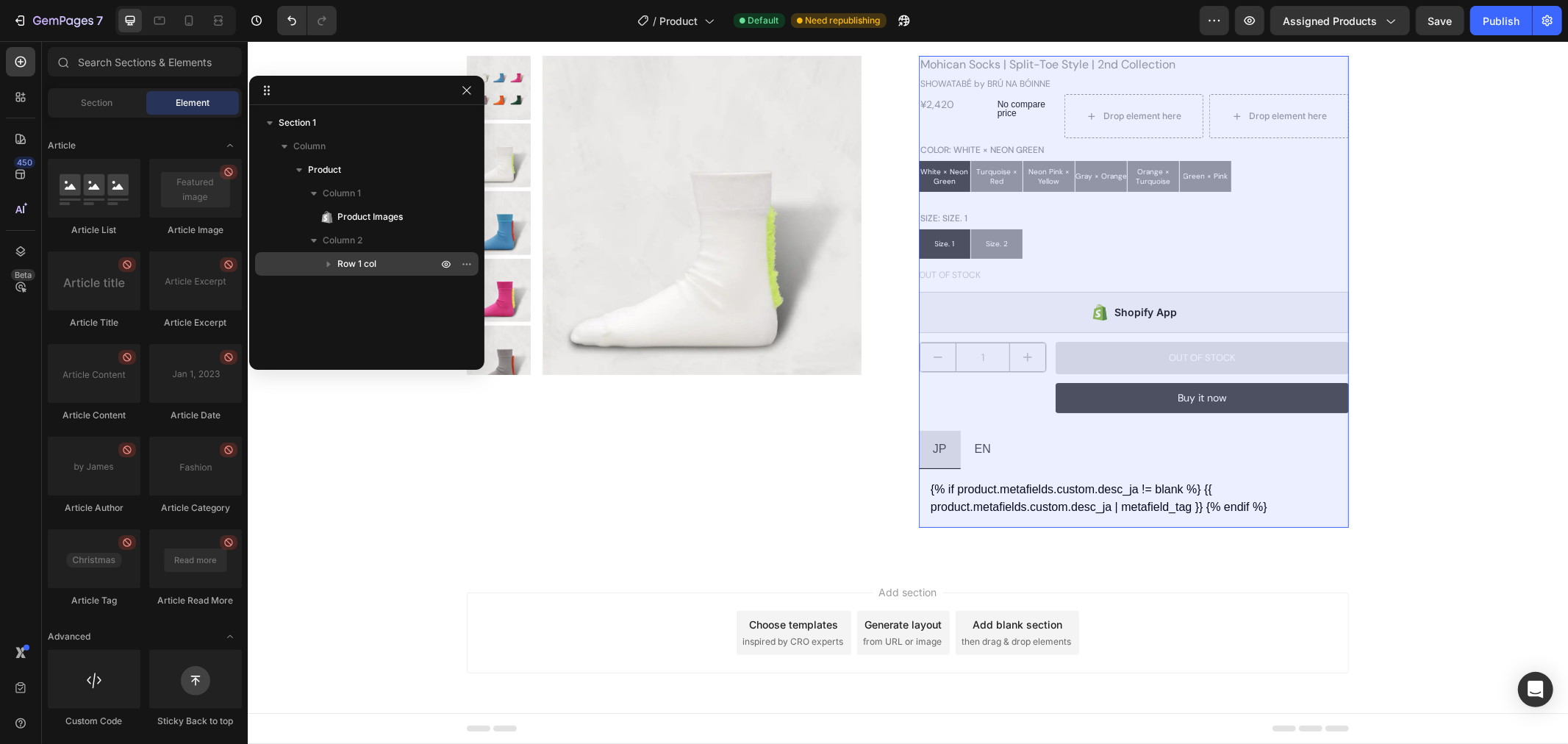
click at [327, 258] on icon "button" at bounding box center [328, 264] width 15 height 15
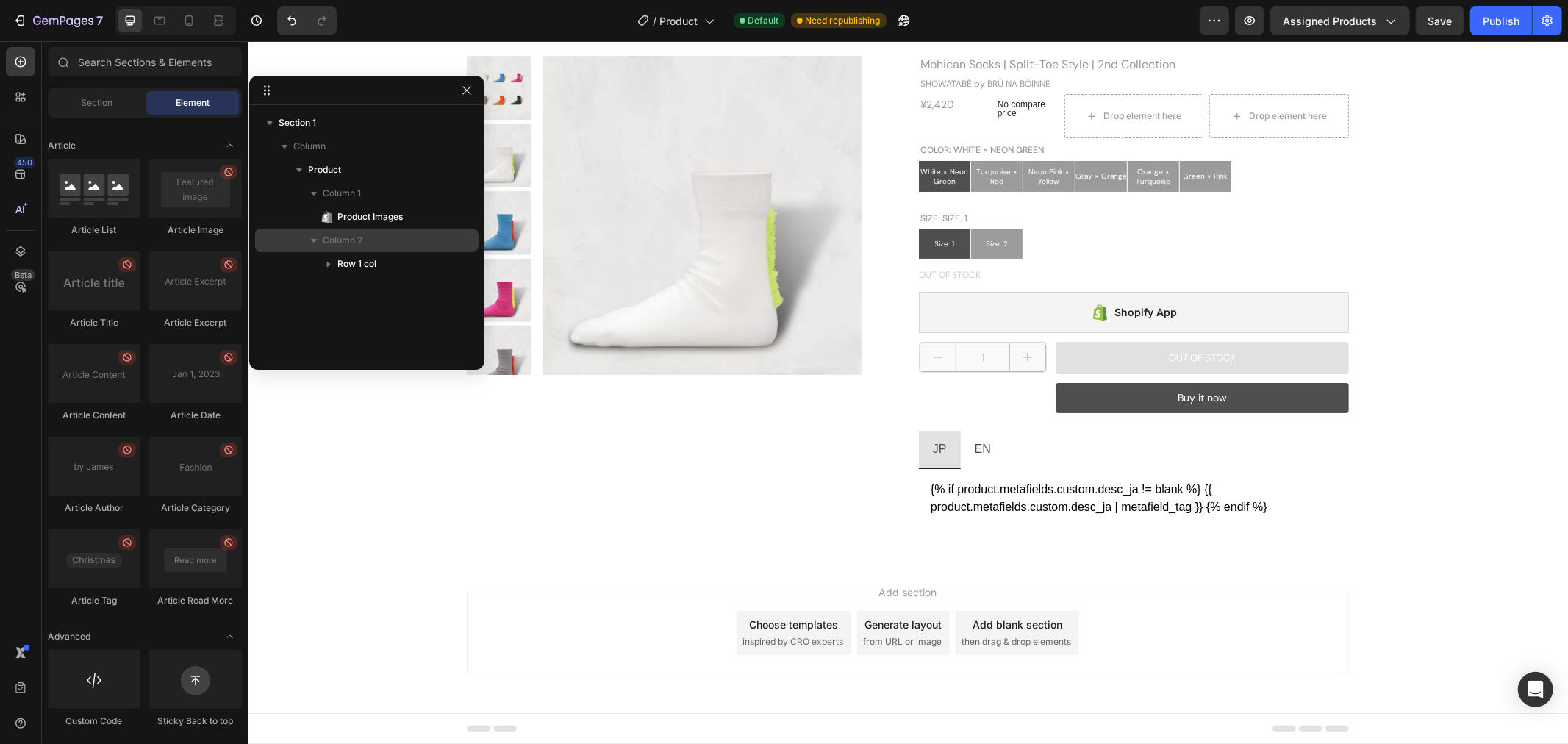
click at [314, 240] on icon "button" at bounding box center [314, 240] width 6 height 3
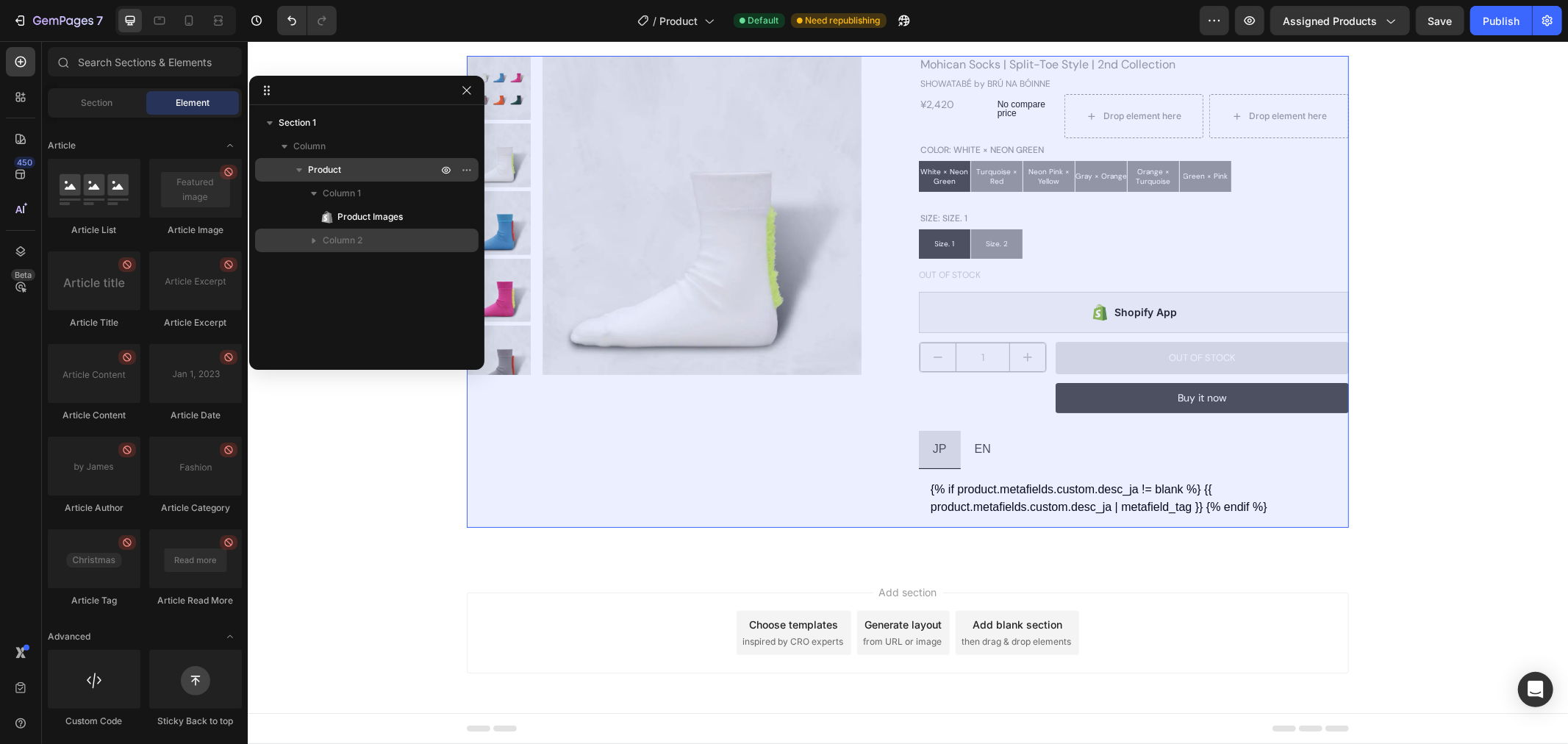
click at [299, 164] on icon "button" at bounding box center [299, 169] width 15 height 15
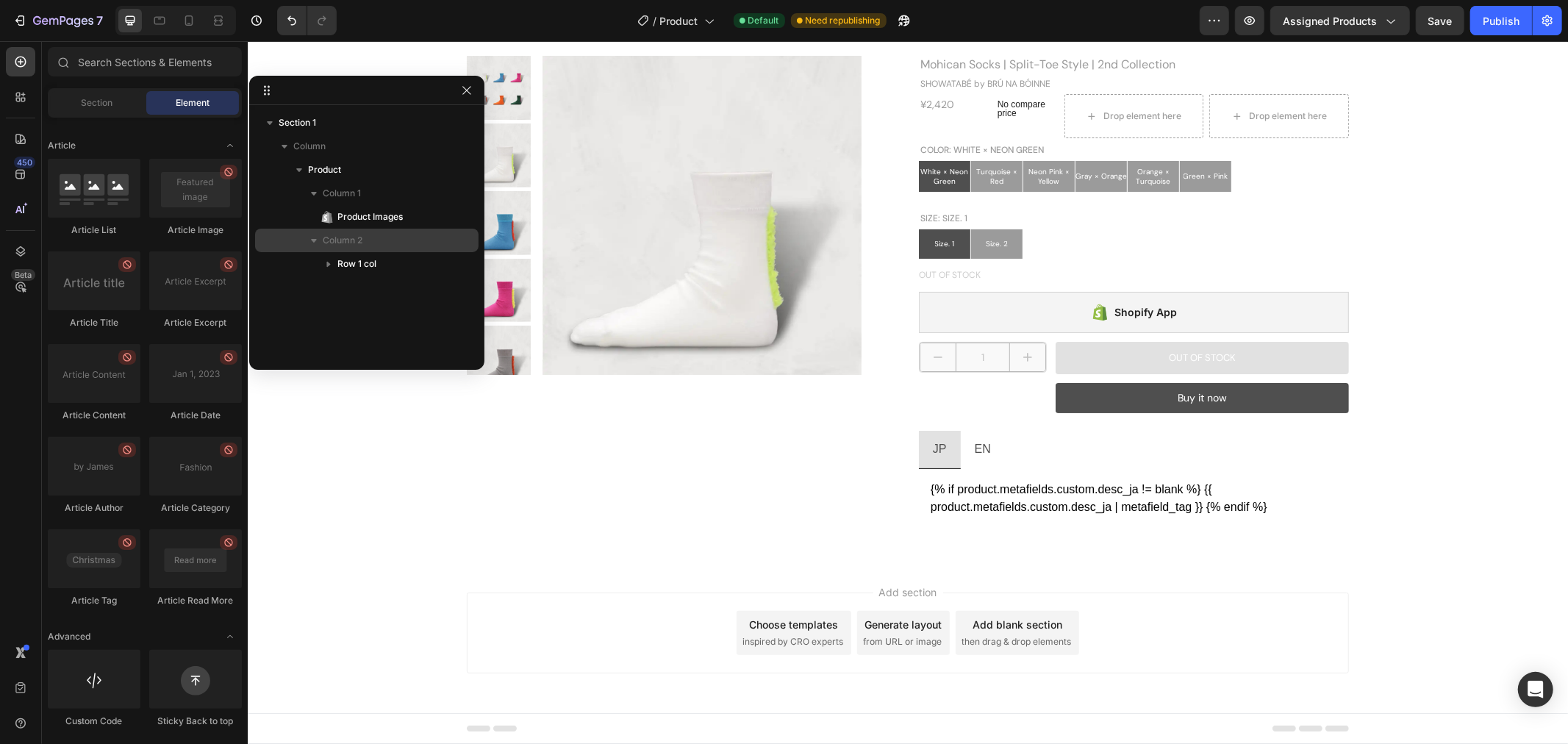
click at [313, 236] on icon "button" at bounding box center [314, 240] width 15 height 15
click at [1129, 489] on div "{% if product.metafields.custom.desc_ja != blank %} {{ product.metafields.custo…" at bounding box center [1133, 498] width 406 height 35
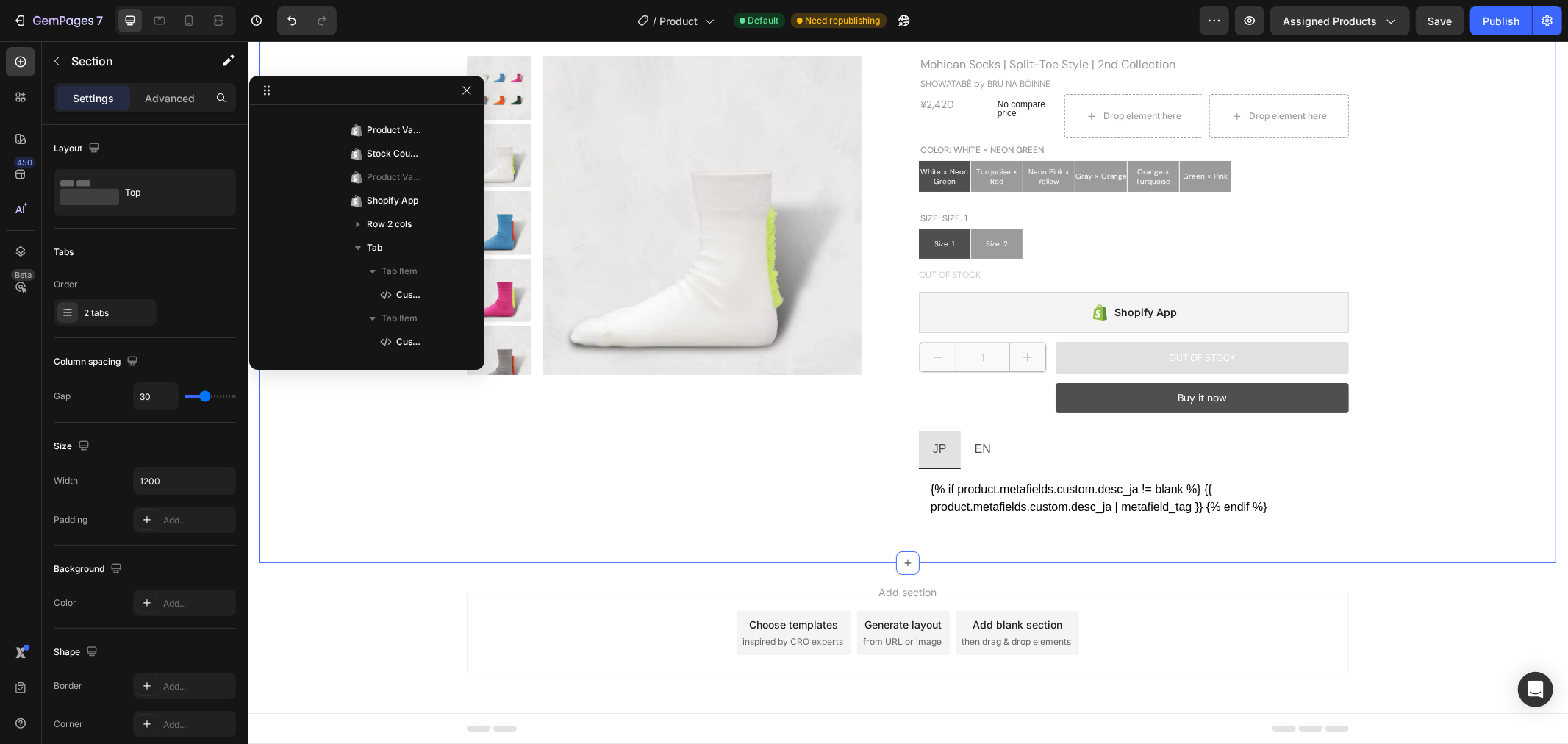
click at [1540, 495] on div "Product Images Mohican Socks | Split-Toe Style | 2nd Collection Product Title S…" at bounding box center [906, 279] width 1297 height 566
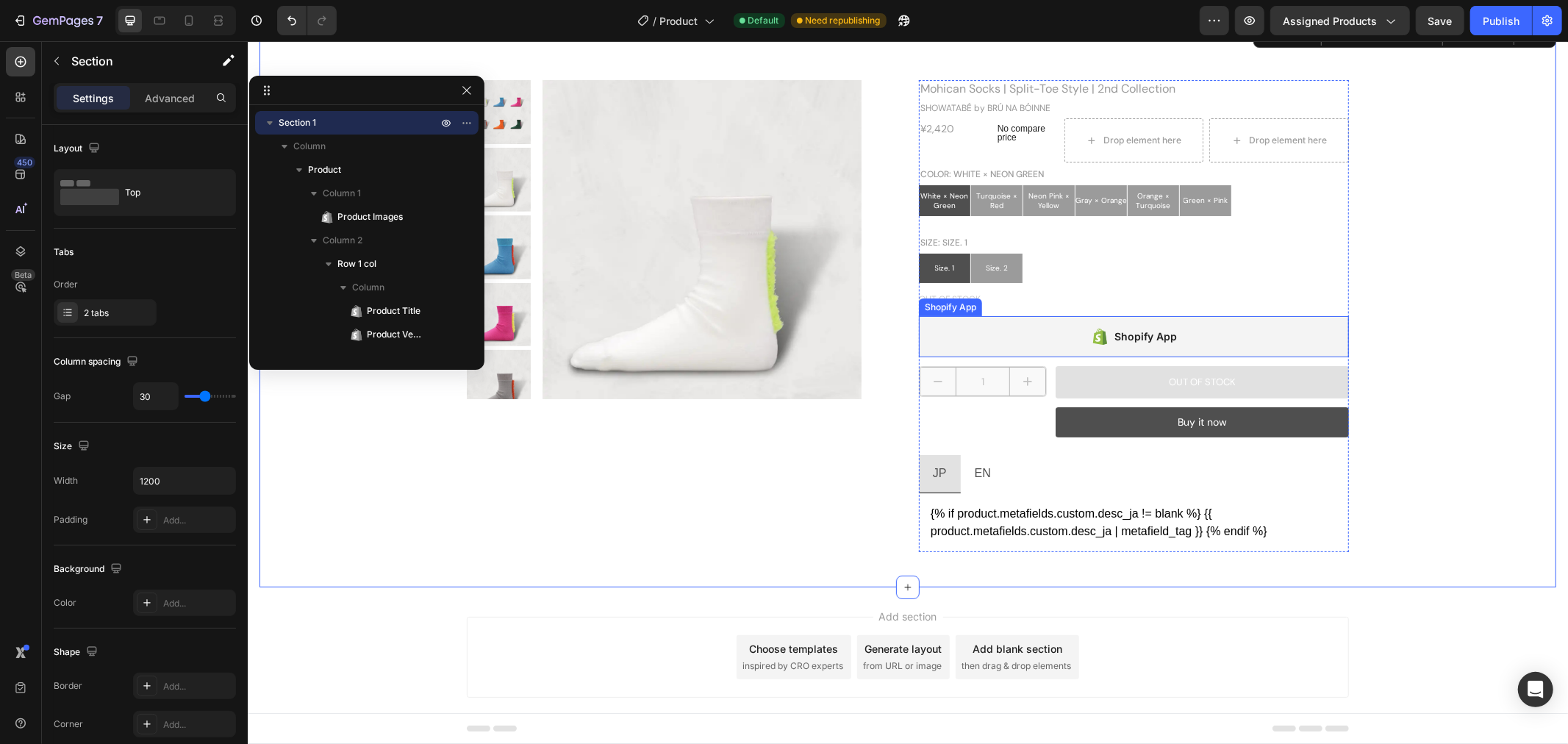
scroll to position [74, 0]
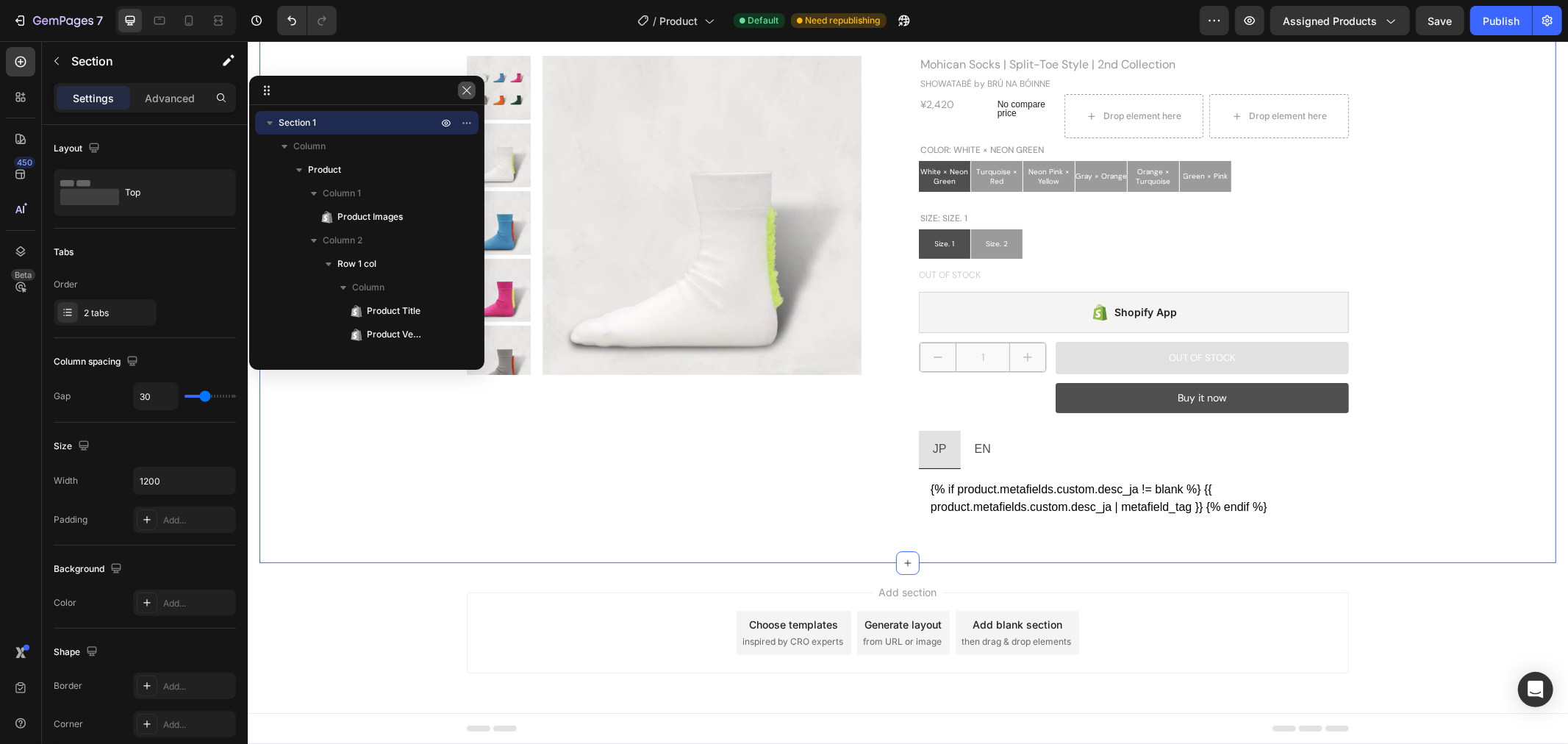
click at [473, 88] on button "button" at bounding box center [467, 90] width 17 height 17
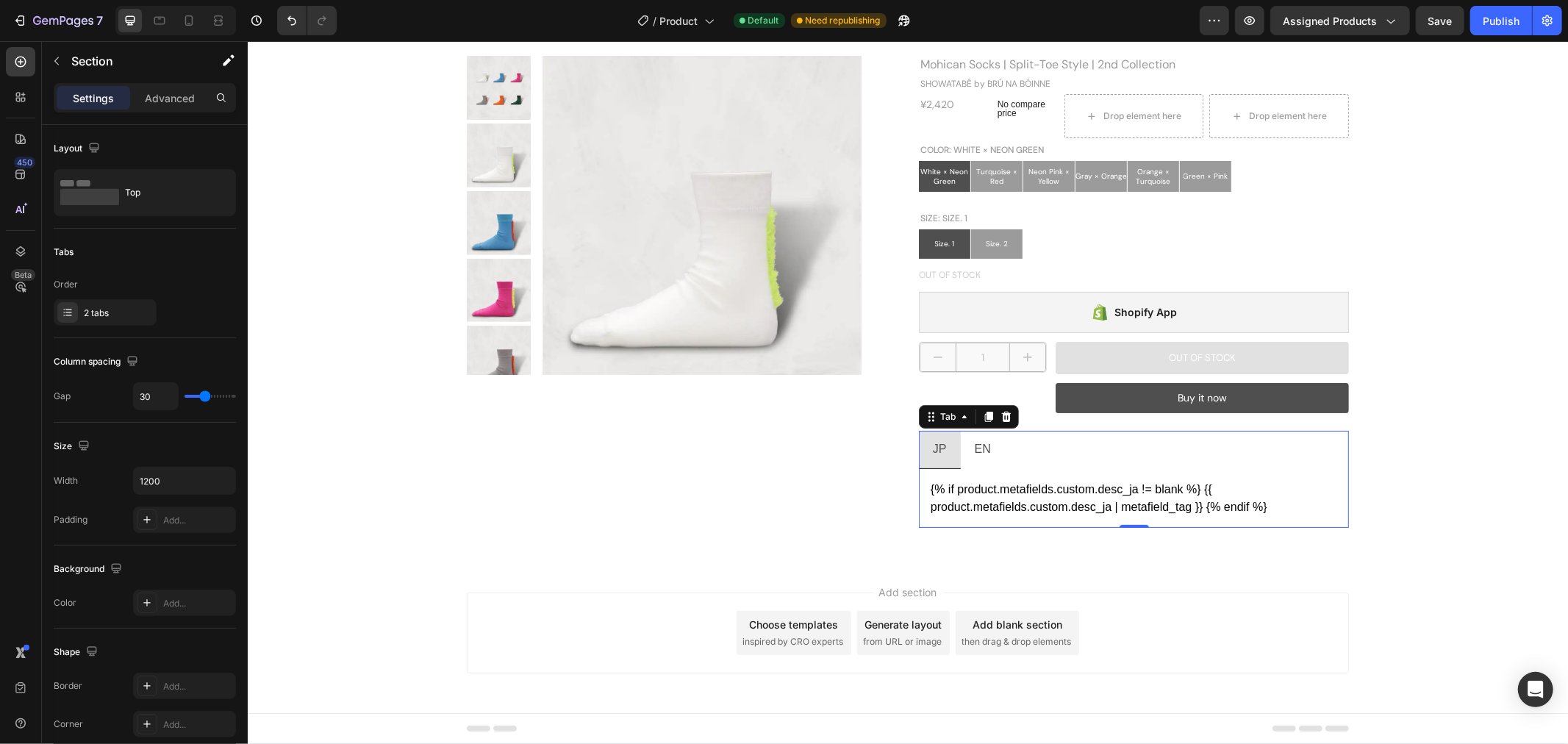
click at [1141, 473] on div "{% if product.metafields.custom.desc_ja != blank %} {{ product.metafields.custo…" at bounding box center [1133, 498] width 430 height 59
click at [13, 247] on div at bounding box center [21, 251] width 29 height 29
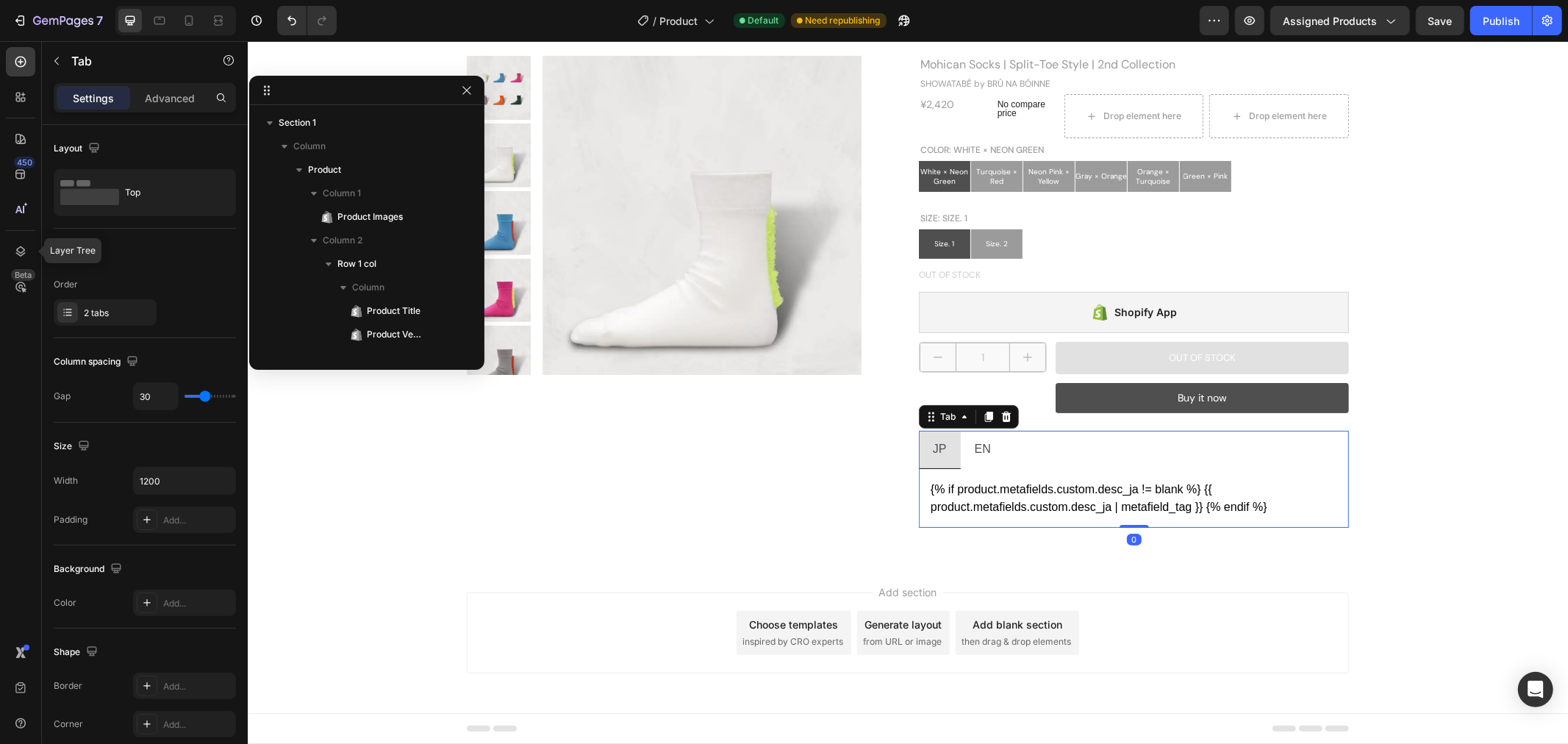
scroll to position [157, 0]
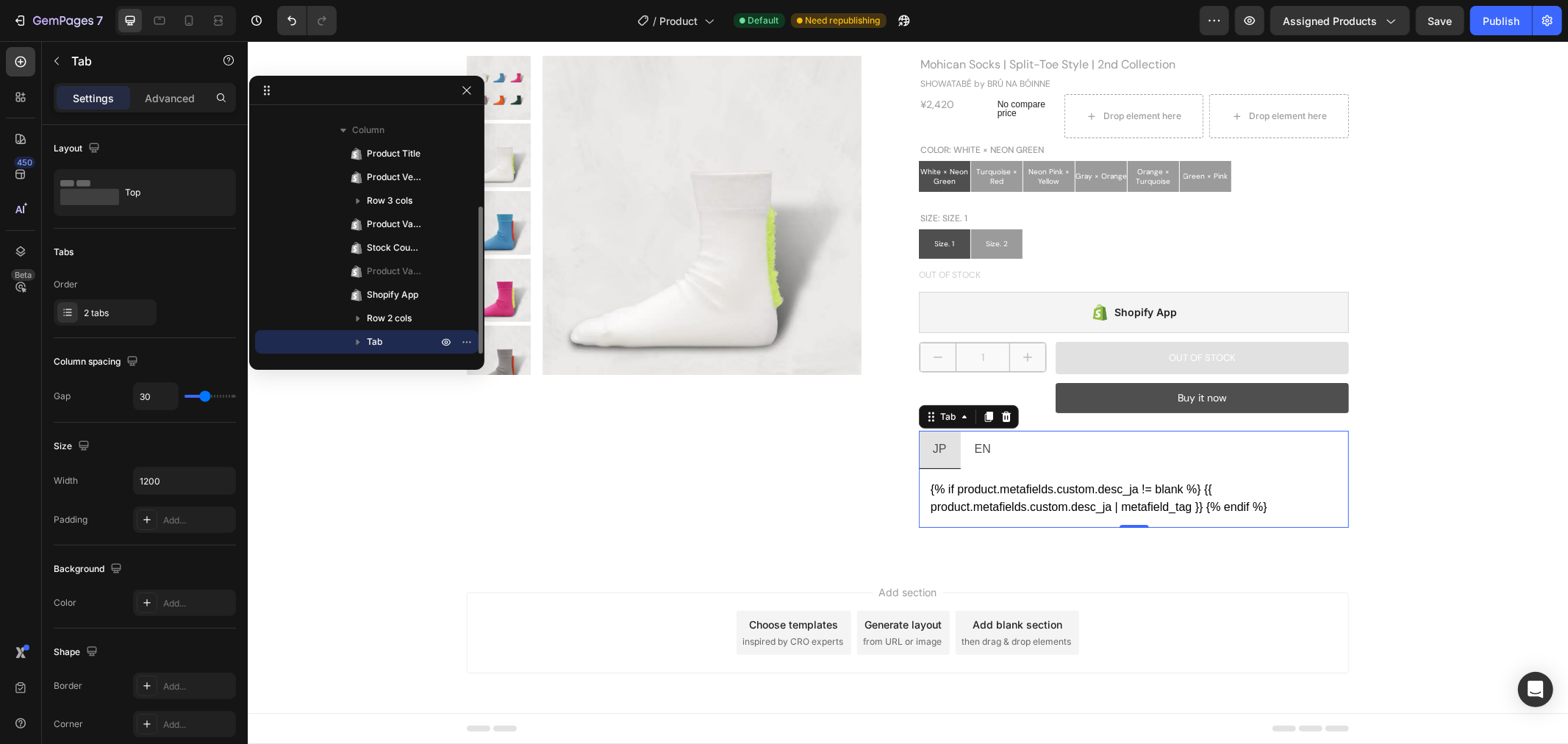
click at [363, 340] on icon "button" at bounding box center [358, 341] width 15 height 15
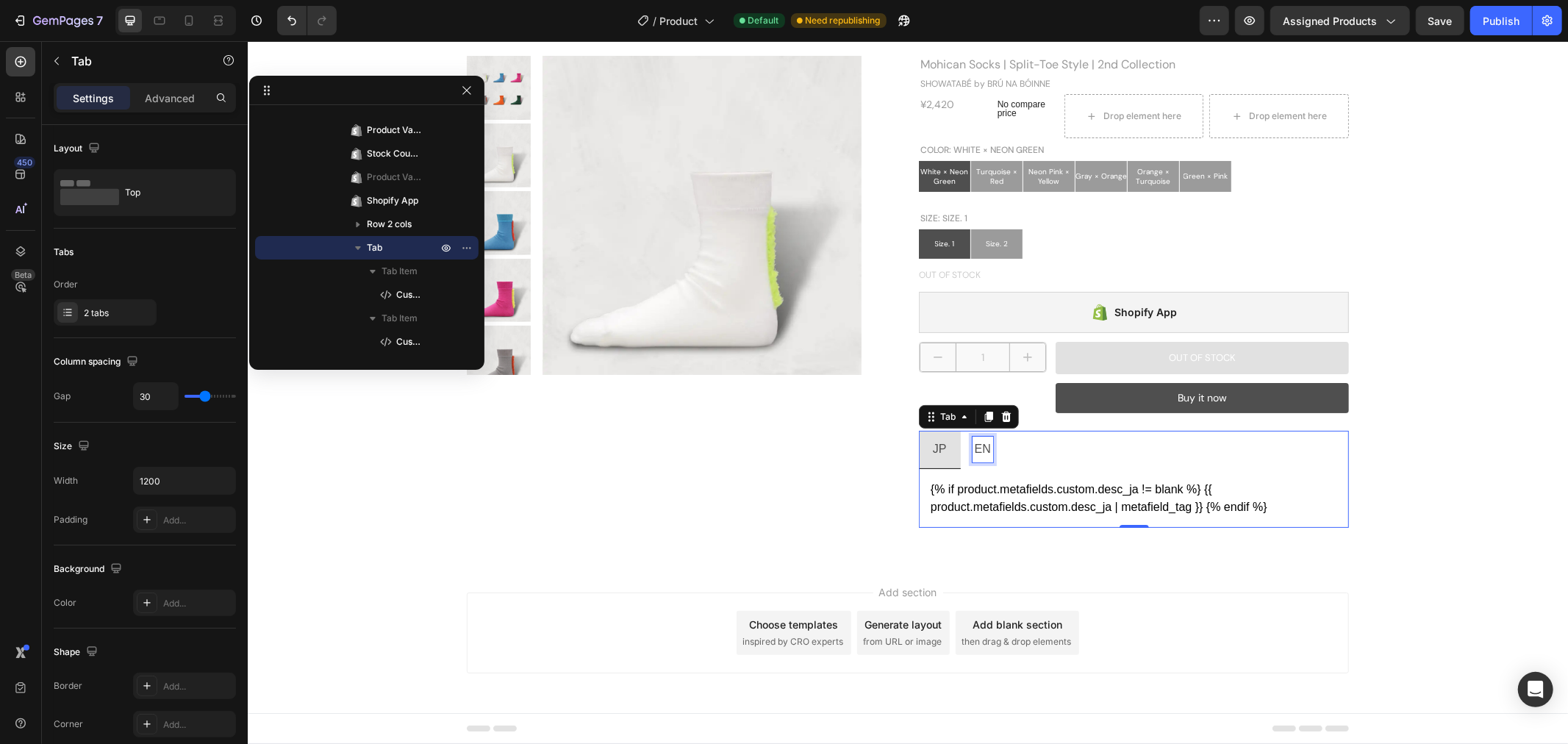
click at [975, 438] on p "EN" at bounding box center [981, 448] width 16 height 22
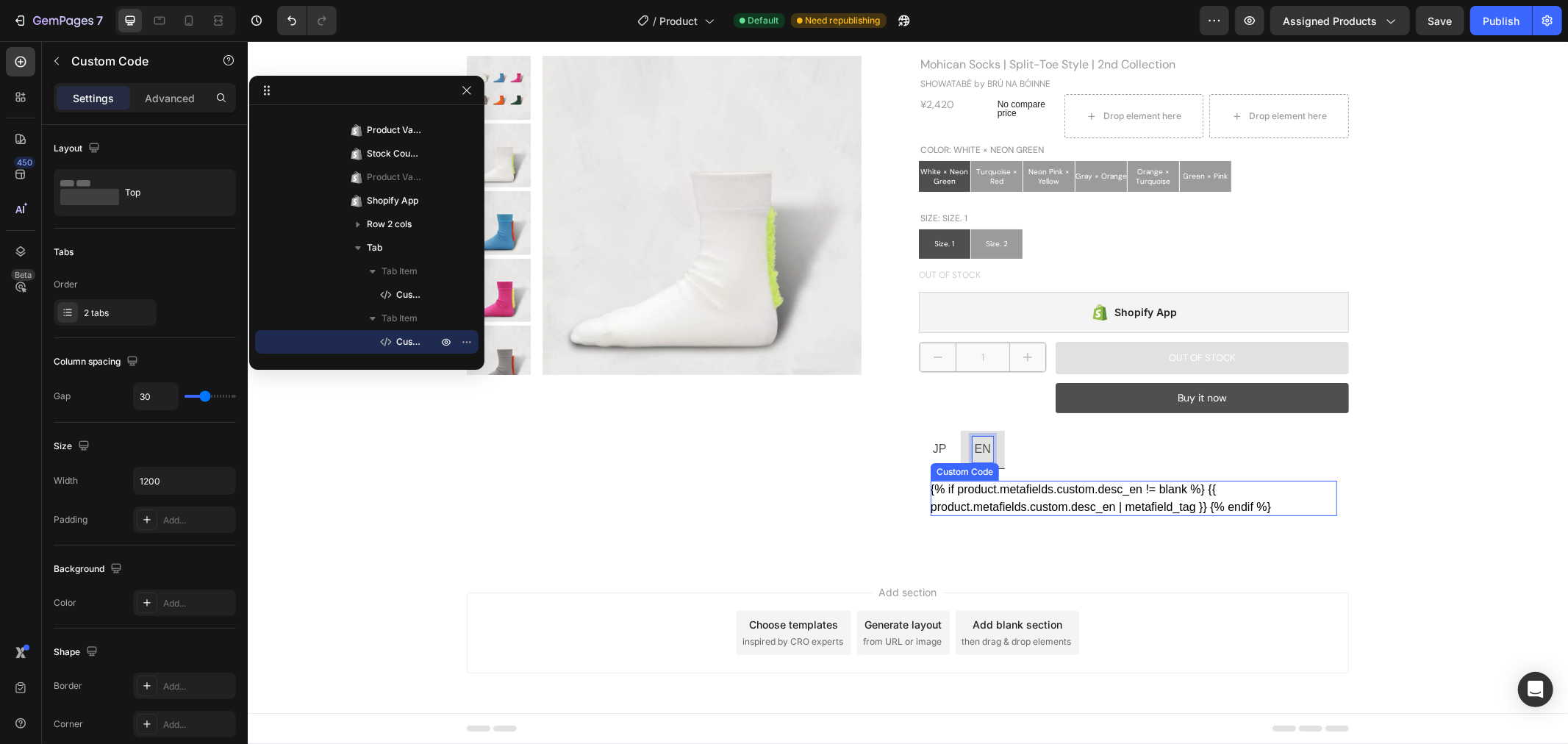
click at [1096, 490] on div "{% if product.metafields.custom.desc_en != blank %} {{ product.metafields.custo…" at bounding box center [1133, 498] width 406 height 35
click at [1141, 451] on ul "JP EN" at bounding box center [1133, 449] width 430 height 38
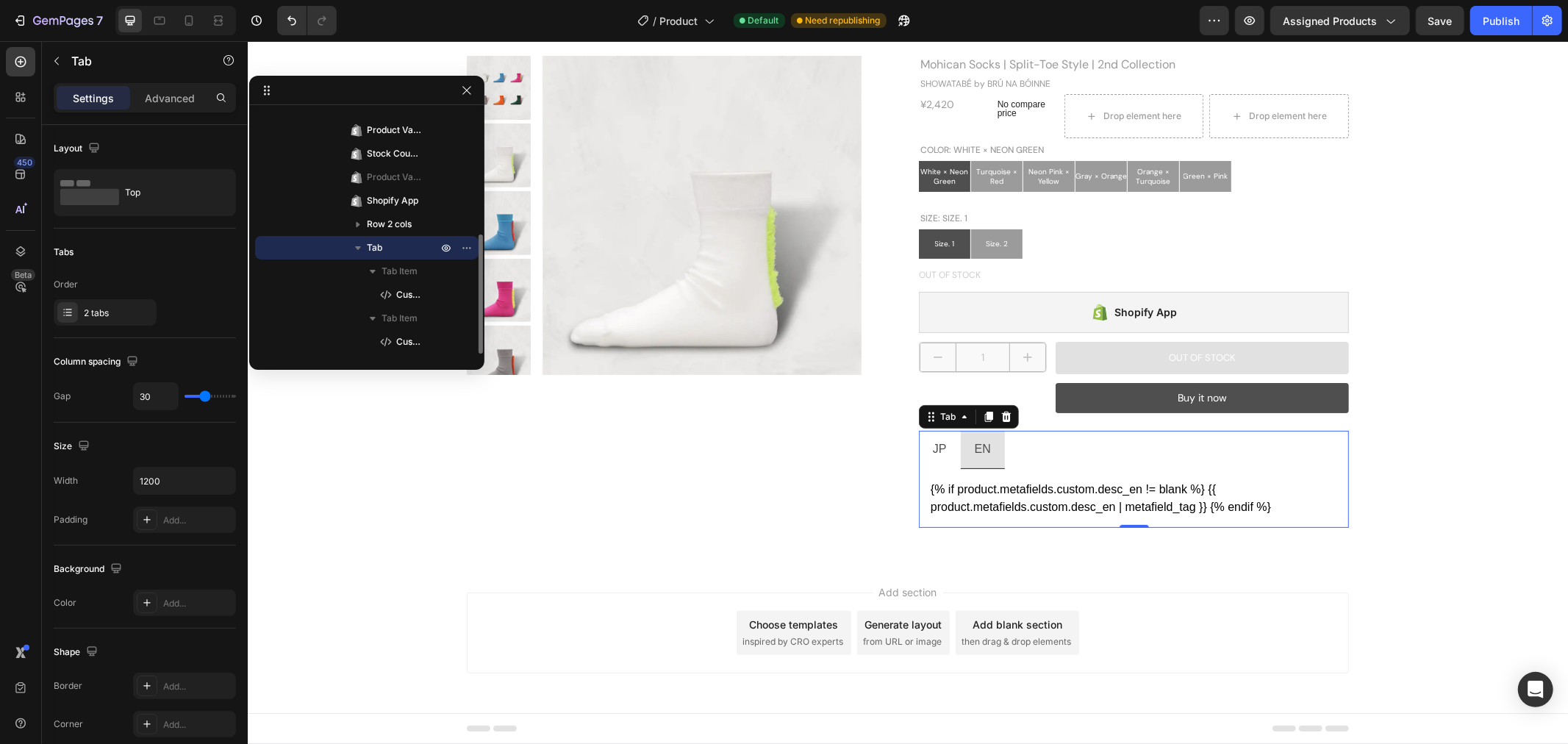
click at [358, 246] on icon "button" at bounding box center [358, 248] width 6 height 3
click at [1445, 27] on div "Save" at bounding box center [1440, 21] width 24 height 16
